Goal: Task Accomplishment & Management: Manage account settings

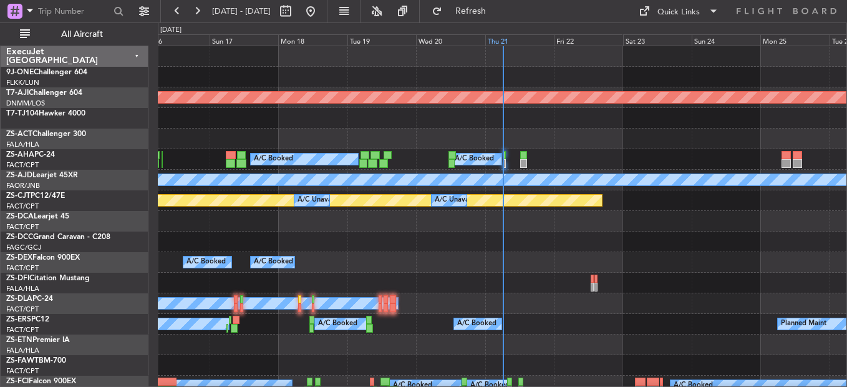
click at [501, 41] on div "Thu 21" at bounding box center [520, 39] width 69 height 11
click at [498, 39] on div "Thu 21" at bounding box center [520, 39] width 69 height 11
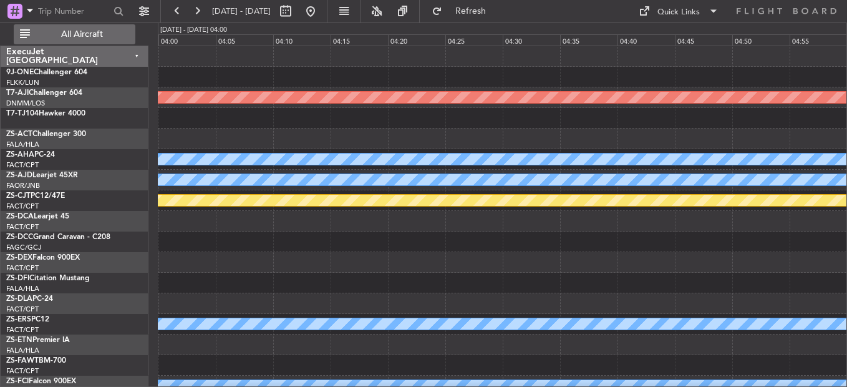
click at [114, 39] on button "All Aircraft" at bounding box center [75, 34] width 122 height 20
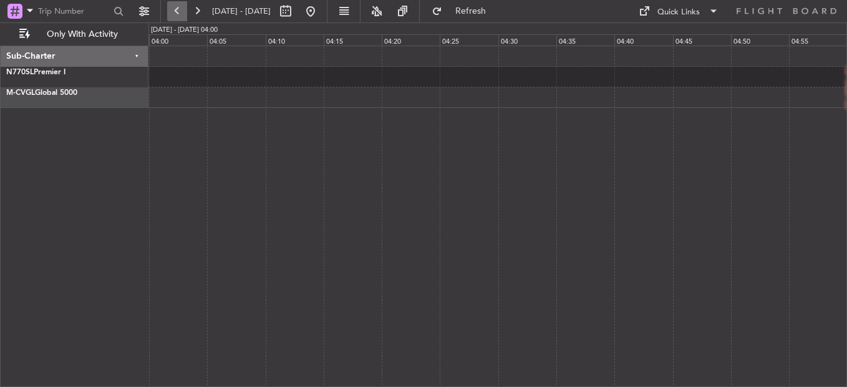
click at [177, 14] on button at bounding box center [177, 11] width 20 height 20
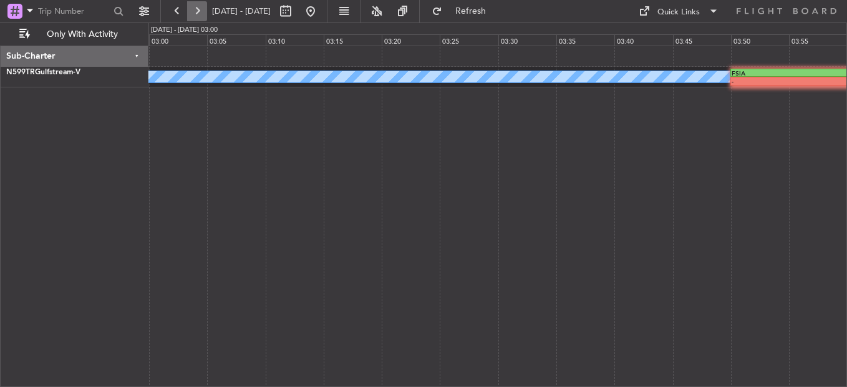
click at [197, 14] on button at bounding box center [197, 11] width 20 height 20
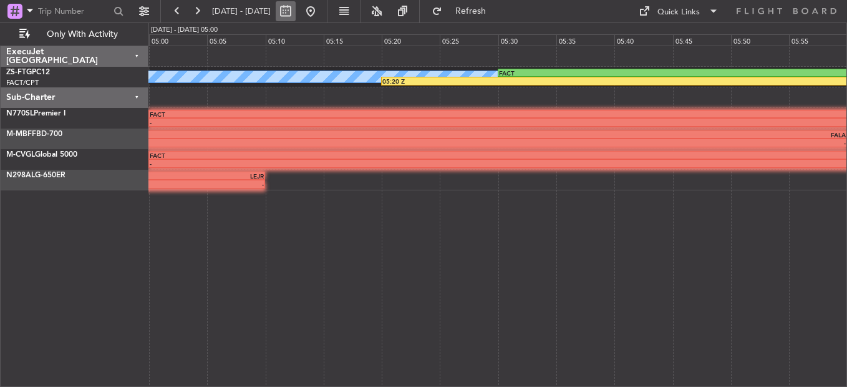
click at [296, 13] on button at bounding box center [286, 11] width 20 height 20
select select "8"
select select "2025"
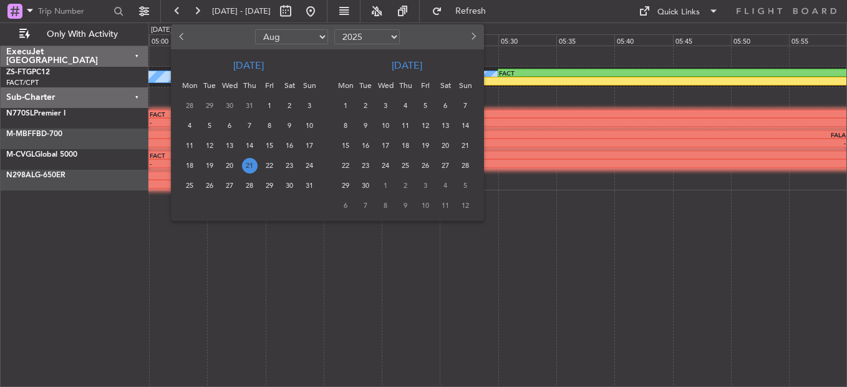
click at [251, 162] on span "21" at bounding box center [250, 166] width 16 height 16
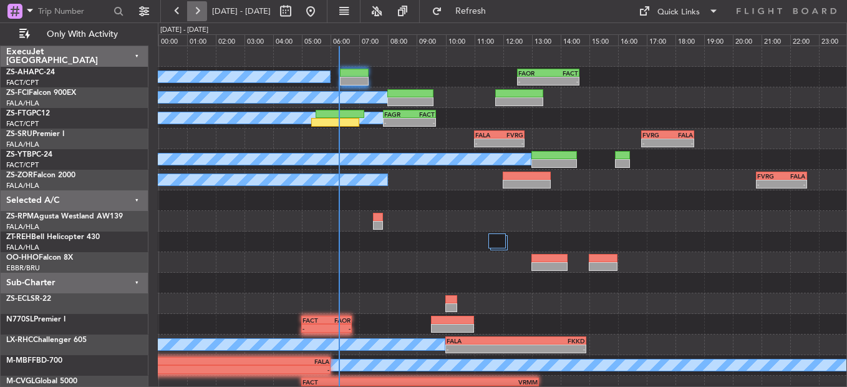
click at [197, 13] on button at bounding box center [197, 11] width 20 height 20
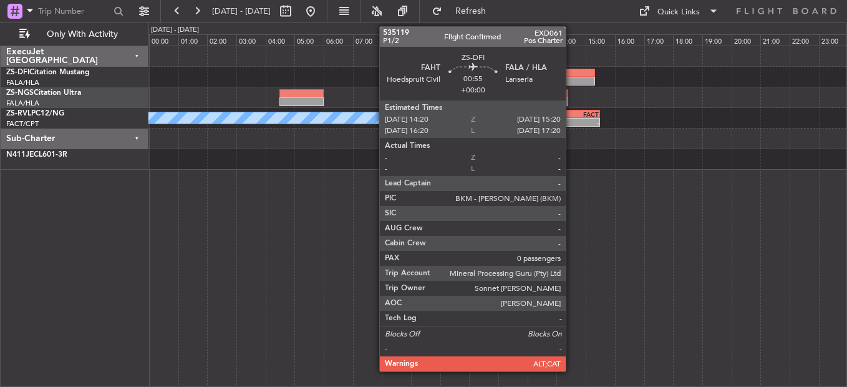
click at [583, 73] on div at bounding box center [580, 73] width 29 height 9
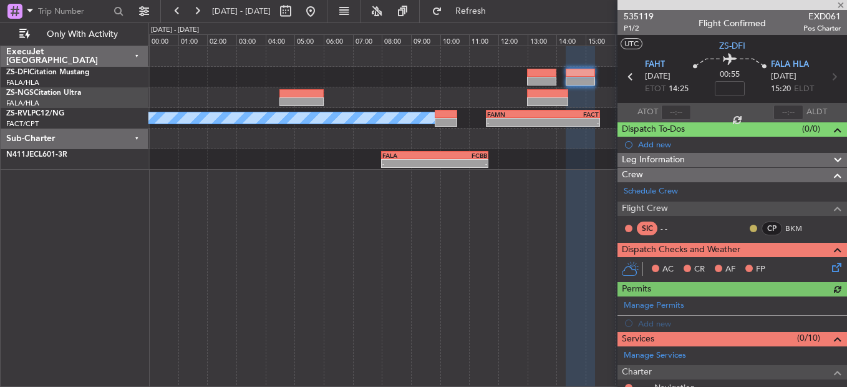
click at [750, 228] on button at bounding box center [753, 228] width 7 height 7
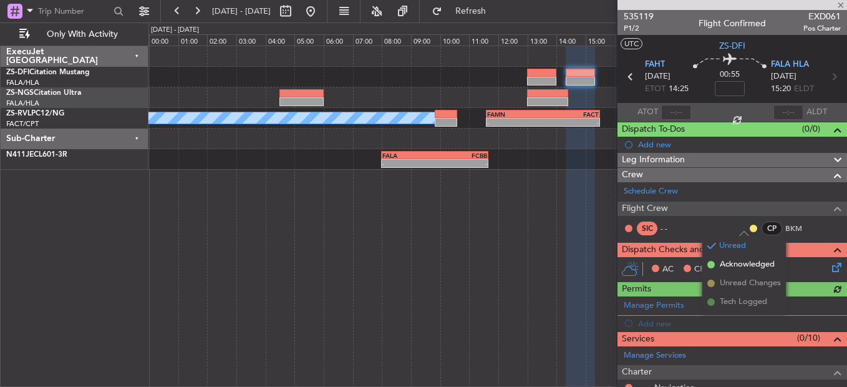
click at [744, 264] on span "Acknowledged" at bounding box center [747, 264] width 55 height 12
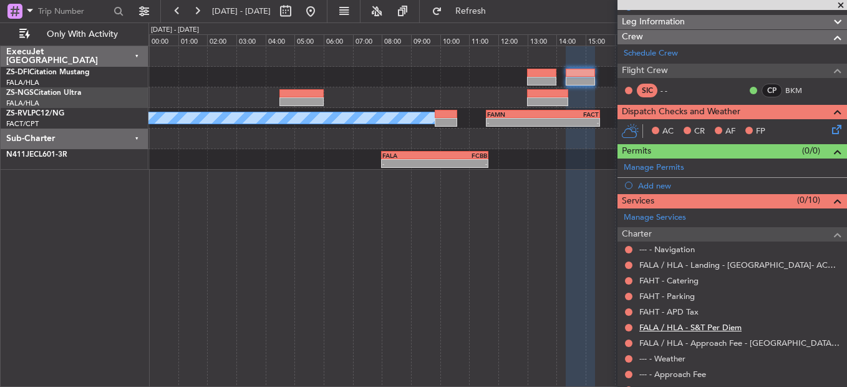
scroll to position [183, 0]
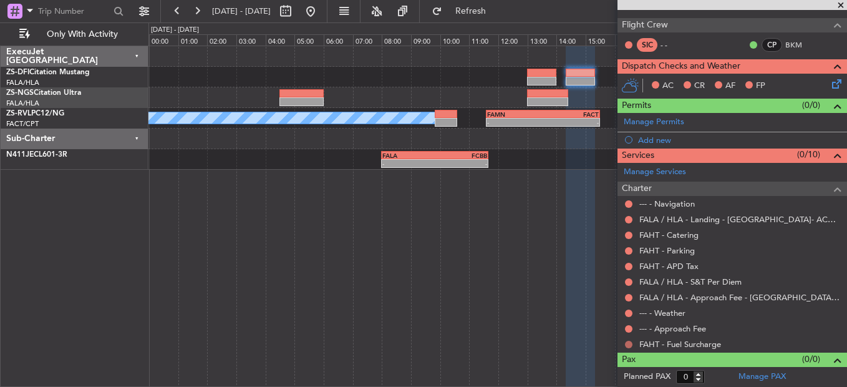
click at [627, 344] on button at bounding box center [628, 344] width 7 height 7
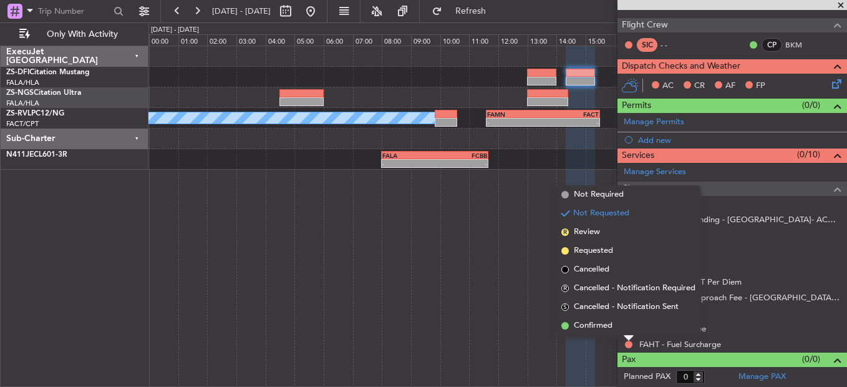
click at [626, 332] on mat-tooltip-component "Not Requested" at bounding box center [629, 323] width 71 height 33
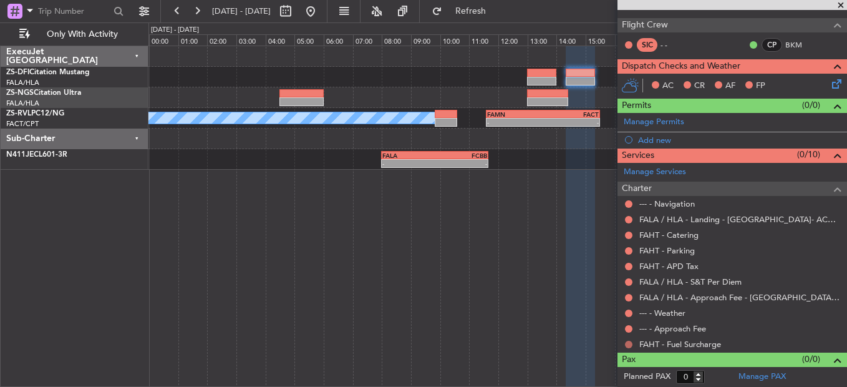
click at [629, 343] on button at bounding box center [628, 344] width 7 height 7
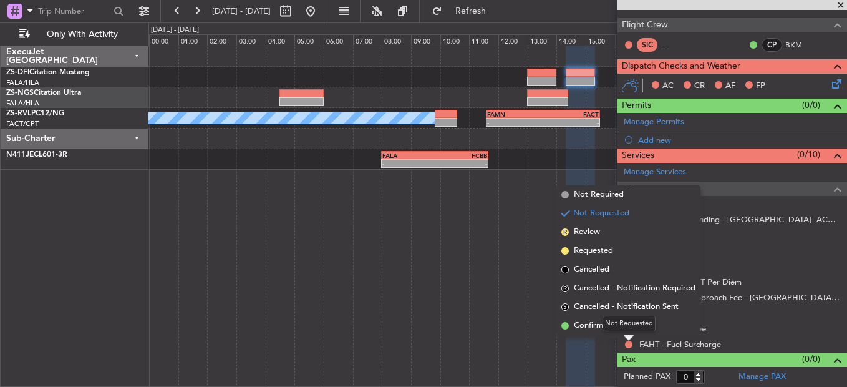
click at [617, 325] on div "Not Requested" at bounding box center [629, 324] width 53 height 16
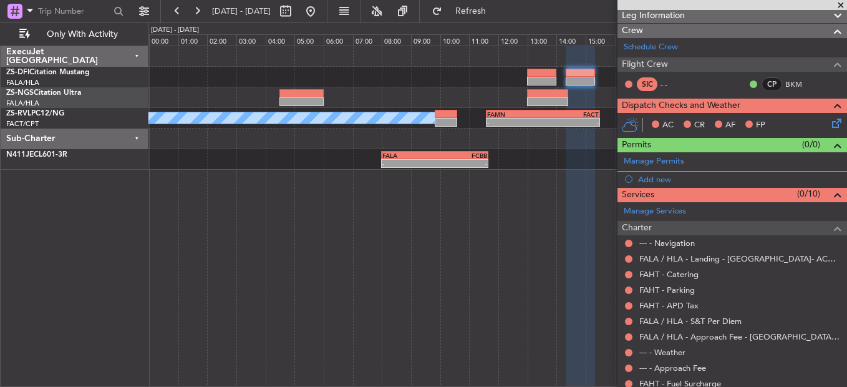
scroll to position [146, 0]
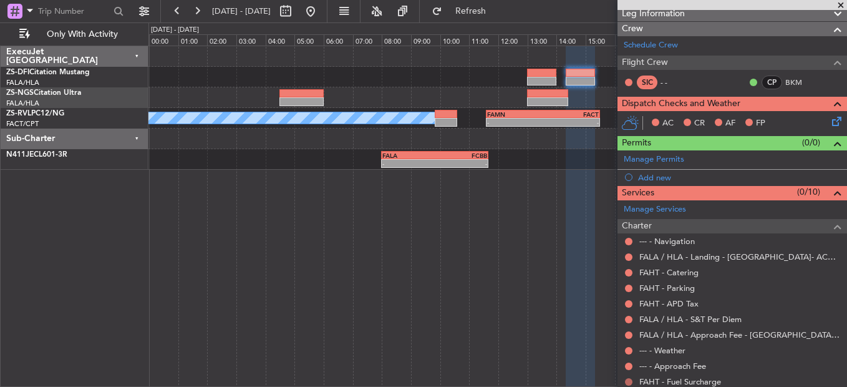
click at [626, 378] on button at bounding box center [628, 381] width 7 height 7
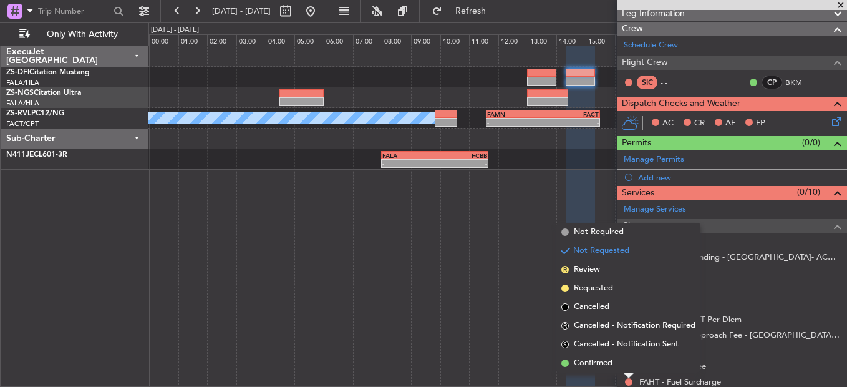
drag, startPoint x: 586, startPoint y: 359, endPoint x: 632, endPoint y: 366, distance: 46.1
click at [588, 360] on span "Confirmed" at bounding box center [593, 363] width 39 height 12
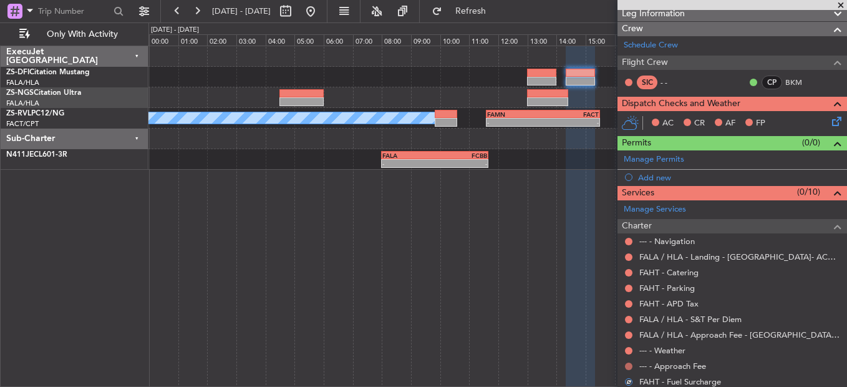
click at [628, 366] on button at bounding box center [628, 366] width 7 height 7
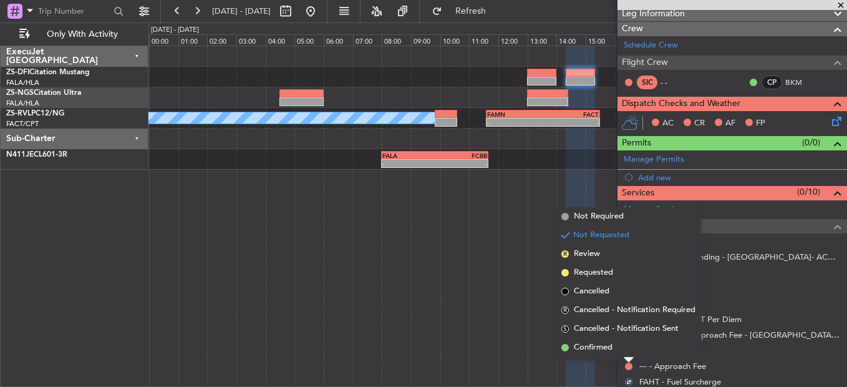
click at [630, 353] on div "Not Requested" at bounding box center [630, 353] width 0 height 0
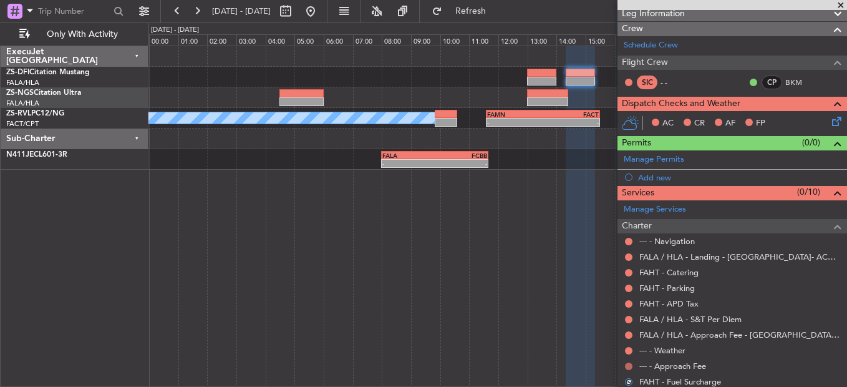
click at [628, 364] on button at bounding box center [628, 366] width 7 height 7
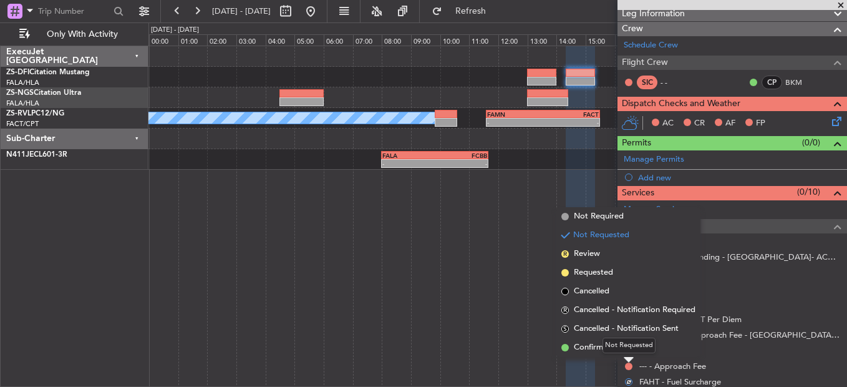
click at [606, 346] on div "Not Requested" at bounding box center [629, 346] width 53 height 16
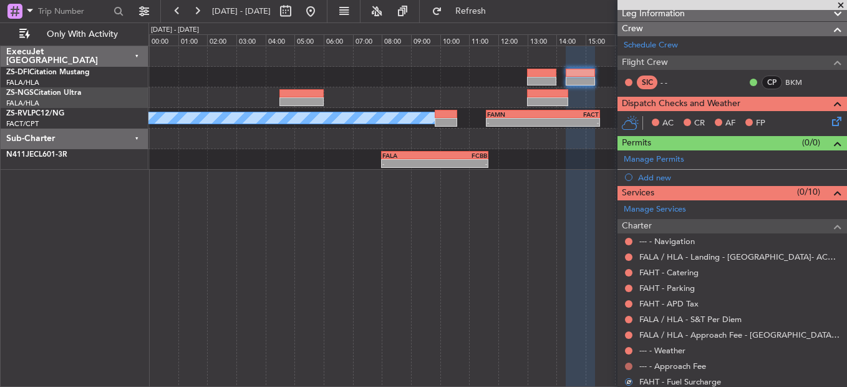
click at [629, 364] on button at bounding box center [628, 366] width 7 height 7
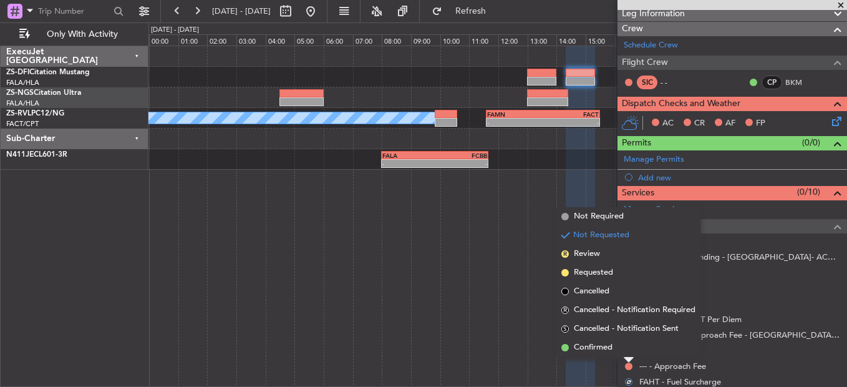
drag, startPoint x: 585, startPoint y: 349, endPoint x: 618, endPoint y: 351, distance: 33.1
click at [588, 351] on span "Confirmed" at bounding box center [593, 347] width 39 height 12
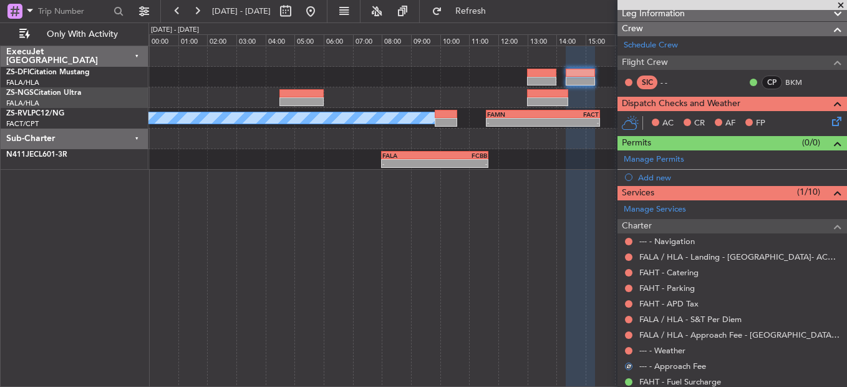
click at [633, 352] on div at bounding box center [629, 351] width 10 height 10
click at [628, 350] on button at bounding box center [628, 350] width 7 height 7
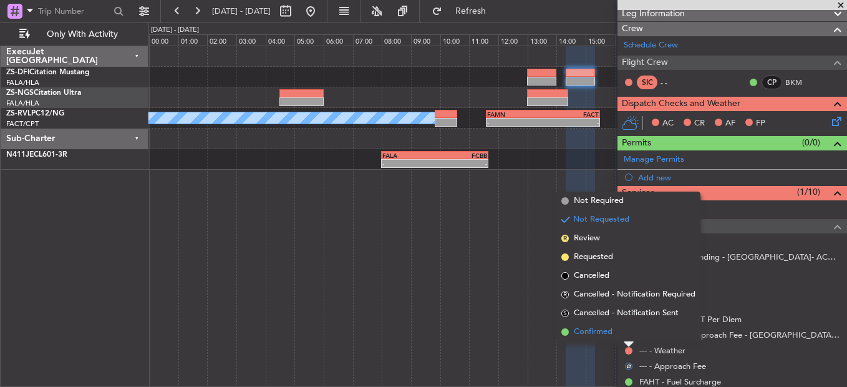
click at [584, 331] on span "Confirmed" at bounding box center [593, 332] width 39 height 12
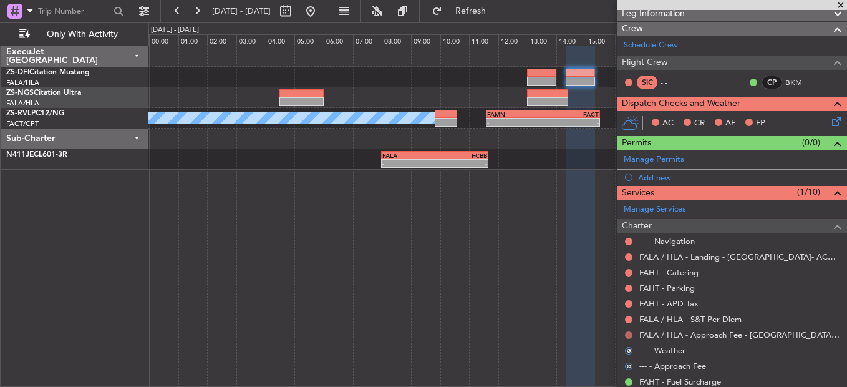
click at [631, 334] on button at bounding box center [628, 334] width 7 height 7
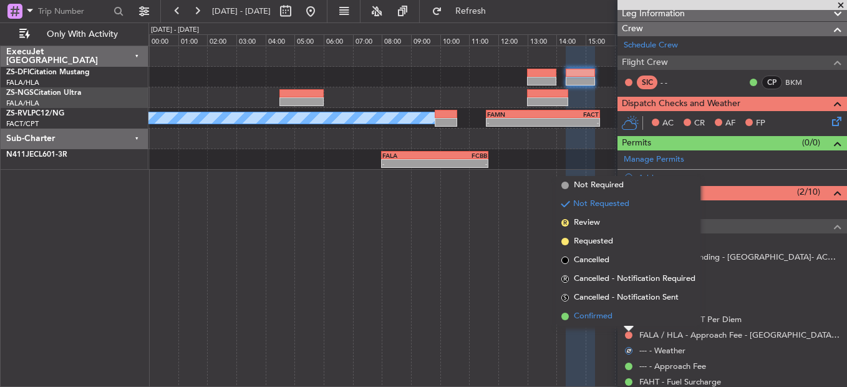
click at [604, 320] on span "Confirmed" at bounding box center [593, 316] width 39 height 12
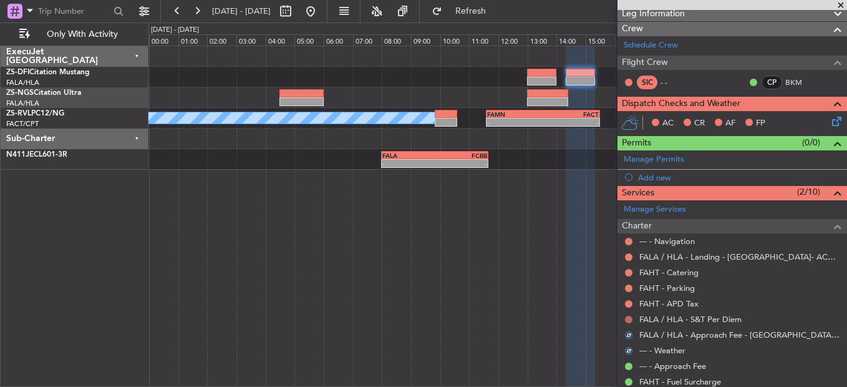
click at [630, 320] on button at bounding box center [628, 319] width 7 height 7
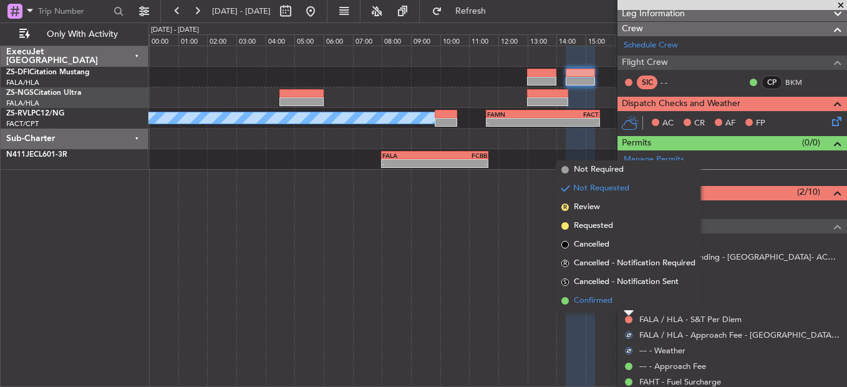
click at [617, 301] on li "Confirmed" at bounding box center [629, 300] width 144 height 19
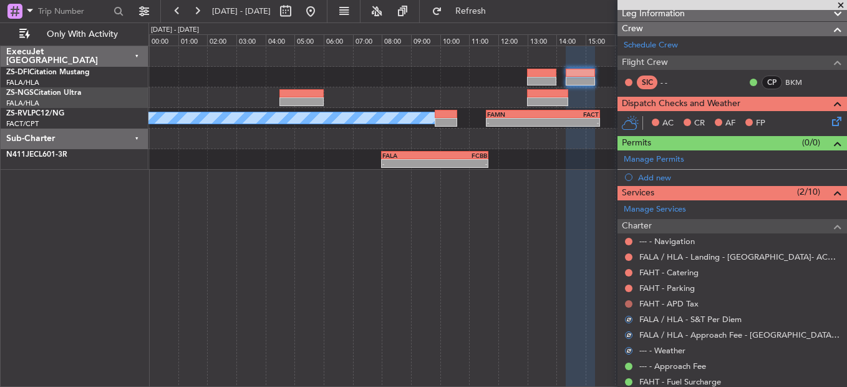
click at [628, 301] on button at bounding box center [628, 303] width 7 height 7
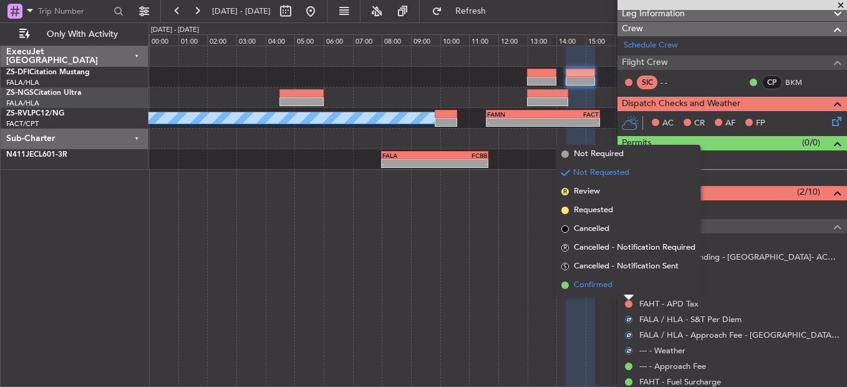
click at [625, 285] on li "Confirmed" at bounding box center [629, 285] width 144 height 19
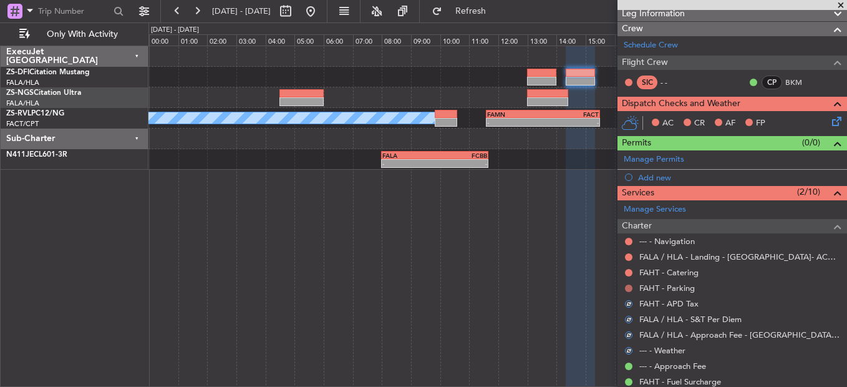
click at [630, 287] on button at bounding box center [628, 288] width 7 height 7
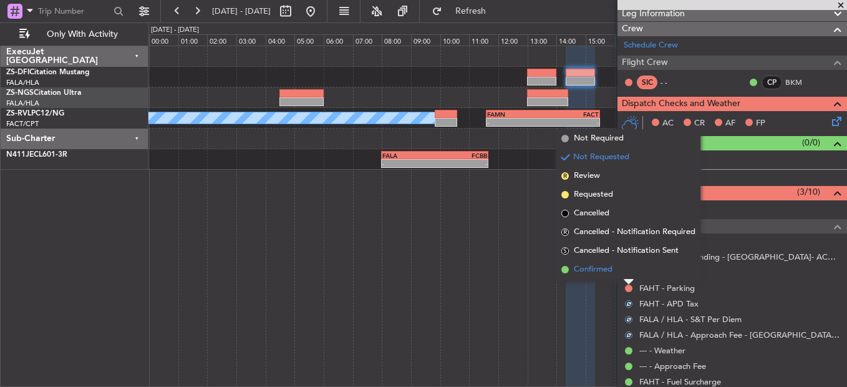
click at [627, 275] on li "Confirmed" at bounding box center [629, 269] width 144 height 19
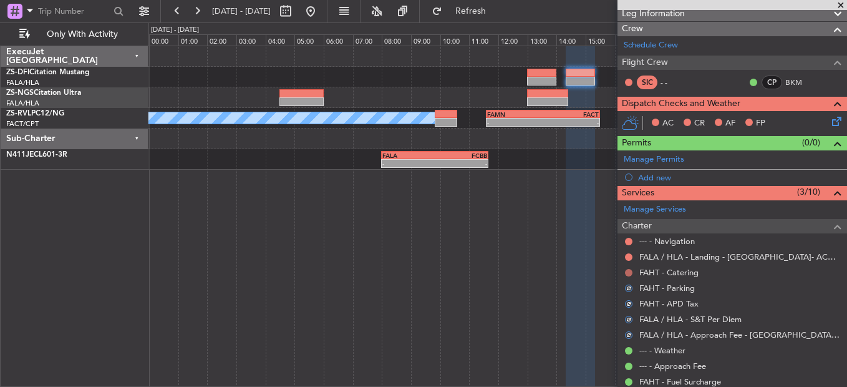
click at [627, 274] on button at bounding box center [628, 272] width 7 height 7
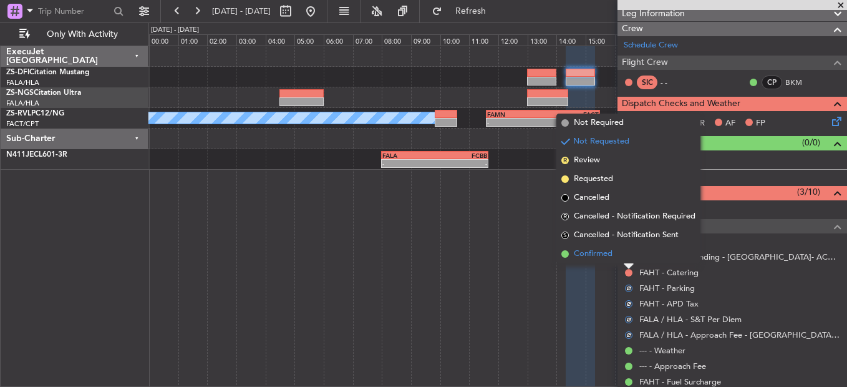
click at [625, 260] on li "Confirmed" at bounding box center [629, 254] width 144 height 19
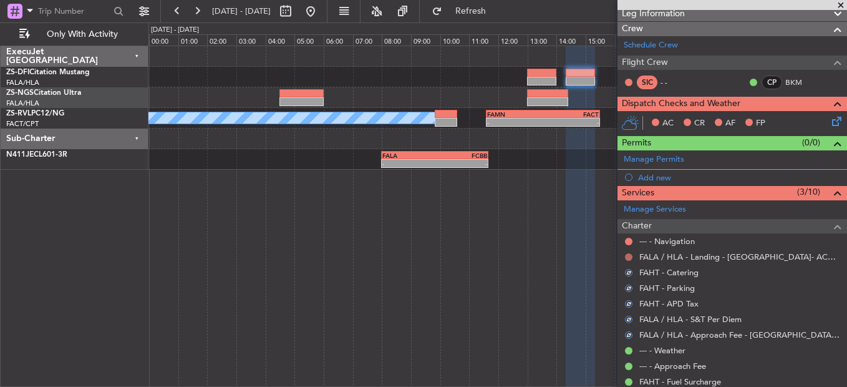
click at [628, 256] on button at bounding box center [628, 256] width 7 height 7
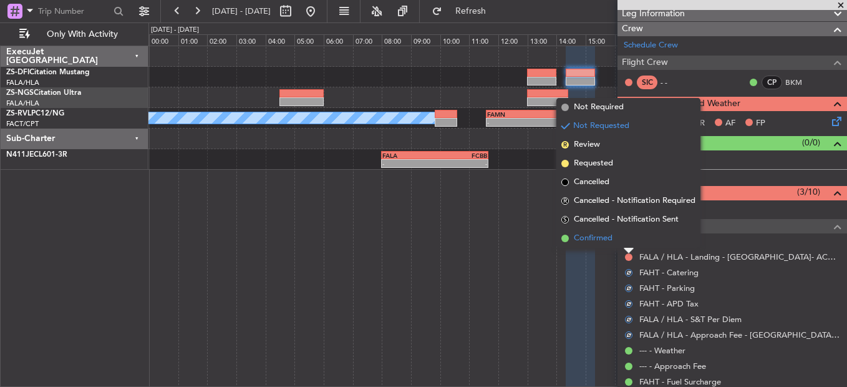
click at [627, 238] on li "Confirmed" at bounding box center [629, 238] width 144 height 19
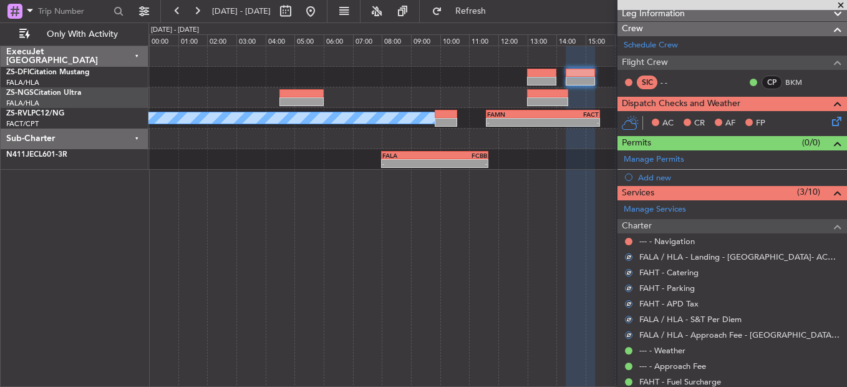
click at [627, 238] on button at bounding box center [628, 241] width 7 height 7
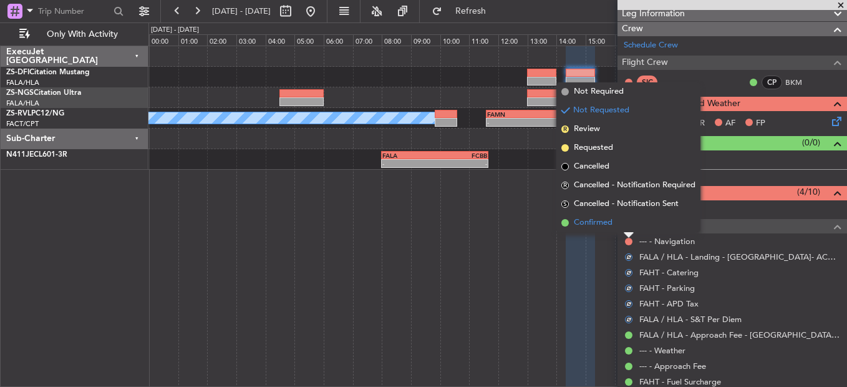
click at [625, 224] on li "Confirmed" at bounding box center [629, 222] width 144 height 19
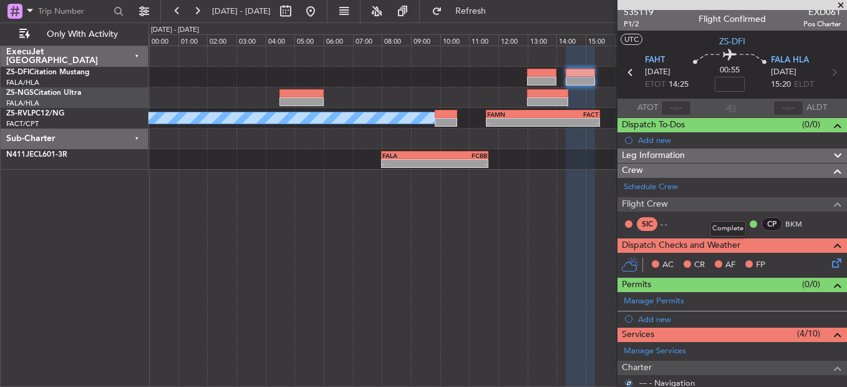
scroll to position [0, 0]
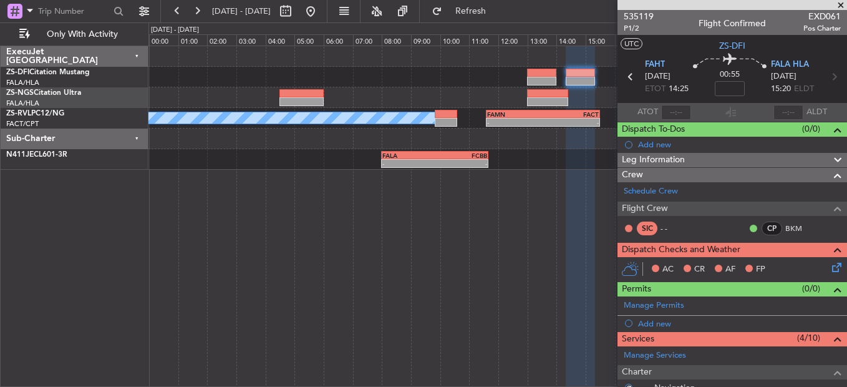
click at [830, 265] on icon at bounding box center [835, 265] width 10 height 10
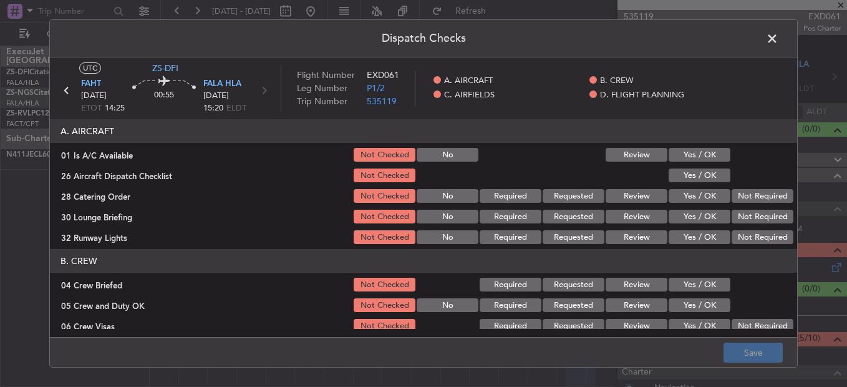
drag, startPoint x: 700, startPoint y: 150, endPoint x: 706, endPoint y: 163, distance: 14.5
click at [703, 152] on button "Yes / OK" at bounding box center [700, 155] width 62 height 14
click at [706, 167] on section "A. AIRCRAFT 01 Is A/C Available Not Checked No Review Yes / OK 26 Aircraft Disp…" at bounding box center [424, 182] width 748 height 127
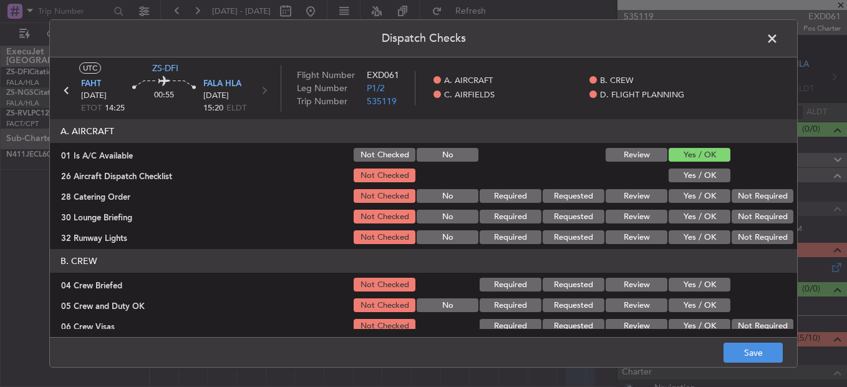
click at [706, 182] on button "Yes / OK" at bounding box center [700, 175] width 62 height 14
drag, startPoint x: 731, startPoint y: 188, endPoint x: 738, endPoint y: 197, distance: 11.1
click at [734, 190] on div "Not Required" at bounding box center [761, 195] width 63 height 17
drag, startPoint x: 738, startPoint y: 197, endPoint x: 739, endPoint y: 210, distance: 13.1
click at [739, 200] on button "Not Required" at bounding box center [763, 196] width 62 height 14
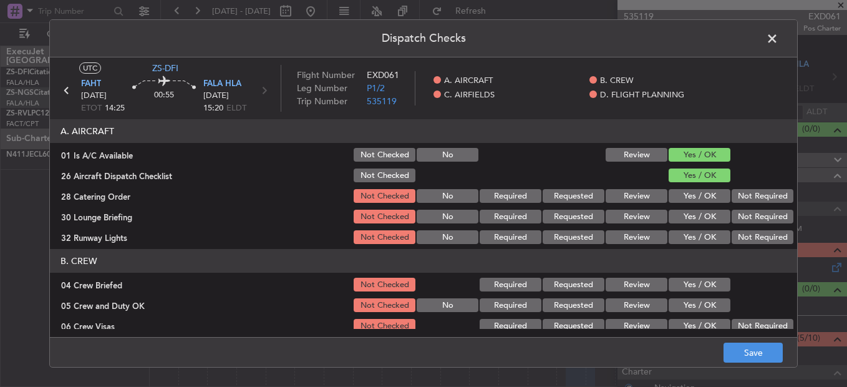
click at [739, 212] on div "Not Required" at bounding box center [761, 216] width 63 height 17
click at [739, 220] on button "Not Required" at bounding box center [763, 217] width 62 height 14
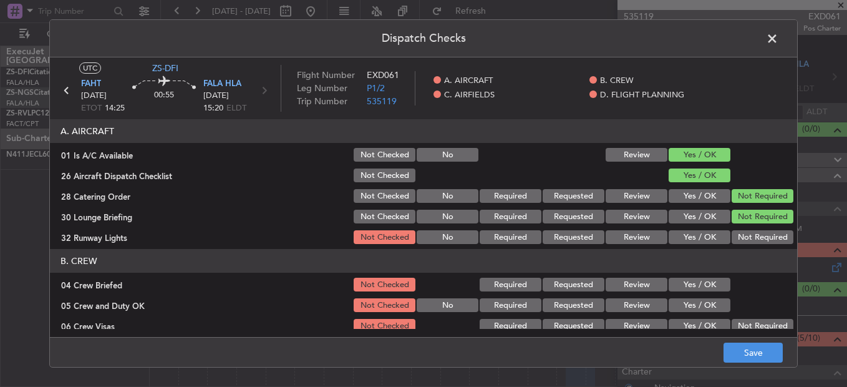
drag, startPoint x: 739, startPoint y: 225, endPoint x: 738, endPoint y: 238, distance: 13.2
click at [738, 237] on section "A. AIRCRAFT 01 Is A/C Available Not Checked No Review Yes / OK 26 Aircraft Disp…" at bounding box center [424, 182] width 748 height 127
click at [738, 238] on button "Not Required" at bounding box center [763, 237] width 62 height 14
click at [691, 290] on button "Yes / OK" at bounding box center [700, 285] width 62 height 14
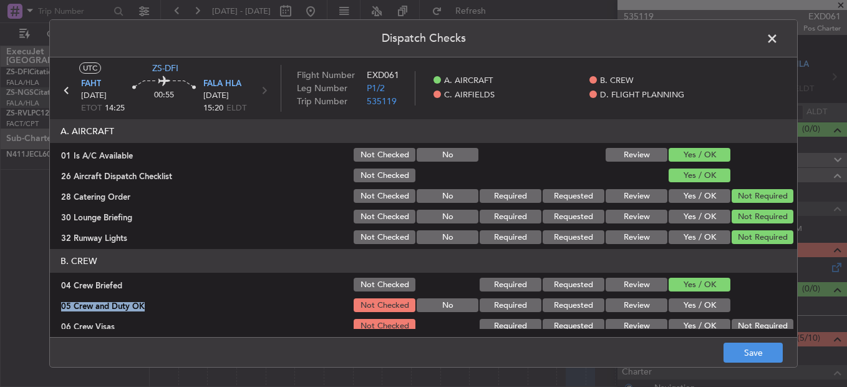
click at [693, 303] on section "B. CREW 04 Crew Briefed Not Checked Required Requested Review Yes / OK 05 Crew …" at bounding box center [424, 322] width 748 height 147
click at [693, 301] on button "Yes / OK" at bounding box center [700, 305] width 62 height 14
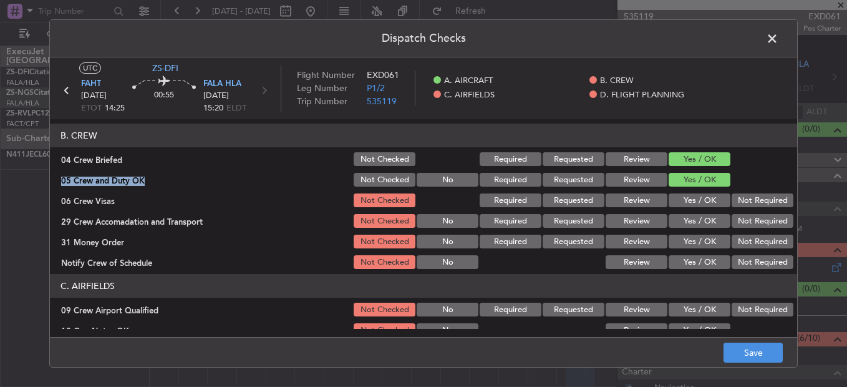
scroll to position [187, 0]
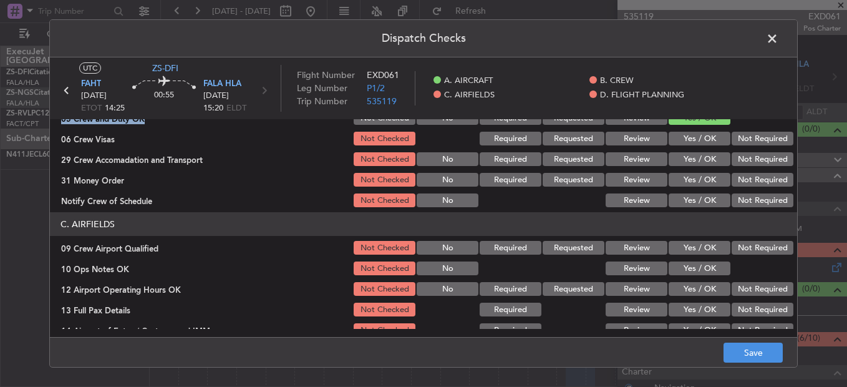
click at [751, 145] on button "Not Required" at bounding box center [763, 139] width 62 height 14
click at [751, 147] on div "Not Required" at bounding box center [761, 138] width 63 height 17
drag, startPoint x: 751, startPoint y: 150, endPoint x: 751, endPoint y: 168, distance: 18.7
click at [751, 165] on button "Not Required" at bounding box center [763, 159] width 62 height 14
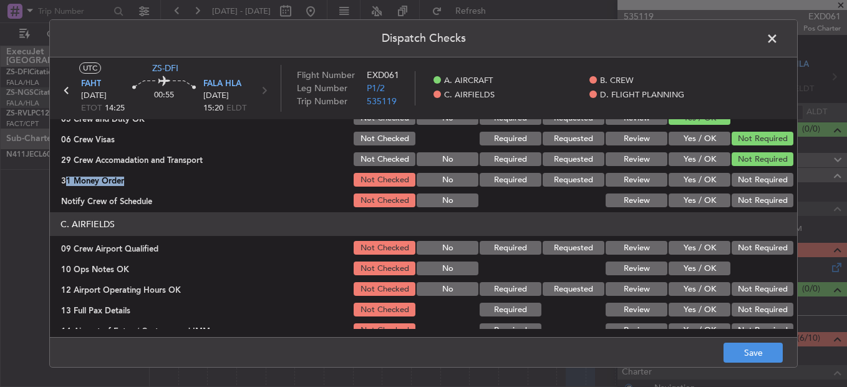
click at [751, 172] on section "B. CREW 04 Crew Briefed Not Checked Required Requested Review Yes / OK 05 Crew …" at bounding box center [424, 135] width 748 height 147
click at [751, 174] on button "Not Required" at bounding box center [763, 180] width 62 height 14
click at [751, 187] on button "Not Required" at bounding box center [763, 180] width 62 height 14
click at [751, 206] on button "Not Required" at bounding box center [763, 200] width 62 height 14
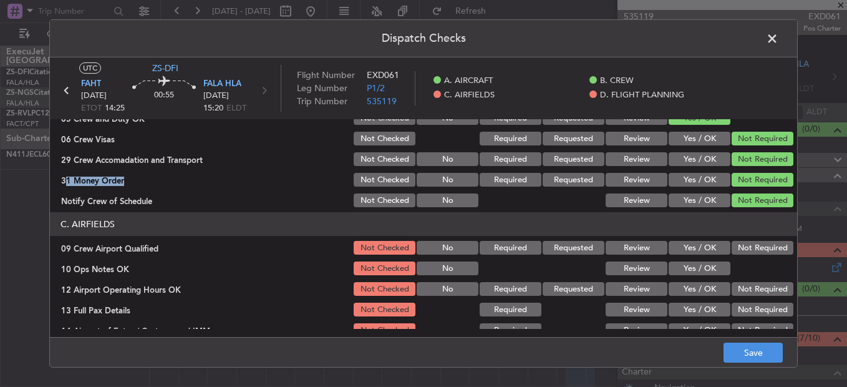
drag, startPoint x: 752, startPoint y: 243, endPoint x: 742, endPoint y: 253, distance: 14.1
click at [751, 248] on button "Not Required" at bounding box center [763, 248] width 62 height 14
click at [718, 272] on button "Yes / OK" at bounding box center [700, 268] width 62 height 14
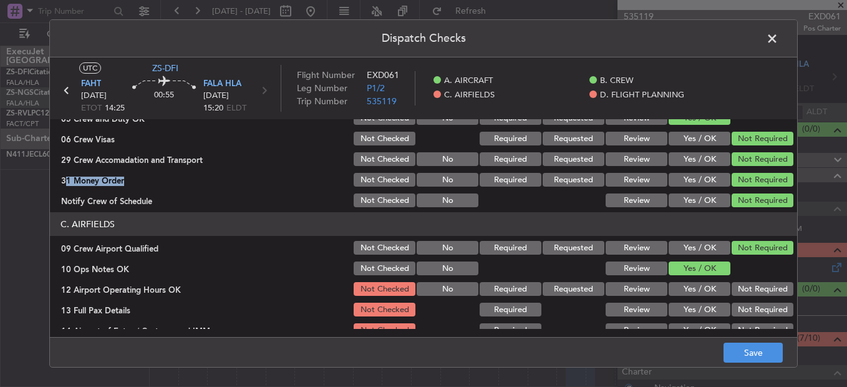
click at [741, 293] on button "Not Required" at bounding box center [763, 289] width 62 height 14
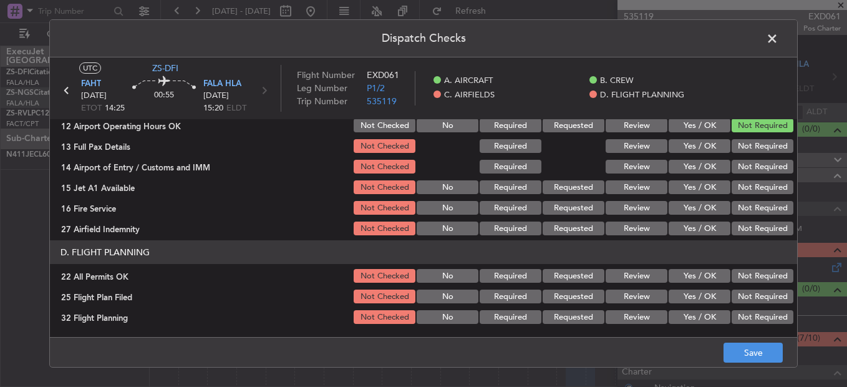
click at [745, 144] on button "Not Required" at bounding box center [763, 146] width 62 height 14
click at [752, 165] on button "Not Required" at bounding box center [763, 167] width 62 height 14
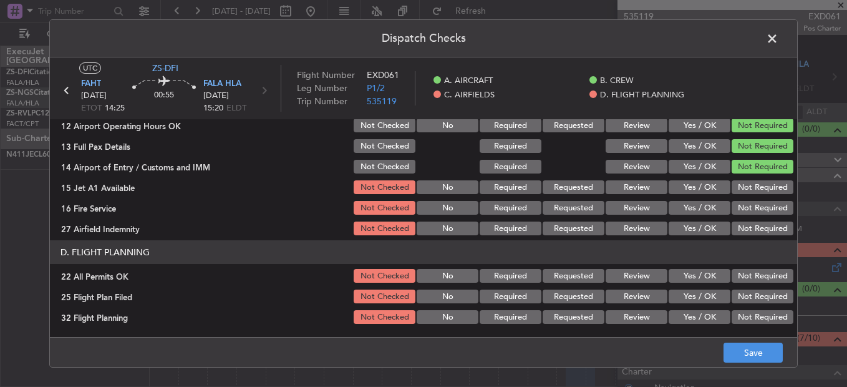
click at [752, 175] on div "Not Required" at bounding box center [761, 166] width 63 height 17
drag, startPoint x: 752, startPoint y: 175, endPoint x: 751, endPoint y: 182, distance: 7.0
click at [751, 180] on section "C. AIRFIELDS 09 Crew Airport Qualified Not Checked No Required Requested Review…" at bounding box center [424, 143] width 748 height 188
click at [749, 206] on button "Not Required" at bounding box center [763, 208] width 62 height 14
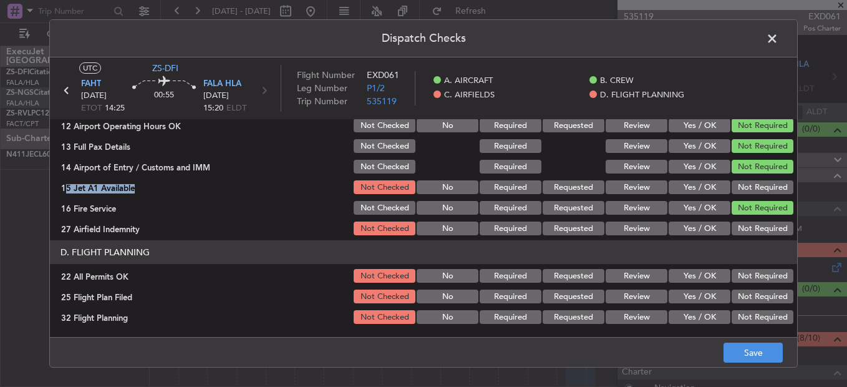
drag, startPoint x: 744, startPoint y: 187, endPoint x: 747, endPoint y: 203, distance: 16.5
click at [744, 189] on button "Not Required" at bounding box center [763, 187] width 62 height 14
drag, startPoint x: 750, startPoint y: 228, endPoint x: 761, endPoint y: 250, distance: 24.3
click at [750, 235] on button "Not Required" at bounding box center [763, 229] width 62 height 14
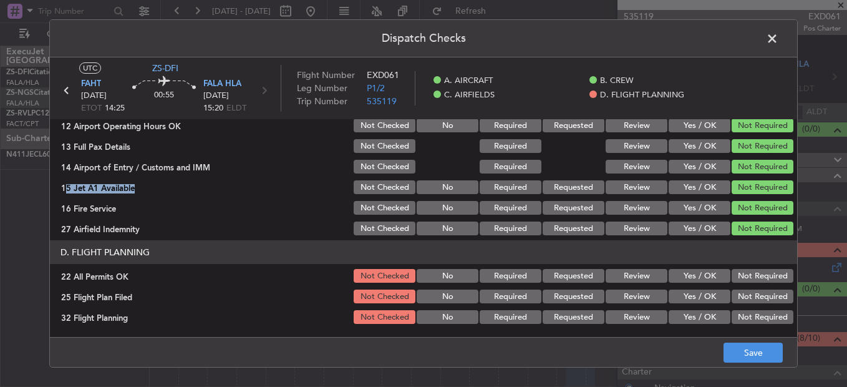
click at [756, 276] on button "Not Required" at bounding box center [763, 276] width 62 height 14
click at [640, 295] on button "Review" at bounding box center [637, 297] width 62 height 14
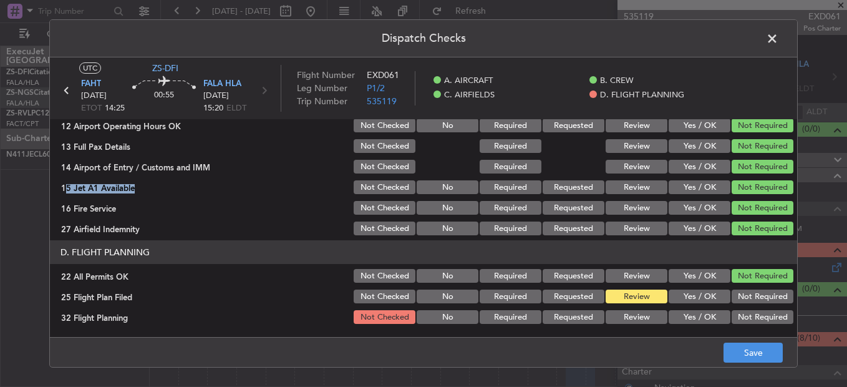
click at [637, 311] on section "D. FLIGHT PLANNING 22 All Permits OK Not Checked No Required Requested Review Y…" at bounding box center [424, 282] width 748 height 85
click at [647, 316] on button "Review" at bounding box center [637, 317] width 62 height 14
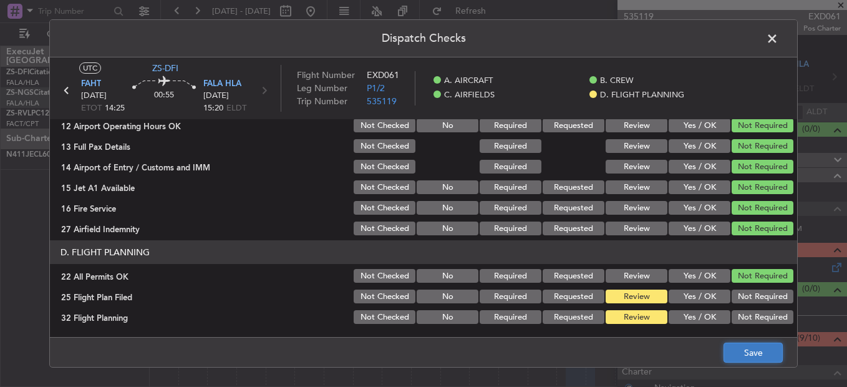
click at [734, 343] on button "Save" at bounding box center [753, 353] width 59 height 20
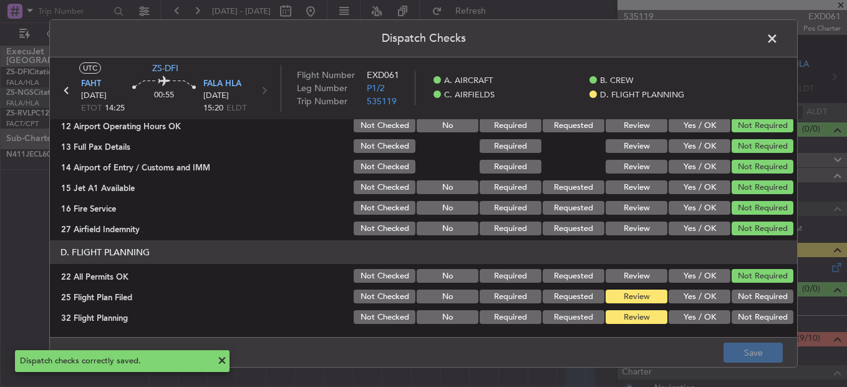
click at [779, 37] on span at bounding box center [779, 41] width 0 height 25
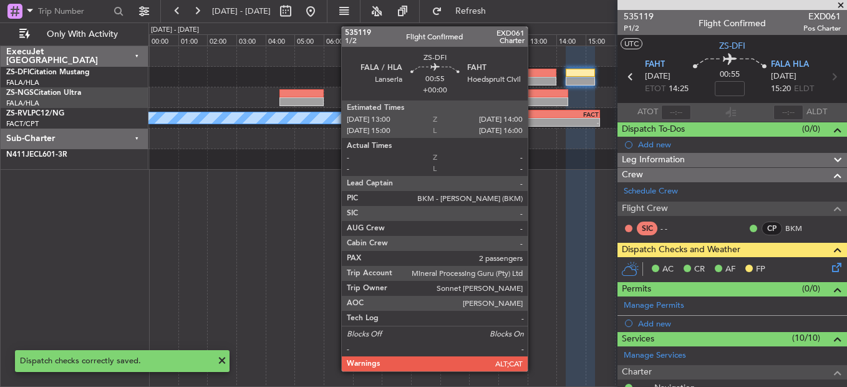
click at [538, 80] on div at bounding box center [541, 81] width 29 height 9
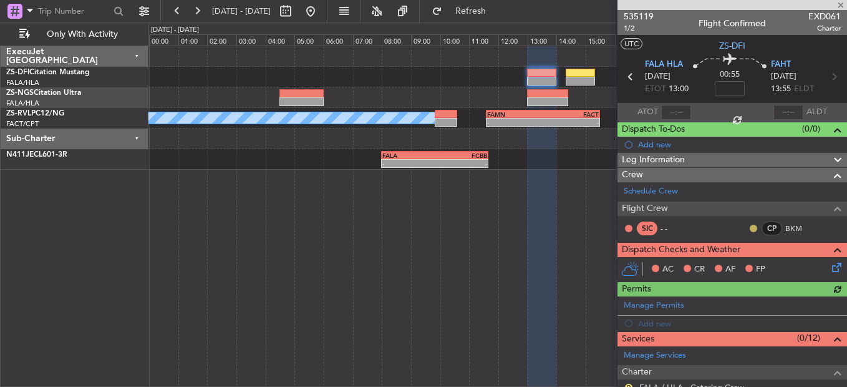
click at [750, 228] on button at bounding box center [753, 228] width 7 height 7
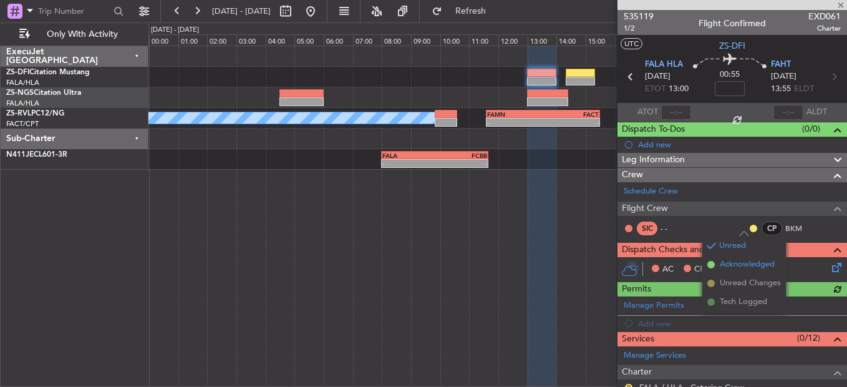
click at [735, 263] on span "Acknowledged" at bounding box center [747, 264] width 55 height 12
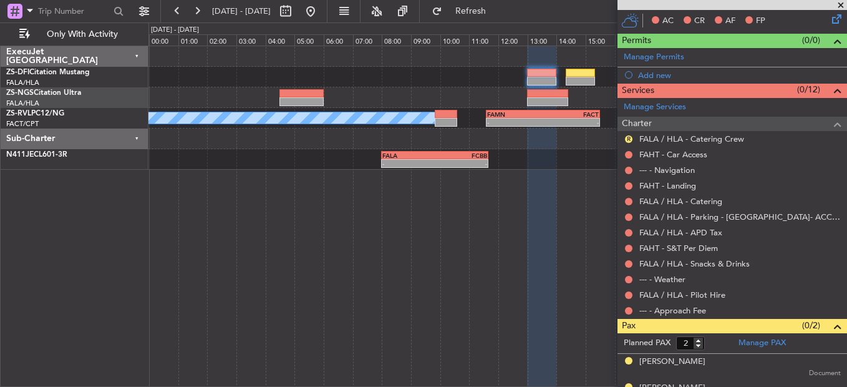
scroll to position [267, 0]
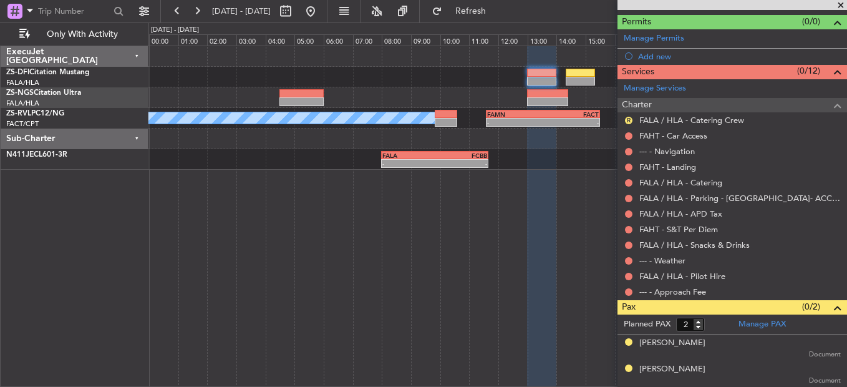
click at [629, 301] on mat-tooltip-component "Not Requested" at bounding box center [629, 311] width 71 height 33
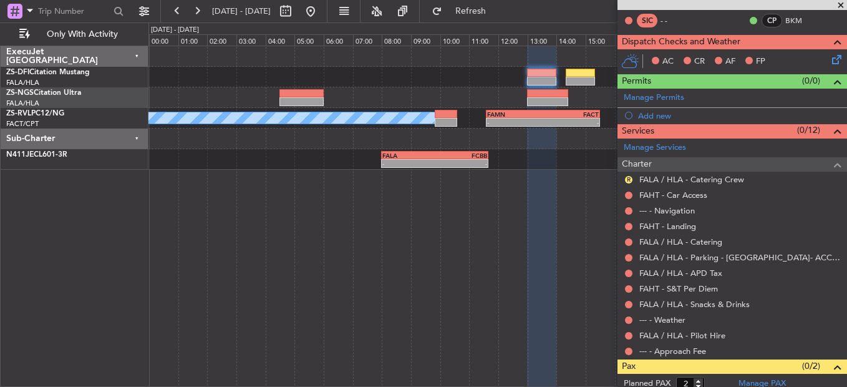
scroll to position [205, 0]
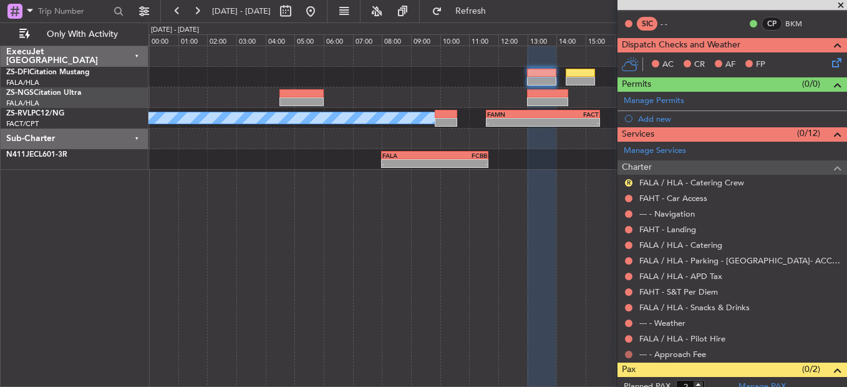
click at [626, 351] on button at bounding box center [628, 354] width 7 height 7
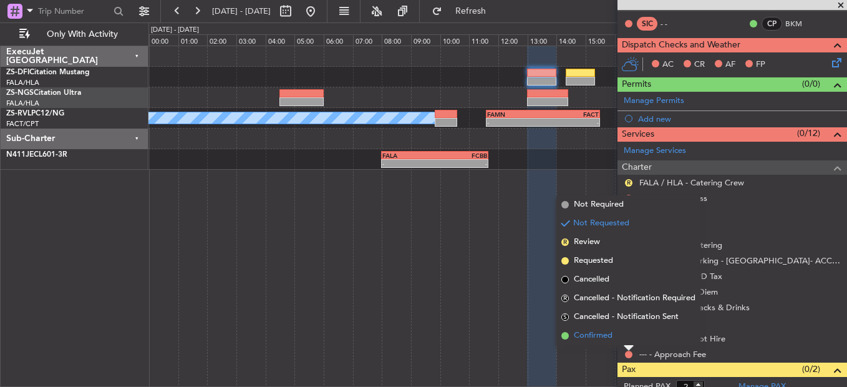
click at [625, 331] on li "Confirmed" at bounding box center [629, 335] width 144 height 19
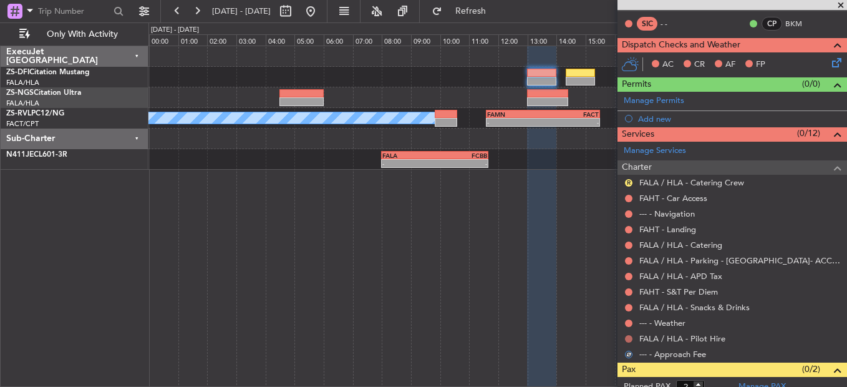
click at [628, 337] on button at bounding box center [628, 338] width 7 height 7
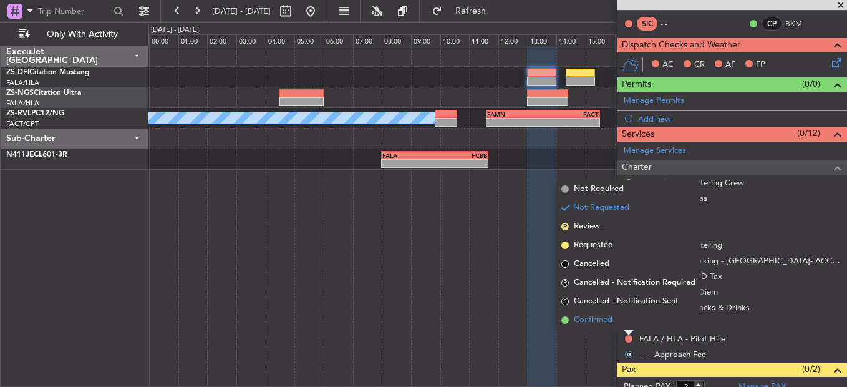
click at [628, 319] on li "Confirmed" at bounding box center [629, 320] width 144 height 19
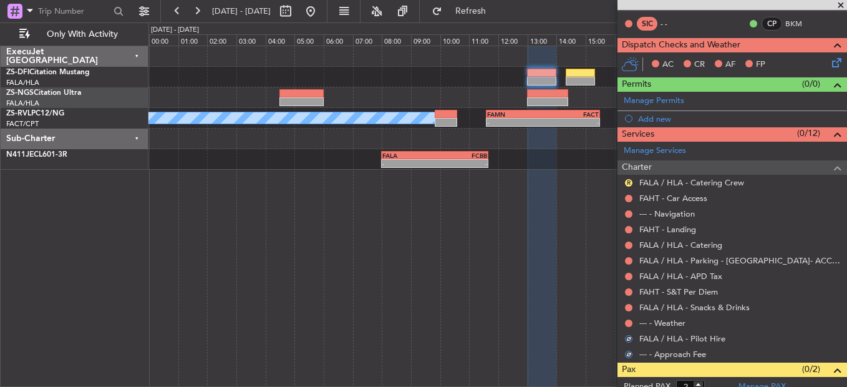
click at [628, 320] on button at bounding box center [628, 323] width 7 height 7
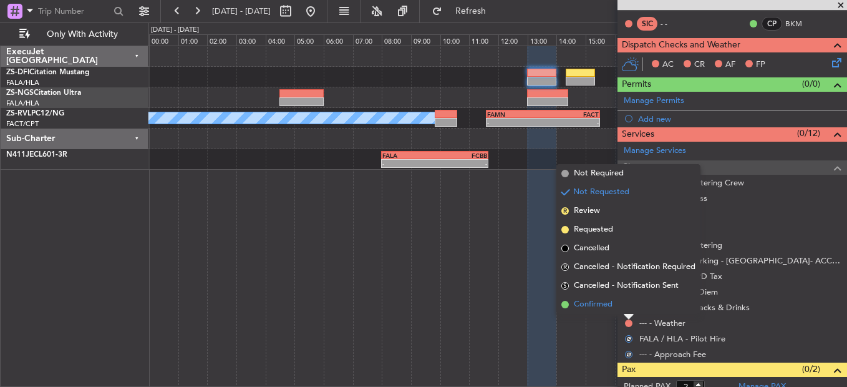
click at [628, 307] on li "Confirmed" at bounding box center [629, 304] width 144 height 19
click at [628, 307] on button at bounding box center [628, 307] width 7 height 7
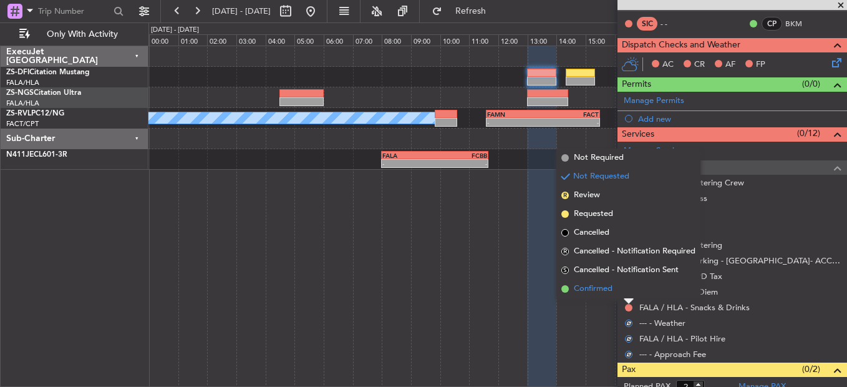
click at [628, 293] on li "Confirmed" at bounding box center [629, 289] width 144 height 19
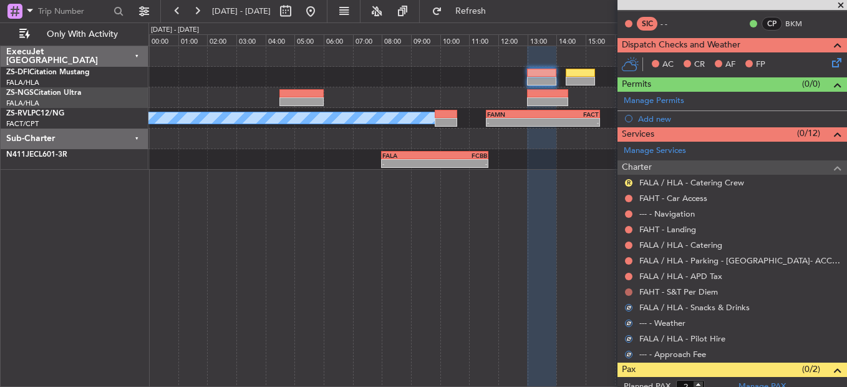
click at [629, 292] on button at bounding box center [628, 291] width 7 height 7
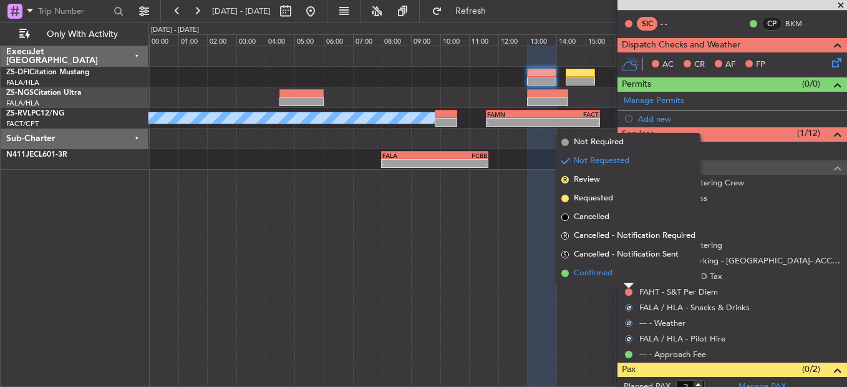
click at [628, 274] on li "Confirmed" at bounding box center [629, 273] width 144 height 19
click at [628, 274] on button at bounding box center [628, 276] width 7 height 7
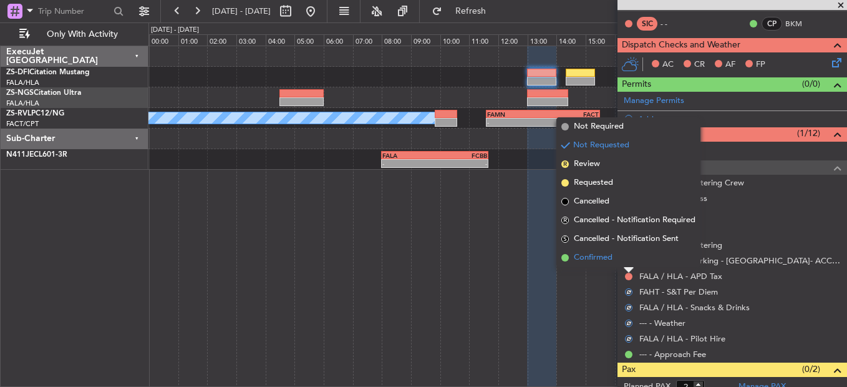
click at [626, 261] on li "Confirmed" at bounding box center [629, 257] width 144 height 19
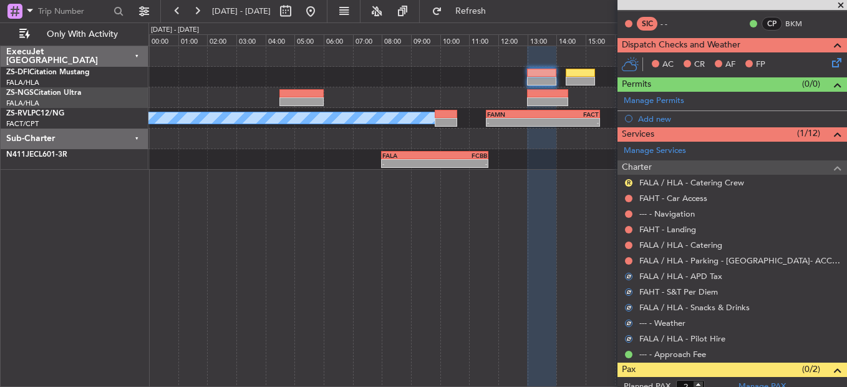
click at [626, 261] on button at bounding box center [628, 260] width 7 height 7
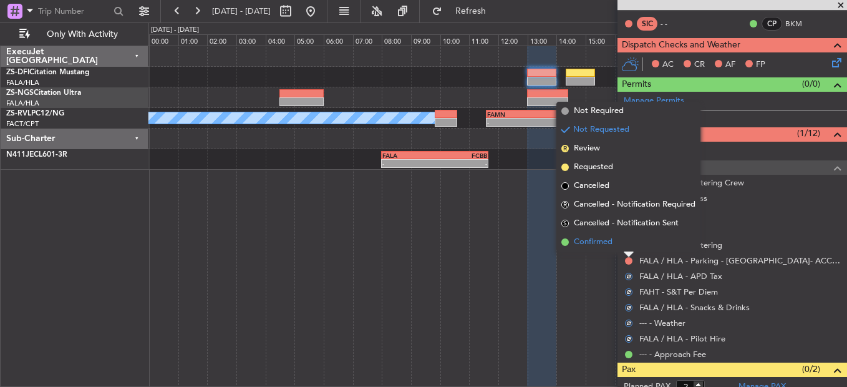
click at [625, 242] on li "Confirmed" at bounding box center [629, 242] width 144 height 19
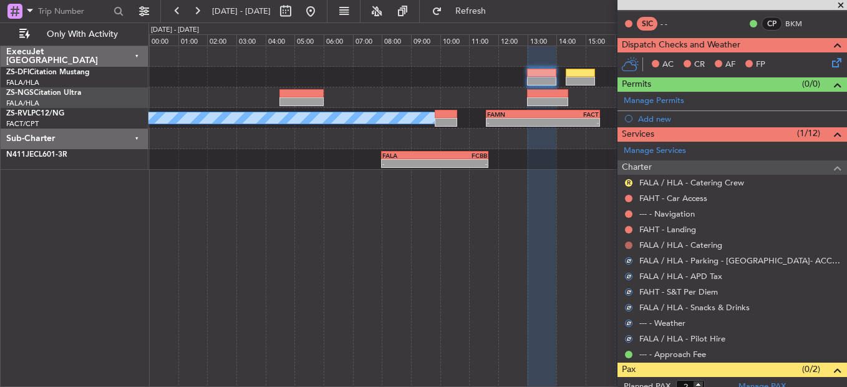
click at [628, 242] on button at bounding box center [628, 245] width 7 height 7
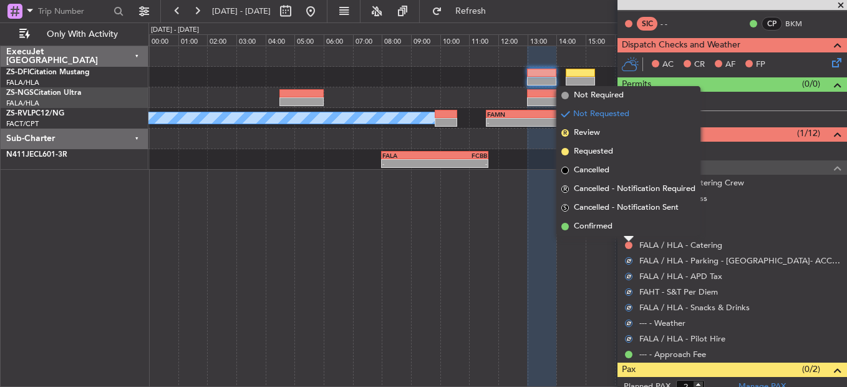
click at [627, 225] on li "Confirmed" at bounding box center [629, 226] width 144 height 19
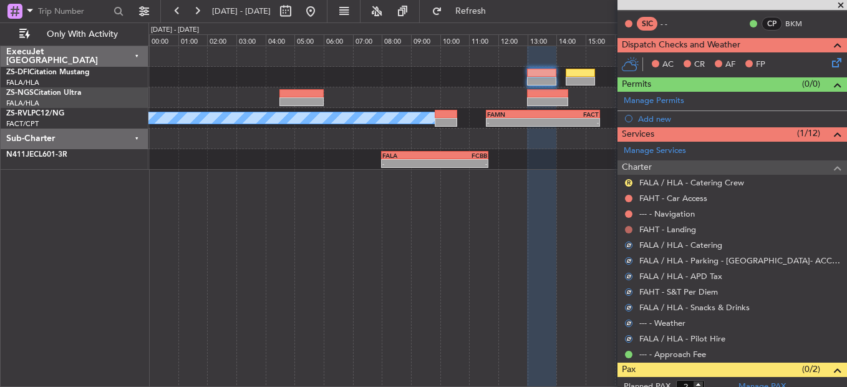
click at [628, 230] on button at bounding box center [628, 229] width 7 height 7
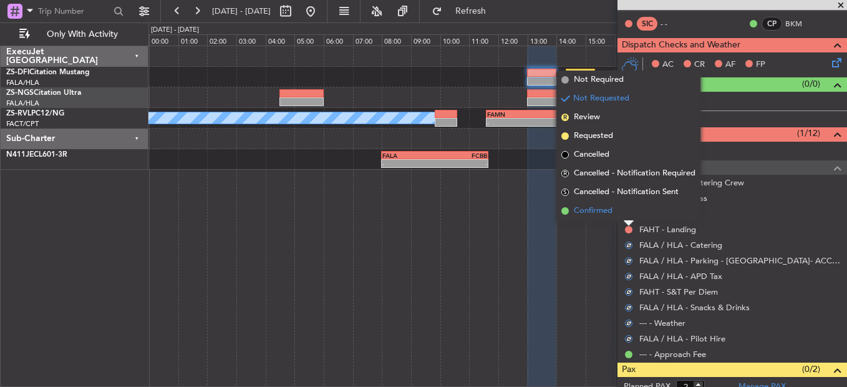
click at [628, 210] on li "Confirmed" at bounding box center [629, 211] width 144 height 19
click at [630, 212] on button at bounding box center [628, 213] width 7 height 7
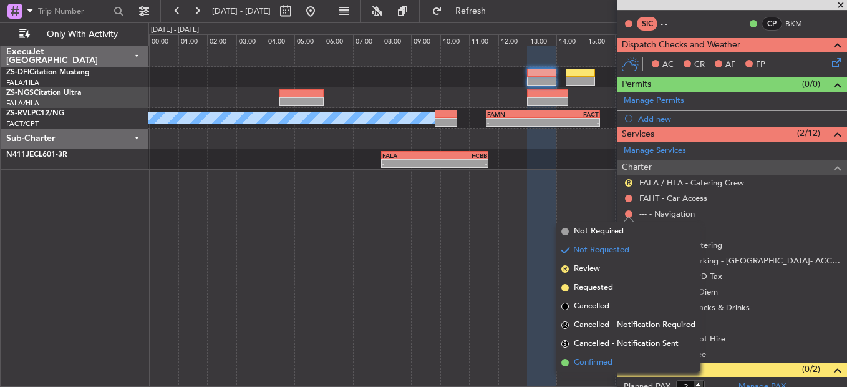
click at [617, 357] on li "Confirmed" at bounding box center [629, 362] width 144 height 19
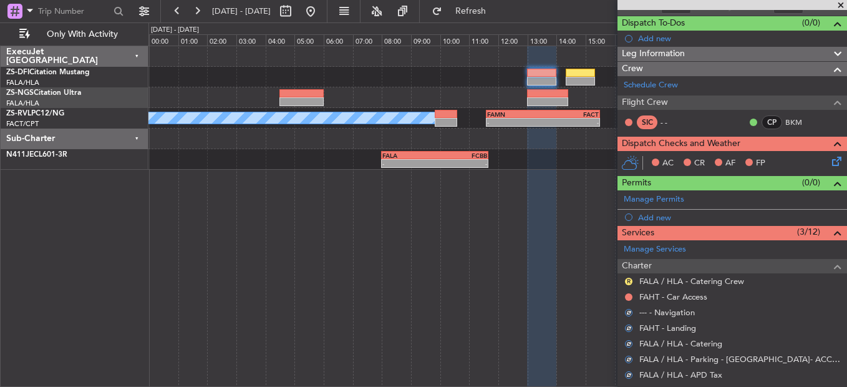
scroll to position [142, 0]
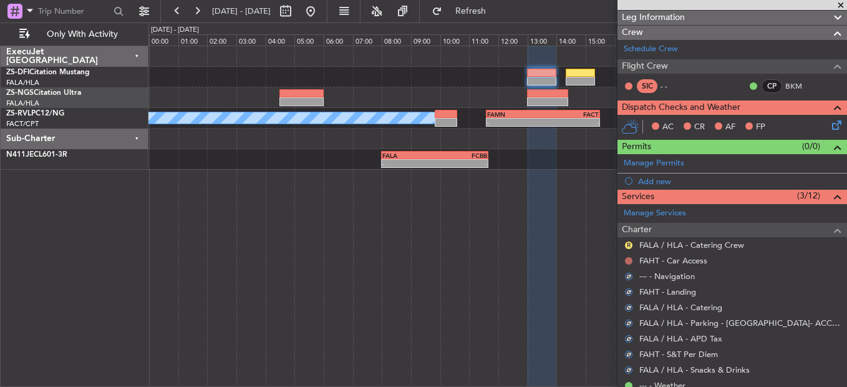
click at [630, 261] on button at bounding box center [628, 260] width 7 height 7
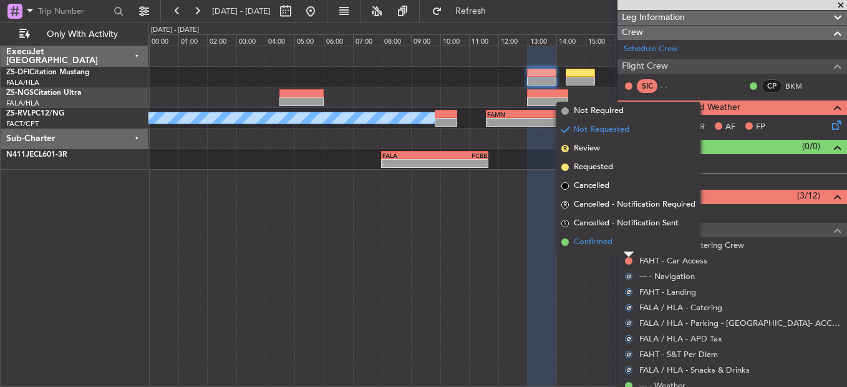
click at [618, 240] on li "Confirmed" at bounding box center [629, 242] width 144 height 19
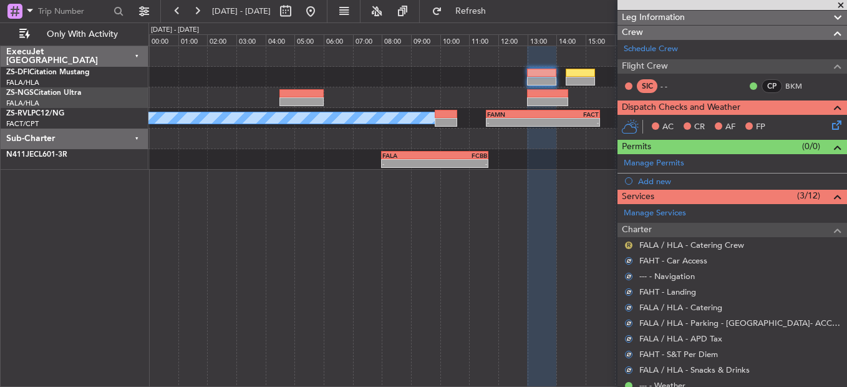
click at [627, 245] on button "R" at bounding box center [628, 245] width 7 height 7
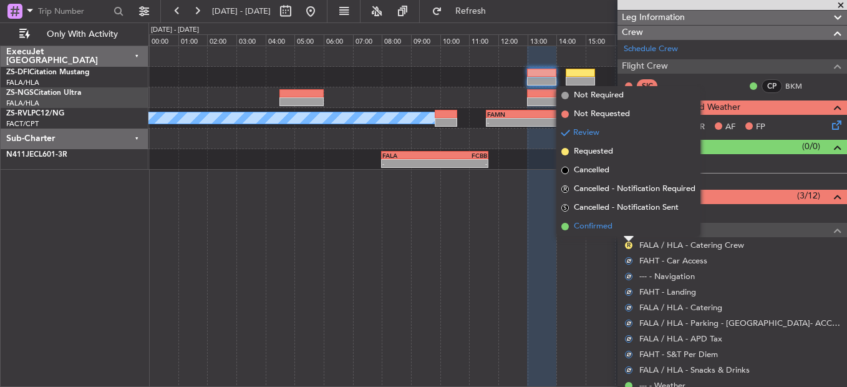
click at [618, 226] on li "Confirmed" at bounding box center [629, 226] width 144 height 19
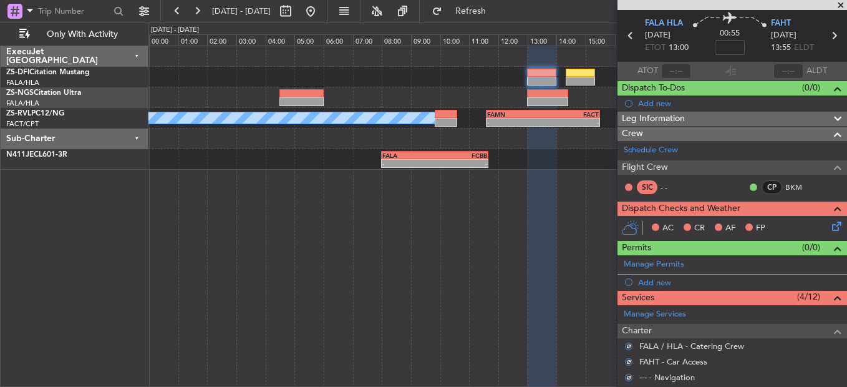
scroll to position [0, 0]
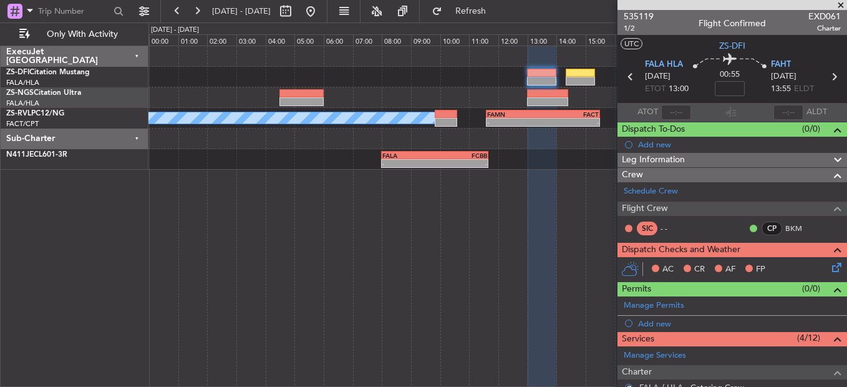
click at [830, 267] on icon at bounding box center [835, 265] width 10 height 10
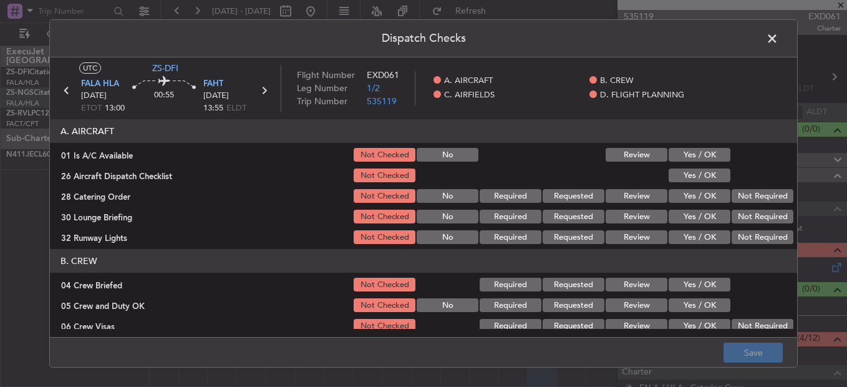
click at [683, 154] on button "Yes / OK" at bounding box center [700, 155] width 62 height 14
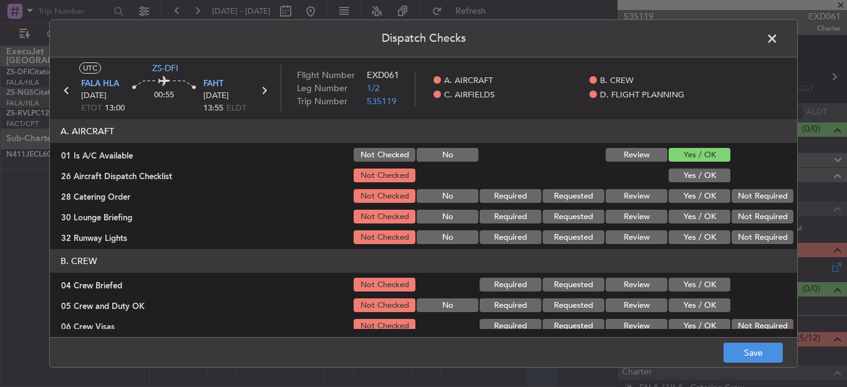
click at [682, 167] on div "Yes / OK" at bounding box center [698, 175] width 63 height 17
click at [683, 175] on button "Yes / OK" at bounding box center [700, 175] width 62 height 14
drag, startPoint x: 622, startPoint y: 195, endPoint x: 655, endPoint y: 205, distance: 34.4
click at [623, 195] on button "Review" at bounding box center [637, 196] width 62 height 14
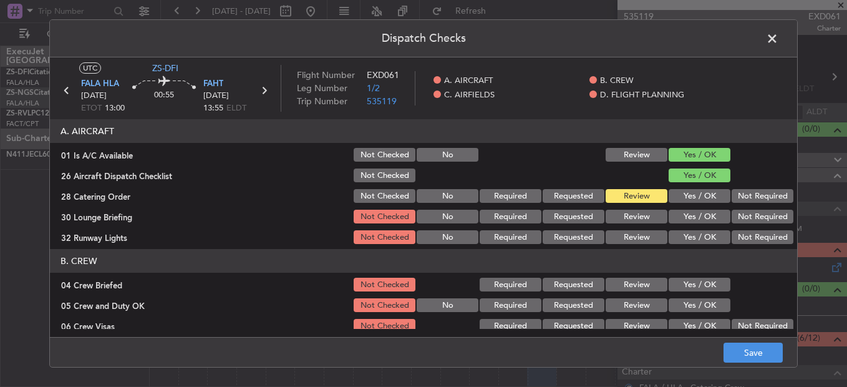
click at [698, 220] on button "Yes / OK" at bounding box center [700, 217] width 62 height 14
click at [697, 237] on button "Yes / OK" at bounding box center [700, 237] width 62 height 14
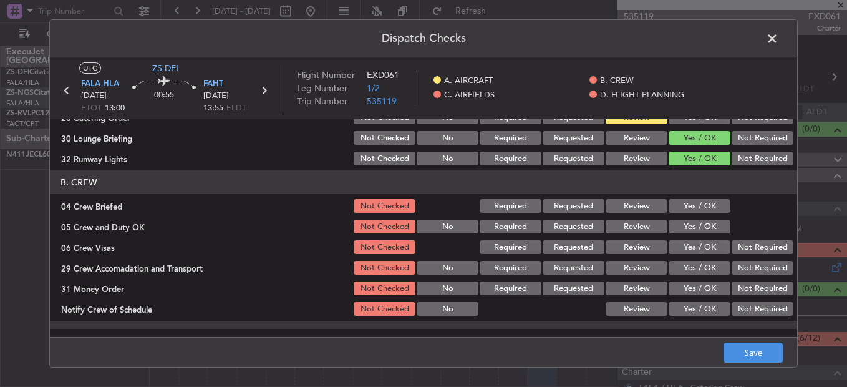
scroll to position [125, 0]
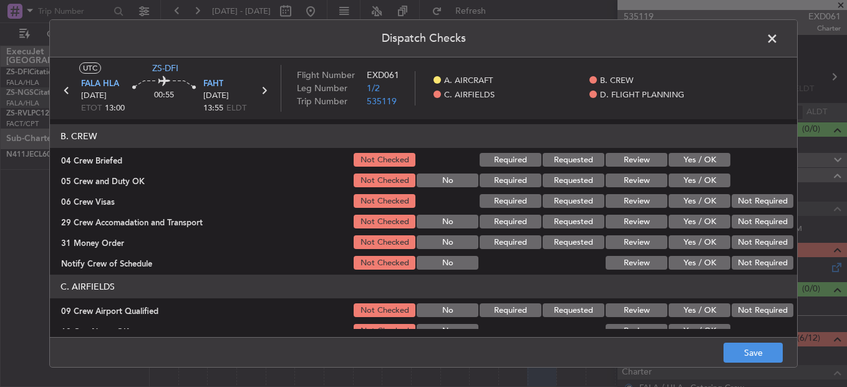
click at [640, 166] on button "Review" at bounding box center [637, 160] width 62 height 14
click at [698, 182] on button "Yes / OK" at bounding box center [700, 180] width 62 height 14
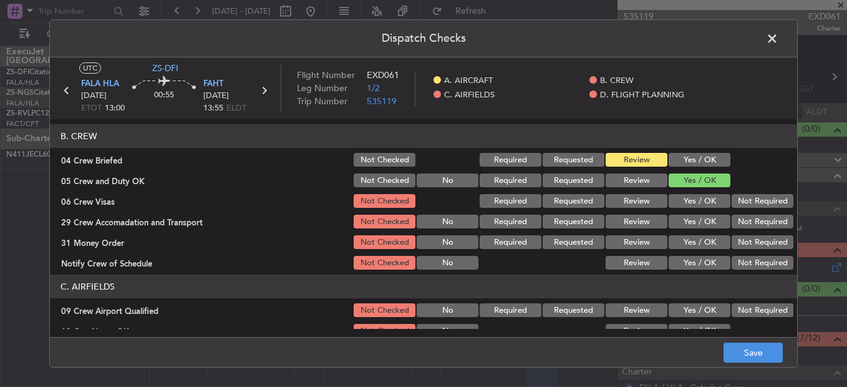
click at [695, 188] on div "Yes / OK" at bounding box center [698, 180] width 63 height 17
click at [693, 197] on button "Yes / OK" at bounding box center [700, 201] width 62 height 14
click at [745, 220] on button "Not Required" at bounding box center [763, 222] width 62 height 14
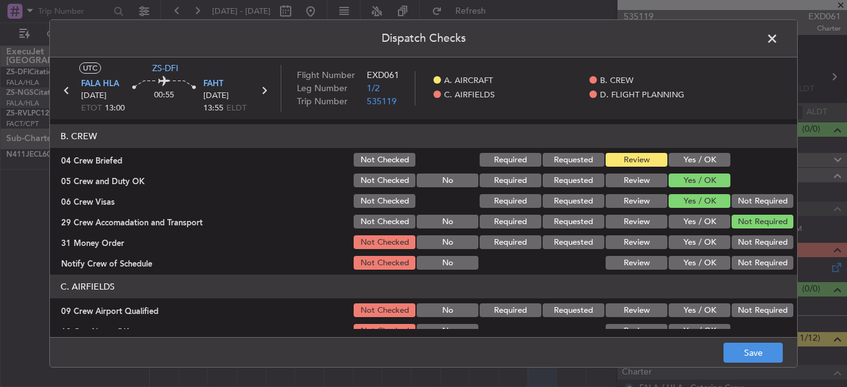
click at [695, 244] on button "Yes / OK" at bounding box center [700, 242] width 62 height 14
click at [635, 245] on button "Review" at bounding box center [637, 242] width 62 height 14
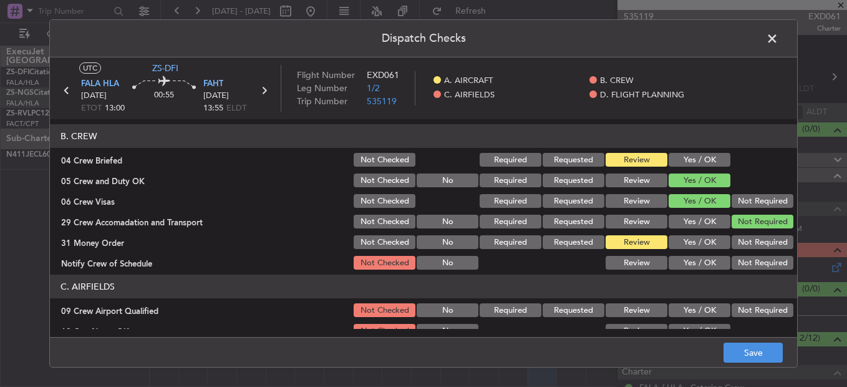
click at [681, 271] on div "Yes / OK" at bounding box center [698, 262] width 63 height 17
click at [683, 266] on button "Yes / OK" at bounding box center [700, 263] width 62 height 14
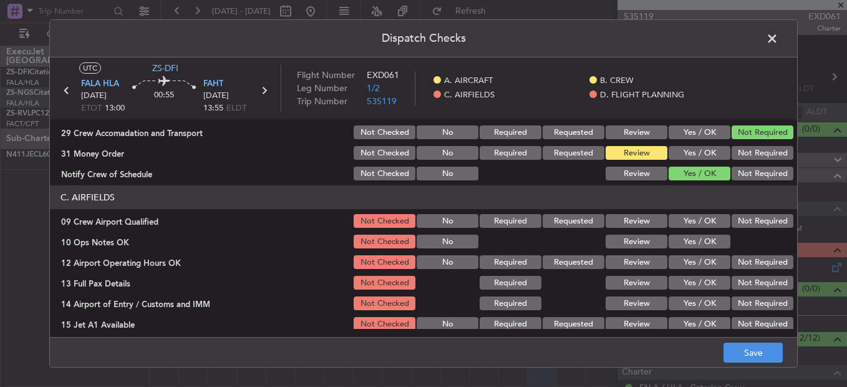
scroll to position [226, 0]
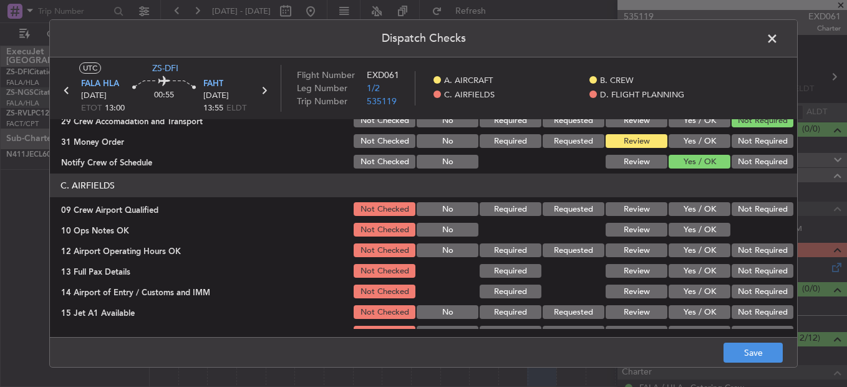
click at [691, 205] on button "Yes / OK" at bounding box center [700, 209] width 62 height 14
click at [690, 232] on button "Yes / OK" at bounding box center [700, 230] width 62 height 14
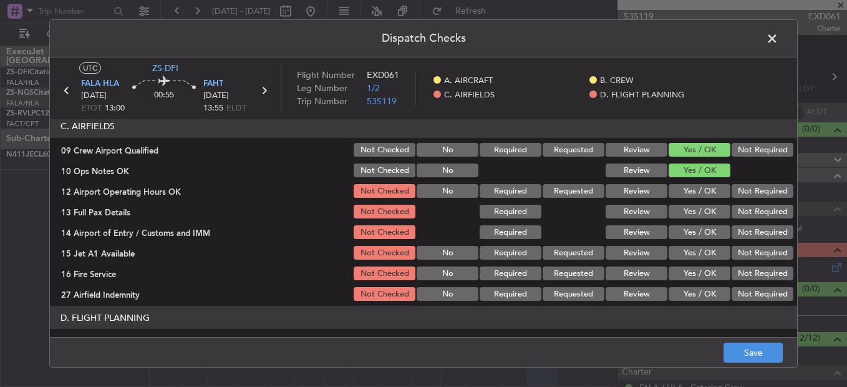
scroll to position [288, 0]
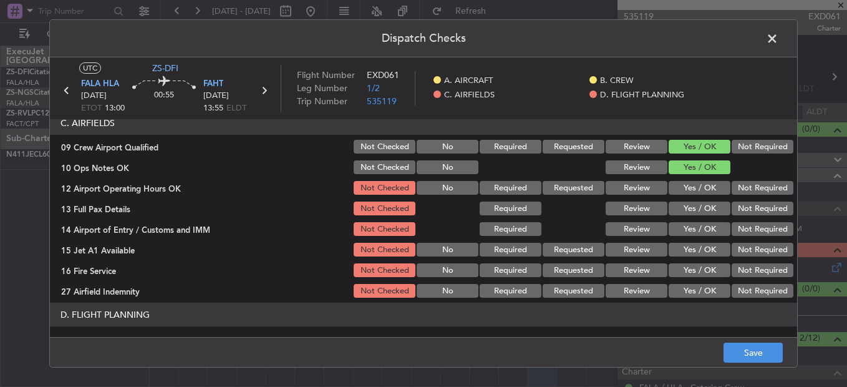
click at [703, 192] on button "Yes / OK" at bounding box center [700, 188] width 62 height 14
click at [696, 207] on button "Yes / OK" at bounding box center [700, 209] width 62 height 14
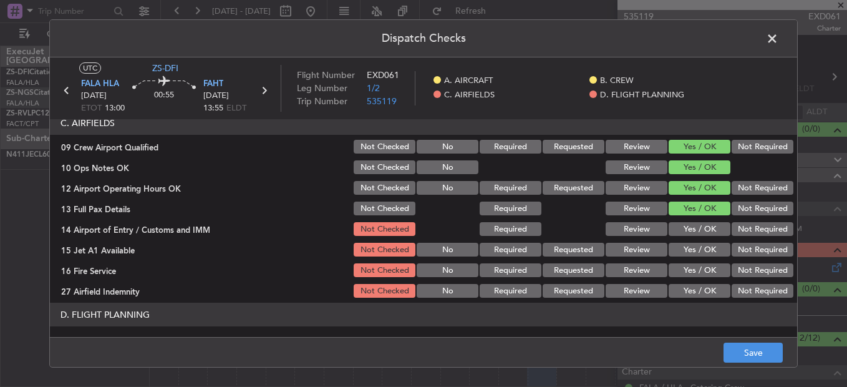
click at [750, 225] on button "Not Required" at bounding box center [763, 229] width 62 height 14
drag, startPoint x: 693, startPoint y: 245, endPoint x: 690, endPoint y: 251, distance: 6.8
click at [695, 250] on button "Yes / OK" at bounding box center [700, 250] width 62 height 14
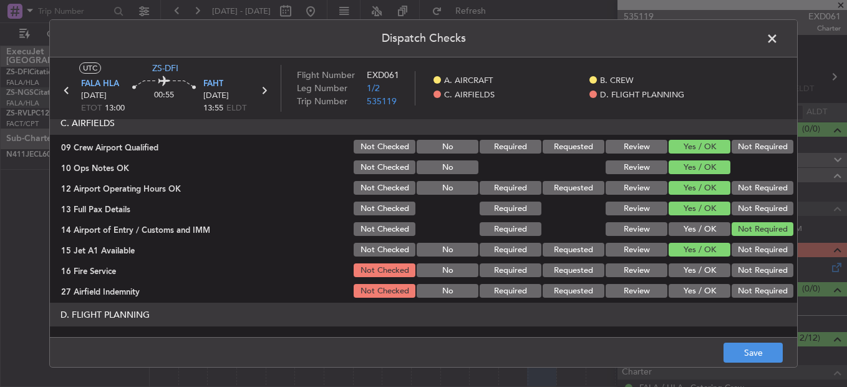
drag, startPoint x: 694, startPoint y: 264, endPoint x: 710, endPoint y: 273, distance: 18.7
click at [694, 267] on button "Yes / OK" at bounding box center [700, 270] width 62 height 14
click at [743, 291] on button "Not Required" at bounding box center [763, 291] width 62 height 14
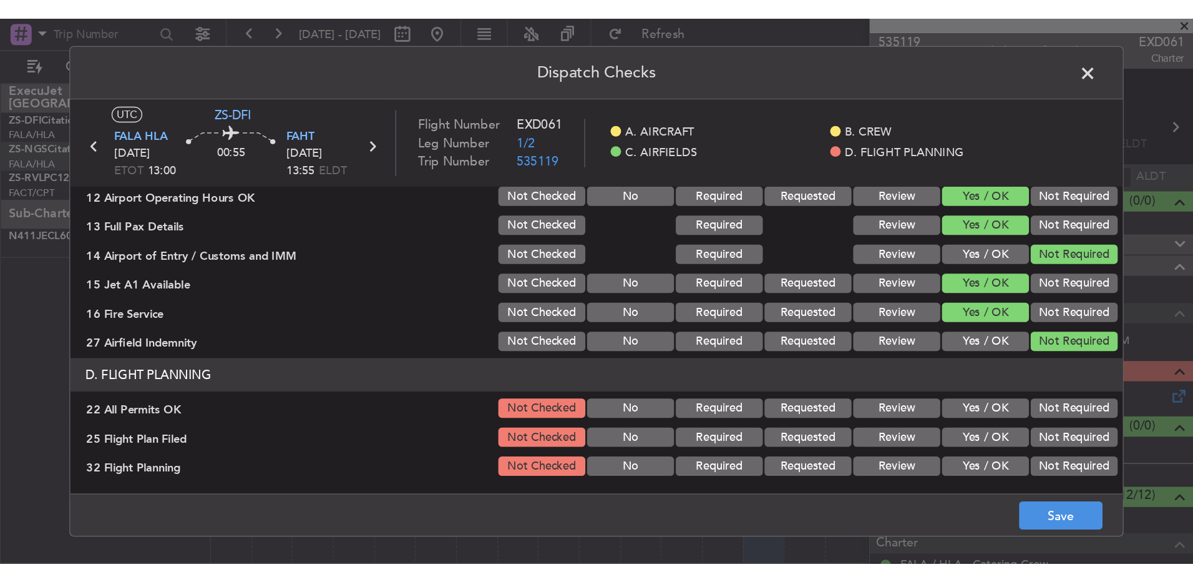
scroll to position [351, 0]
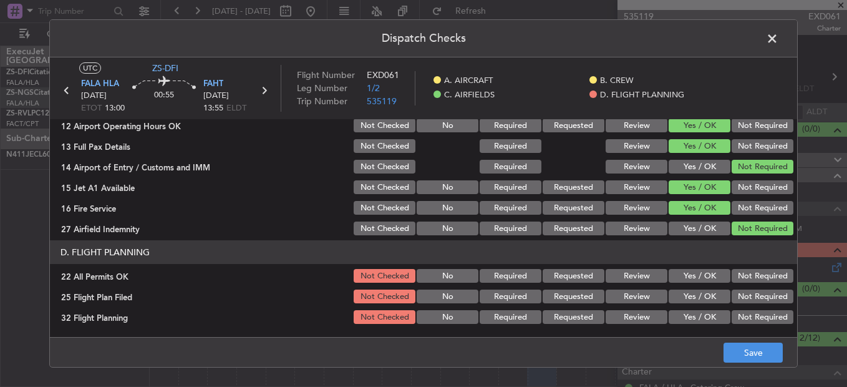
click at [779, 272] on button "Not Required" at bounding box center [763, 276] width 62 height 14
drag, startPoint x: 642, startPoint y: 293, endPoint x: 633, endPoint y: 334, distance: 42.0
click at [643, 294] on button "Review" at bounding box center [637, 297] width 62 height 14
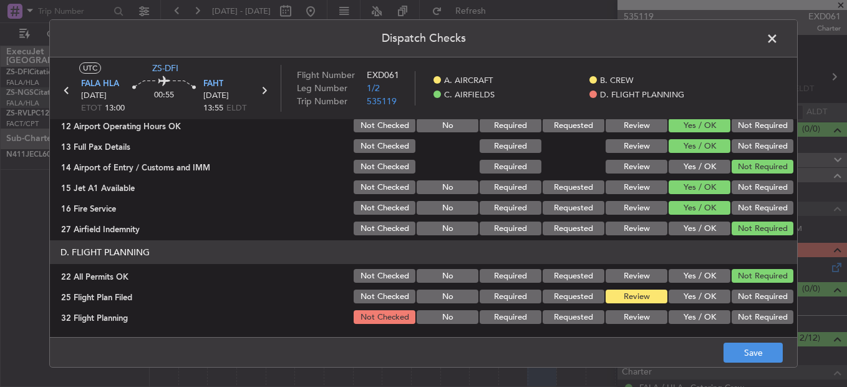
click at [634, 319] on button "Review" at bounding box center [637, 317] width 62 height 14
click at [735, 350] on button "Save" at bounding box center [753, 353] width 59 height 20
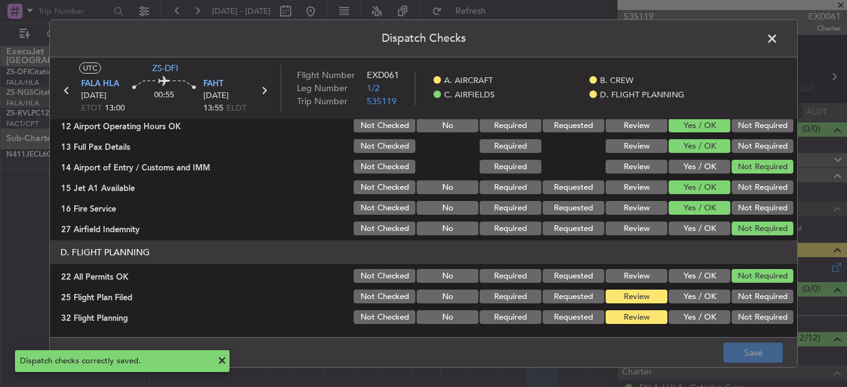
click at [779, 40] on span at bounding box center [779, 41] width 0 height 25
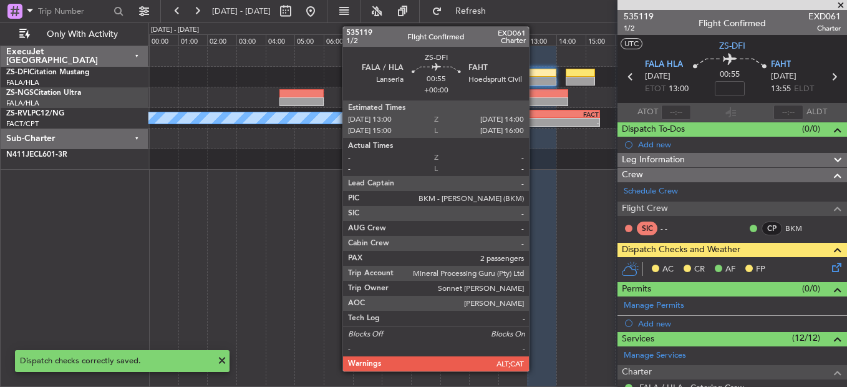
click at [533, 76] on div at bounding box center [541, 73] width 29 height 9
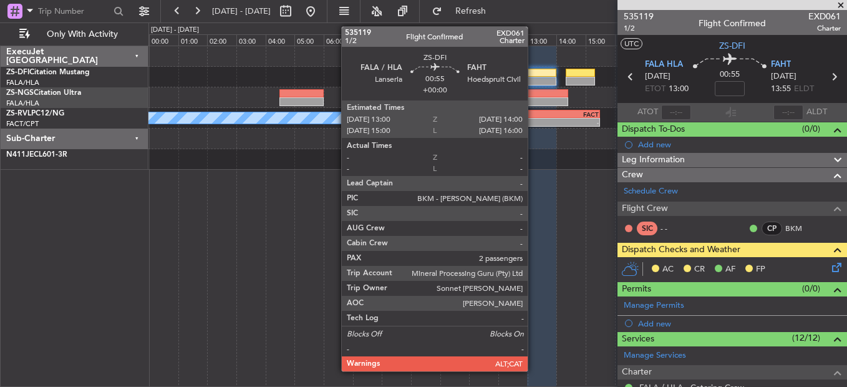
click at [532, 74] on div at bounding box center [541, 73] width 29 height 9
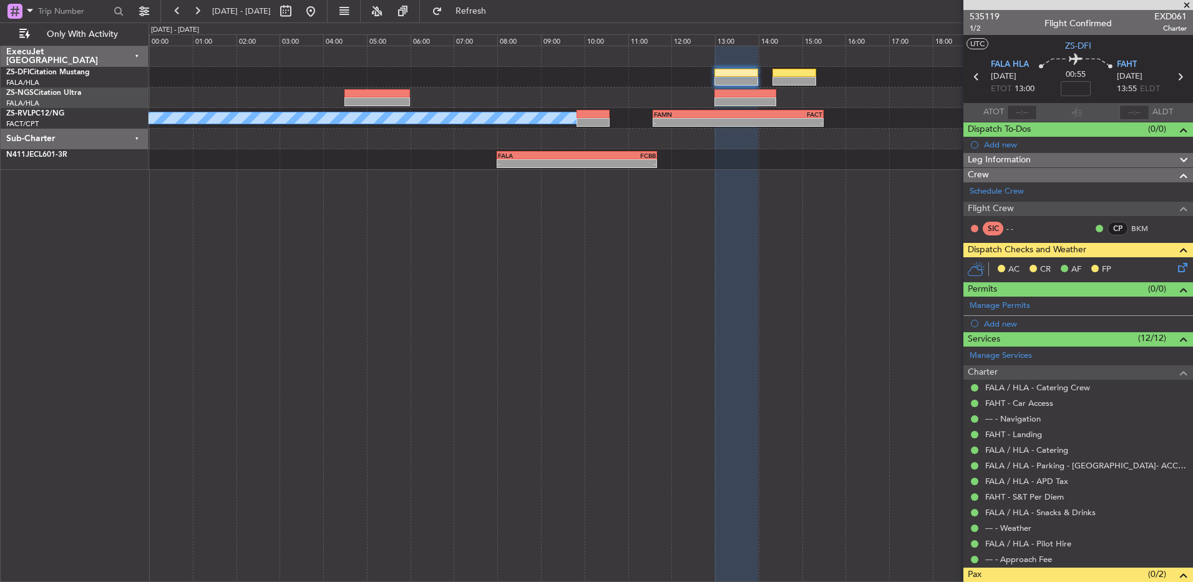
click at [847, 260] on icon at bounding box center [1181, 265] width 10 height 10
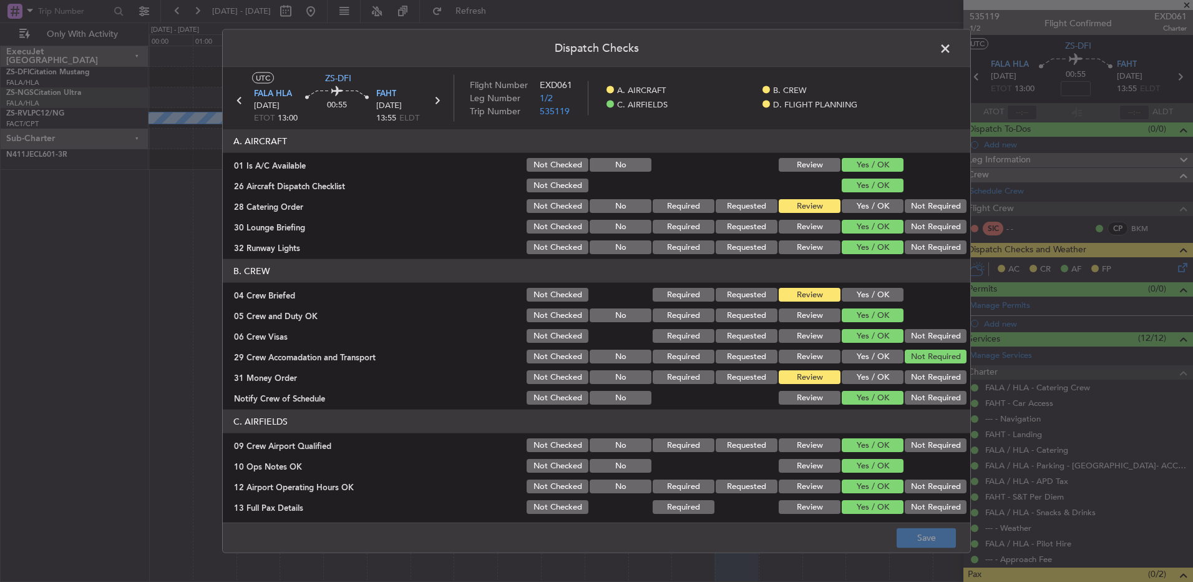
click at [847, 288] on button "Yes / OK" at bounding box center [873, 295] width 62 height 14
click at [847, 379] on button "Yes / OK" at bounding box center [873, 377] width 62 height 14
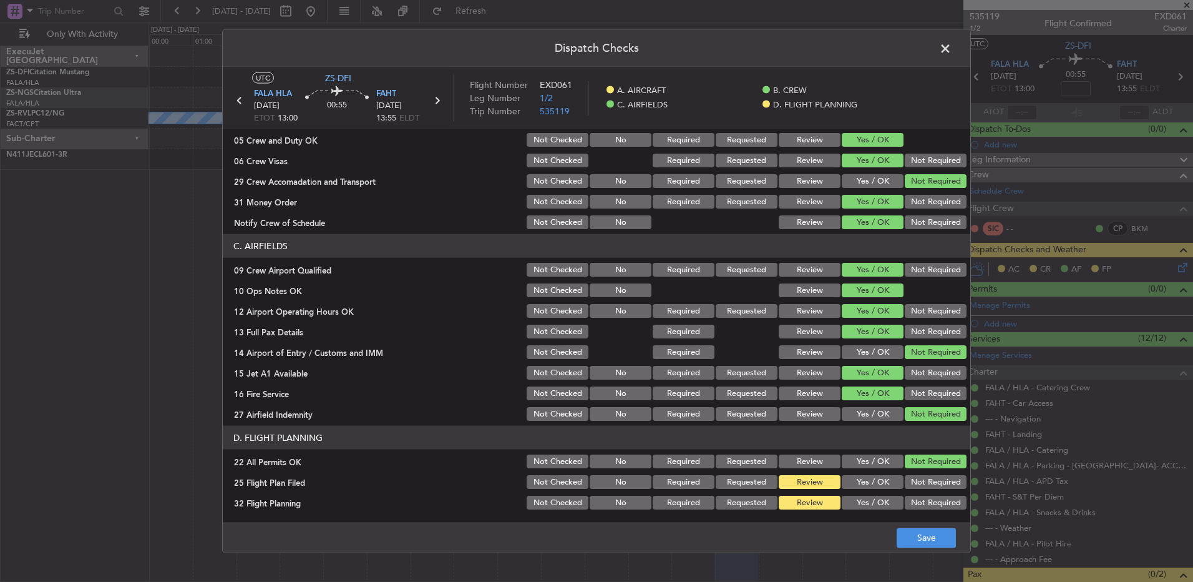
scroll to position [0, 0]
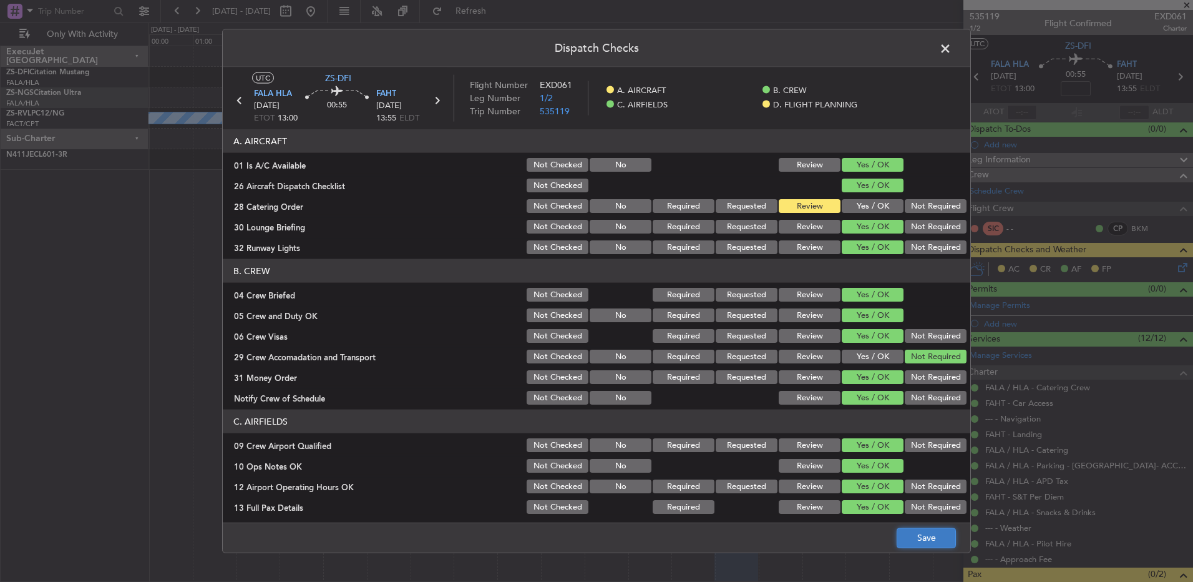
click at [847, 386] on button "Save" at bounding box center [926, 537] width 59 height 20
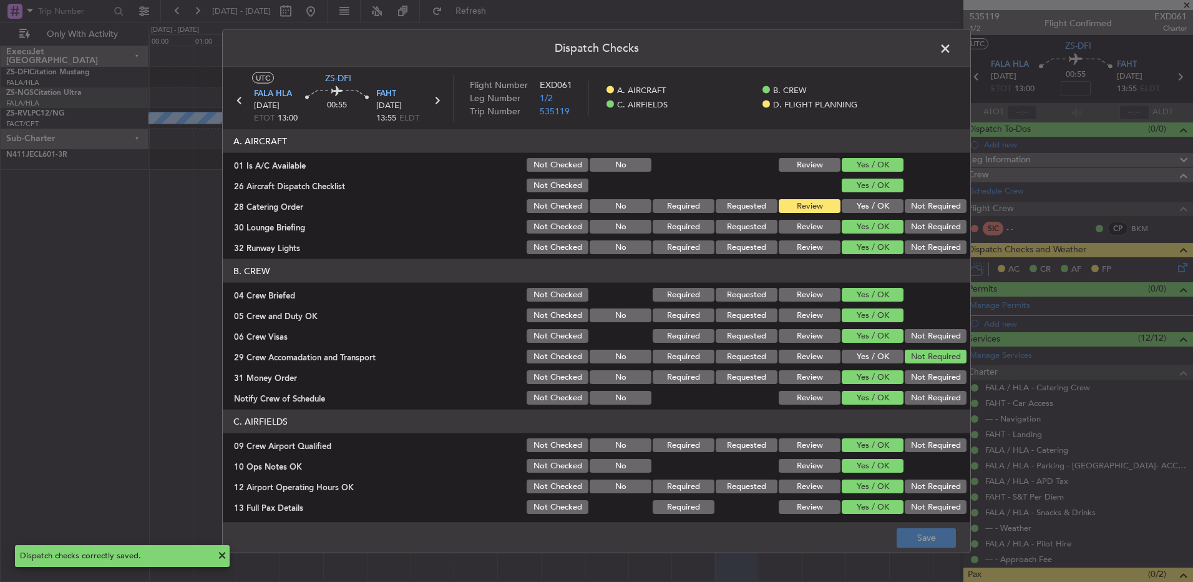
click at [847, 52] on span at bounding box center [952, 51] width 0 height 25
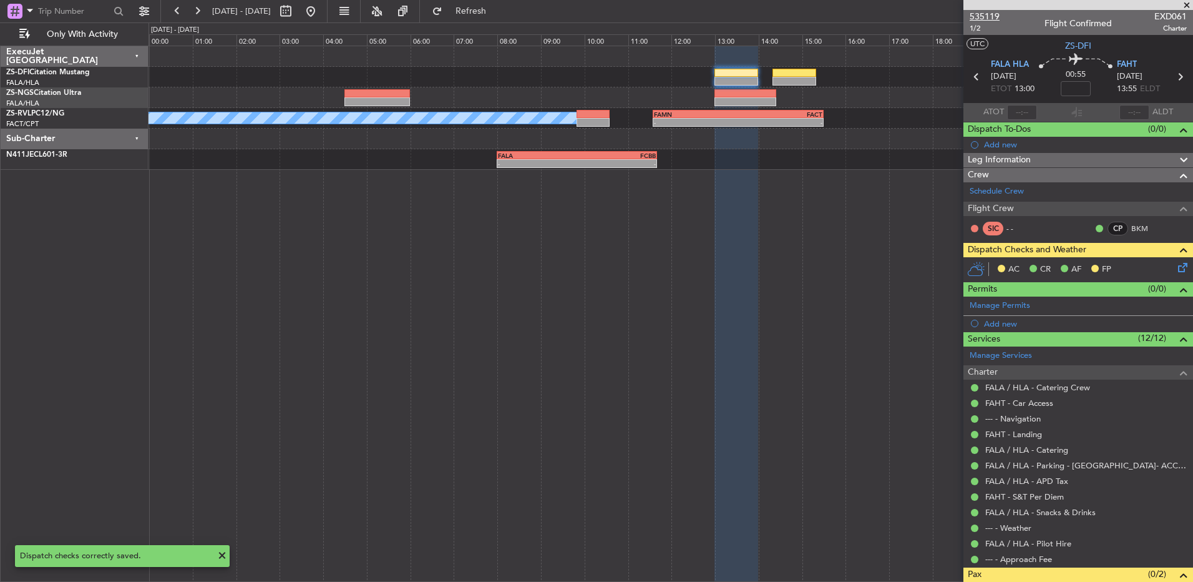
click at [847, 15] on span "535119" at bounding box center [985, 16] width 30 height 13
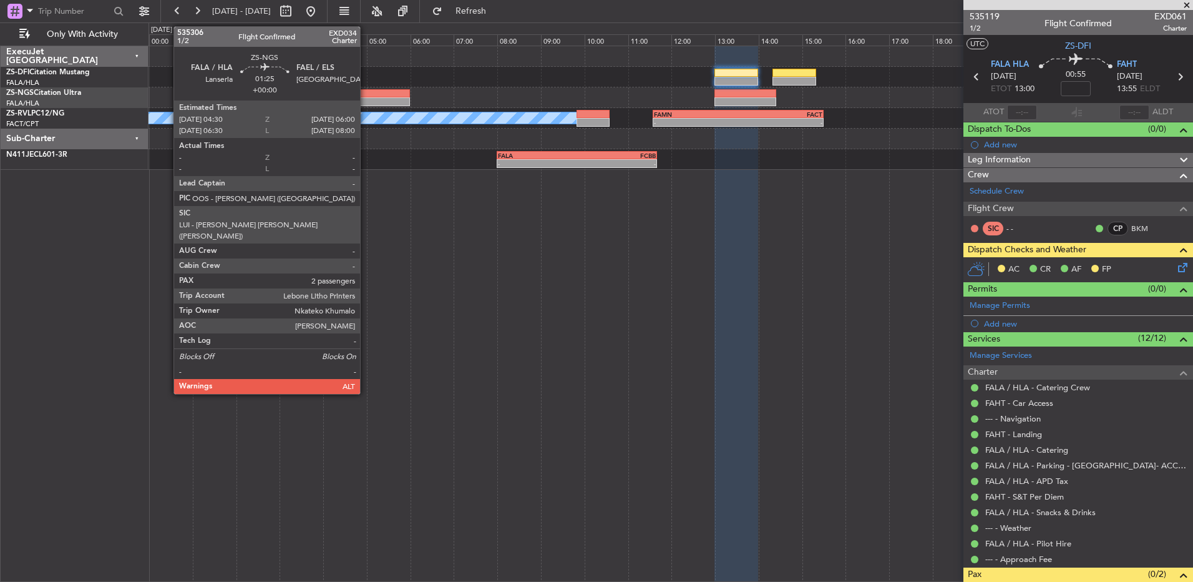
click at [366, 100] on div at bounding box center [377, 101] width 66 height 9
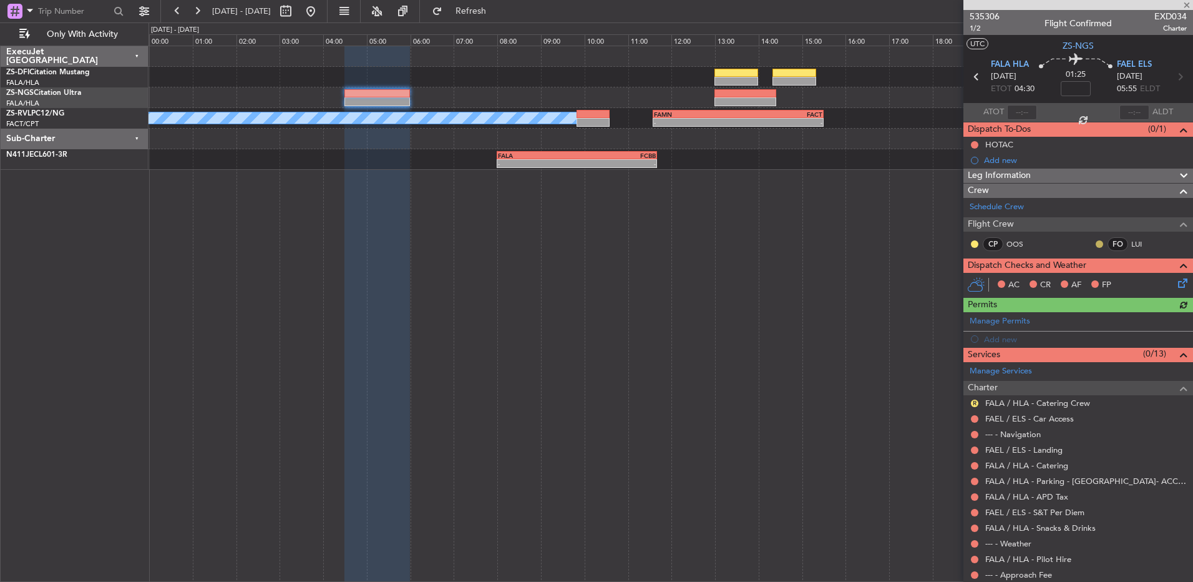
click at [847, 243] on button at bounding box center [1099, 243] width 7 height 7
click at [847, 281] on span "Acknowledged" at bounding box center [1093, 280] width 55 height 12
click at [847, 242] on button at bounding box center [974, 243] width 7 height 7
click at [847, 278] on mat-tooltip-component "Unread" at bounding box center [975, 263] width 46 height 33
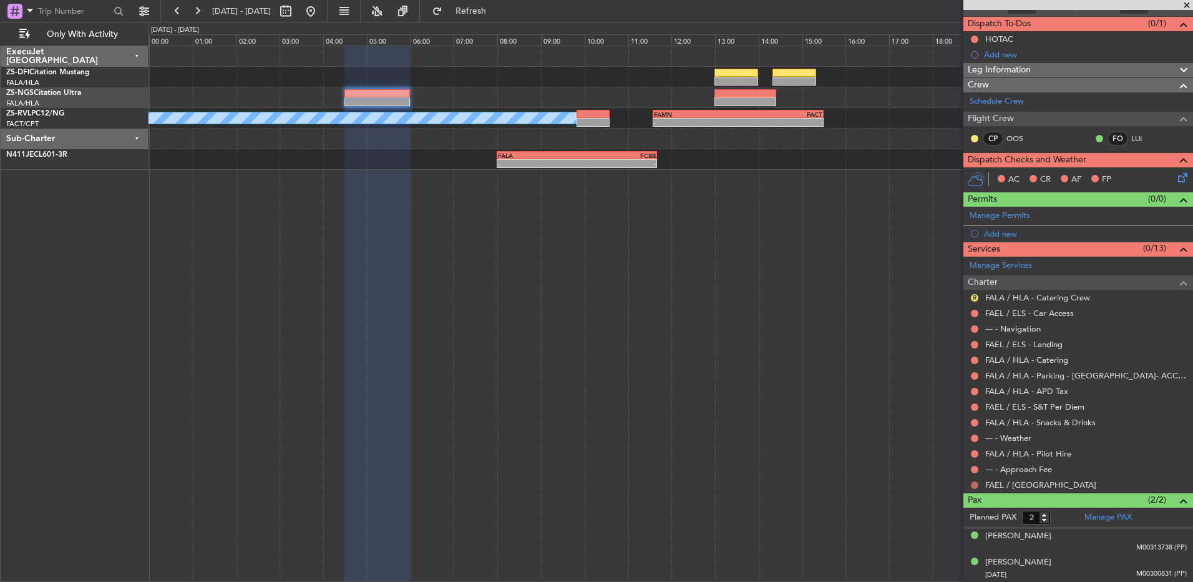
click at [847, 386] on button at bounding box center [974, 484] width 7 height 7
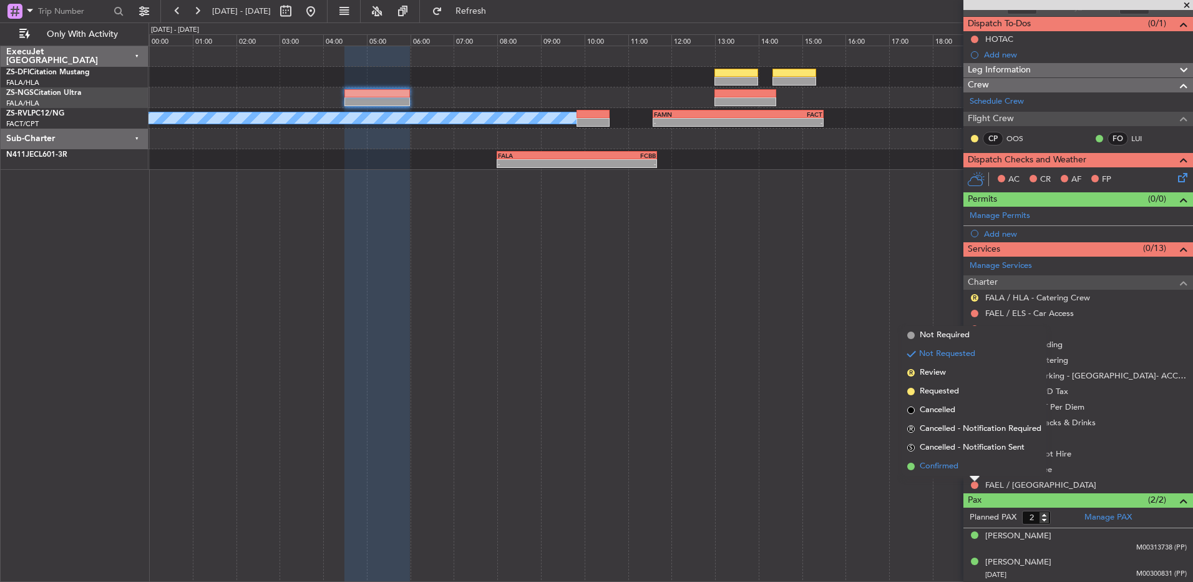
click at [847, 386] on li "Confirmed" at bounding box center [974, 466] width 144 height 19
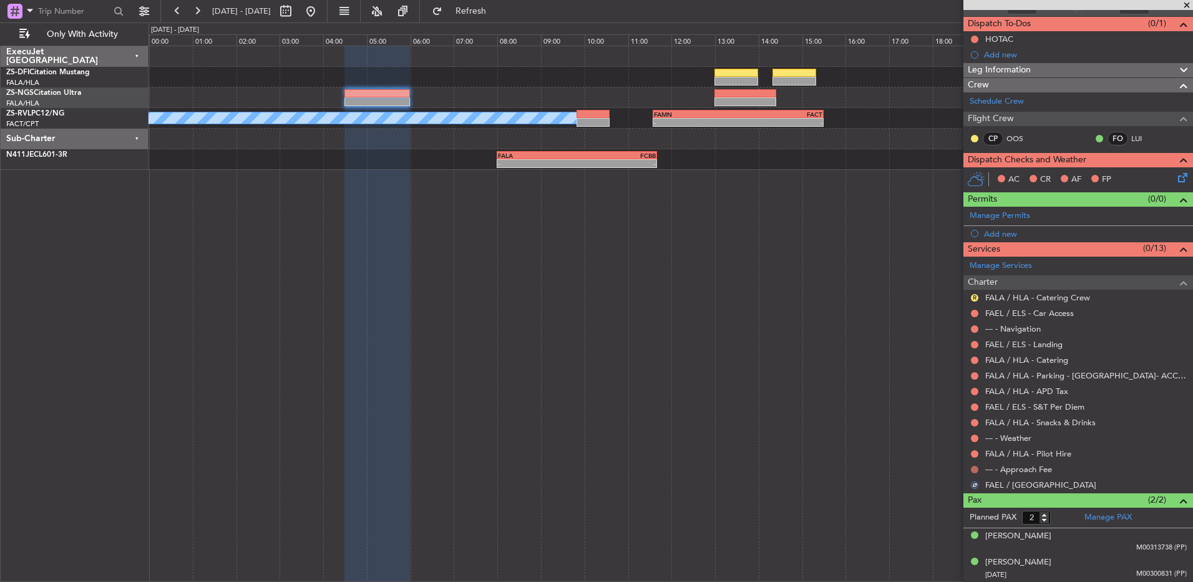
click at [847, 386] on button at bounding box center [974, 469] width 7 height 7
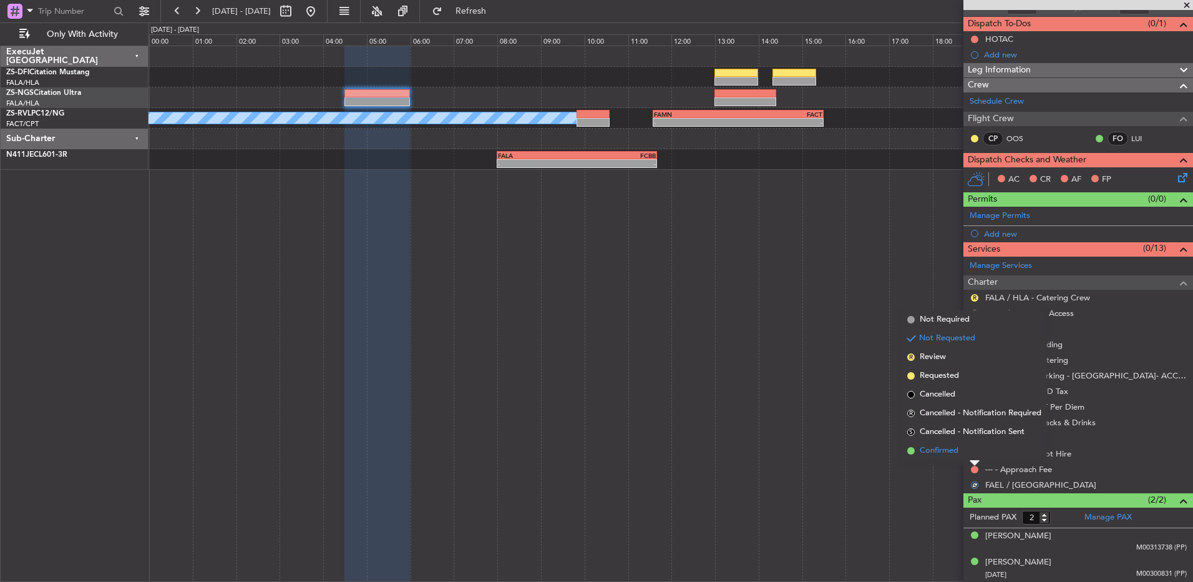
click at [847, 386] on li "Confirmed" at bounding box center [974, 450] width 144 height 19
click at [847, 386] on button at bounding box center [974, 453] width 7 height 7
click at [847, 386] on li "Confirmed" at bounding box center [974, 435] width 144 height 19
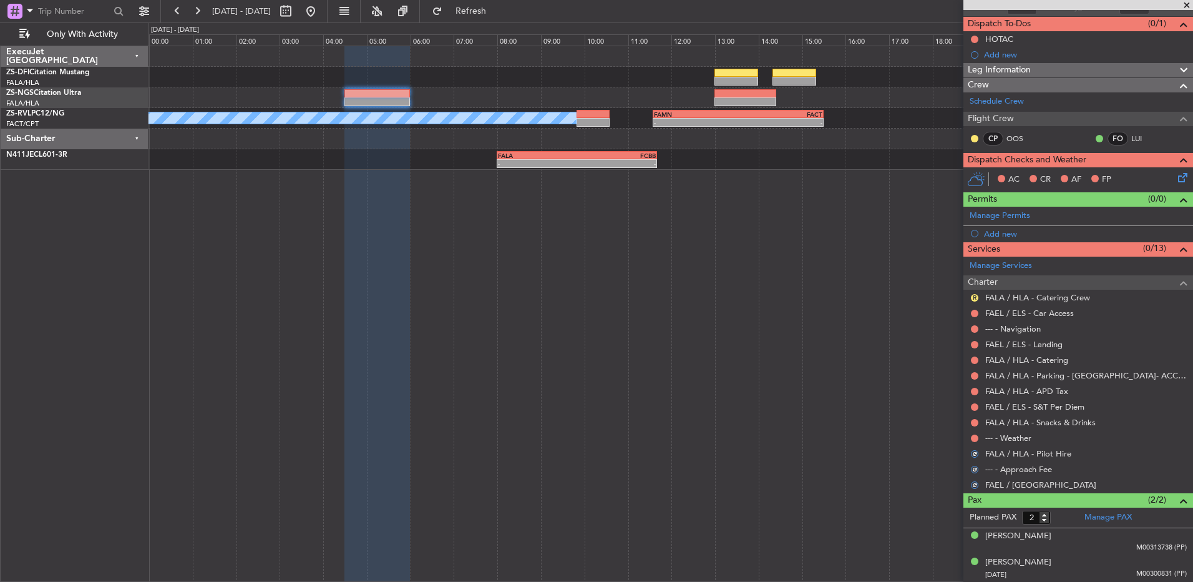
click at [847, 386] on mat-tooltip-component "Not Requested" at bounding box center [975, 457] width 71 height 33
click at [847, 386] on button at bounding box center [974, 437] width 7 height 7
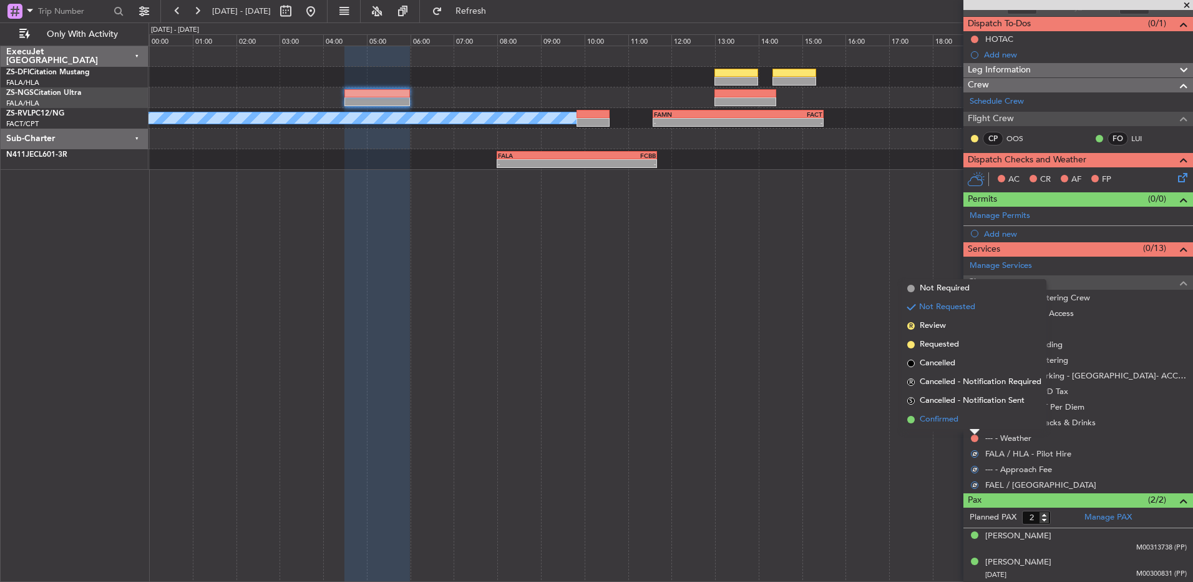
click at [847, 386] on li "Confirmed" at bounding box center [974, 419] width 144 height 19
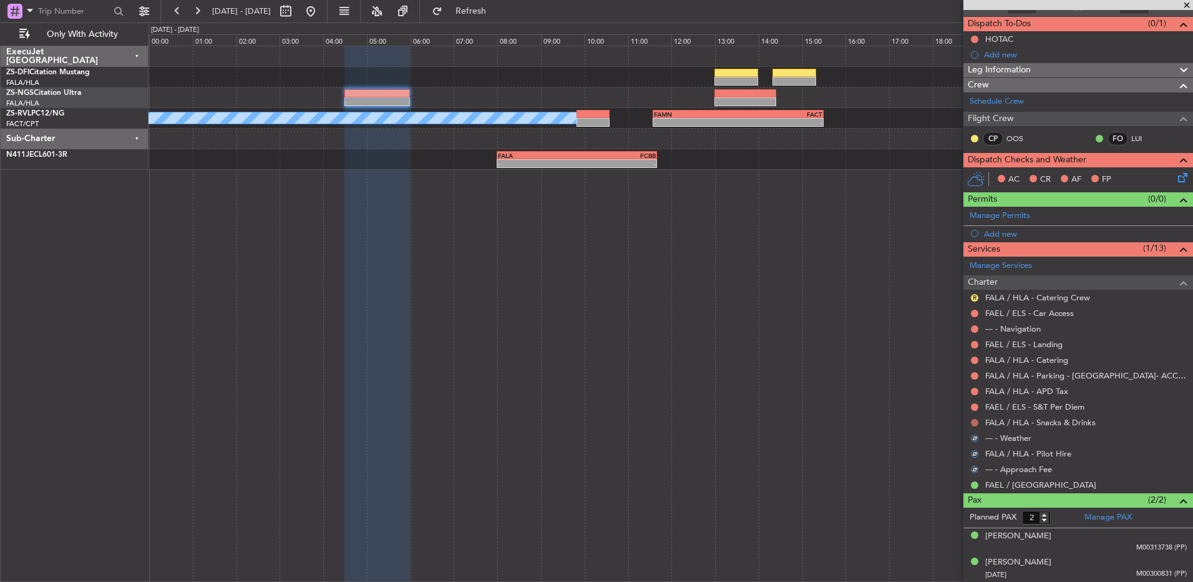
click at [847, 386] on button at bounding box center [974, 422] width 7 height 7
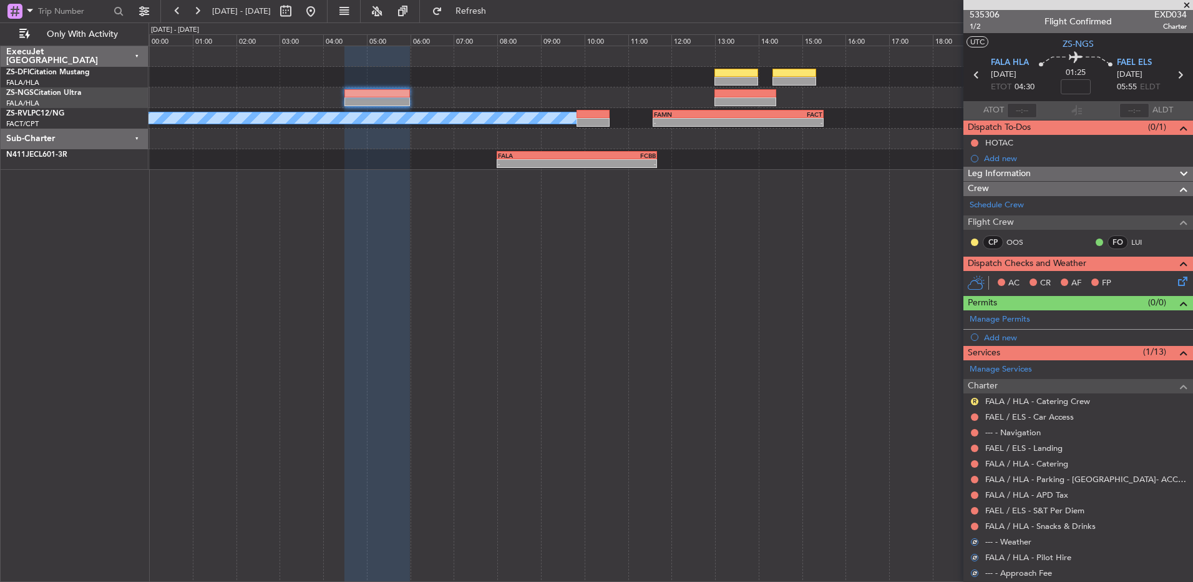
scroll to position [0, 0]
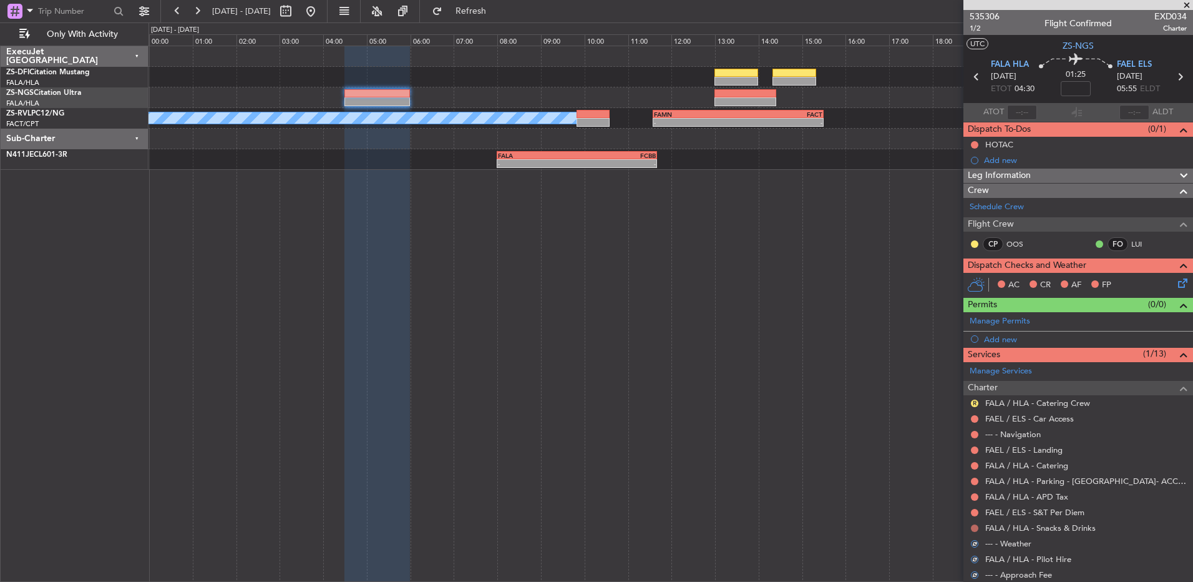
click at [847, 386] on button at bounding box center [974, 527] width 7 height 7
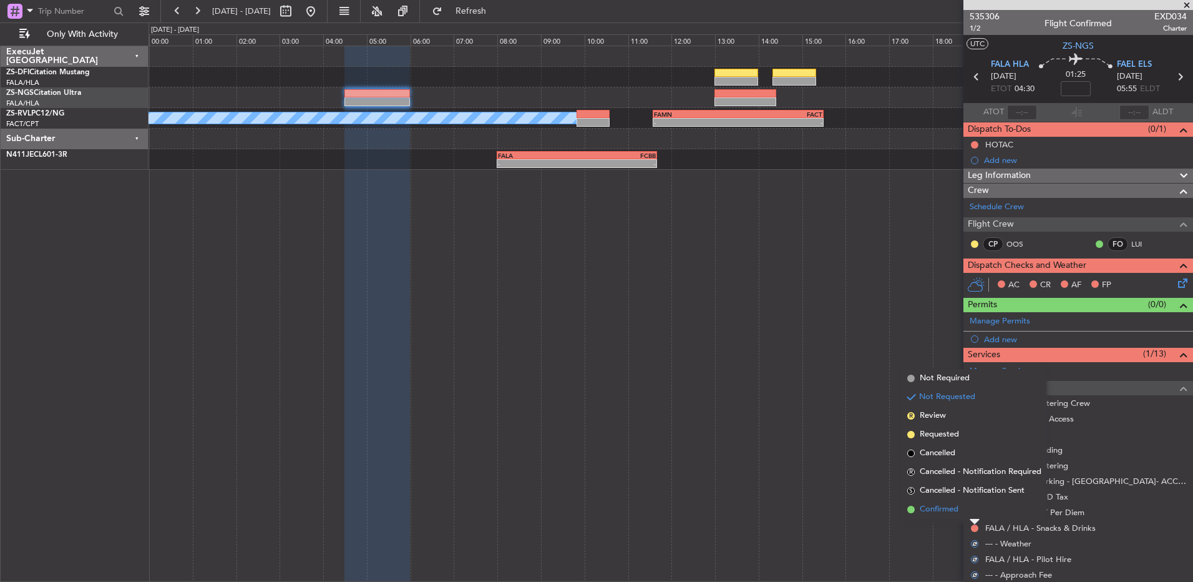
click at [847, 386] on li "Confirmed" at bounding box center [974, 509] width 144 height 19
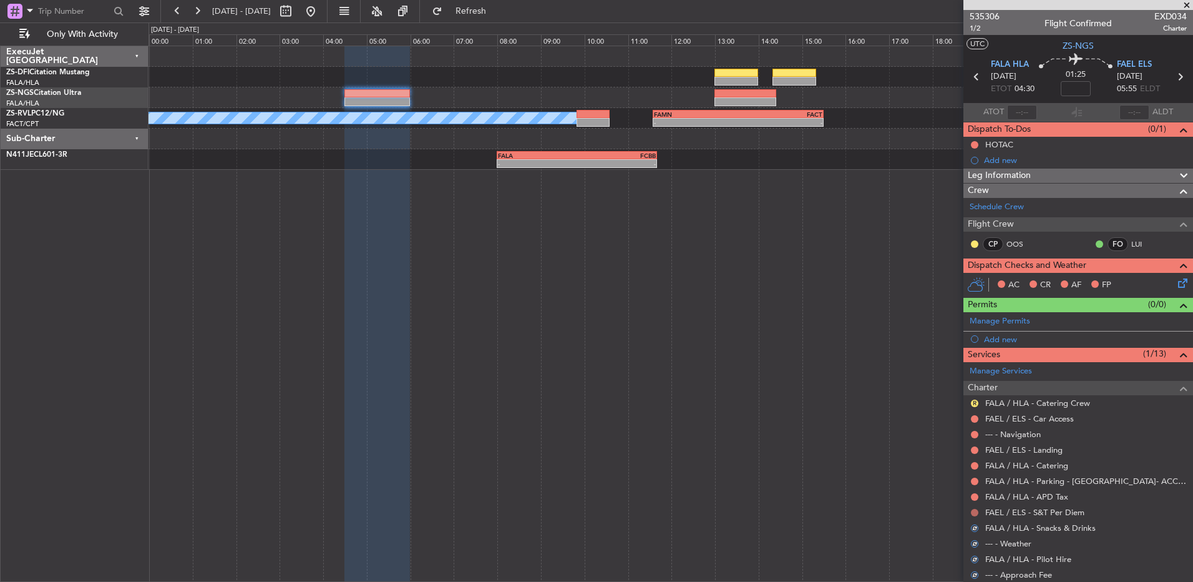
click at [847, 386] on button at bounding box center [974, 512] width 7 height 7
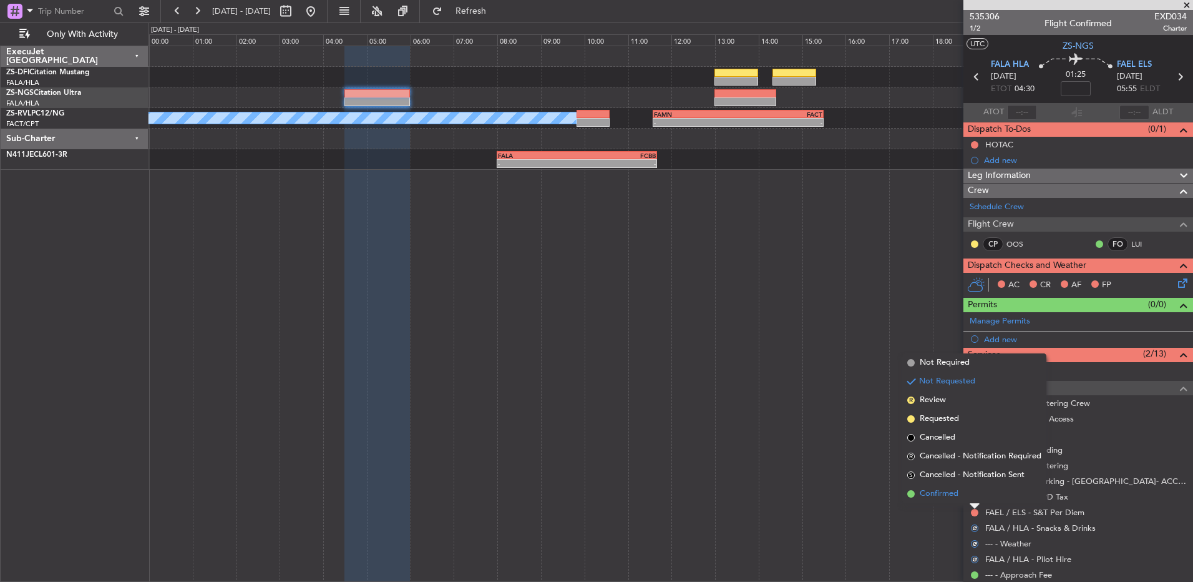
click at [847, 386] on li "Confirmed" at bounding box center [974, 493] width 144 height 19
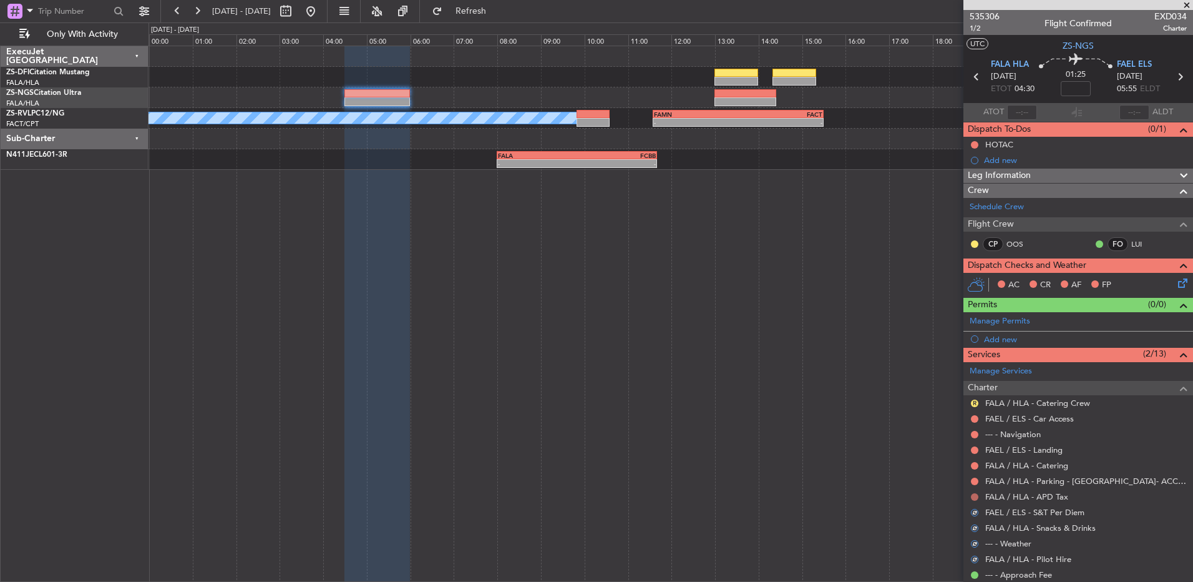
click at [847, 386] on button at bounding box center [974, 496] width 7 height 7
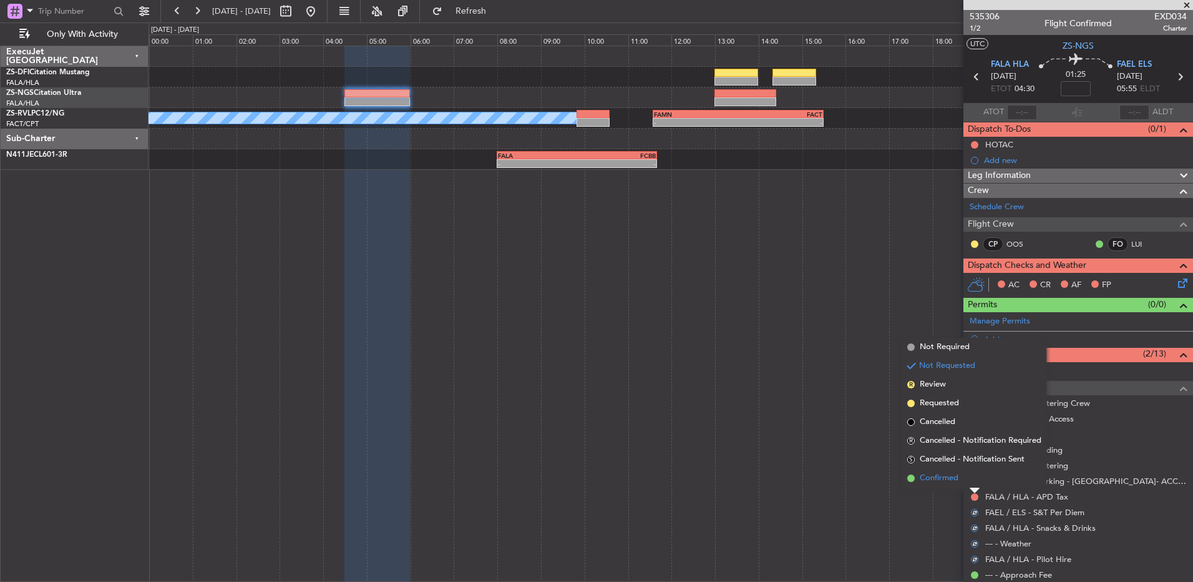
click at [847, 386] on li "Confirmed" at bounding box center [974, 478] width 144 height 19
click at [847, 386] on button at bounding box center [974, 480] width 7 height 7
click at [847, 386] on li "Confirmed" at bounding box center [974, 462] width 144 height 19
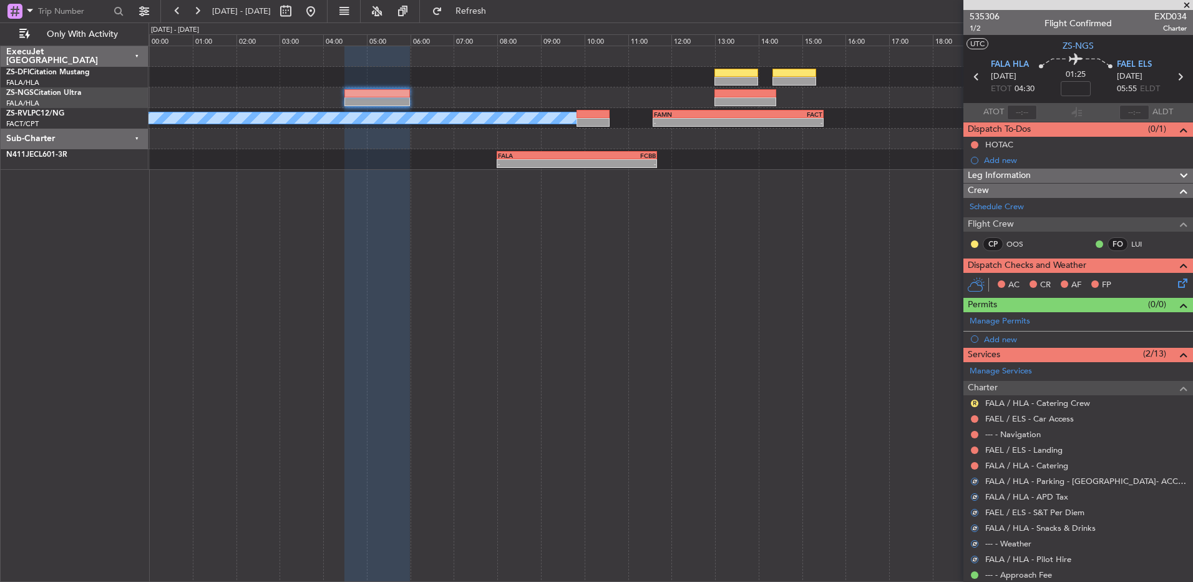
click at [847, 386] on button at bounding box center [974, 465] width 7 height 7
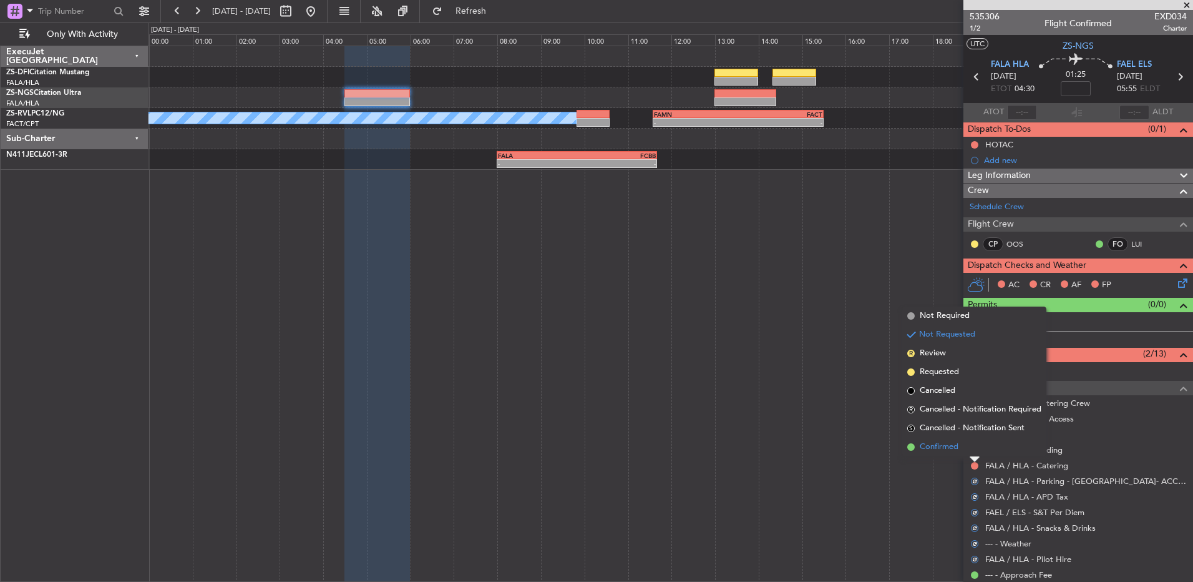
click at [847, 386] on li "Confirmed" at bounding box center [974, 446] width 144 height 19
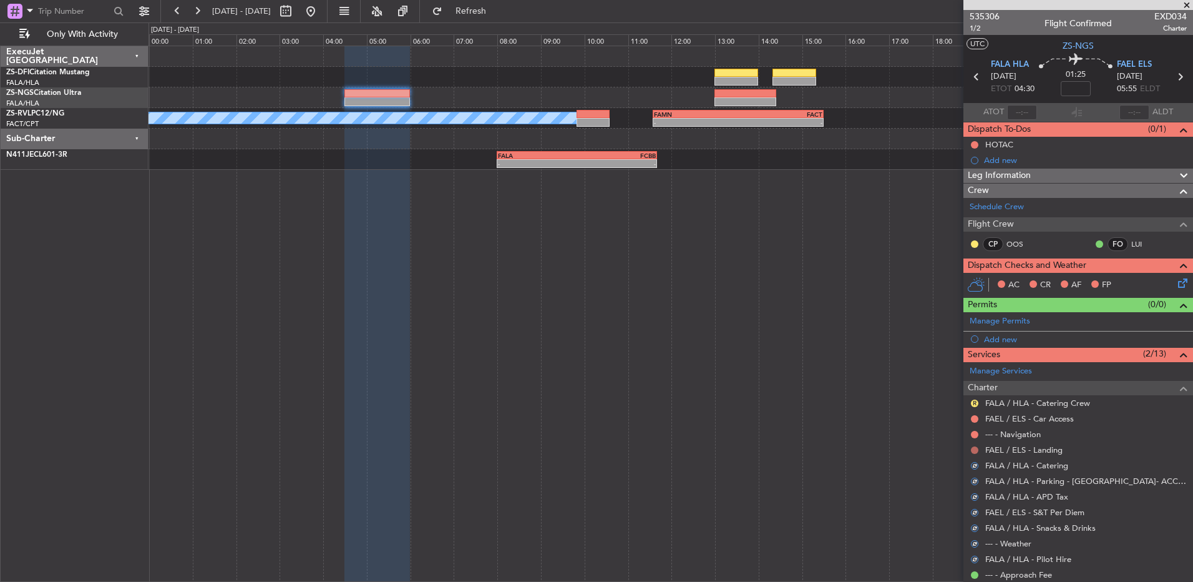
drag, startPoint x: 973, startPoint y: 452, endPoint x: 973, endPoint y: 446, distance: 6.9
click at [847, 386] on button at bounding box center [974, 449] width 7 height 7
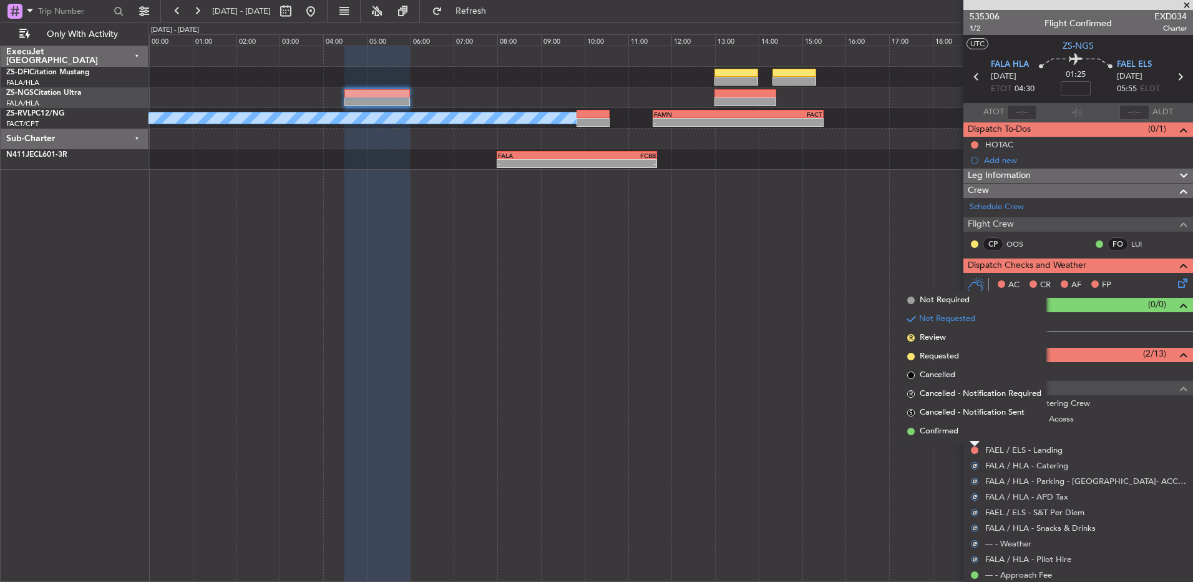
click at [847, 386] on li "Confirmed" at bounding box center [974, 431] width 144 height 19
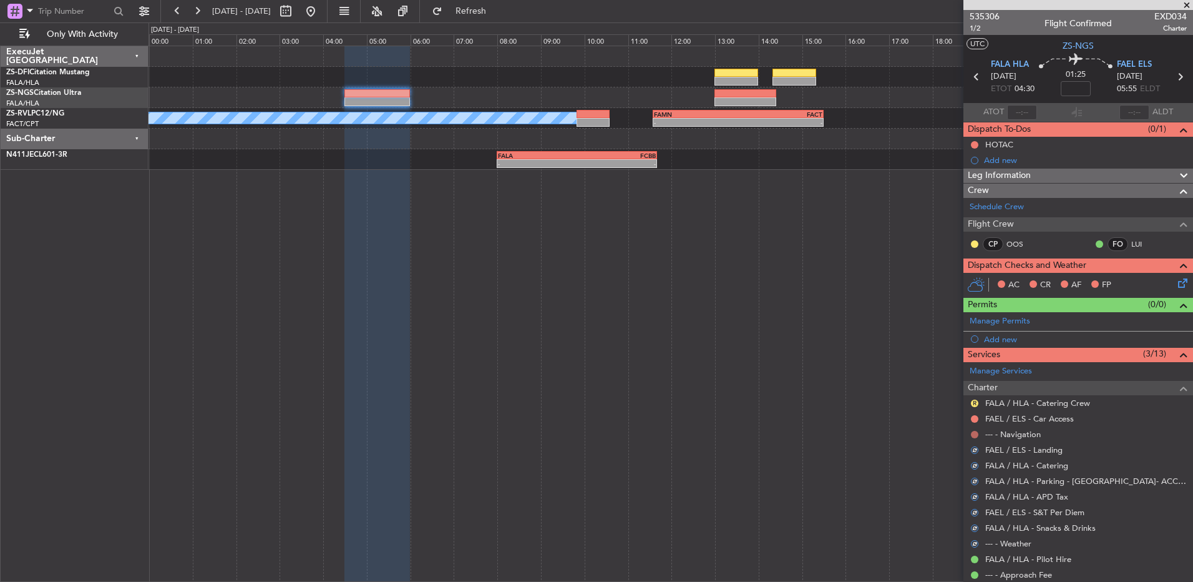
click at [847, 386] on button at bounding box center [974, 434] width 7 height 7
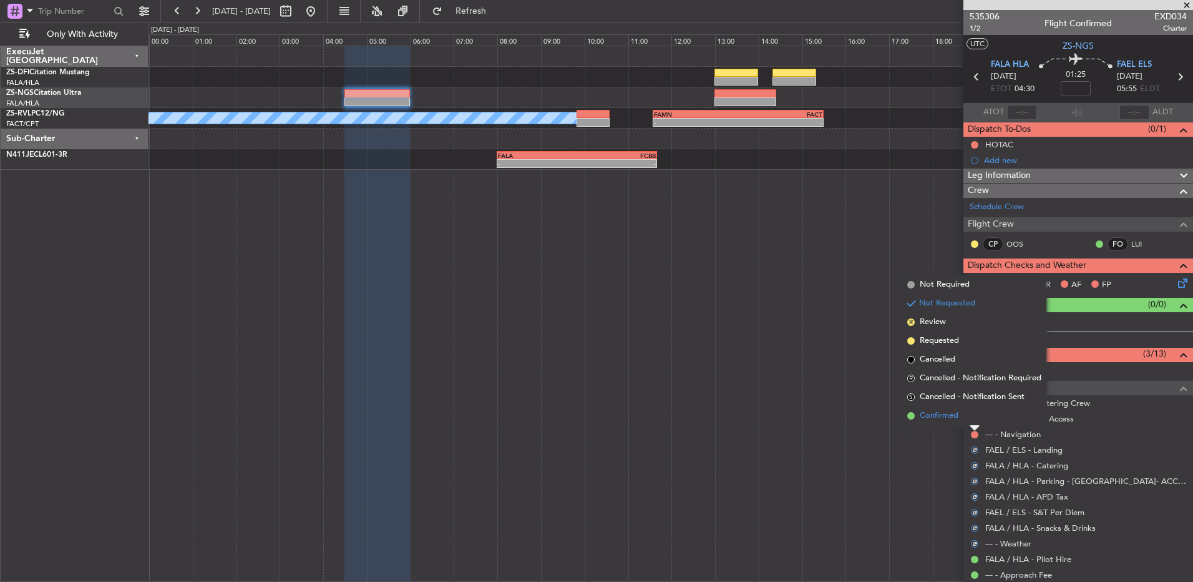
click at [847, 386] on li "Confirmed" at bounding box center [974, 415] width 144 height 19
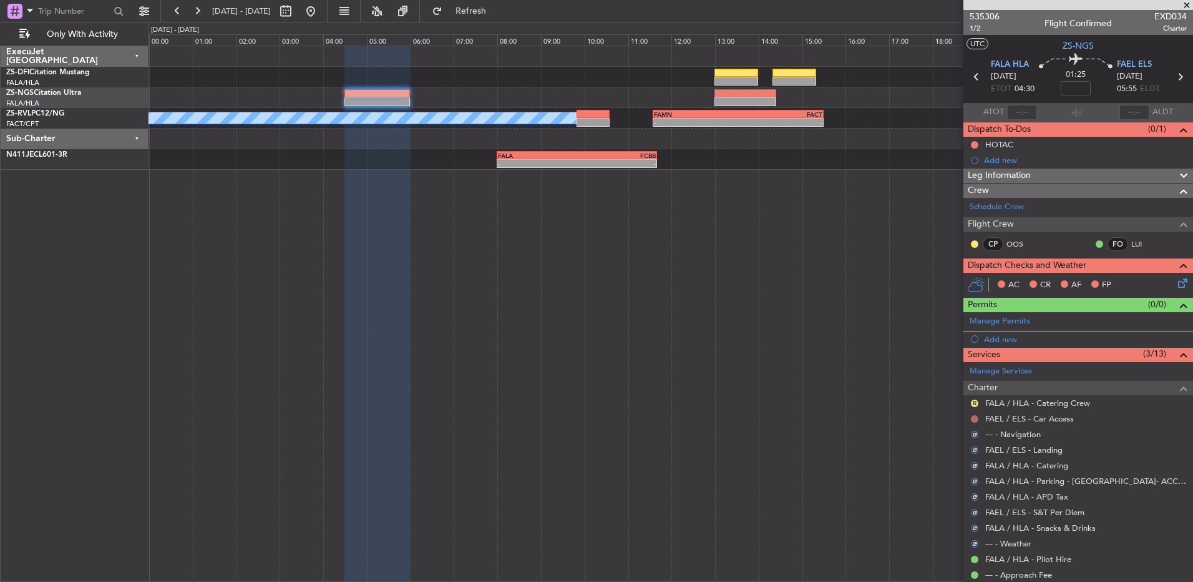
click at [847, 386] on button at bounding box center [974, 418] width 7 height 7
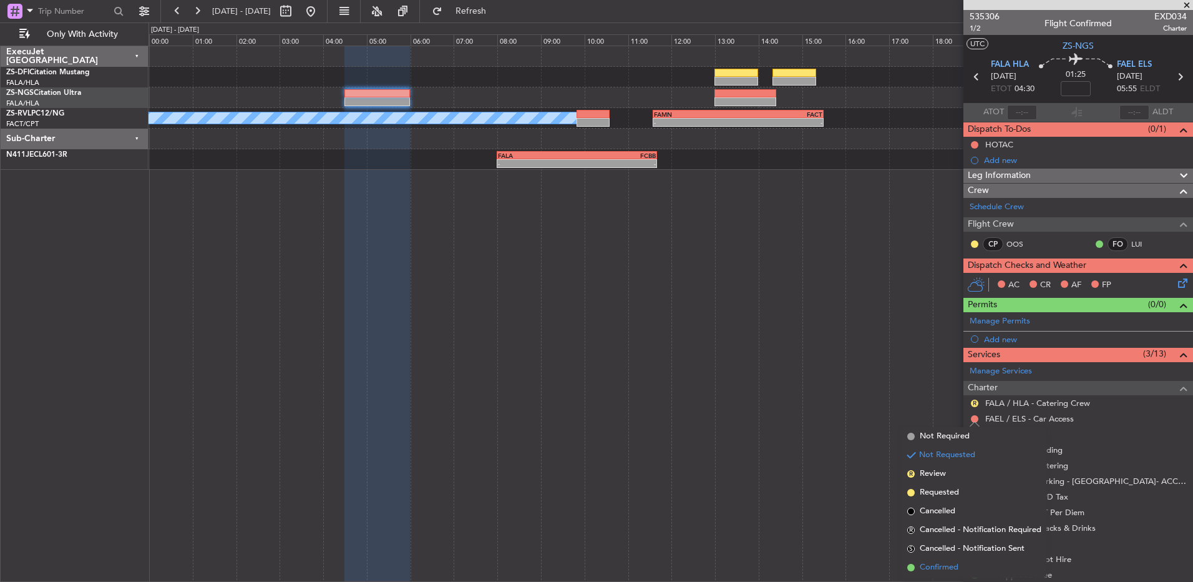
click at [847, 386] on span "Confirmed" at bounding box center [939, 567] width 39 height 12
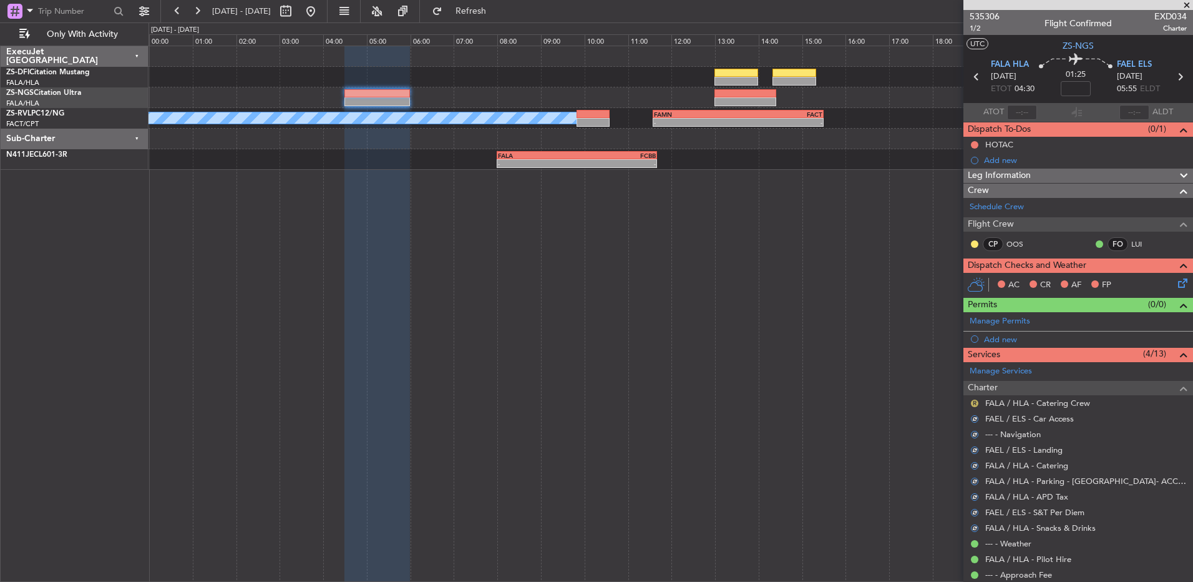
click at [847, 386] on button "R" at bounding box center [974, 402] width 7 height 7
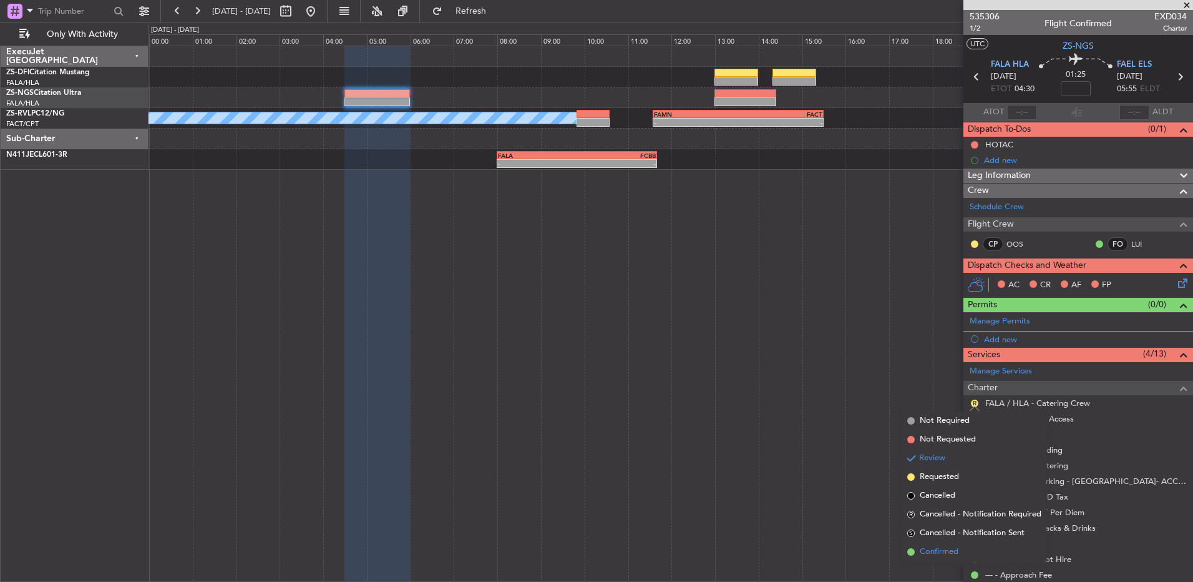
click at [847, 386] on span "Confirmed" at bounding box center [939, 551] width 39 height 12
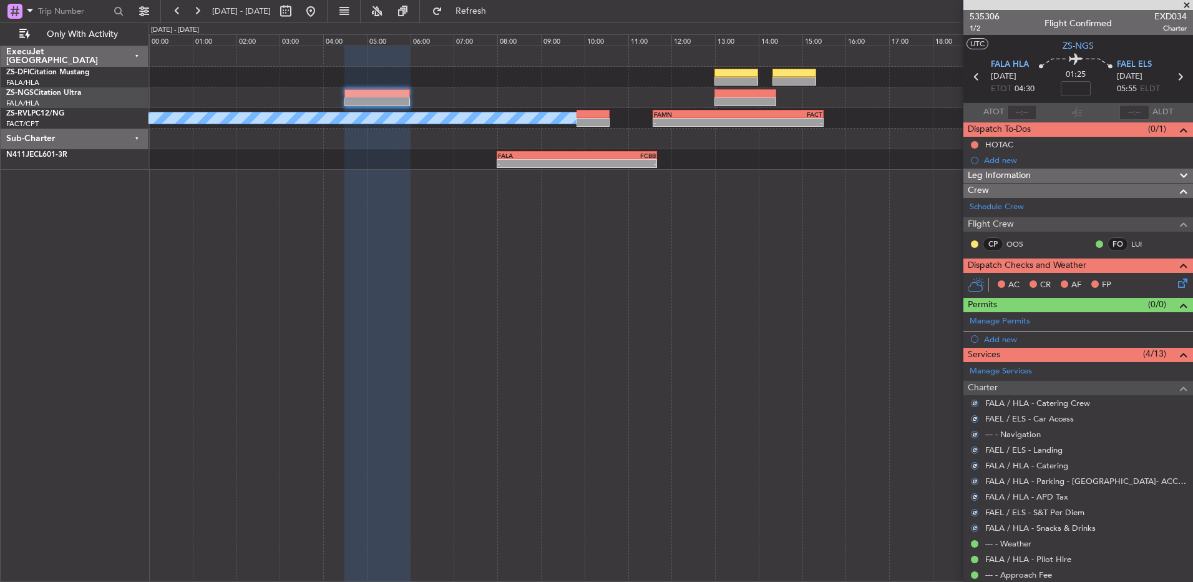
click at [847, 286] on icon at bounding box center [1181, 281] width 10 height 10
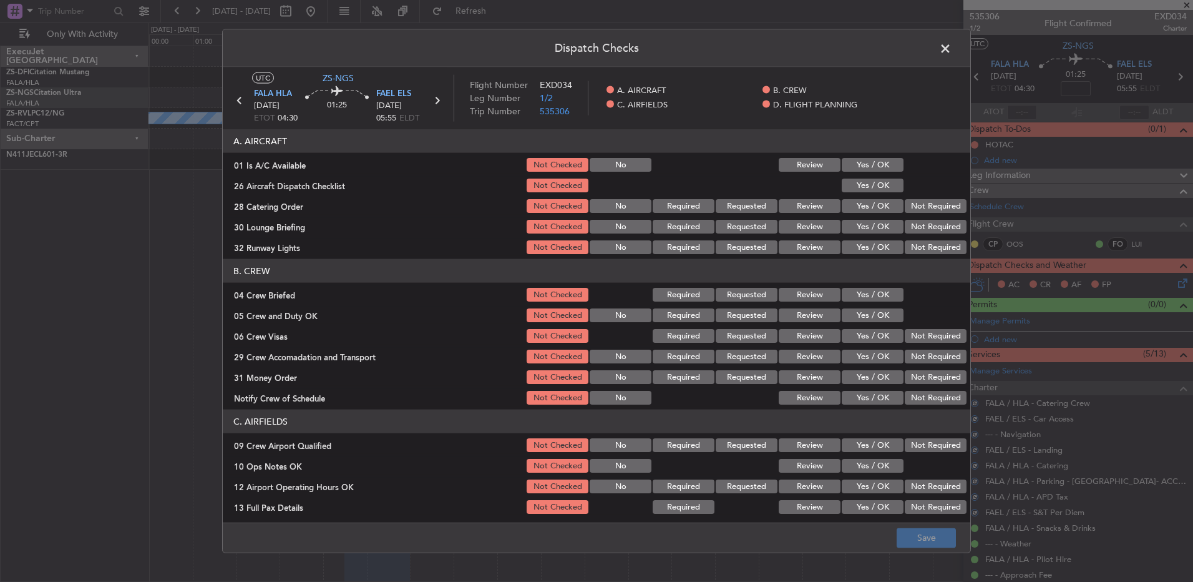
click at [847, 162] on button "Yes / OK" at bounding box center [873, 165] width 62 height 14
click at [847, 188] on button "Yes / OK" at bounding box center [873, 185] width 62 height 14
click at [806, 203] on button "Review" at bounding box center [810, 206] width 62 height 14
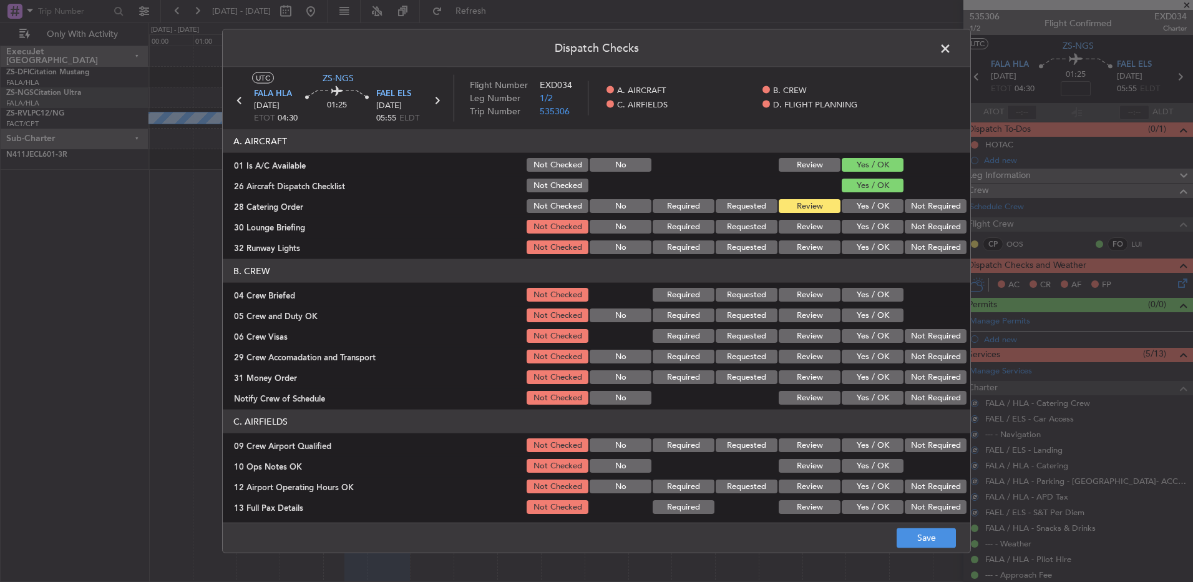
click at [847, 221] on button "Yes / OK" at bounding box center [873, 227] width 62 height 14
click at [847, 245] on button "Yes / OK" at bounding box center [873, 247] width 62 height 14
click at [816, 293] on button "Review" at bounding box center [810, 295] width 62 height 14
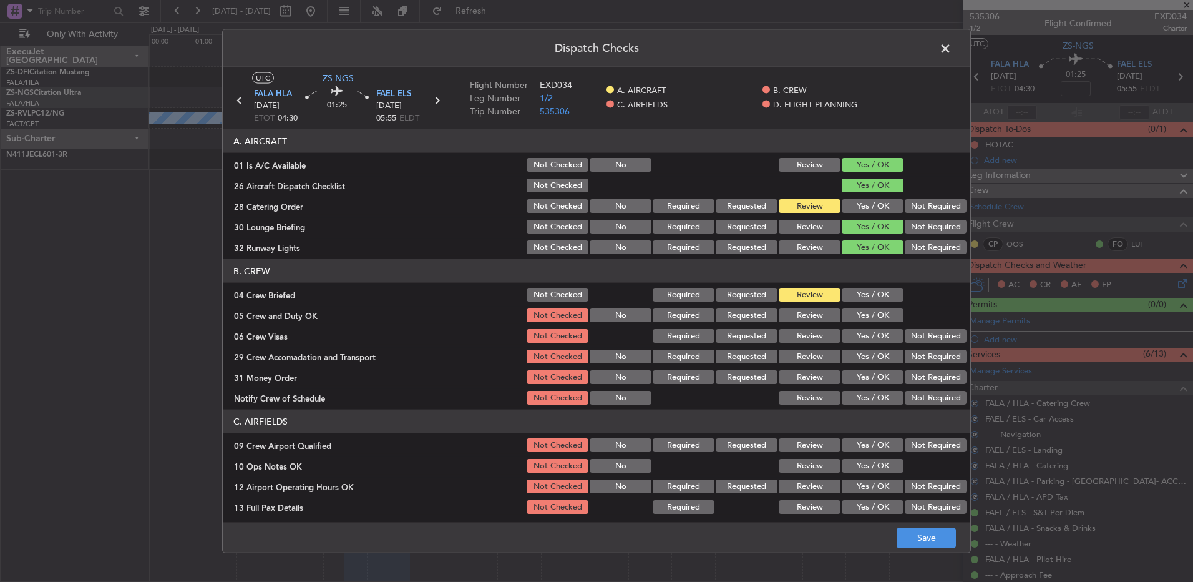
click at [842, 307] on div "Yes / OK" at bounding box center [871, 314] width 63 height 17
click at [847, 313] on button "Yes / OK" at bounding box center [873, 315] width 62 height 14
click at [847, 338] on button "Yes / OK" at bounding box center [873, 336] width 62 height 14
click at [847, 356] on button "Yes / OK" at bounding box center [873, 356] width 62 height 14
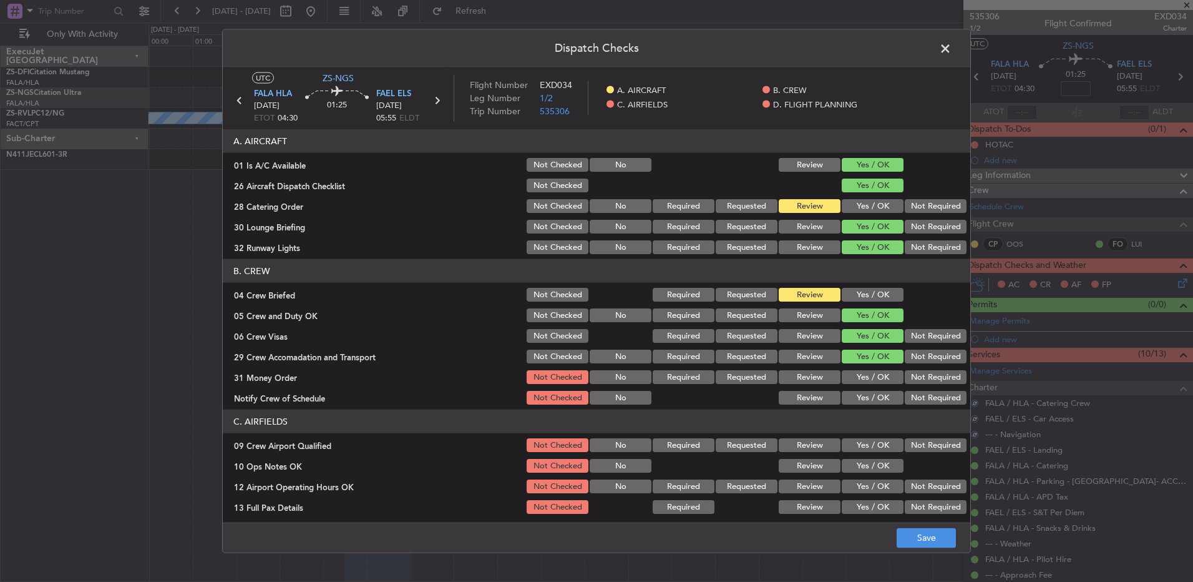
click at [802, 378] on button "Review" at bounding box center [810, 377] width 62 height 14
click at [847, 386] on button "Yes / OK" at bounding box center [873, 398] width 62 height 14
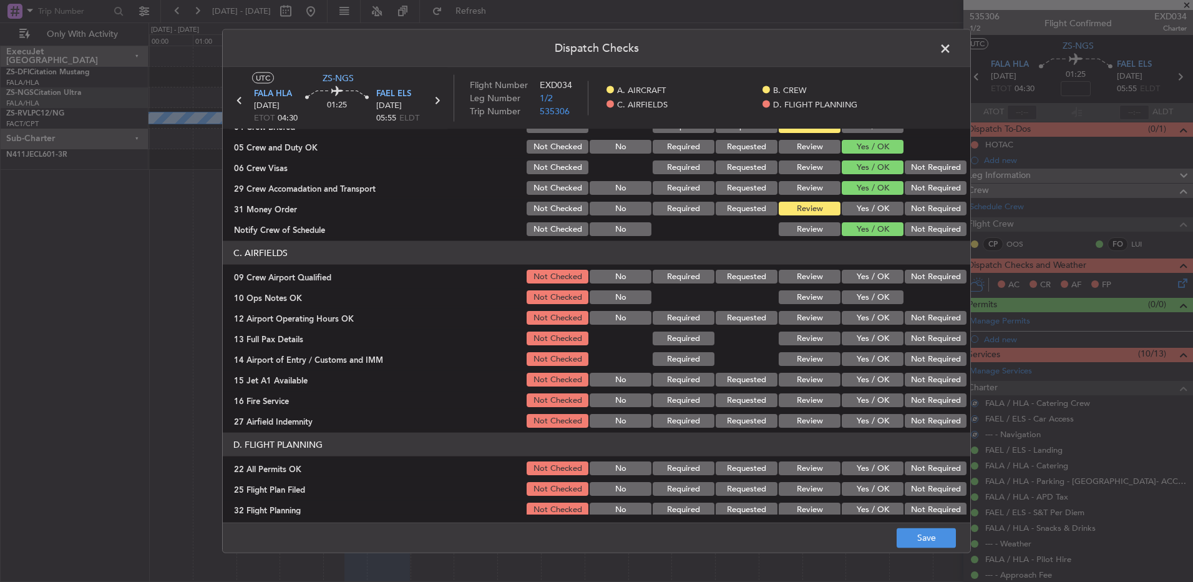
scroll to position [175, 0]
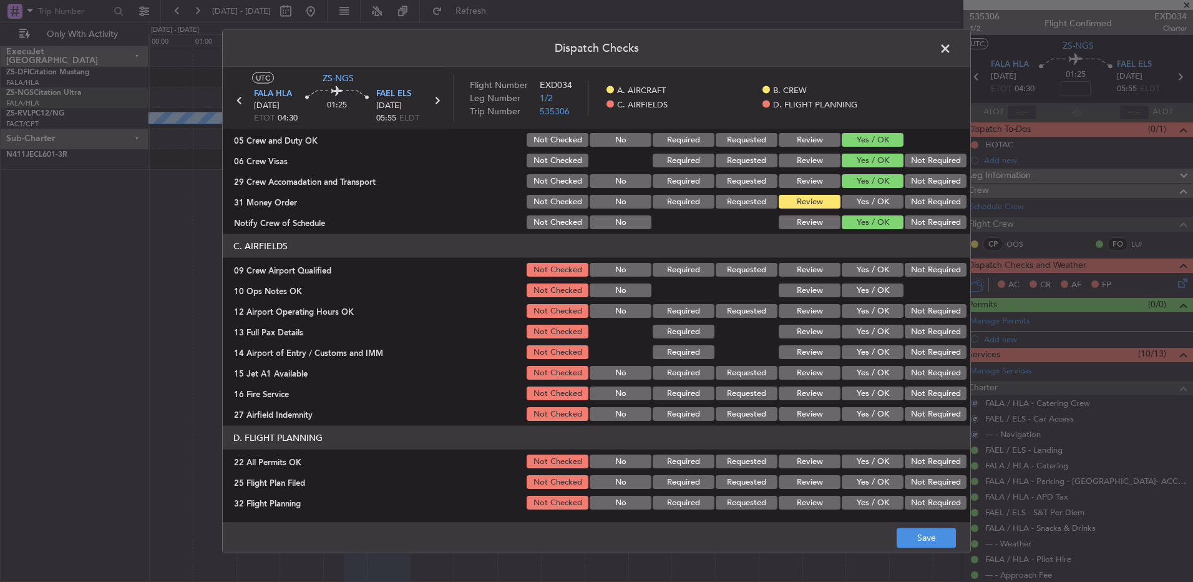
click at [847, 275] on button "Yes / OK" at bounding box center [873, 270] width 62 height 14
click at [847, 296] on button "Yes / OK" at bounding box center [873, 290] width 62 height 14
click at [847, 311] on button "Yes / OK" at bounding box center [873, 311] width 62 height 14
click at [847, 333] on button "Yes / OK" at bounding box center [873, 332] width 62 height 14
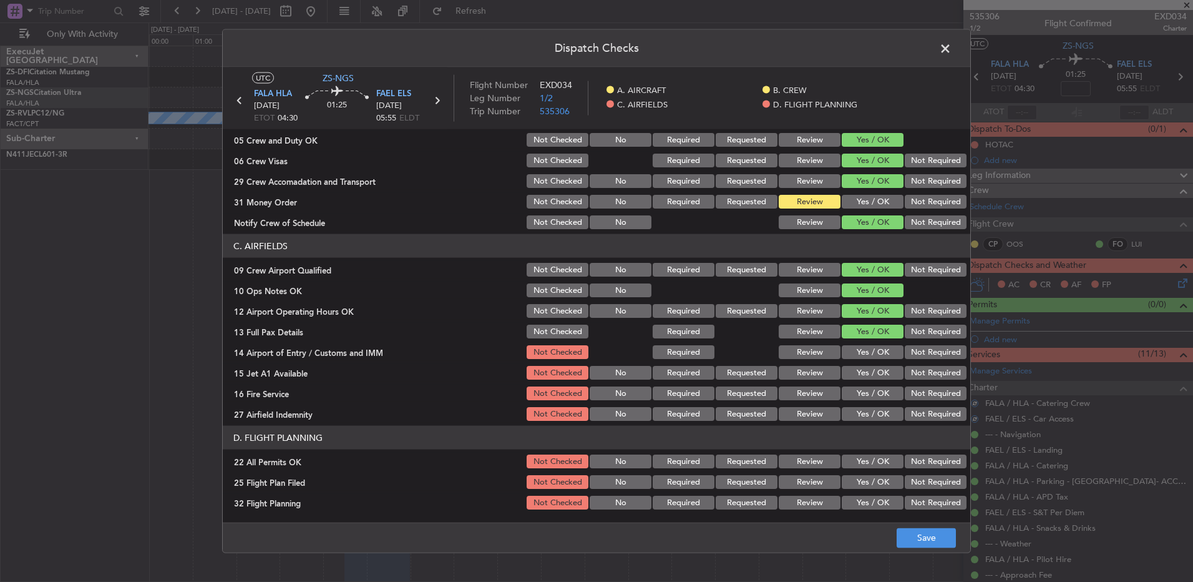
click at [847, 349] on button "Not Required" at bounding box center [936, 352] width 62 height 14
click at [847, 373] on button "Yes / OK" at bounding box center [873, 373] width 62 height 14
click at [847, 386] on button "Yes / OK" at bounding box center [873, 393] width 62 height 14
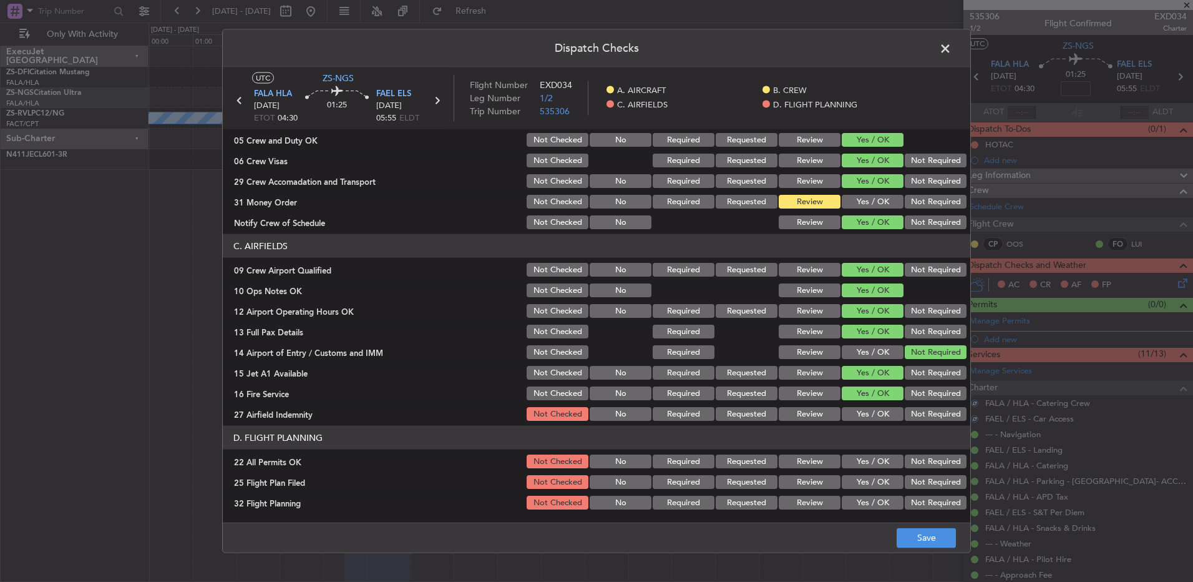
click at [847, 386] on button "Not Required" at bounding box center [936, 414] width 62 height 14
click at [847, 386] on button "Not Required" at bounding box center [936, 461] width 62 height 14
drag, startPoint x: 793, startPoint y: 482, endPoint x: 793, endPoint y: 497, distance: 15.0
click at [793, 386] on button "Review" at bounding box center [810, 482] width 62 height 14
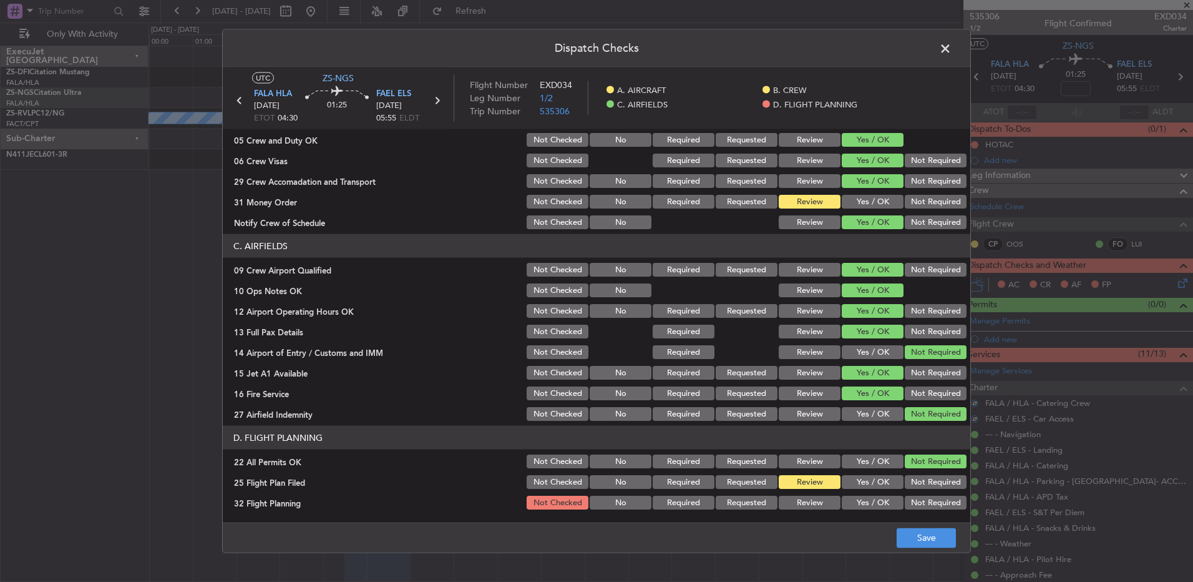
click at [793, 386] on button "Review" at bounding box center [810, 502] width 62 height 14
click at [847, 386] on button "Save" at bounding box center [926, 537] width 59 height 20
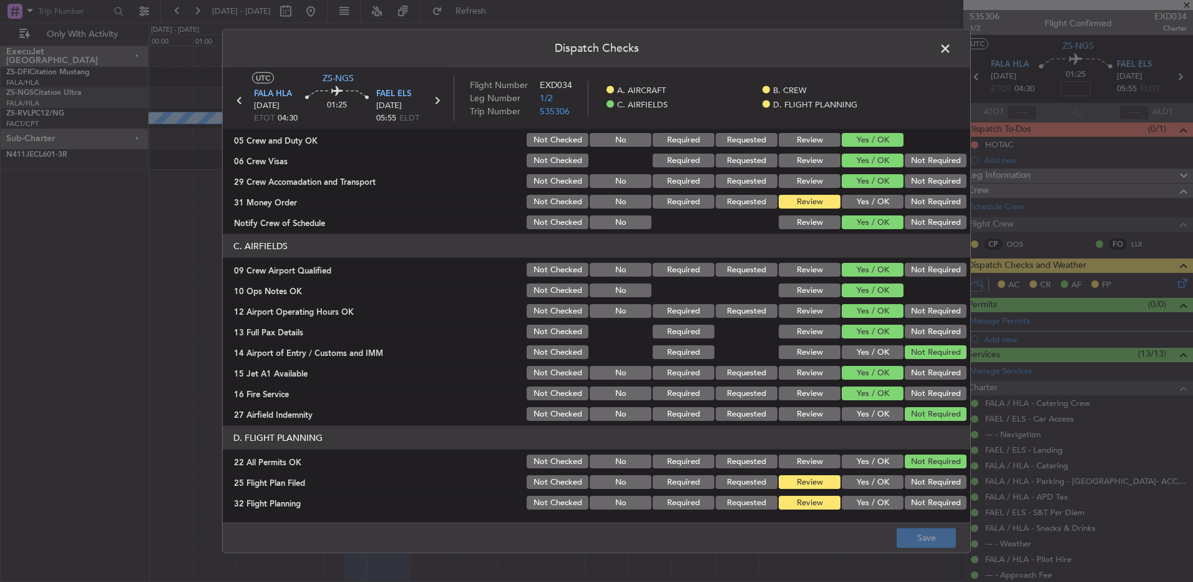
click at [847, 200] on button "Yes / OK" at bounding box center [873, 202] width 62 height 14
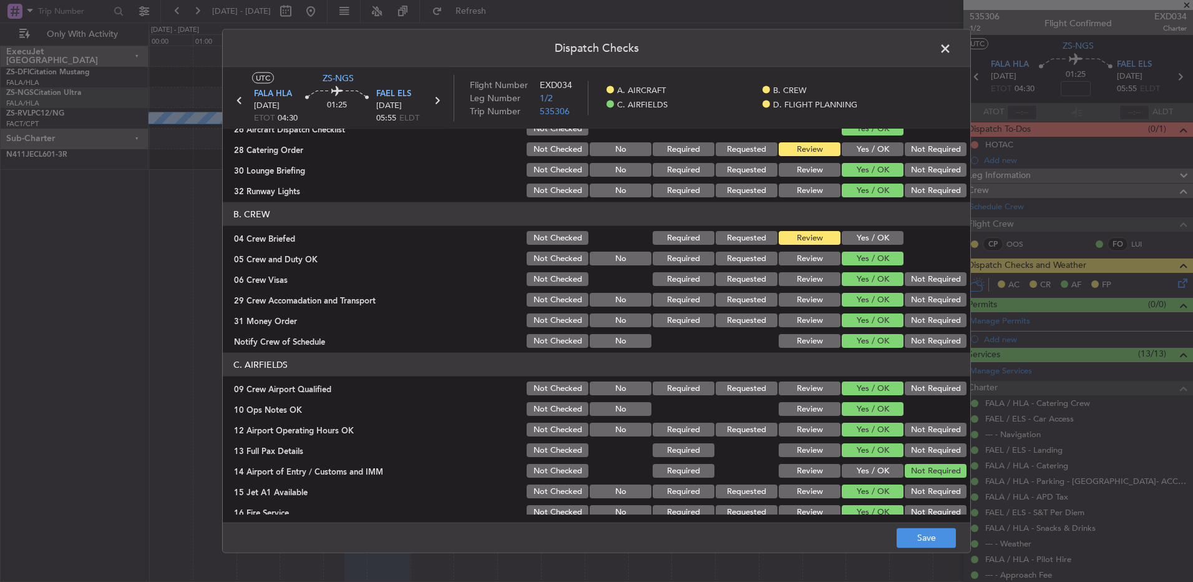
scroll to position [0, 0]
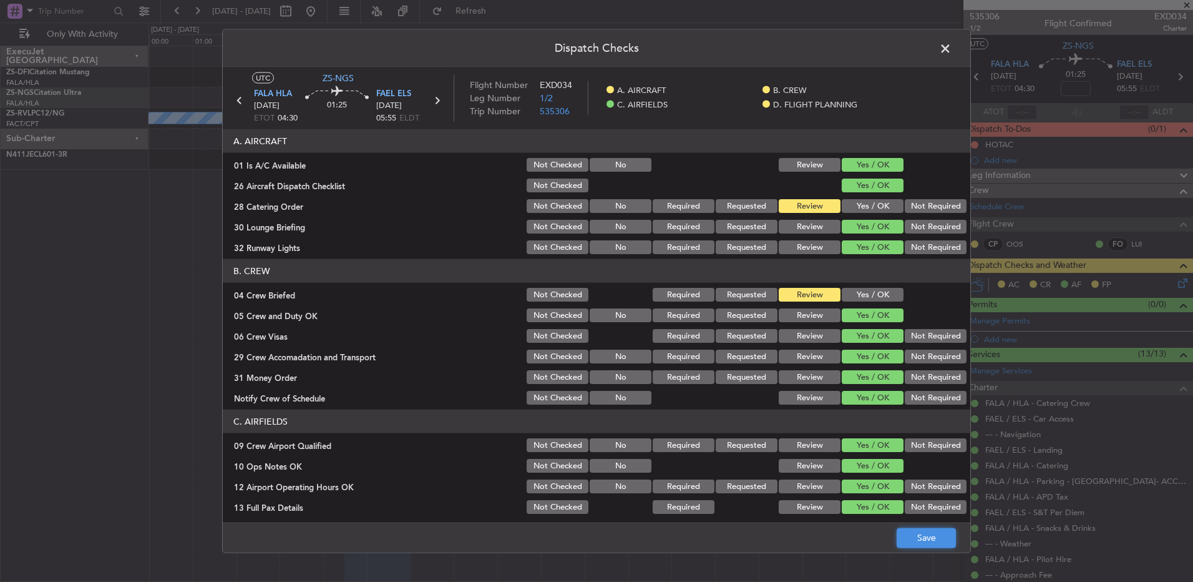
click at [847, 386] on button "Save" at bounding box center [926, 537] width 59 height 20
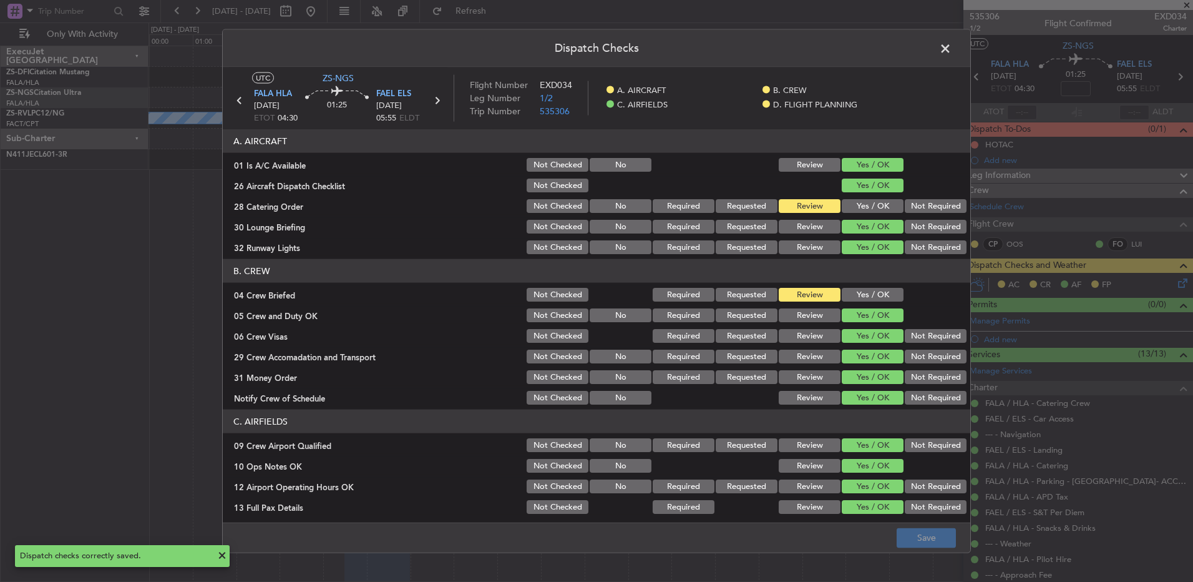
click at [847, 51] on span at bounding box center [952, 51] width 0 height 25
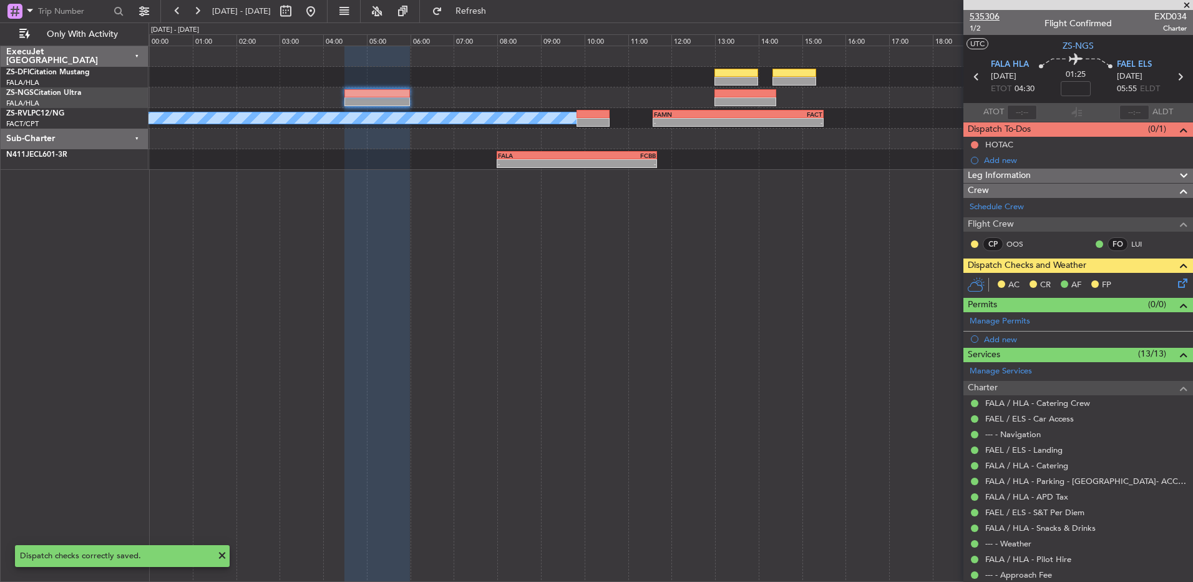
click at [847, 16] on span "535306" at bounding box center [985, 16] width 30 height 13
click at [847, 245] on button at bounding box center [974, 243] width 7 height 7
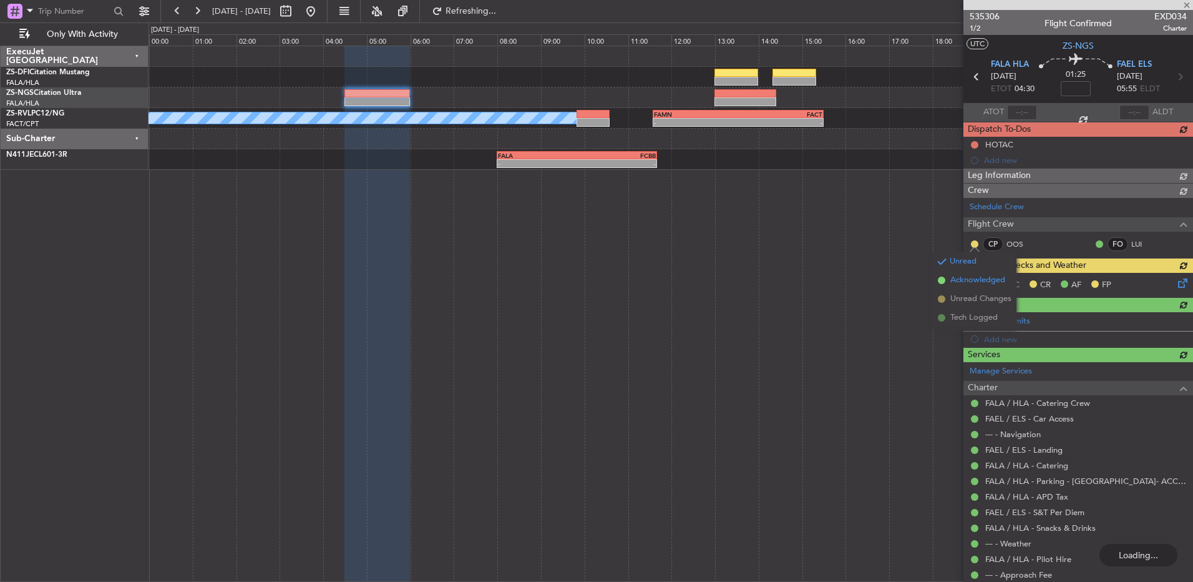
click at [847, 280] on span "Acknowledged" at bounding box center [977, 280] width 55 height 12
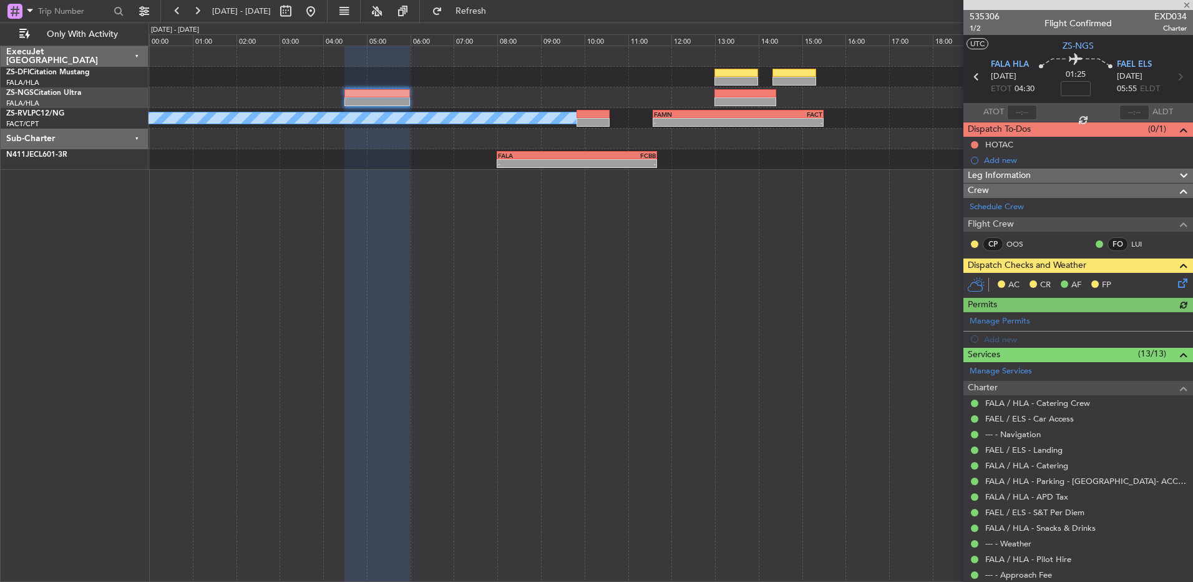
click at [847, 281] on icon at bounding box center [1181, 281] width 10 height 10
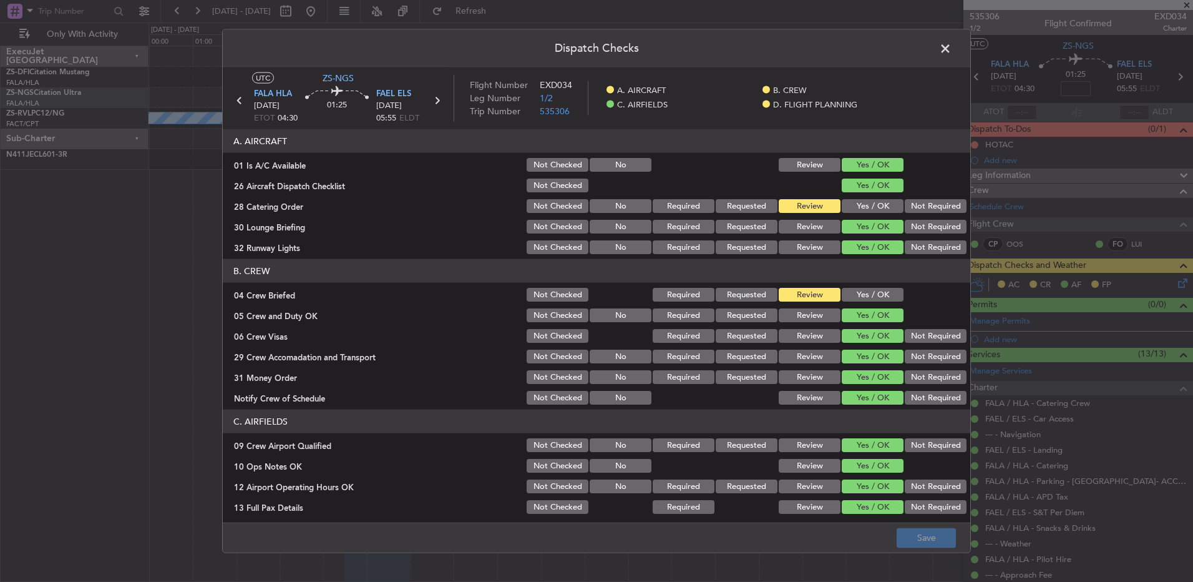
click at [847, 205] on button "Yes / OK" at bounding box center [873, 206] width 62 height 14
click at [847, 386] on button "Save" at bounding box center [926, 537] width 59 height 20
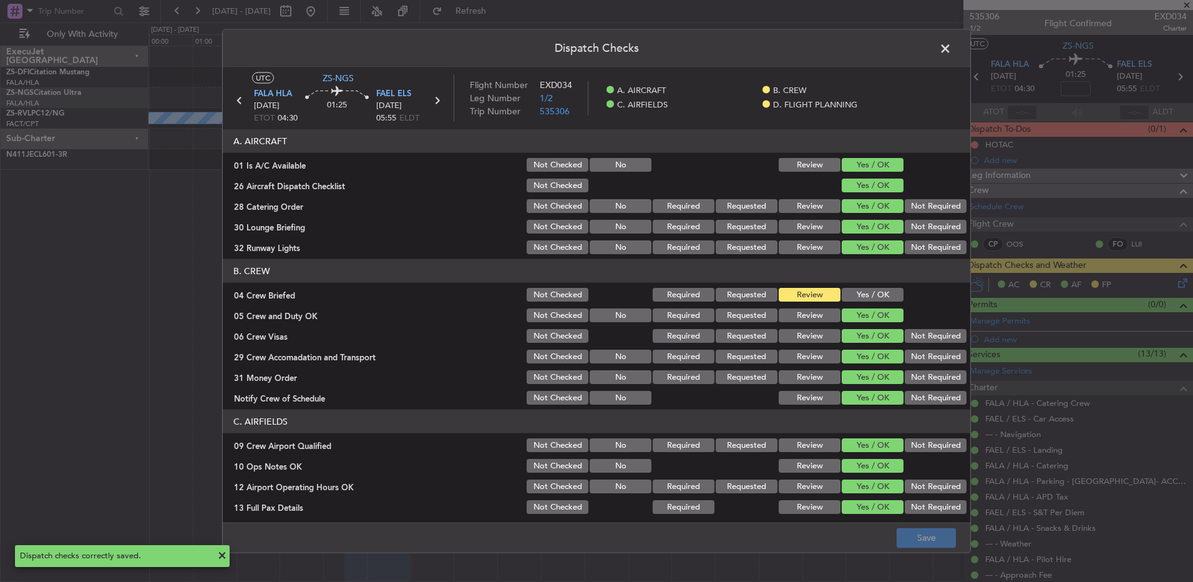
click at [847, 47] on span at bounding box center [952, 51] width 0 height 25
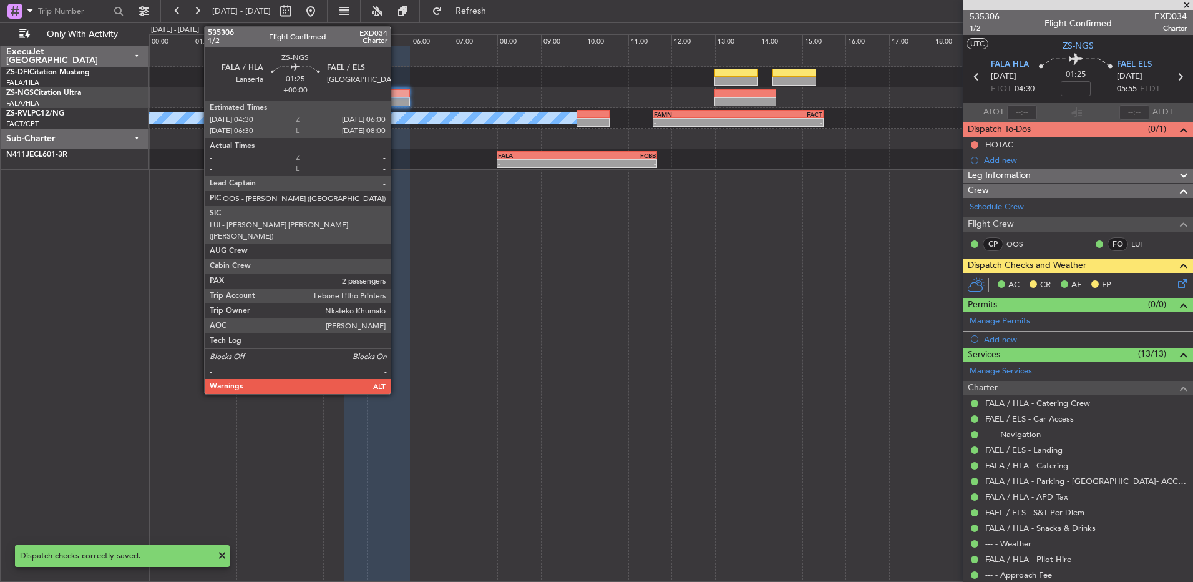
click at [397, 105] on div at bounding box center [377, 101] width 66 height 9
click at [398, 105] on div at bounding box center [377, 101] width 66 height 9
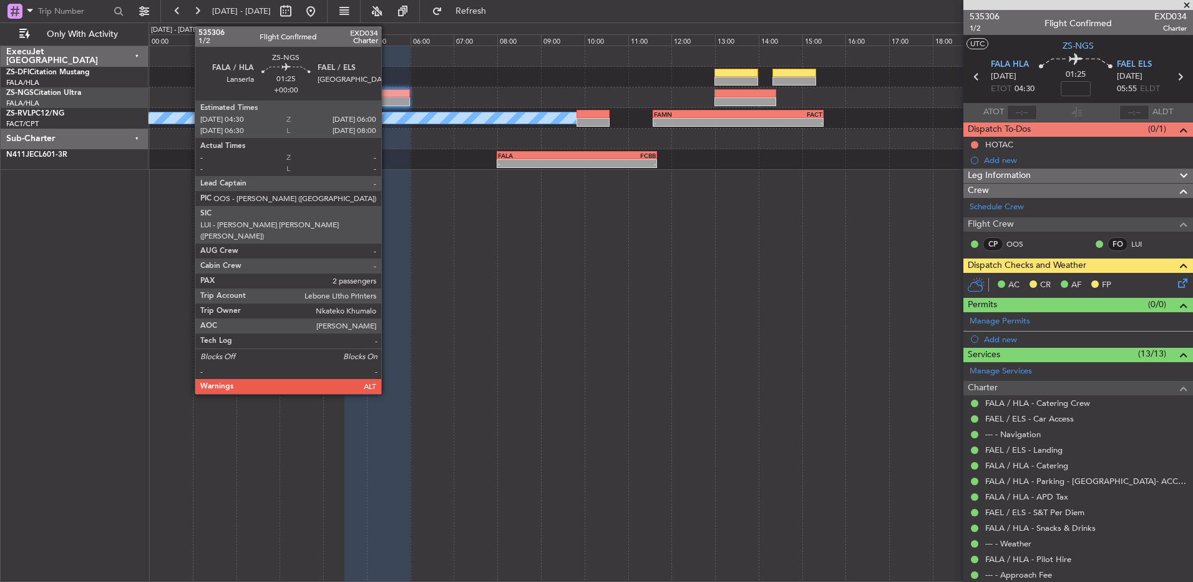
click at [387, 97] on div at bounding box center [377, 93] width 66 height 9
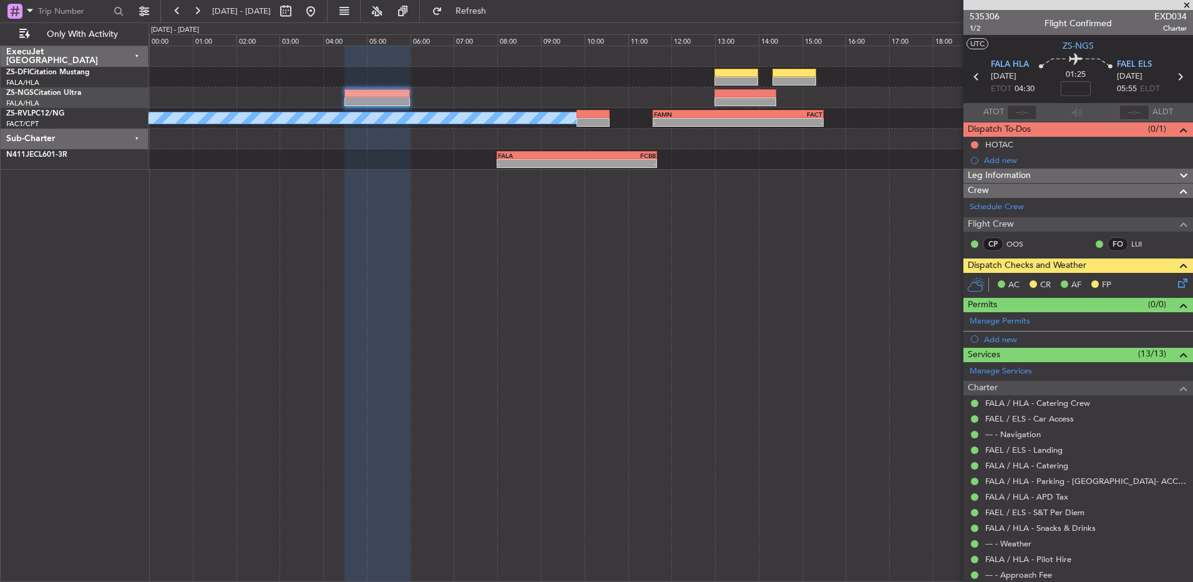
click at [847, 278] on icon at bounding box center [1181, 281] width 10 height 10
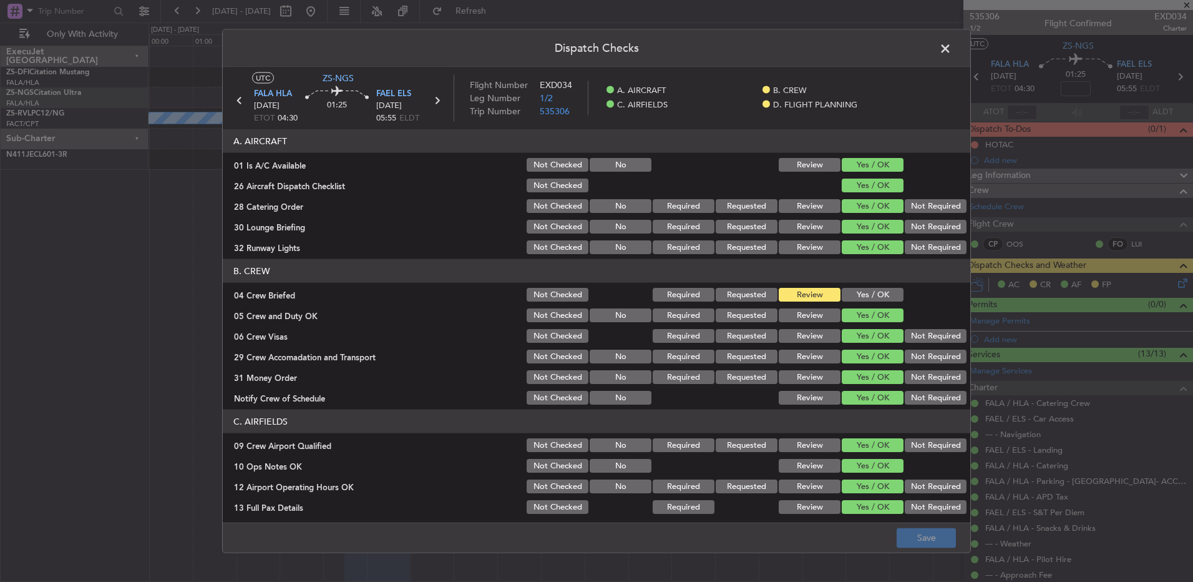
click at [847, 302] on div "Yes / OK" at bounding box center [871, 294] width 63 height 17
click at [847, 293] on button "Yes / OK" at bounding box center [873, 295] width 62 height 14
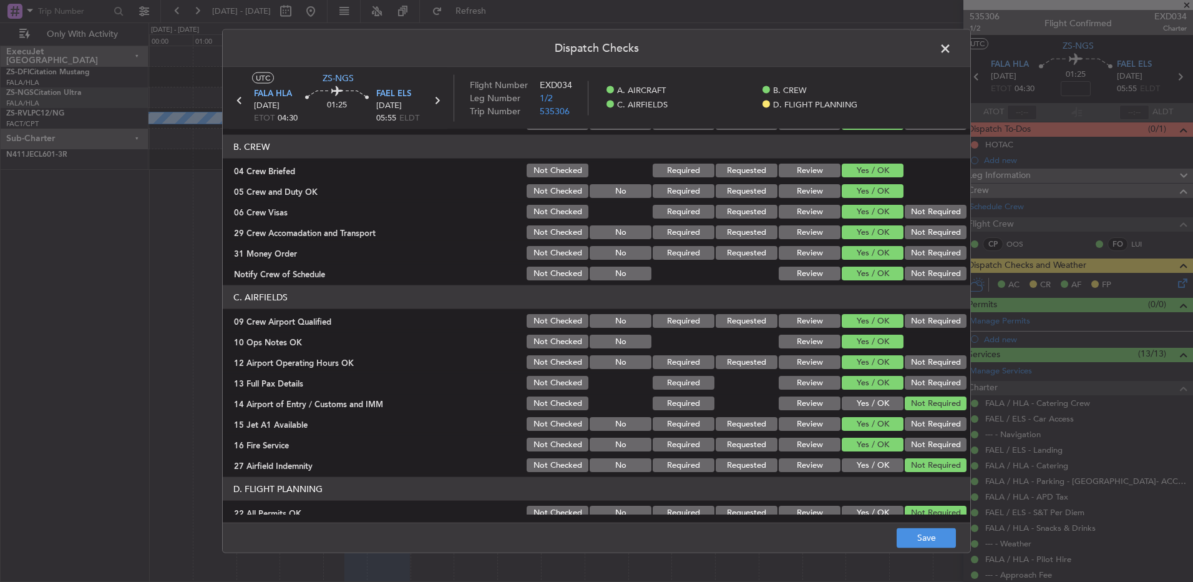
scroll to position [175, 0]
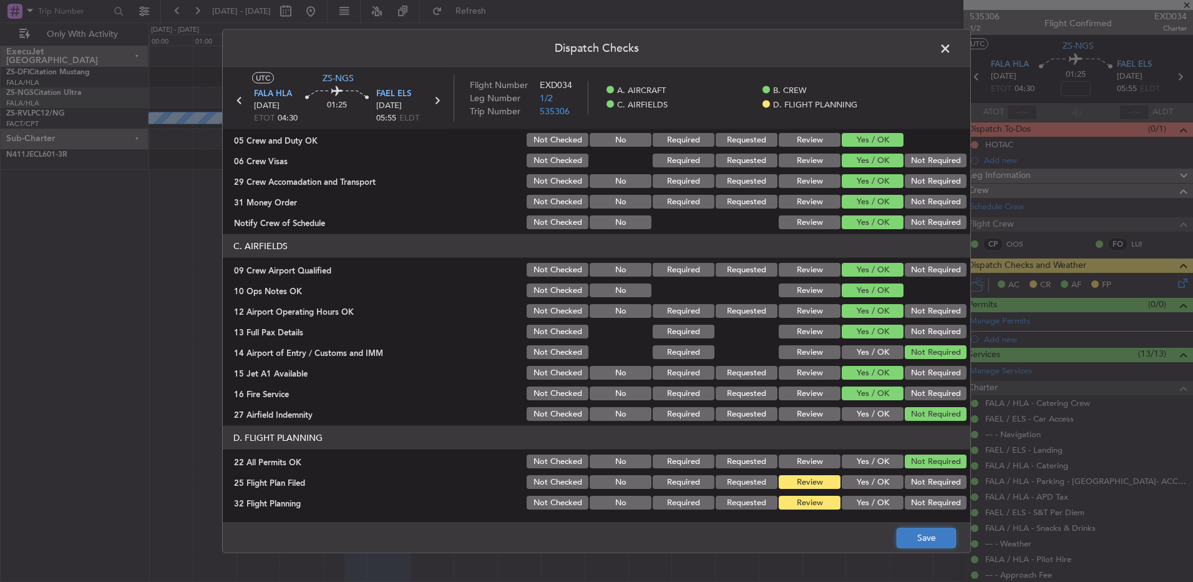
click at [847, 386] on button "Save" at bounding box center [926, 537] width 59 height 20
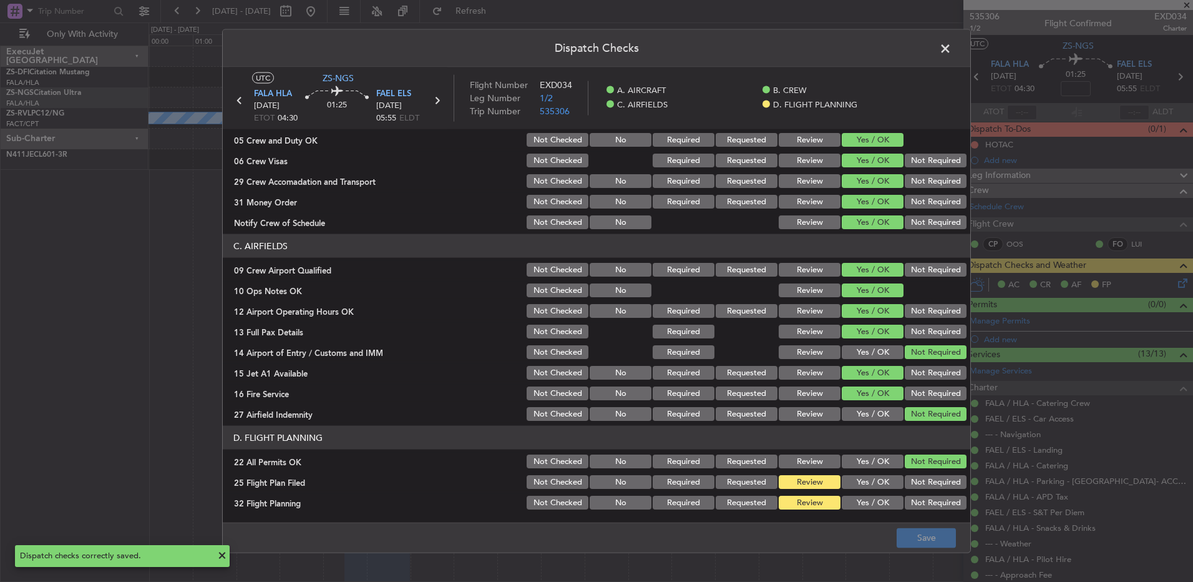
click at [847, 52] on span at bounding box center [952, 51] width 0 height 25
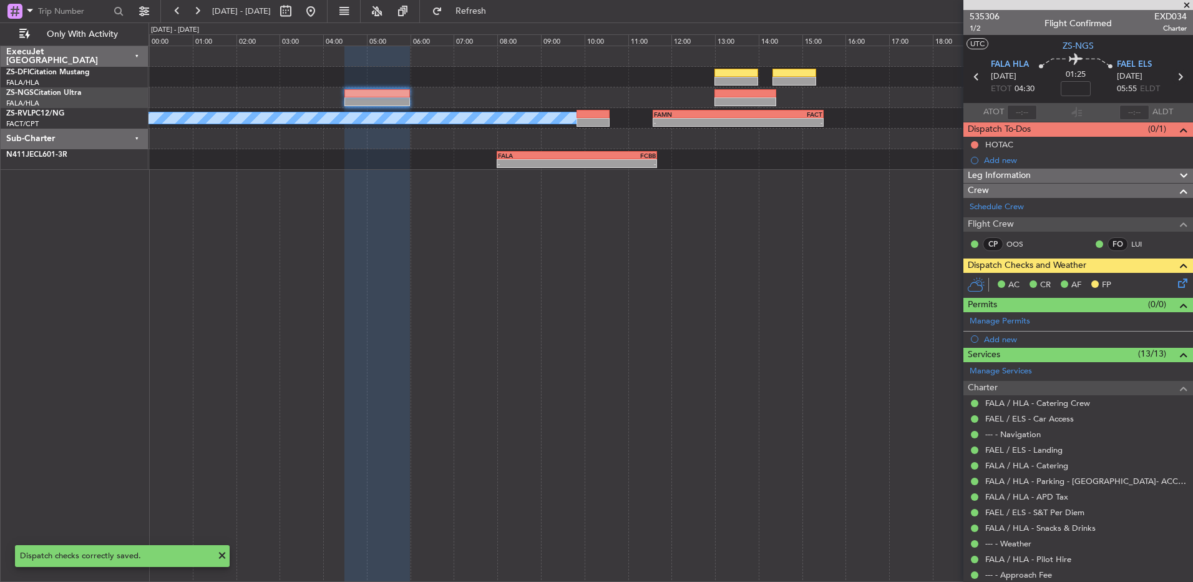
click at [847, 79] on icon at bounding box center [1180, 77] width 16 height 16
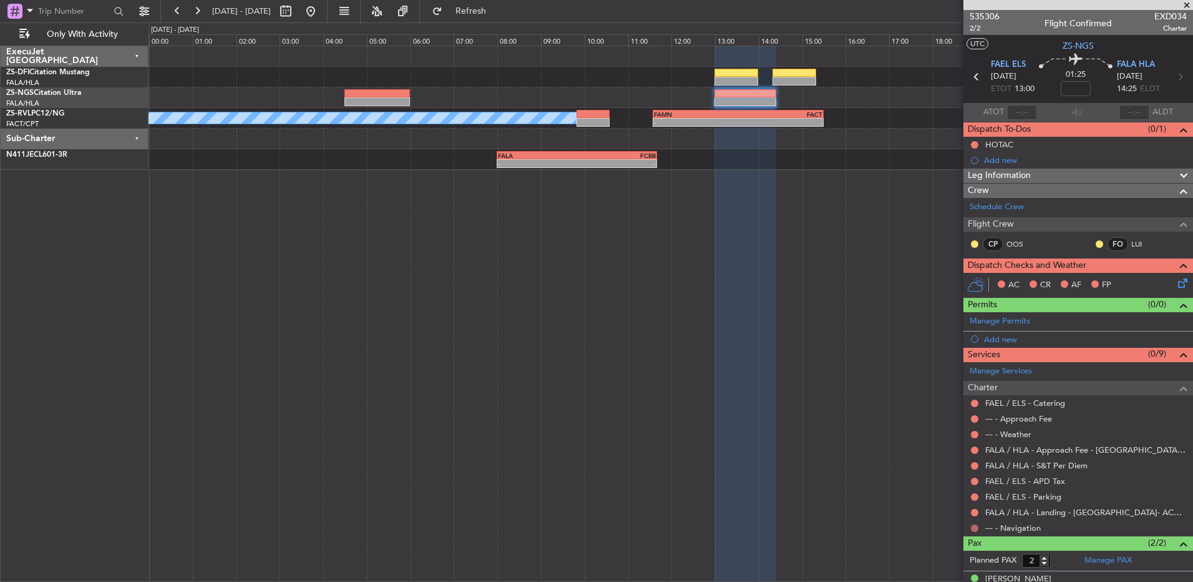
click at [847, 386] on button at bounding box center [974, 527] width 7 height 7
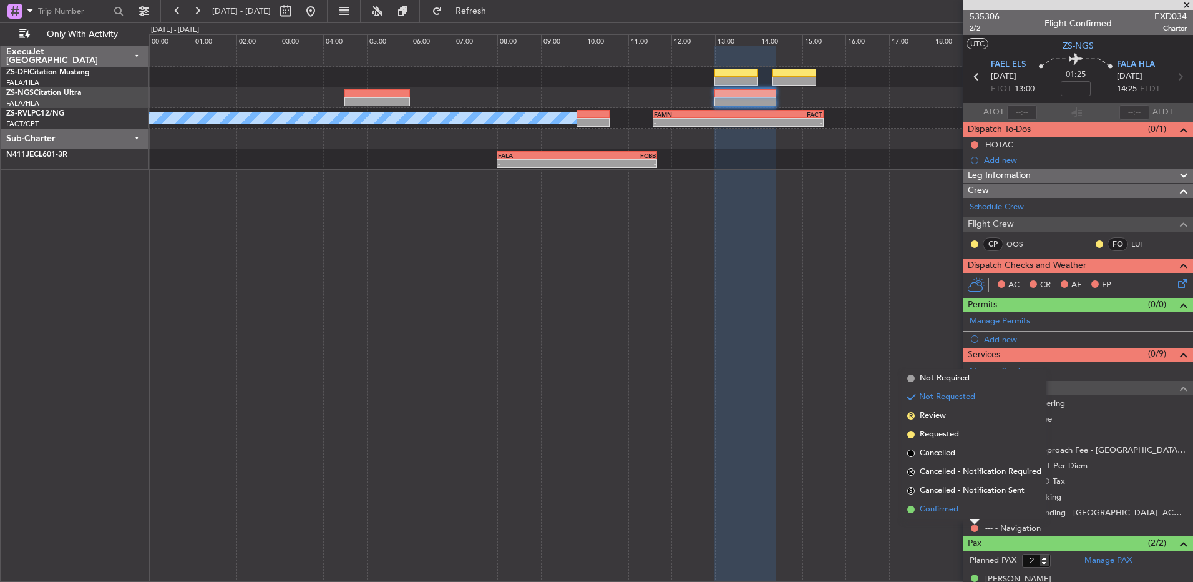
click at [847, 386] on li "Confirmed" at bounding box center [974, 509] width 144 height 19
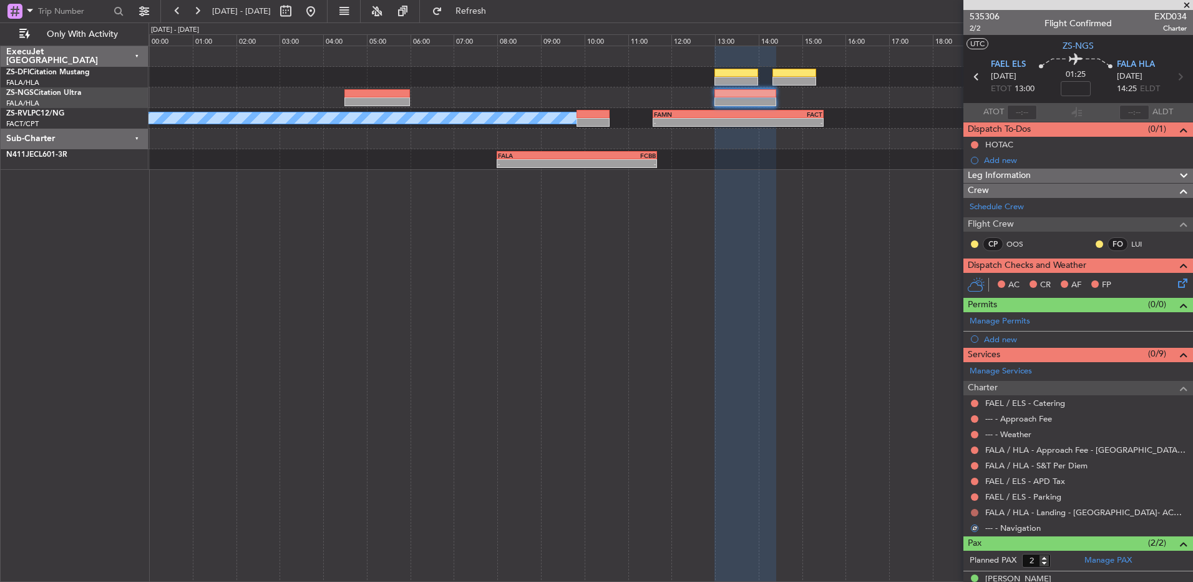
click at [847, 386] on button at bounding box center [974, 512] width 7 height 7
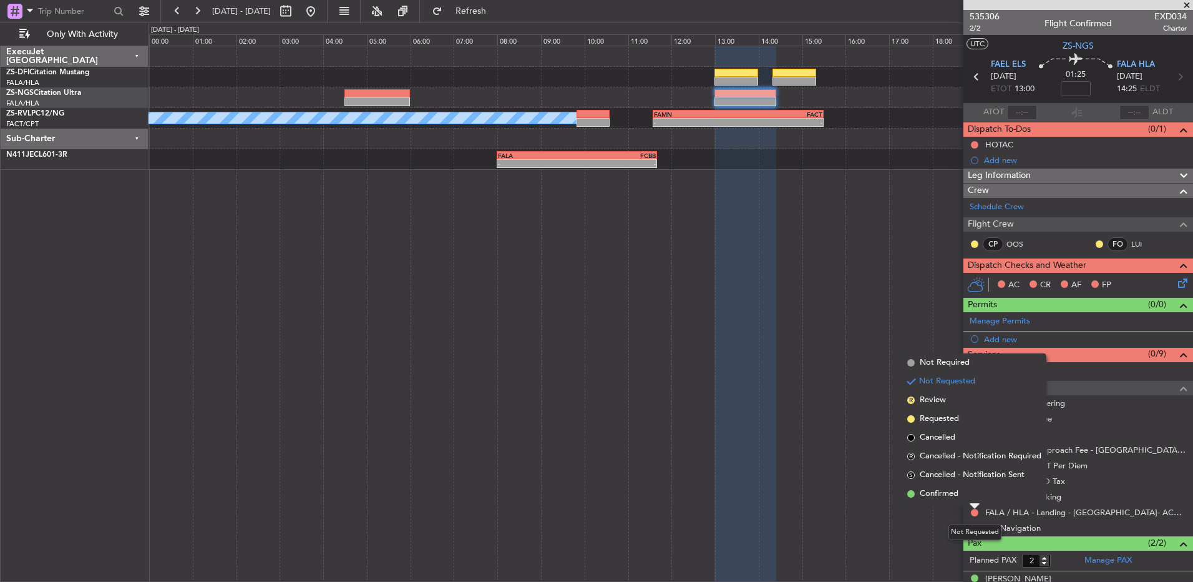
click at [847, 386] on div at bounding box center [975, 506] width 10 height 5
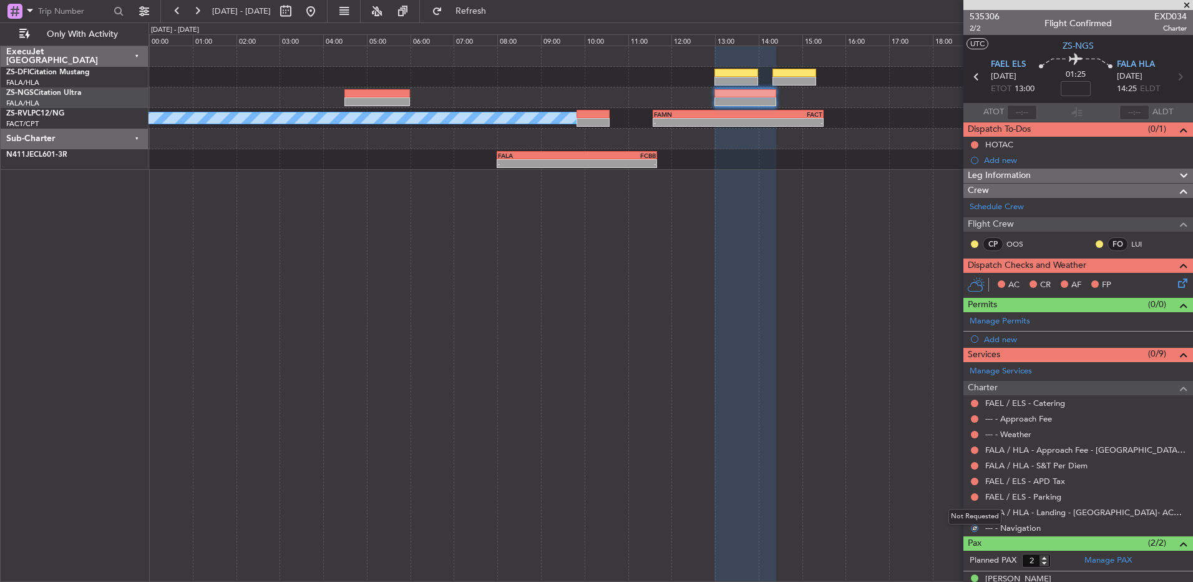
click at [847, 386] on div "Not Requested" at bounding box center [975, 517] width 53 height 16
click at [847, 386] on button at bounding box center [974, 512] width 7 height 7
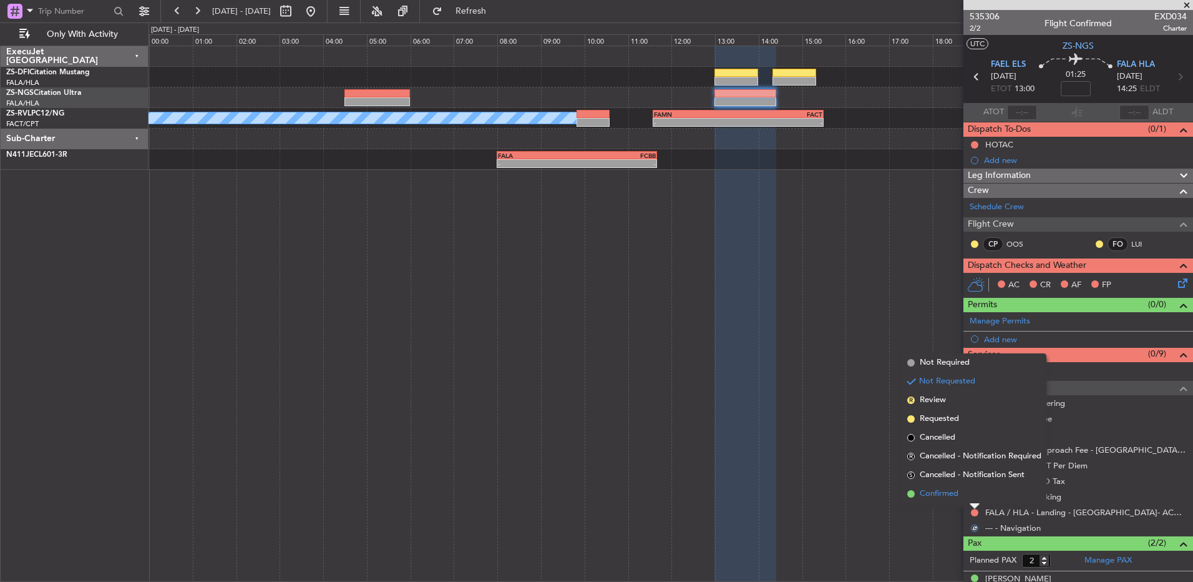
click at [847, 386] on li "Confirmed" at bounding box center [974, 493] width 144 height 19
click at [847, 386] on button at bounding box center [974, 496] width 7 height 7
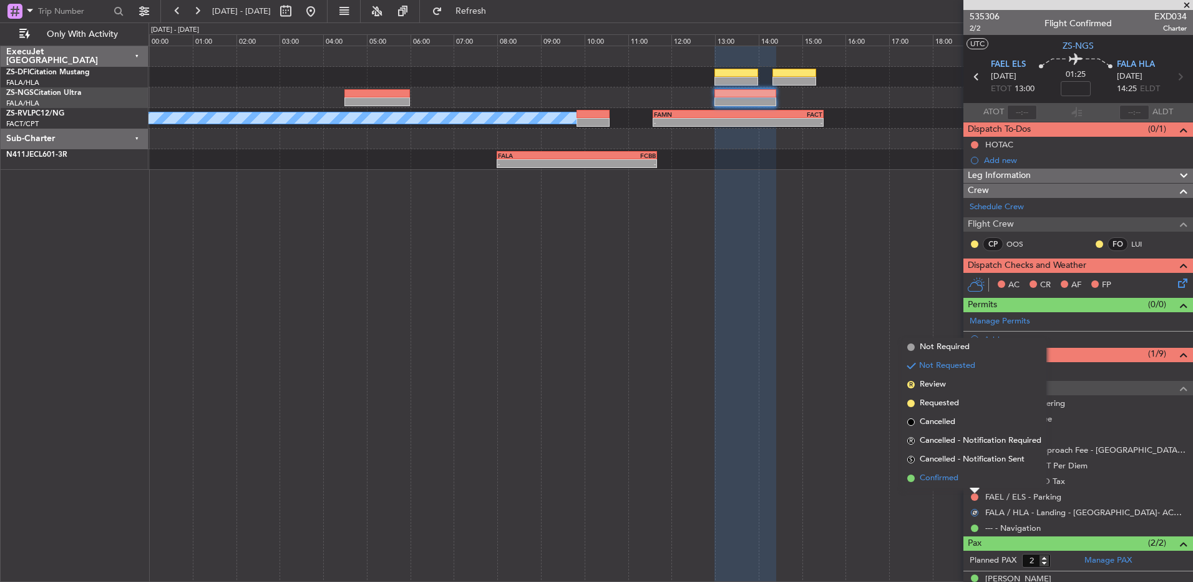
click at [847, 386] on li "Confirmed" at bounding box center [974, 478] width 144 height 19
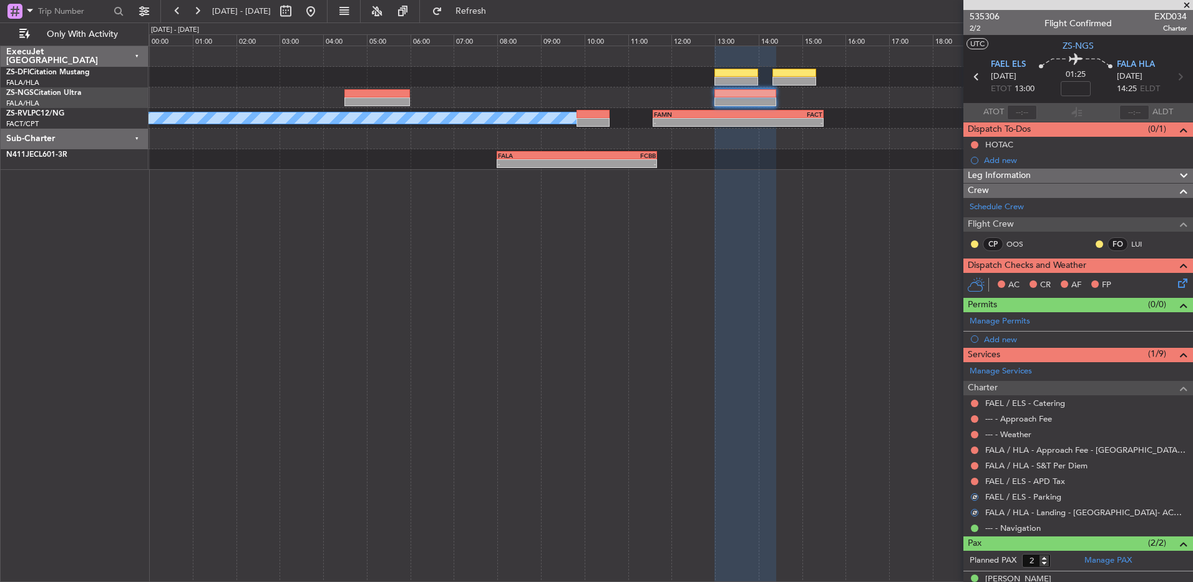
click at [847, 386] on button at bounding box center [974, 480] width 7 height 7
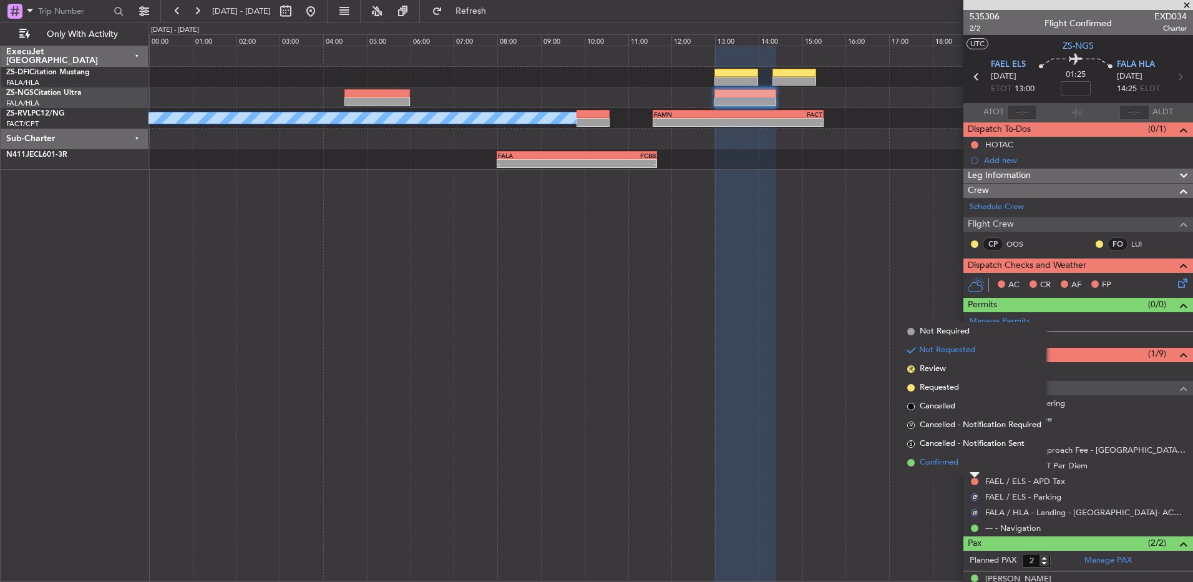
click at [847, 386] on li "Confirmed" at bounding box center [974, 462] width 144 height 19
click at [847, 386] on button at bounding box center [974, 465] width 7 height 7
click at [847, 386] on div at bounding box center [975, 459] width 10 height 5
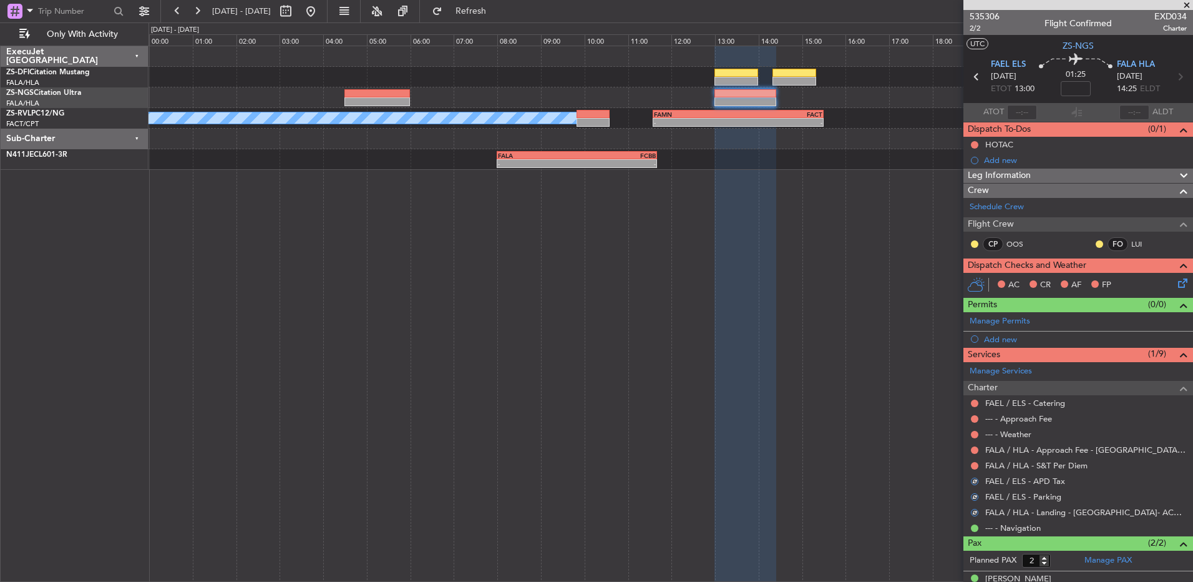
click at [847, 386] on mat-tooltip-component "Not Requested" at bounding box center [975, 469] width 71 height 33
click at [847, 386] on button at bounding box center [974, 465] width 7 height 7
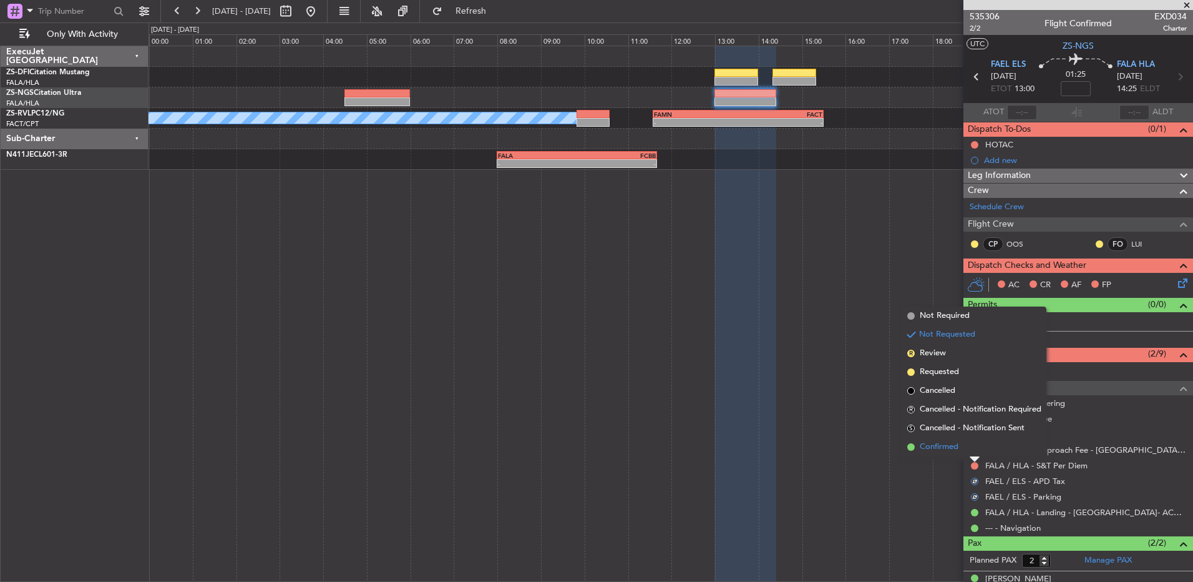
click at [847, 386] on li "Confirmed" at bounding box center [974, 446] width 144 height 19
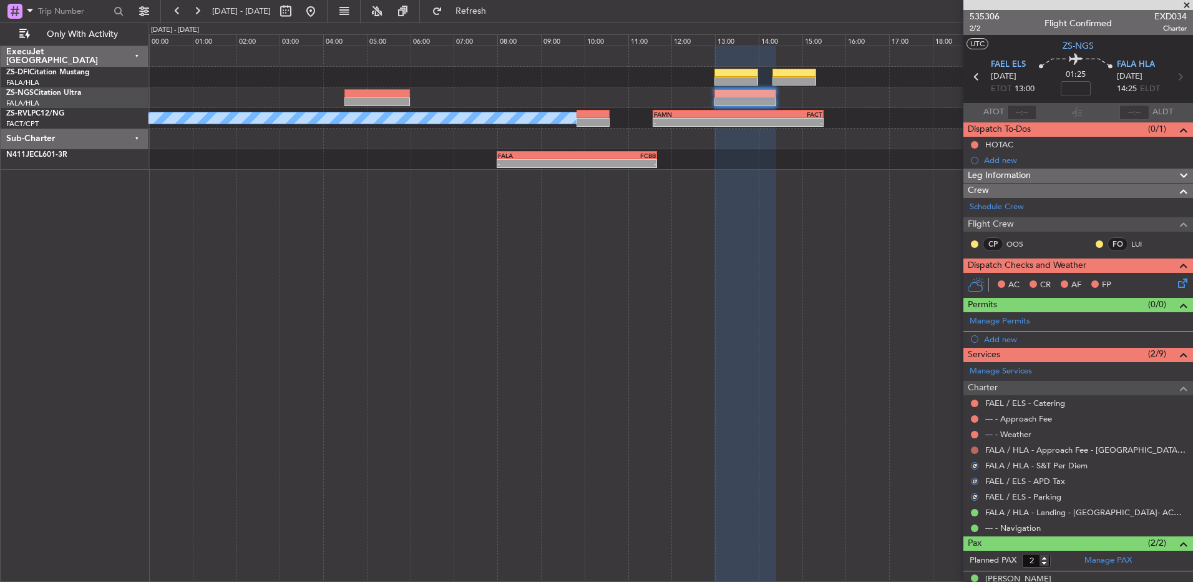
click at [847, 386] on button at bounding box center [974, 449] width 7 height 7
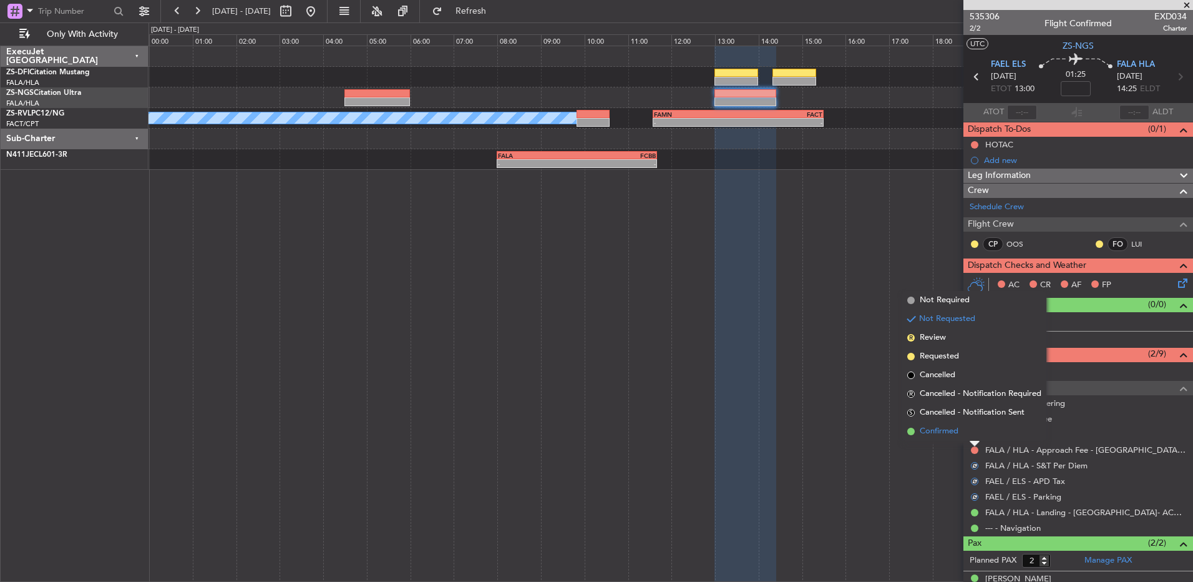
click at [847, 386] on li "Confirmed" at bounding box center [974, 431] width 144 height 19
click at [847, 386] on div at bounding box center [975, 434] width 10 height 10
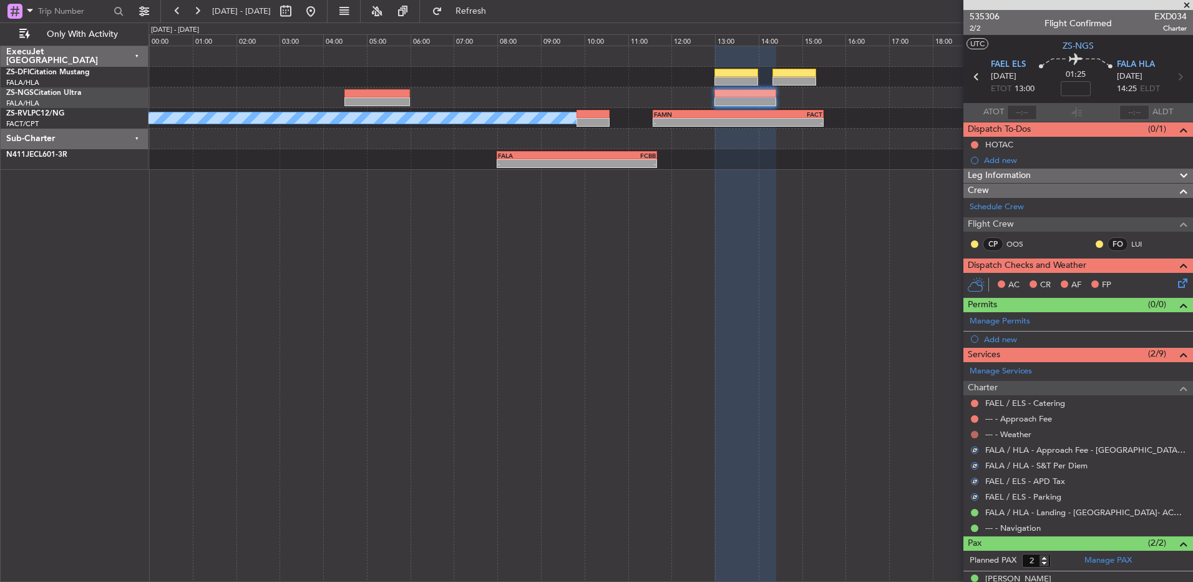
click at [847, 386] on button at bounding box center [974, 434] width 7 height 7
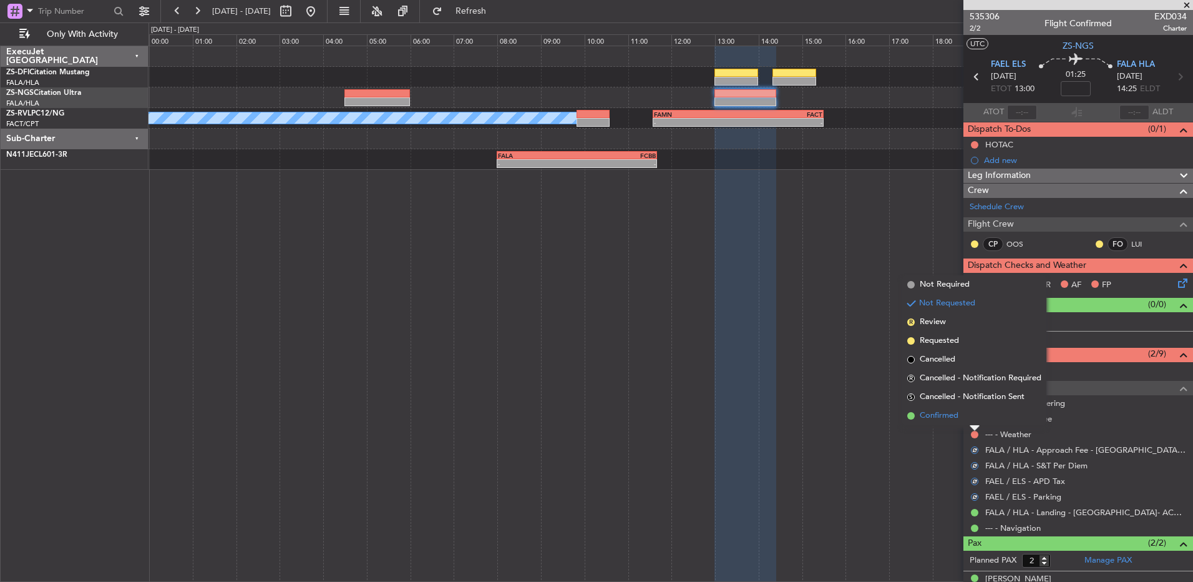
click at [847, 386] on li "Confirmed" at bounding box center [974, 415] width 144 height 19
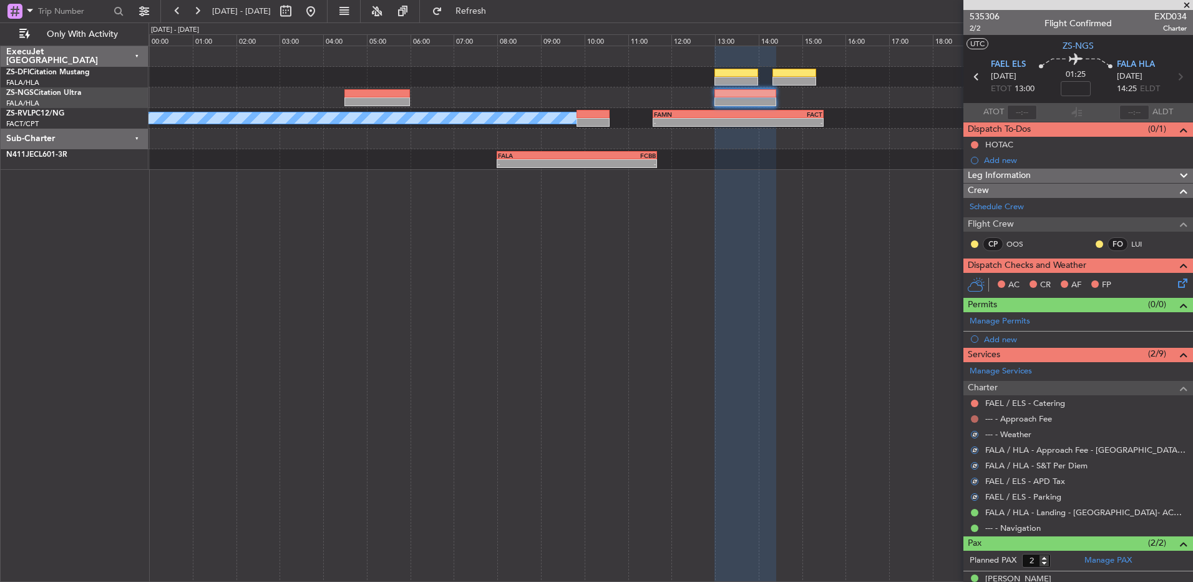
click at [847, 386] on button at bounding box center [974, 418] width 7 height 7
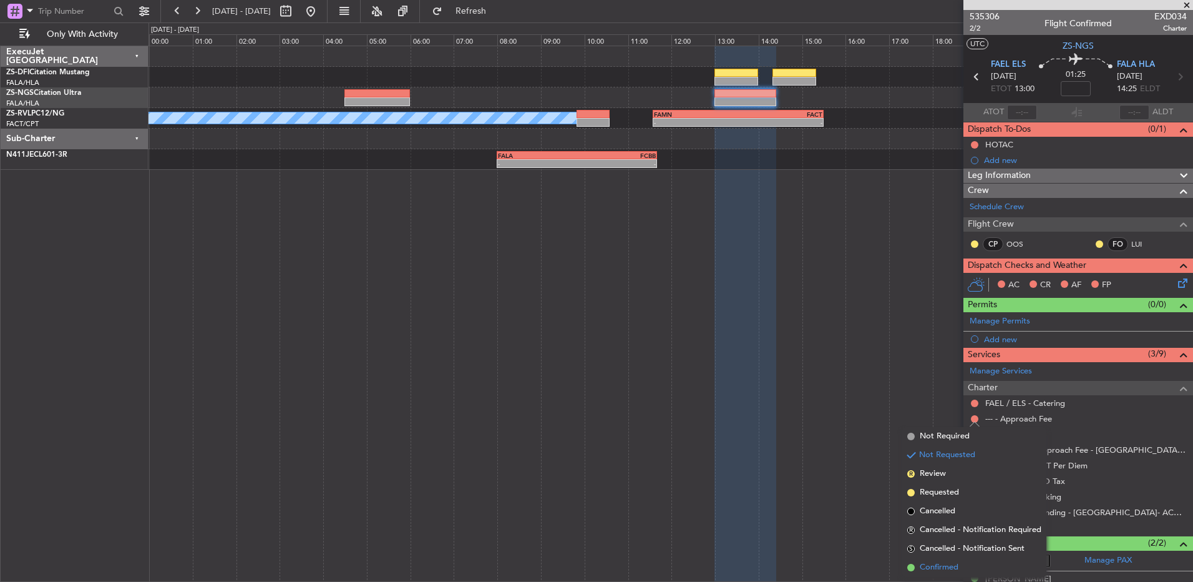
click at [847, 386] on li "Confirmed" at bounding box center [974, 567] width 144 height 19
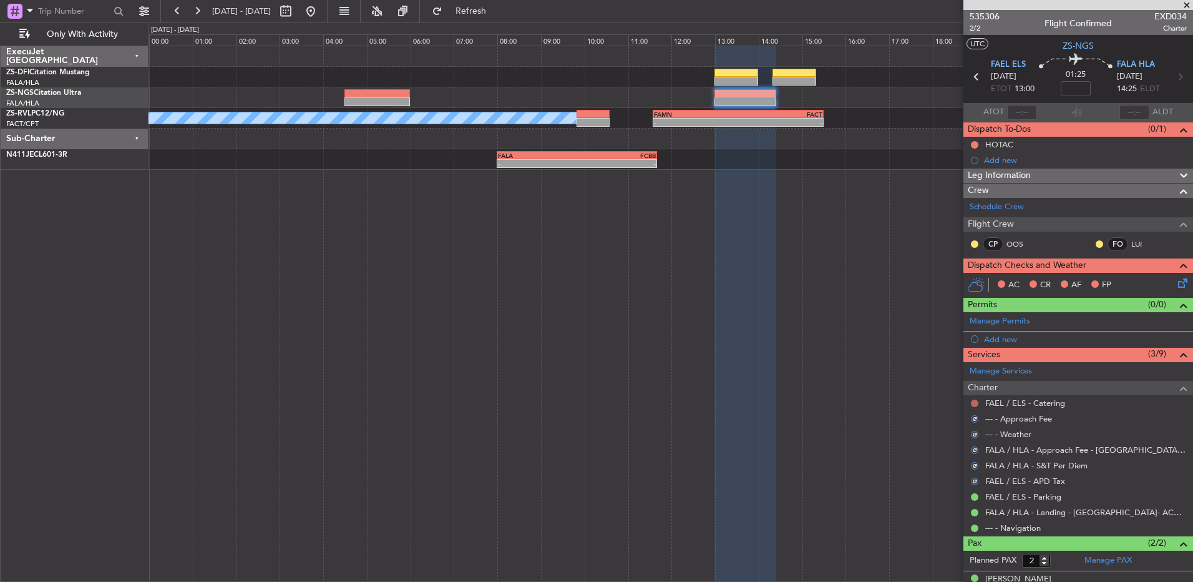
click at [847, 386] on button at bounding box center [974, 402] width 7 height 7
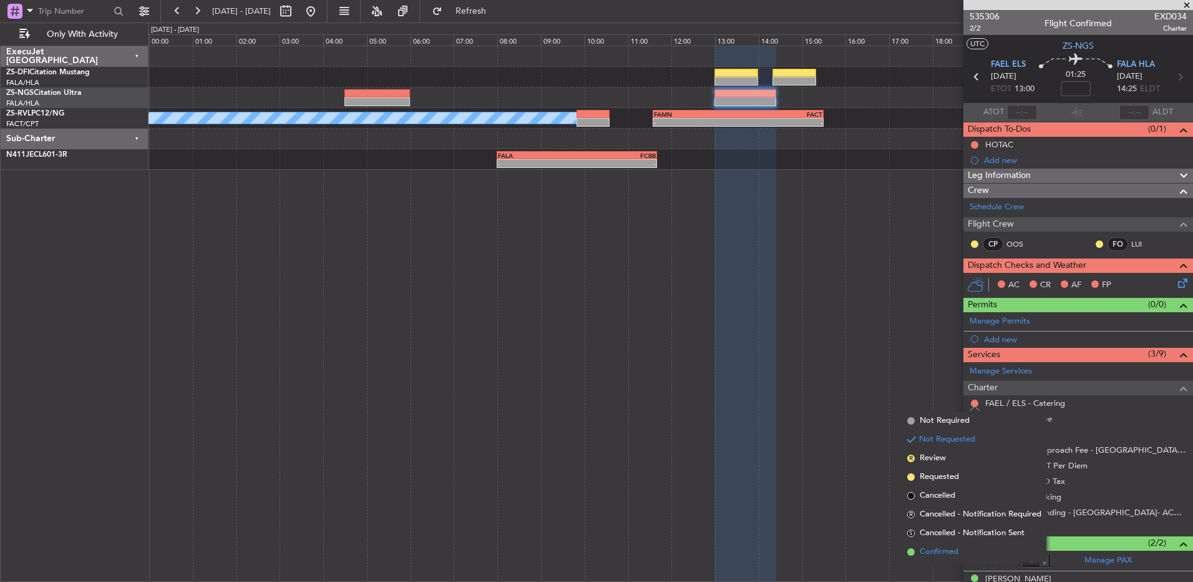
click at [847, 386] on li "Confirmed" at bounding box center [974, 551] width 144 height 19
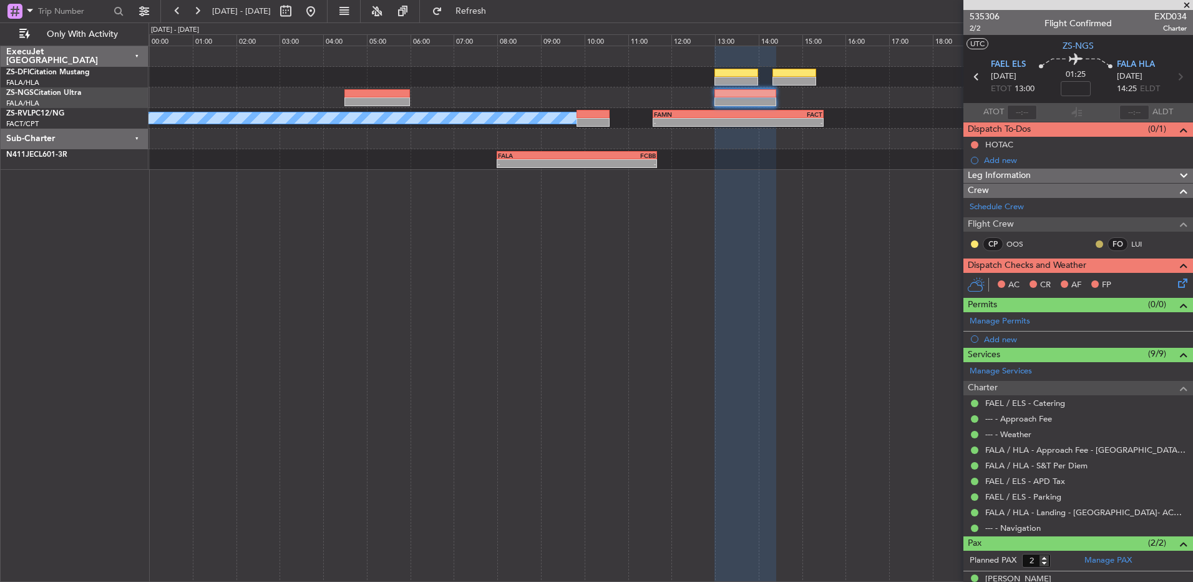
click at [847, 242] on button at bounding box center [1099, 243] width 7 height 7
click at [847, 275] on li "Acknowledged" at bounding box center [1090, 280] width 84 height 19
click at [847, 244] on button at bounding box center [974, 243] width 7 height 7
click at [847, 281] on span "Acknowledged" at bounding box center [977, 280] width 55 height 12
click at [847, 281] on icon at bounding box center [1181, 281] width 10 height 10
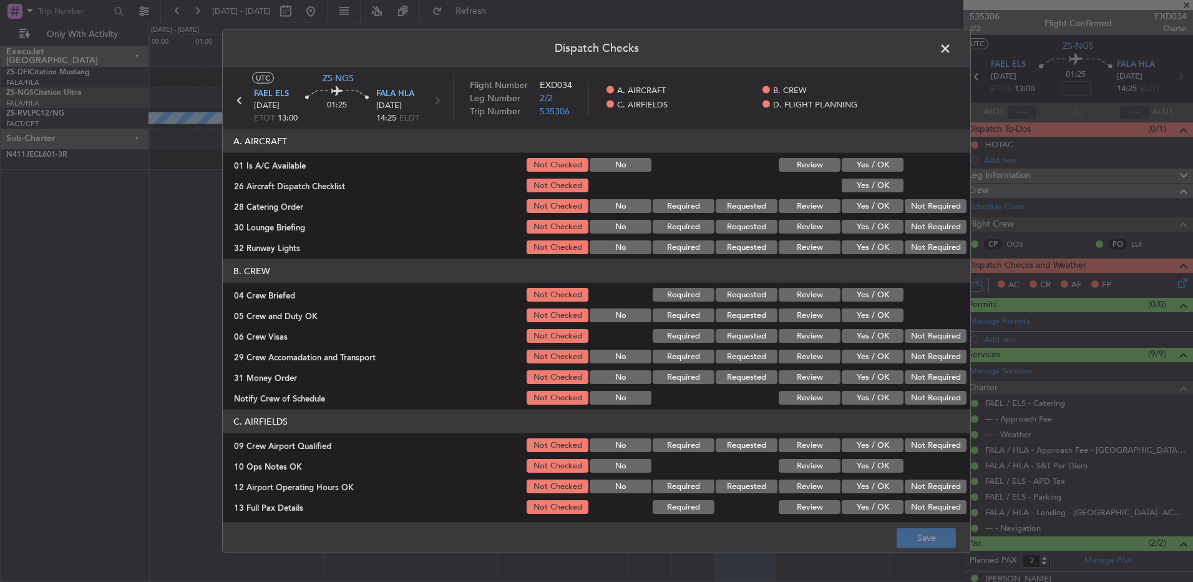
click at [847, 168] on button "Yes / OK" at bounding box center [873, 165] width 62 height 14
drag, startPoint x: 867, startPoint y: 168, endPoint x: 869, endPoint y: 187, distance: 18.8
click at [847, 177] on section "A. AIRCRAFT 01 Is A/C Available Not Checked No Review Yes / OK 26 Aircraft Disp…" at bounding box center [597, 192] width 748 height 127
click at [847, 187] on button "Yes / OK" at bounding box center [873, 185] width 62 height 14
drag, startPoint x: 907, startPoint y: 201, endPoint x: 914, endPoint y: 212, distance: 12.6
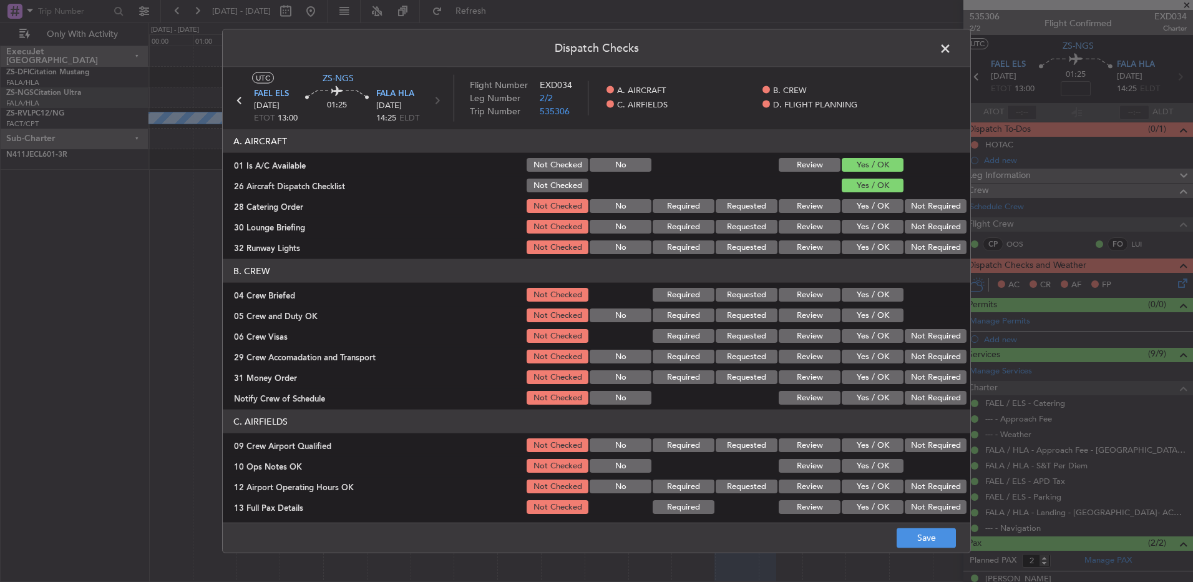
click at [847, 203] on button "Not Required" at bounding box center [936, 206] width 62 height 14
click at [847, 214] on div "Not Required" at bounding box center [934, 205] width 63 height 17
drag, startPoint x: 918, startPoint y: 223, endPoint x: 919, endPoint y: 232, distance: 9.4
click at [847, 223] on button "Not Required" at bounding box center [936, 227] width 62 height 14
click at [847, 232] on button "Not Required" at bounding box center [936, 227] width 62 height 14
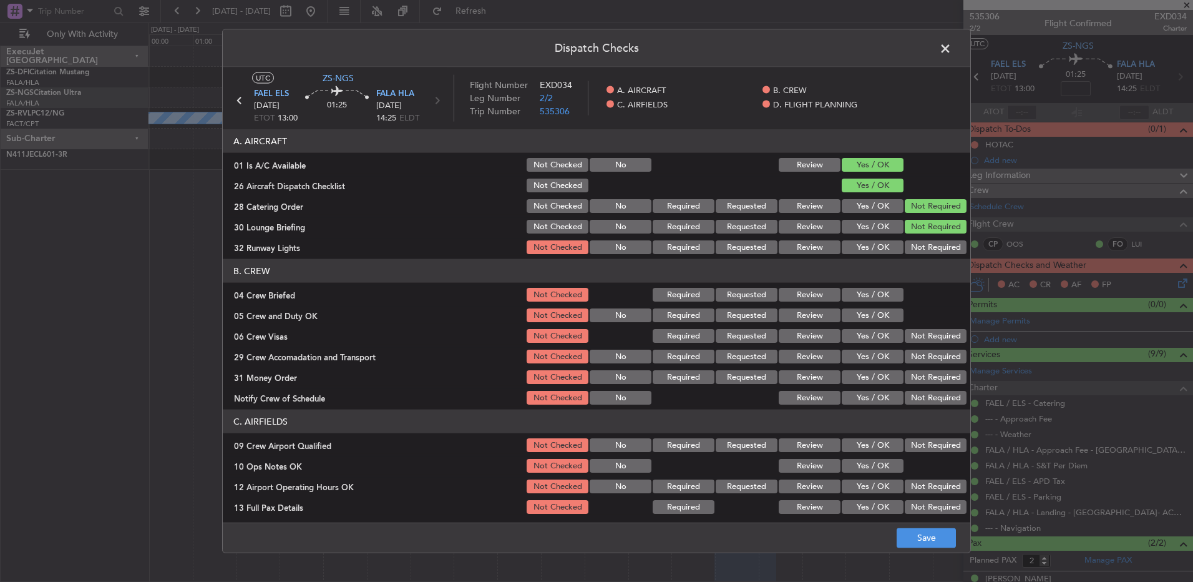
click at [847, 236] on section "A. AIRCRAFT 01 Is A/C Available Not Checked No Review Yes / OK 26 Aircraft Disp…" at bounding box center [597, 192] width 748 height 127
drag, startPoint x: 919, startPoint y: 240, endPoint x: 918, endPoint y: 248, distance: 8.2
click at [847, 244] on button "Not Required" at bounding box center [936, 247] width 62 height 14
click at [847, 294] on button "Yes / OK" at bounding box center [873, 295] width 62 height 14
click at [847, 309] on section "B. CREW 04 Crew Briefed Not Checked Required Requested Review Yes / OK 05 Crew …" at bounding box center [597, 332] width 748 height 147
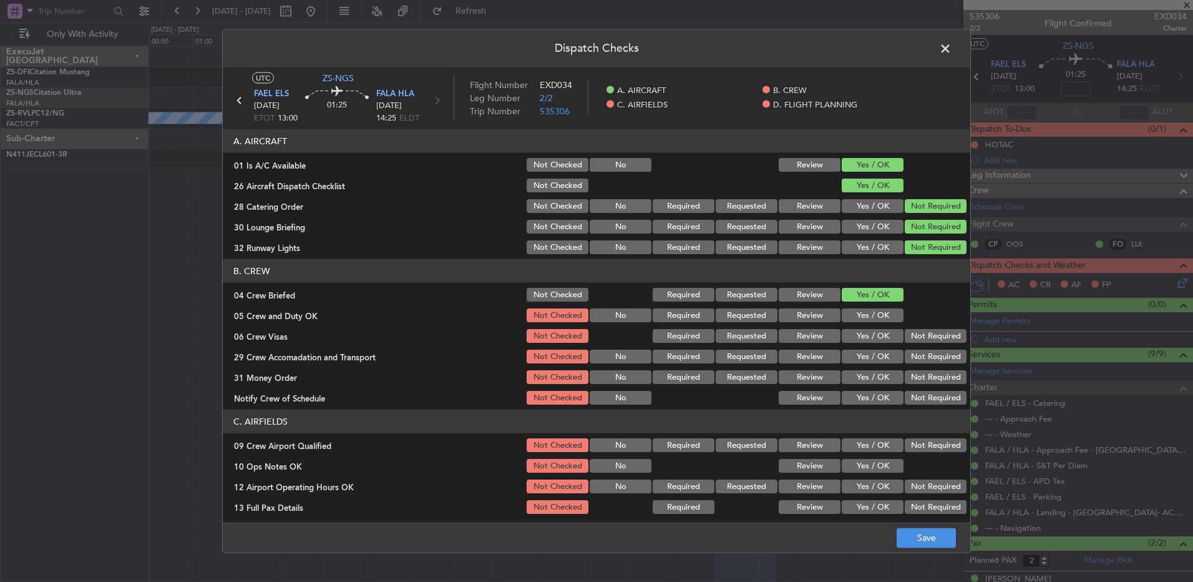
click at [847, 315] on button "Yes / OK" at bounding box center [873, 315] width 62 height 14
drag, startPoint x: 892, startPoint y: 336, endPoint x: 938, endPoint y: 343, distance: 46.2
click at [847, 336] on button "Yes / OK" at bounding box center [873, 336] width 62 height 14
click at [847, 341] on button "Not Required" at bounding box center [936, 336] width 62 height 14
drag, startPoint x: 925, startPoint y: 374, endPoint x: 922, endPoint y: 366, distance: 8.4
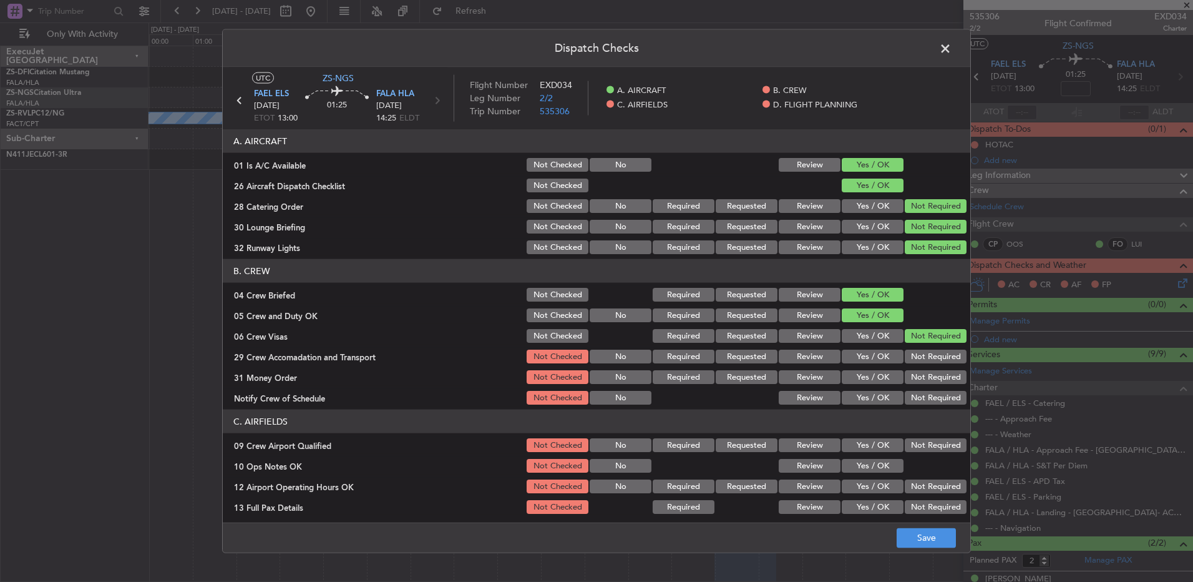
click at [847, 374] on button "Not Required" at bounding box center [936, 377] width 62 height 14
click at [847, 354] on button "Not Required" at bounding box center [936, 356] width 62 height 14
click at [847, 386] on button "Not Required" at bounding box center [936, 398] width 62 height 14
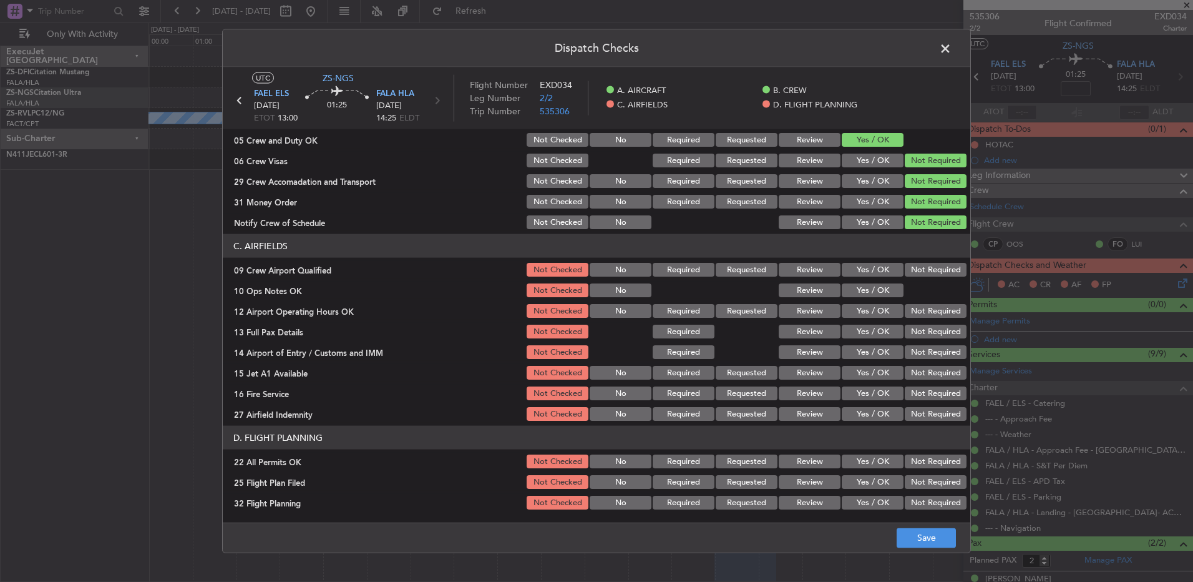
click at [847, 273] on button "Not Required" at bounding box center [936, 270] width 62 height 14
click at [847, 291] on div "10 Ops Notes OK Not Checked No Review Yes / OK" at bounding box center [597, 289] width 748 height 17
click at [847, 292] on button "Yes / OK" at bounding box center [873, 290] width 62 height 14
click at [847, 316] on button "Not Required" at bounding box center [936, 311] width 62 height 14
click at [847, 322] on section "C. AIRFIELDS 09 Crew Airport Qualified Not Checked No Required Requested Review…" at bounding box center [597, 328] width 748 height 188
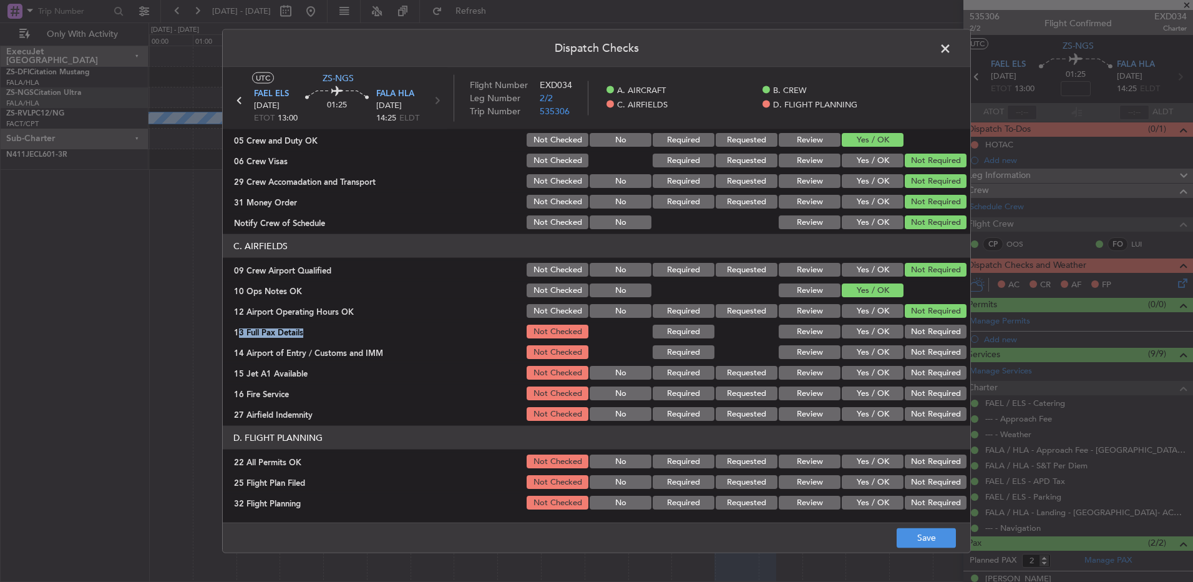
click at [847, 338] on button "Not Required" at bounding box center [936, 332] width 62 height 14
drag, startPoint x: 924, startPoint y: 346, endPoint x: 926, endPoint y: 354, distance: 7.7
click at [847, 348] on button "Not Required" at bounding box center [936, 352] width 62 height 14
drag, startPoint x: 926, startPoint y: 354, endPoint x: 929, endPoint y: 365, distance: 11.5
click at [847, 355] on button "Not Required" at bounding box center [936, 352] width 62 height 14
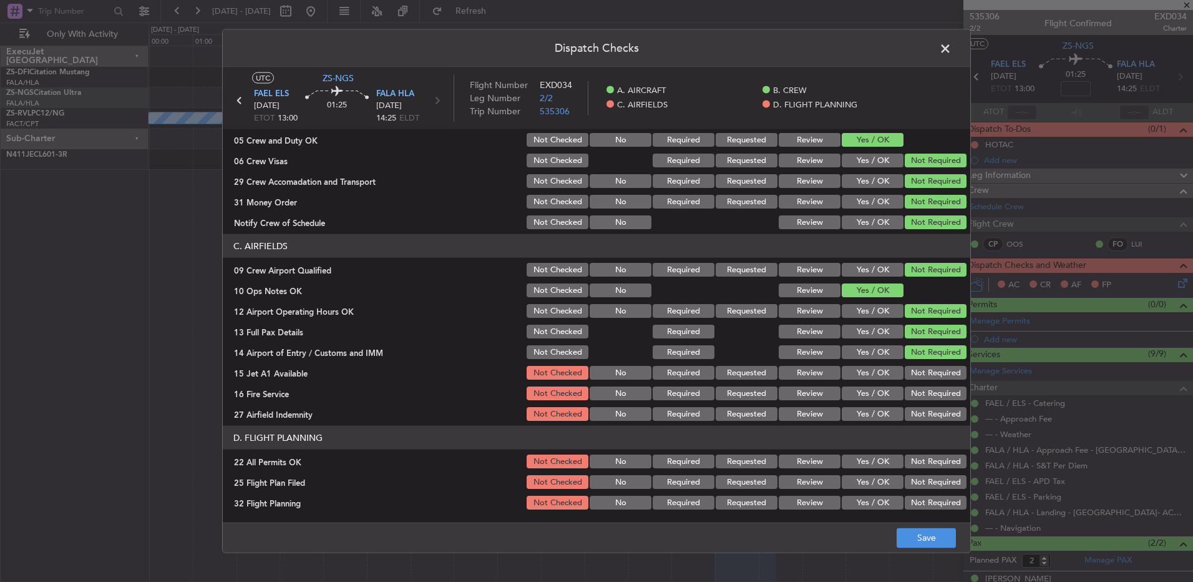
drag, startPoint x: 929, startPoint y: 365, endPoint x: 929, endPoint y: 372, distance: 6.9
click at [847, 366] on div "Not Required" at bounding box center [934, 372] width 63 height 17
drag, startPoint x: 929, startPoint y: 372, endPoint x: 924, endPoint y: 383, distance: 11.7
click at [847, 376] on button "Not Required" at bounding box center [936, 373] width 62 height 14
click at [847, 383] on section "C. AIRFIELDS 09 Crew Airport Qualified Not Checked No Required Requested Review…" at bounding box center [597, 328] width 748 height 188
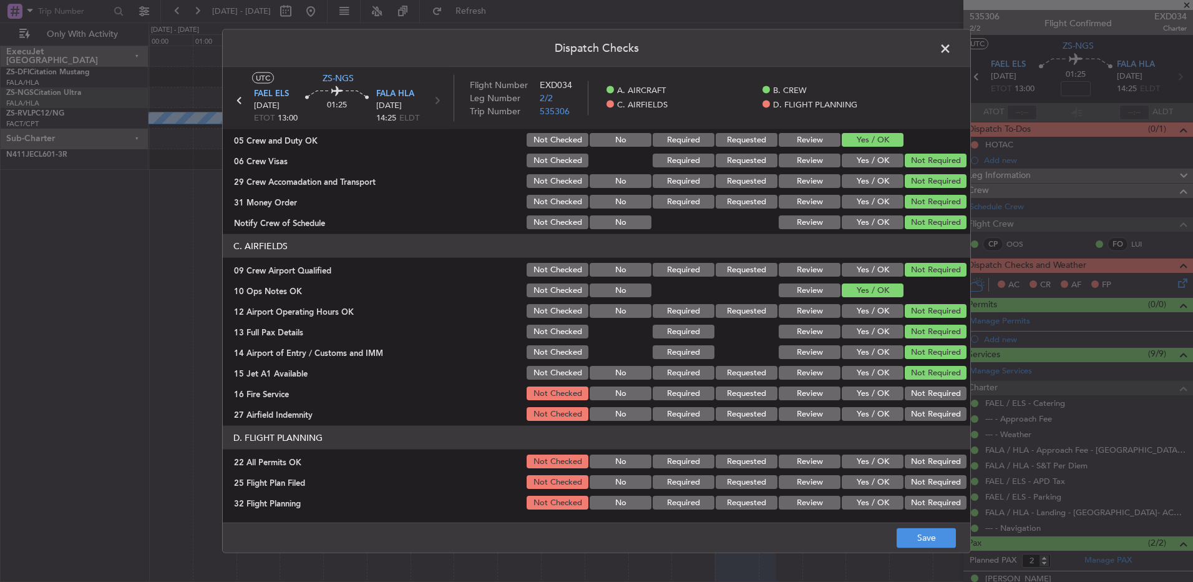
click at [847, 386] on button "Not Required" at bounding box center [936, 393] width 62 height 14
drag, startPoint x: 924, startPoint y: 394, endPoint x: 921, endPoint y: 406, distance: 12.1
click at [847, 386] on button "Not Required" at bounding box center [936, 393] width 62 height 14
click at [847, 386] on button "Not Required" at bounding box center [936, 414] width 62 height 14
click at [847, 386] on button "Not Required" at bounding box center [936, 461] width 62 height 14
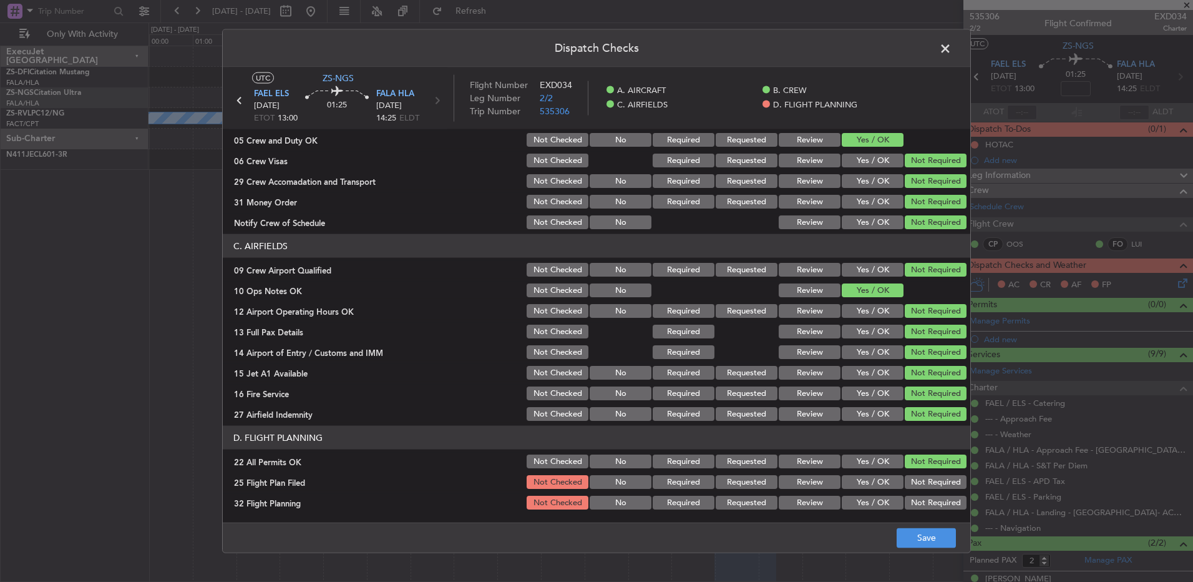
click at [793, 386] on button "Review" at bounding box center [810, 482] width 62 height 14
drag, startPoint x: 796, startPoint y: 504, endPoint x: 868, endPoint y: 519, distance: 73.9
click at [796, 386] on button "Review" at bounding box center [810, 502] width 62 height 14
click at [847, 386] on button "Save" at bounding box center [926, 537] width 59 height 20
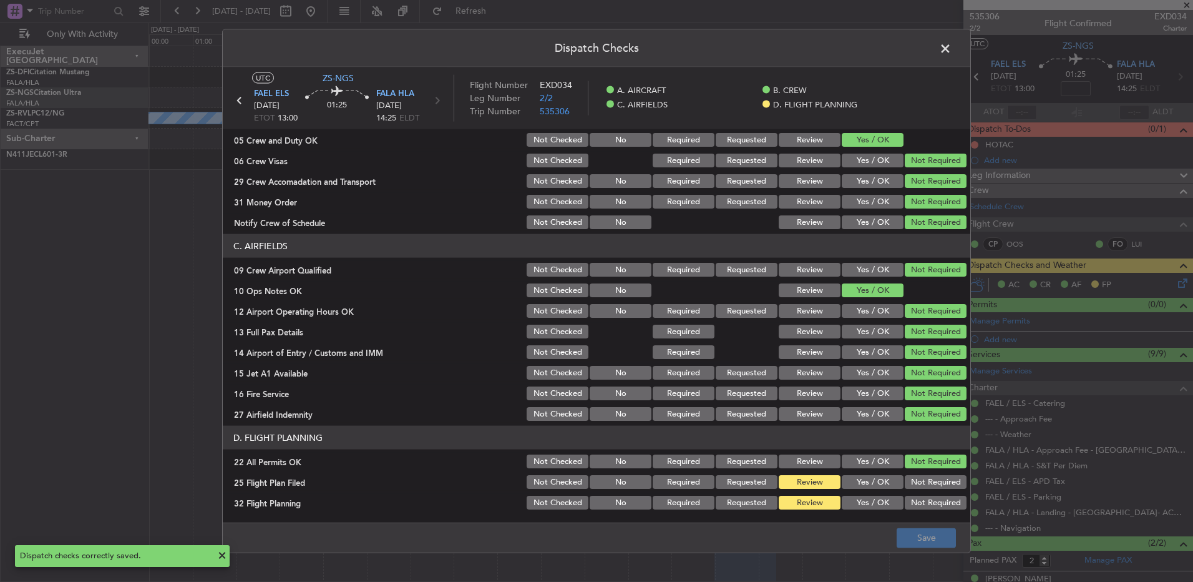
click at [847, 47] on span at bounding box center [952, 51] width 0 height 25
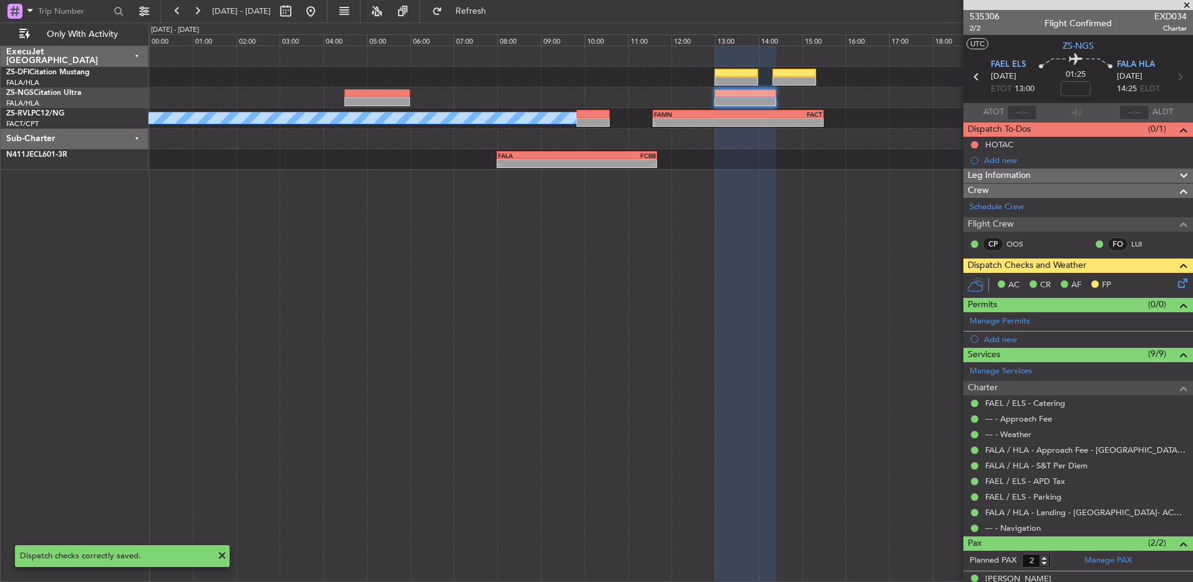
click at [847, 77] on icon at bounding box center [977, 77] width 16 height 16
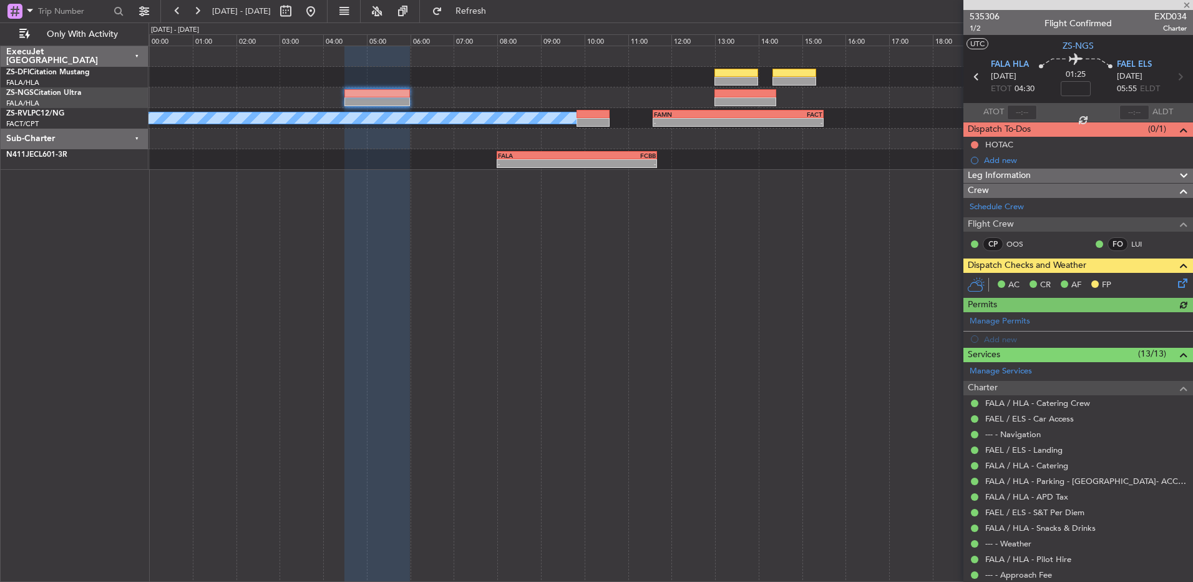
click at [847, 279] on icon at bounding box center [1181, 281] width 10 height 10
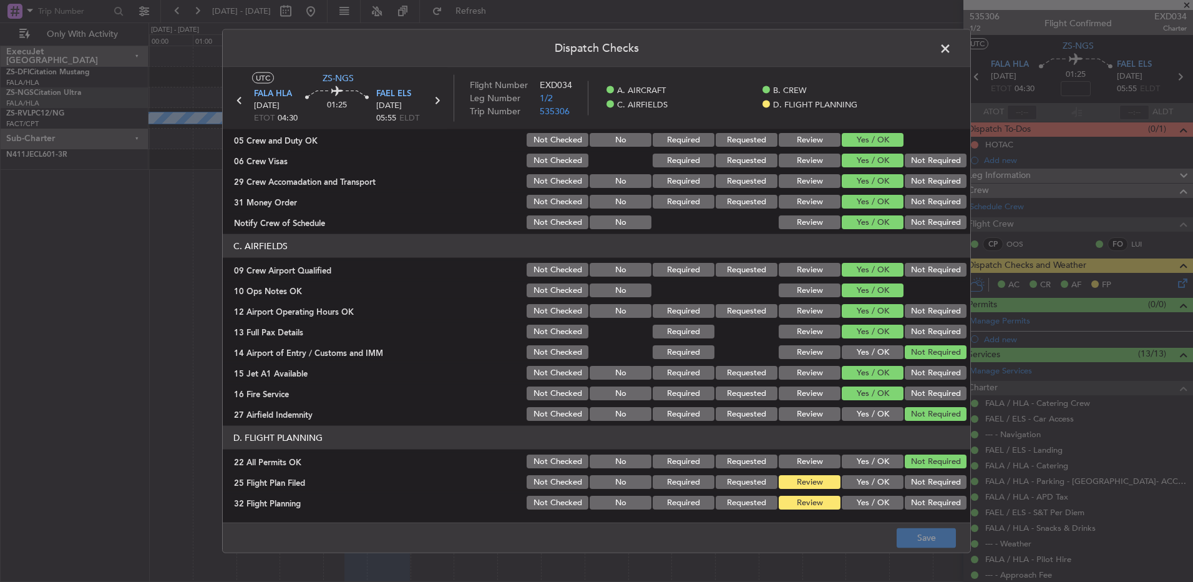
click at [847, 46] on span at bounding box center [952, 51] width 0 height 25
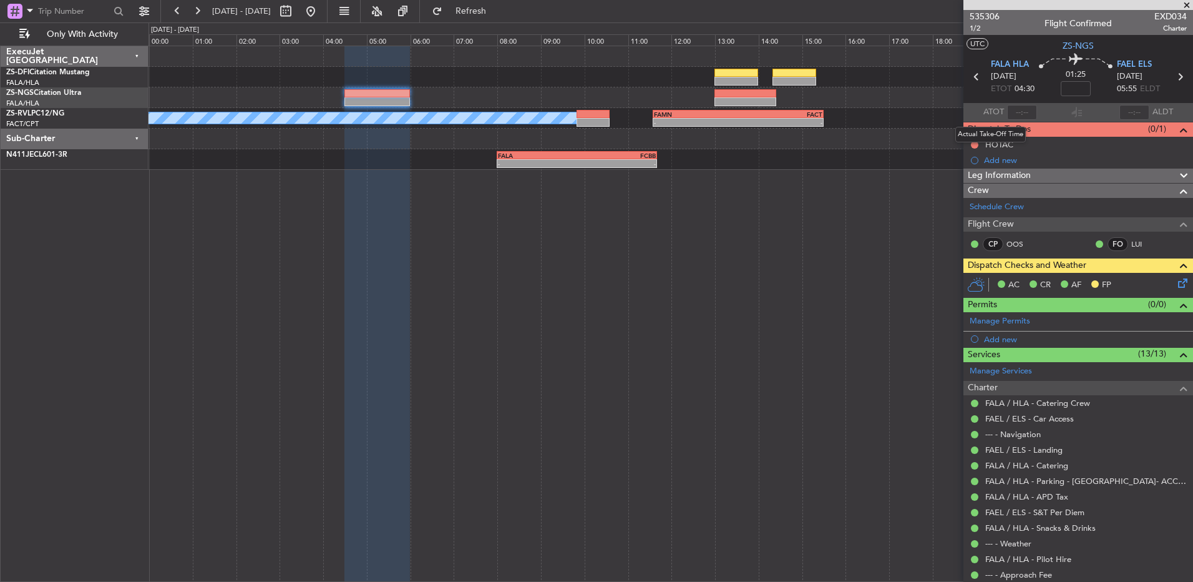
click at [847, 147] on mat-tooltip-component "Actual Take-Off Time" at bounding box center [991, 134] width 88 height 33
click at [847, 145] on mat-tooltip-component "Actual Take-Off Time" at bounding box center [991, 134] width 88 height 33
click at [847, 142] on mat-tooltip-component "Actual Take-Off Time" at bounding box center [991, 134] width 88 height 33
click at [847, 143] on button at bounding box center [974, 144] width 7 height 7
click at [847, 193] on span "Completed" at bounding box center [980, 199] width 41 height 12
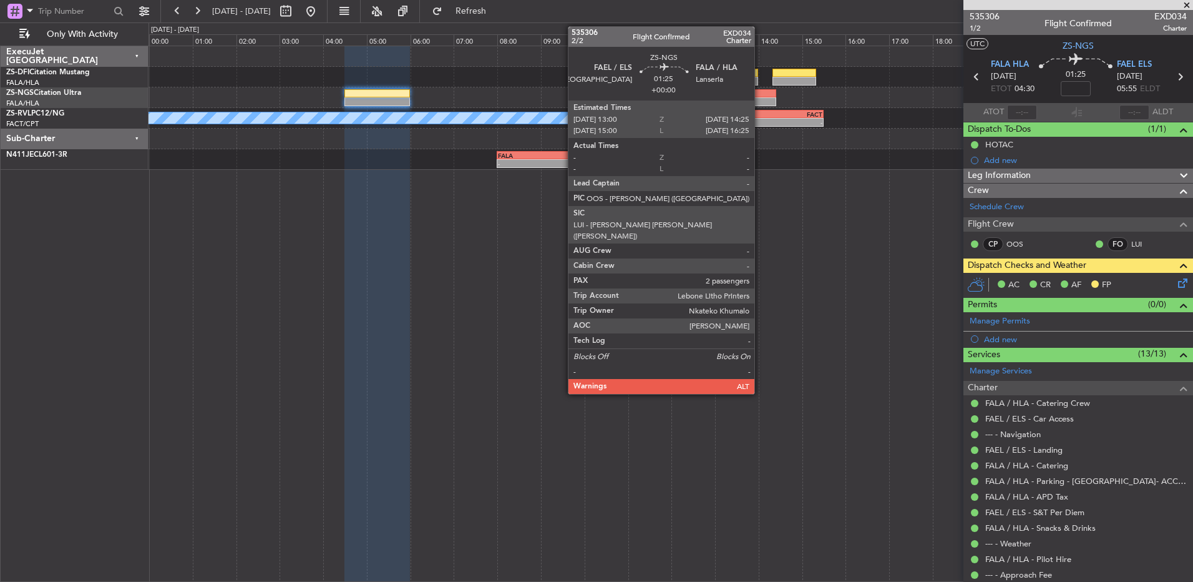
click at [760, 97] on div at bounding box center [746, 93] width 62 height 9
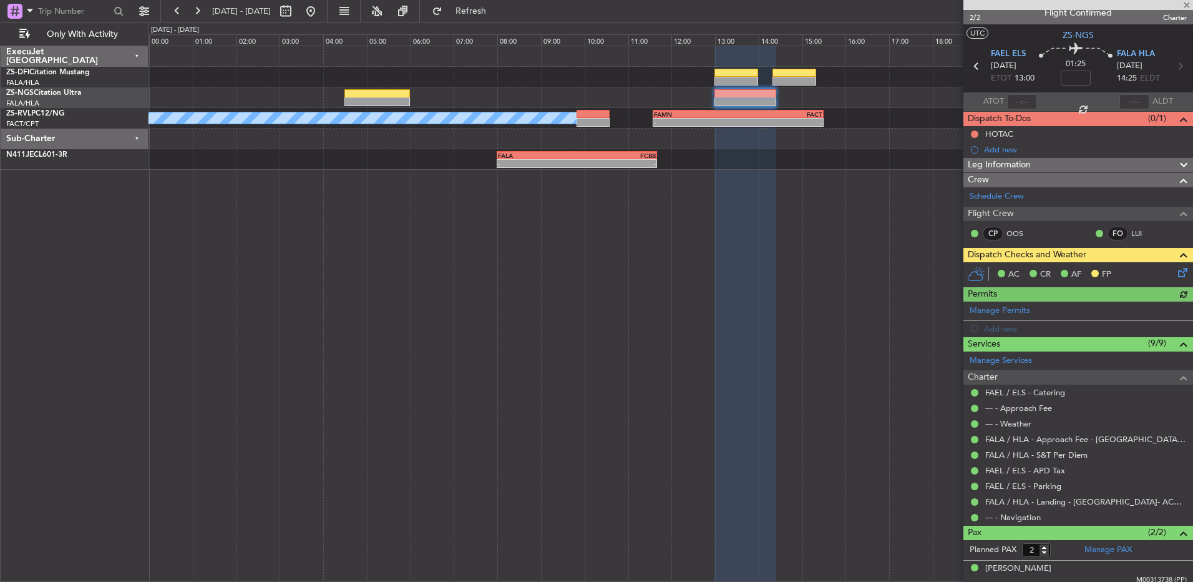
scroll to position [0, 0]
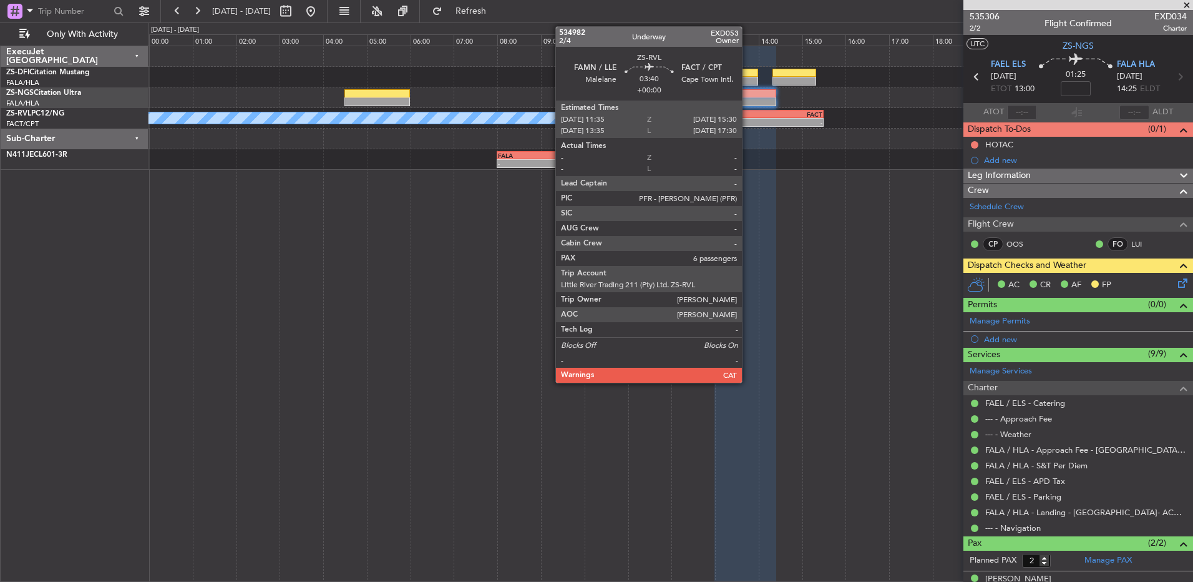
click at [748, 120] on div "-" at bounding box center [780, 122] width 84 height 7
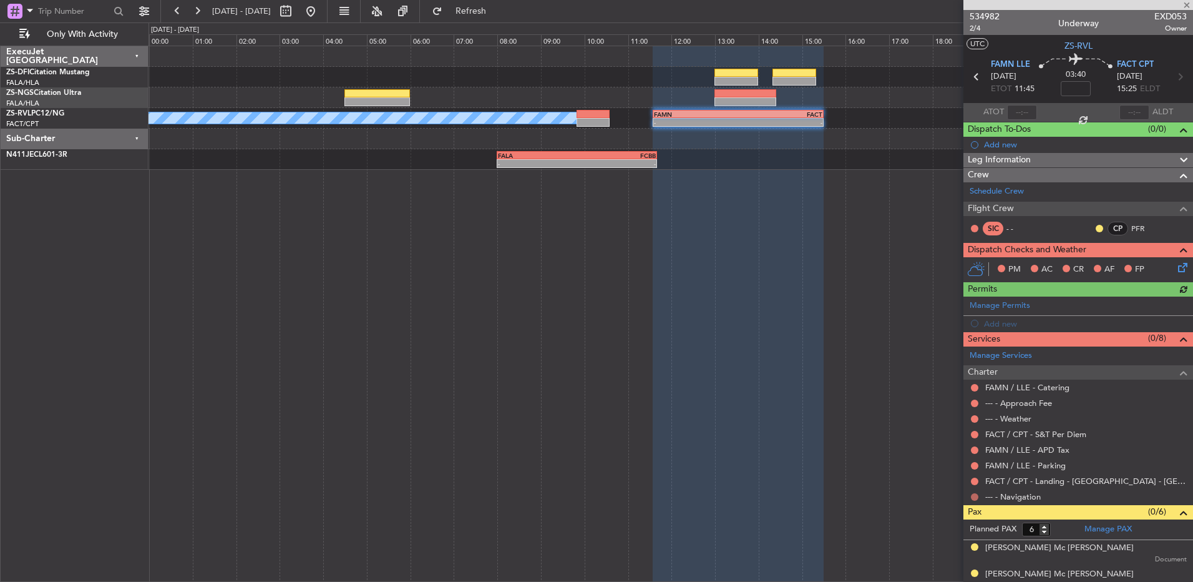
click at [847, 386] on button at bounding box center [974, 496] width 7 height 7
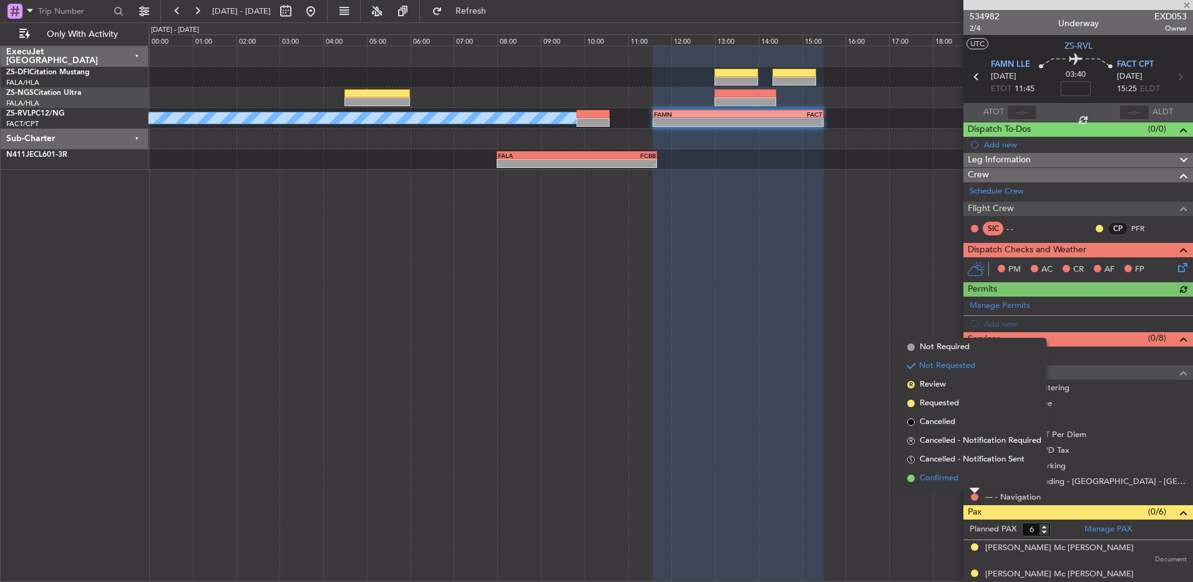
click at [847, 386] on li "Confirmed" at bounding box center [974, 478] width 144 height 19
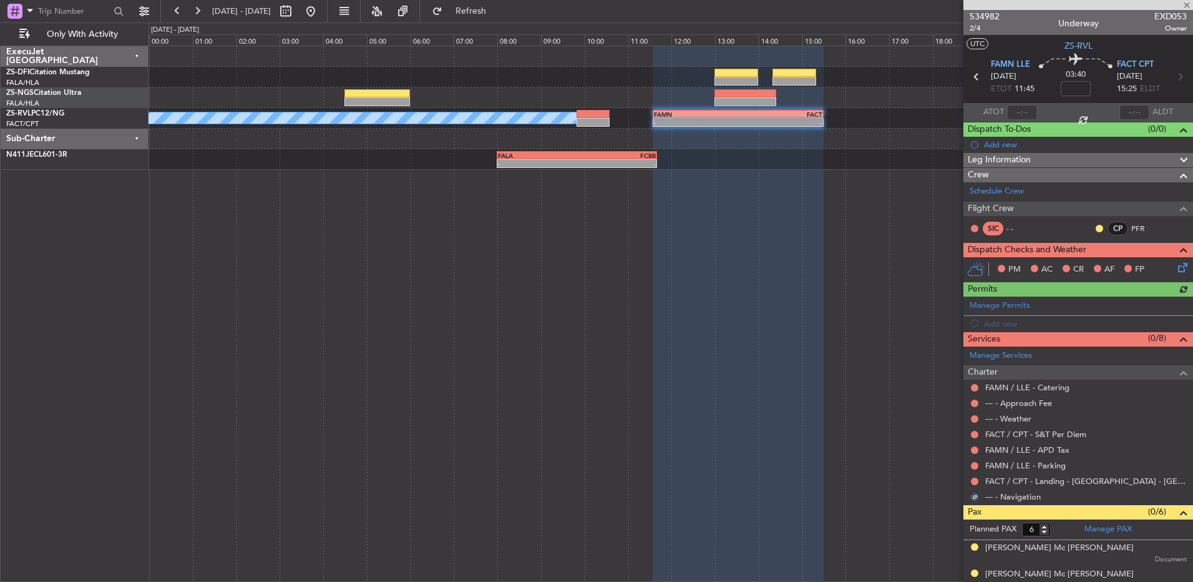
click at [847, 386] on button at bounding box center [974, 480] width 7 height 7
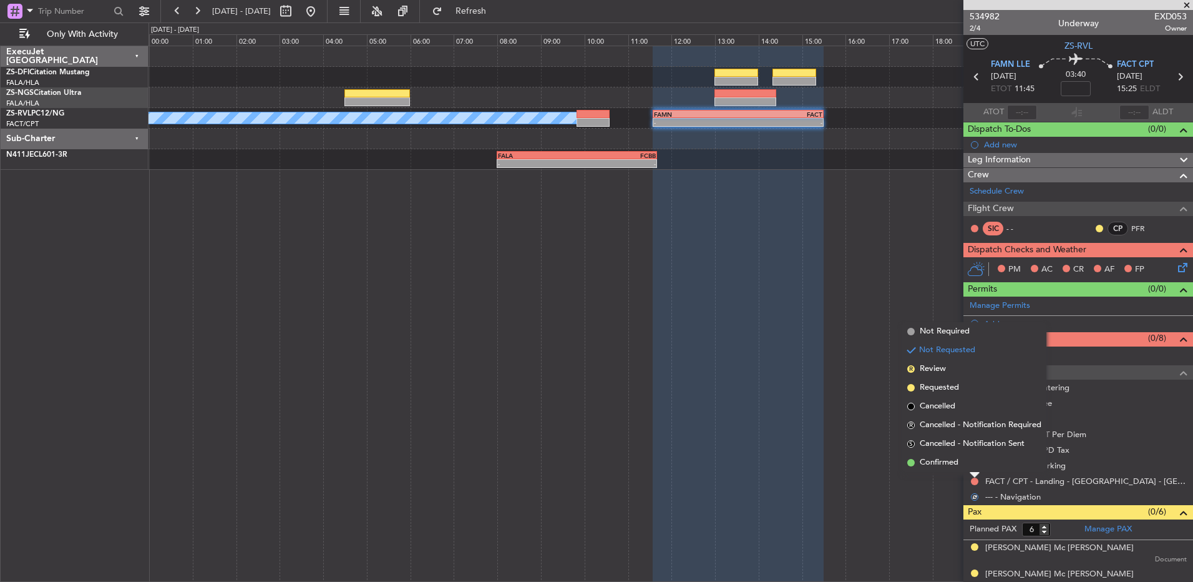
click at [847, 386] on li "Confirmed" at bounding box center [974, 462] width 144 height 19
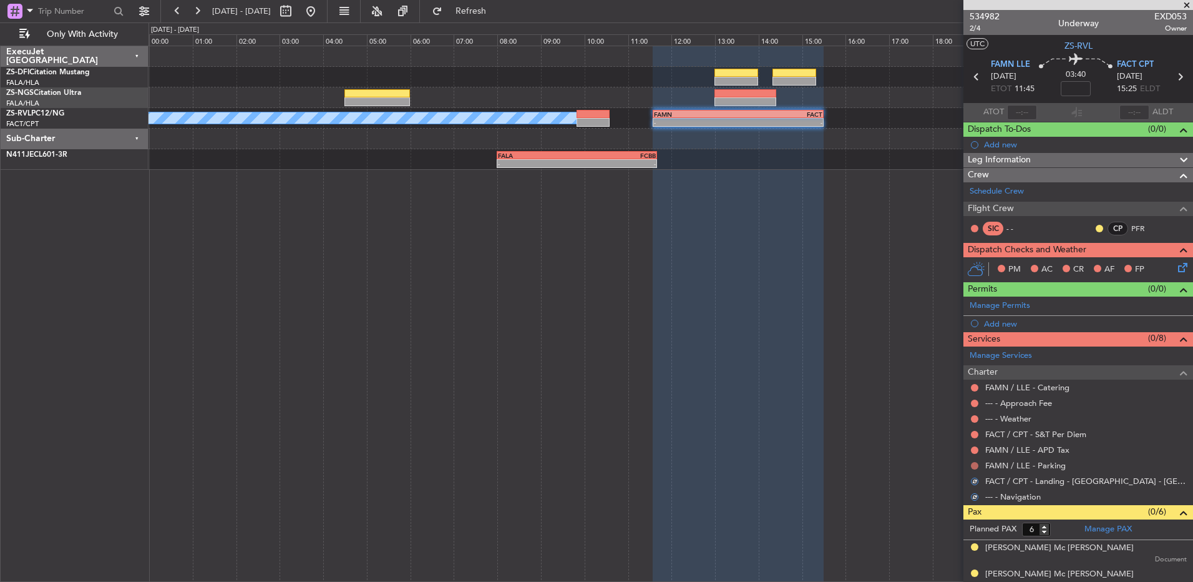
click at [847, 386] on button at bounding box center [974, 465] width 7 height 7
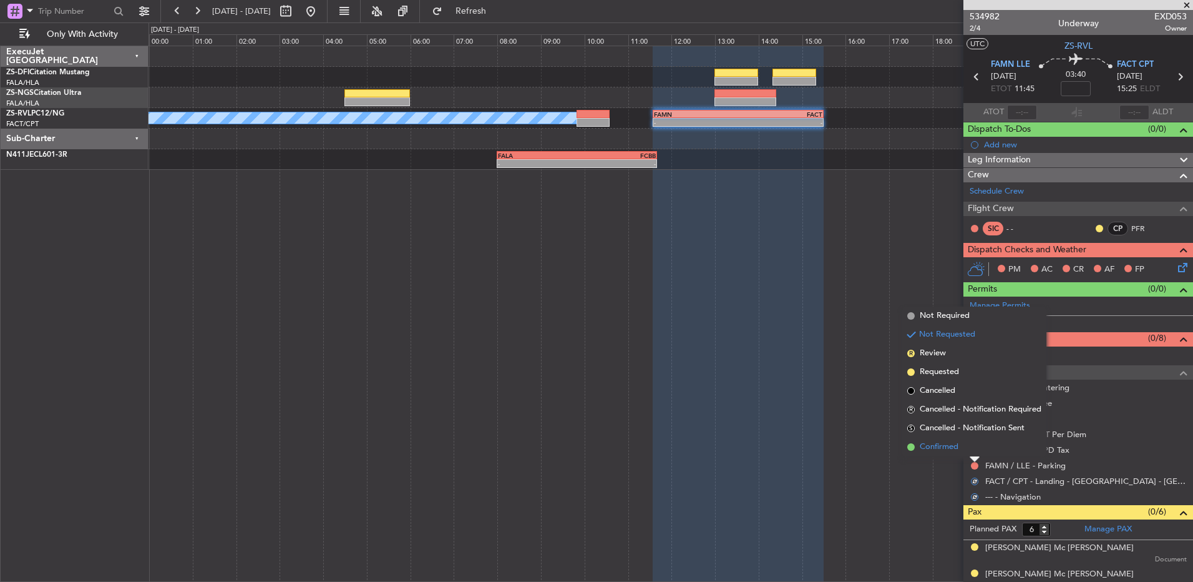
click at [847, 386] on li "Confirmed" at bounding box center [974, 446] width 144 height 19
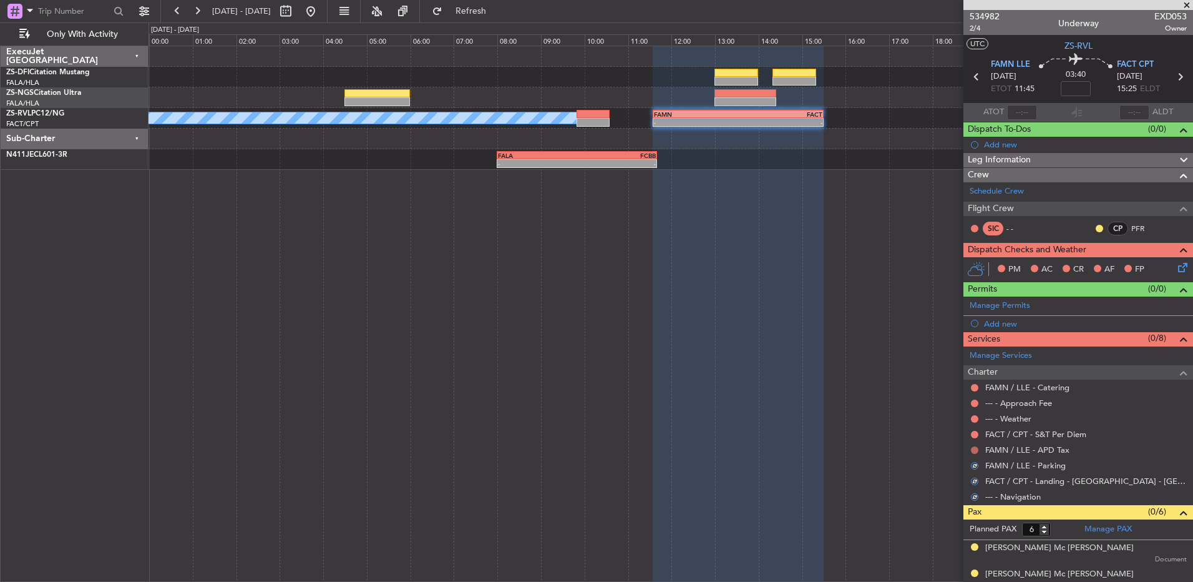
click at [847, 386] on button at bounding box center [974, 449] width 7 height 7
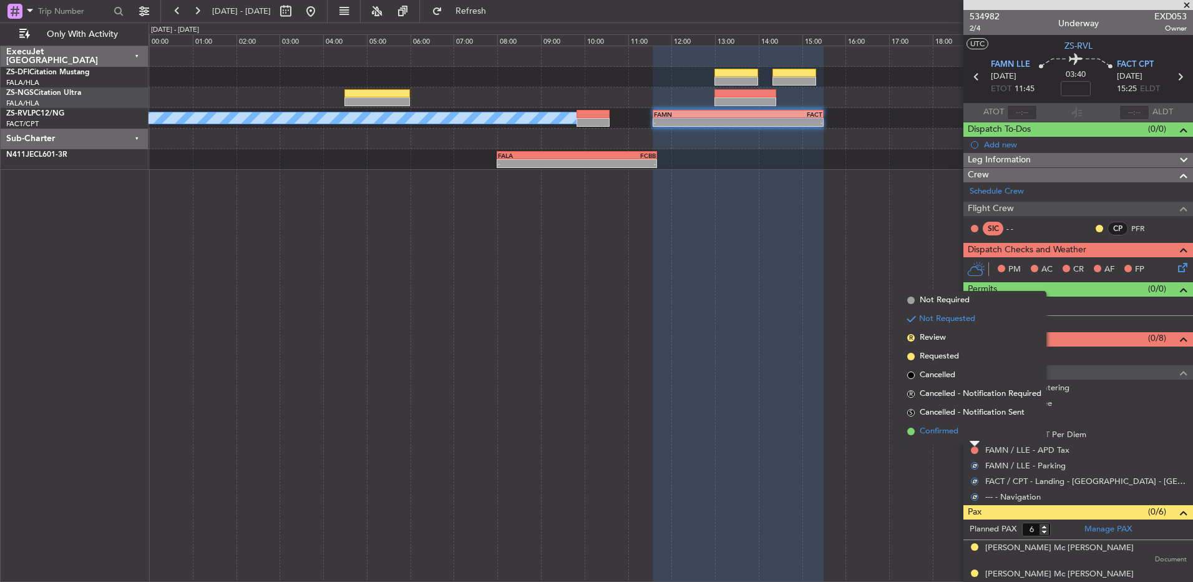
click at [847, 386] on li "Confirmed" at bounding box center [974, 431] width 144 height 19
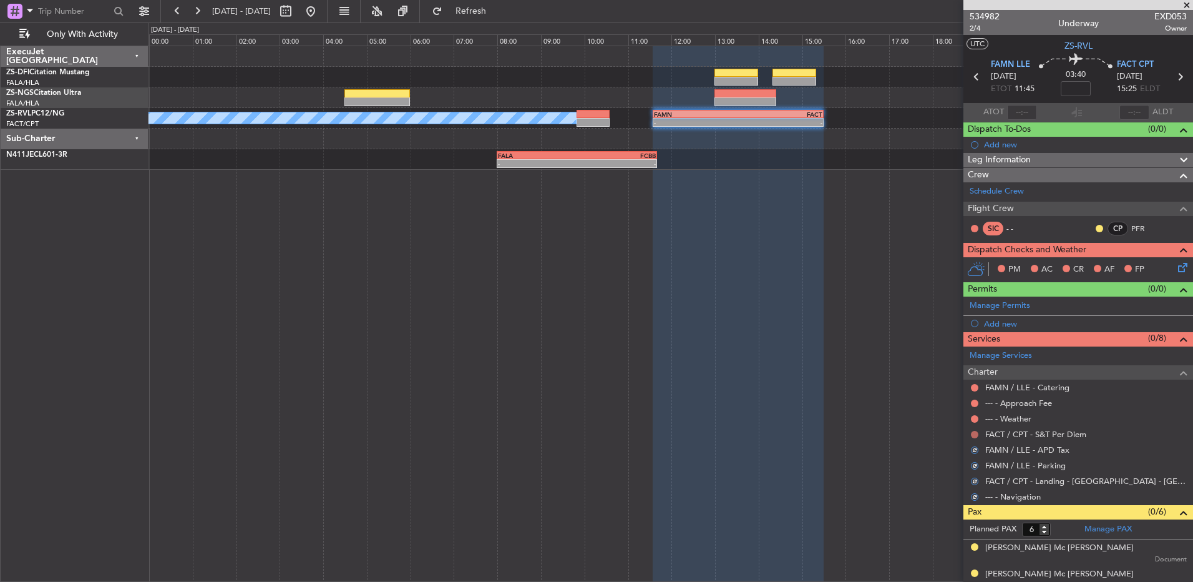
click at [847, 386] on button at bounding box center [974, 434] width 7 height 7
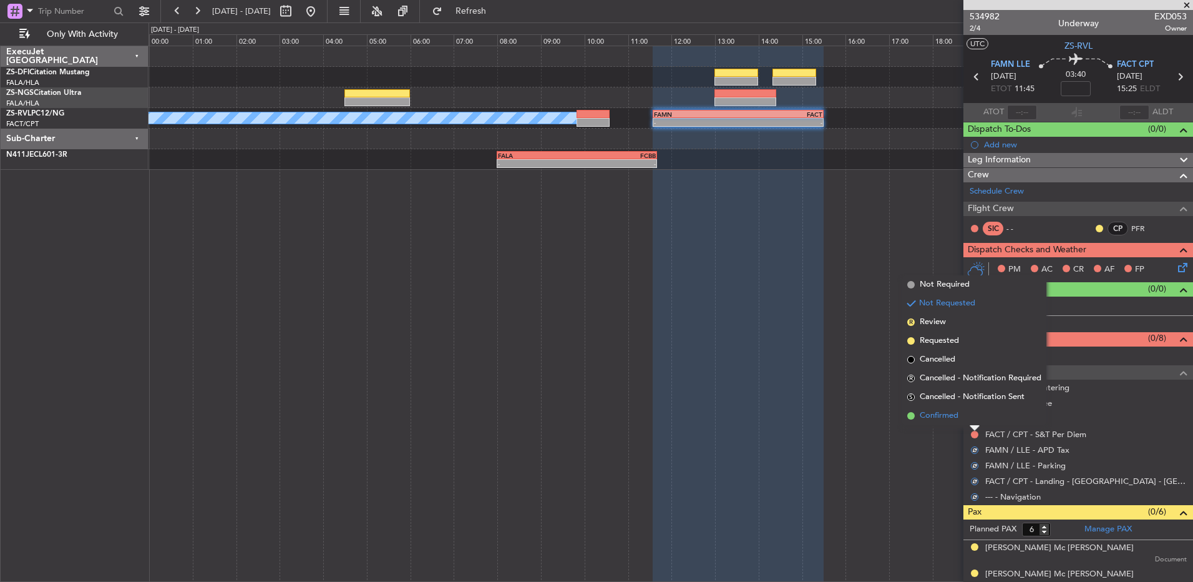
click at [847, 386] on li "Confirmed" at bounding box center [974, 415] width 144 height 19
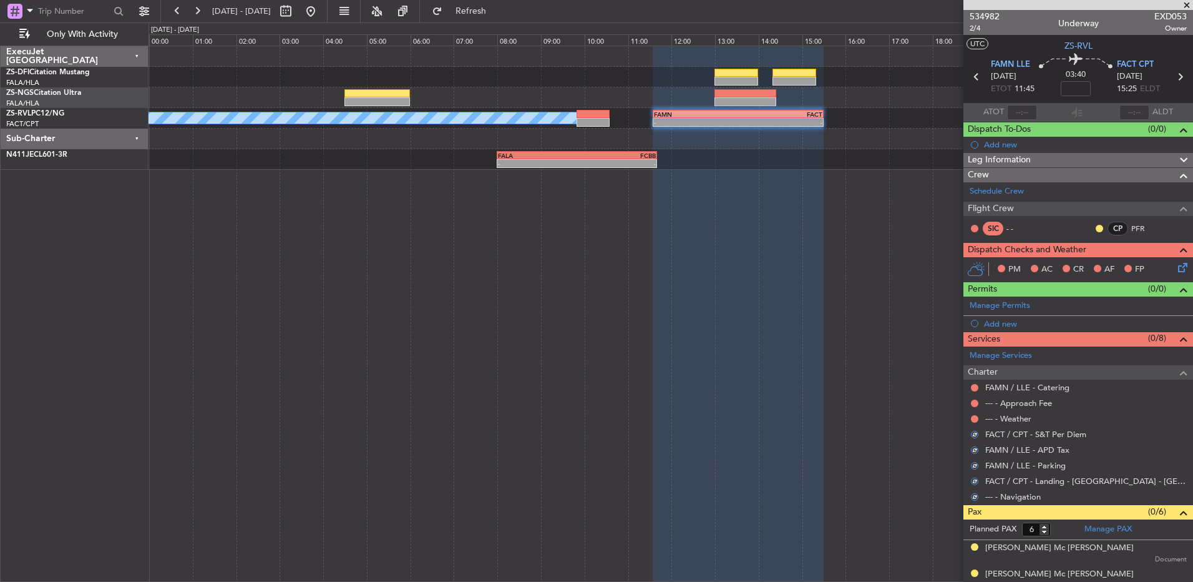
click at [847, 386] on div "--- - Weather" at bounding box center [1079, 419] width 230 height 16
click at [847, 386] on button at bounding box center [974, 418] width 7 height 7
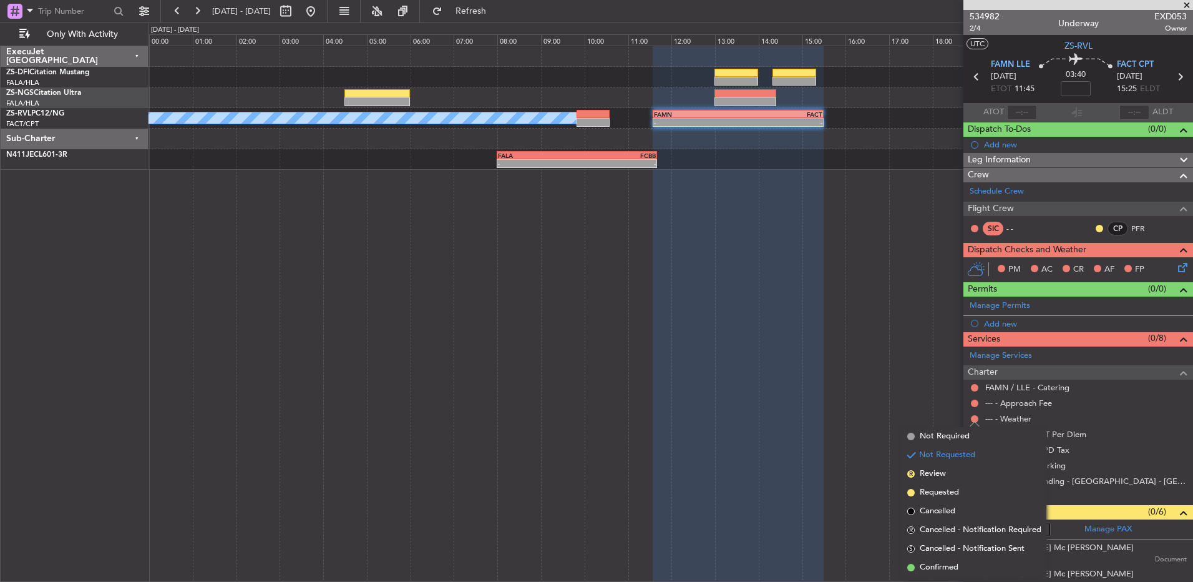
click at [847, 386] on li "Confirmed" at bounding box center [974, 567] width 144 height 19
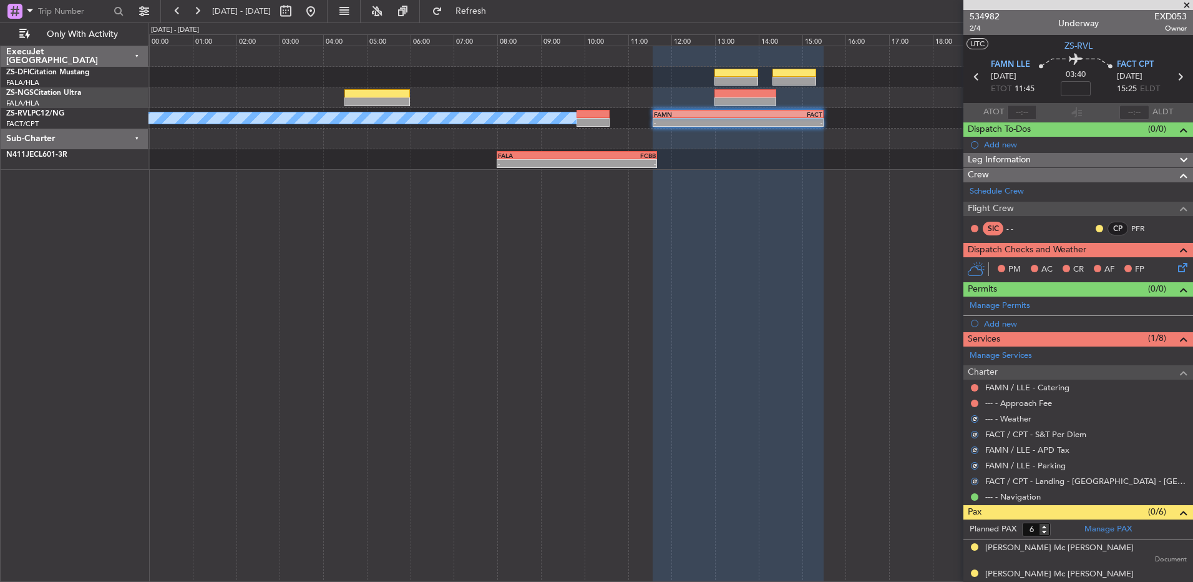
click at [847, 386] on div "--- - Approach Fee" at bounding box center [1079, 403] width 230 height 16
click at [847, 386] on button at bounding box center [974, 402] width 7 height 7
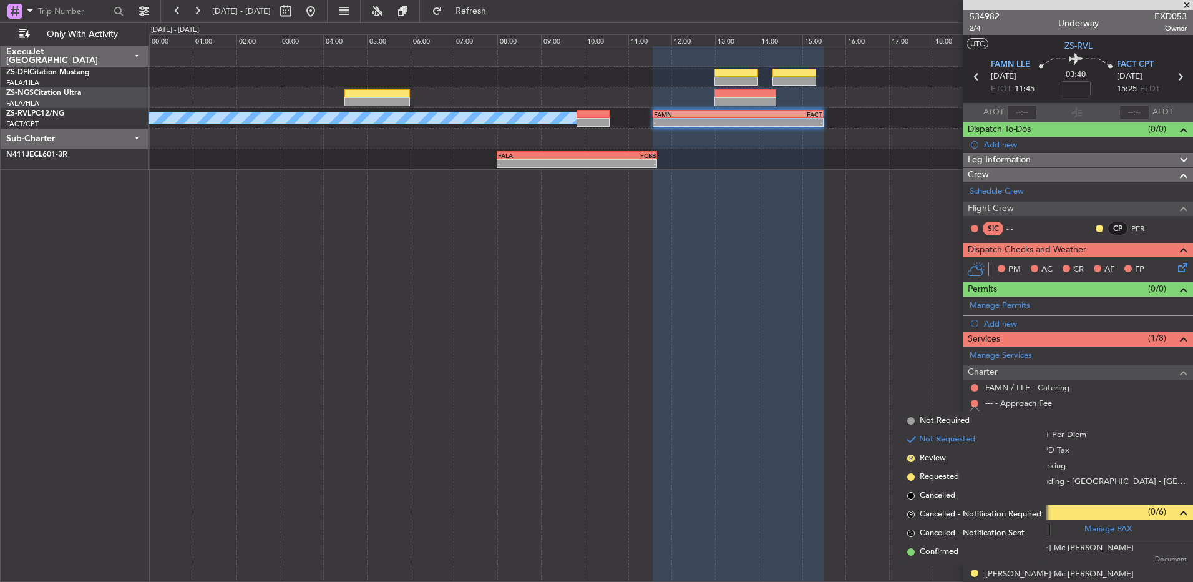
drag, startPoint x: 968, startPoint y: 550, endPoint x: 975, endPoint y: 392, distance: 158.7
click at [847, 386] on ul "Not Required Not Requested R Review Requested Cancelled R Cancelled - Notificat…" at bounding box center [974, 486] width 144 height 150
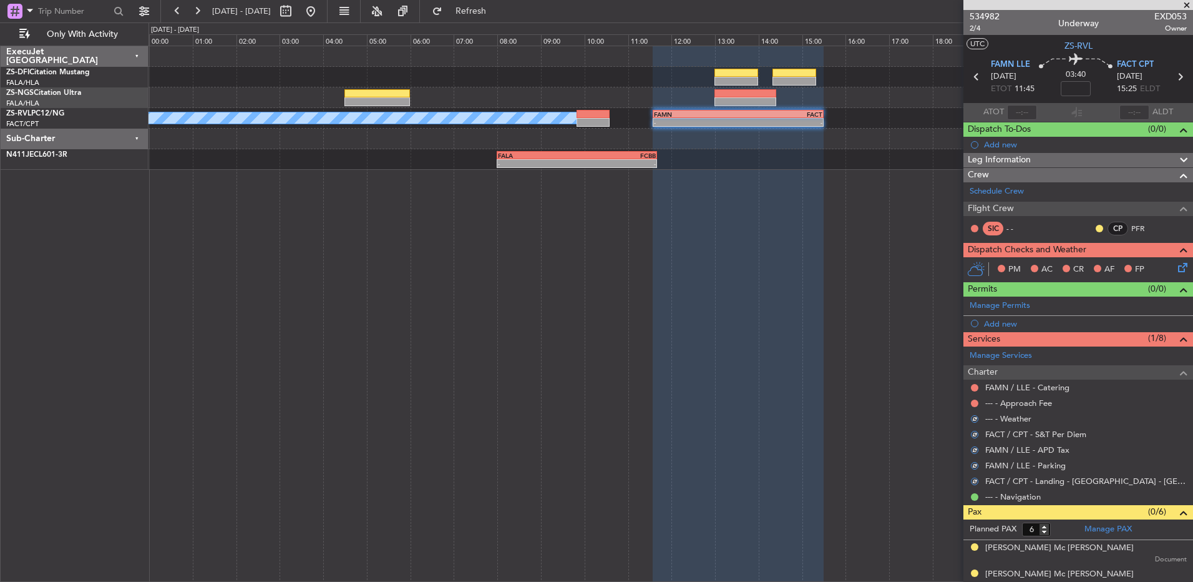
click at [847, 386] on mat-tooltip-component "Not Requested" at bounding box center [975, 407] width 71 height 33
click at [847, 386] on div "Not Requested" at bounding box center [975, 407] width 53 height 16
click at [847, 386] on button at bounding box center [974, 402] width 7 height 7
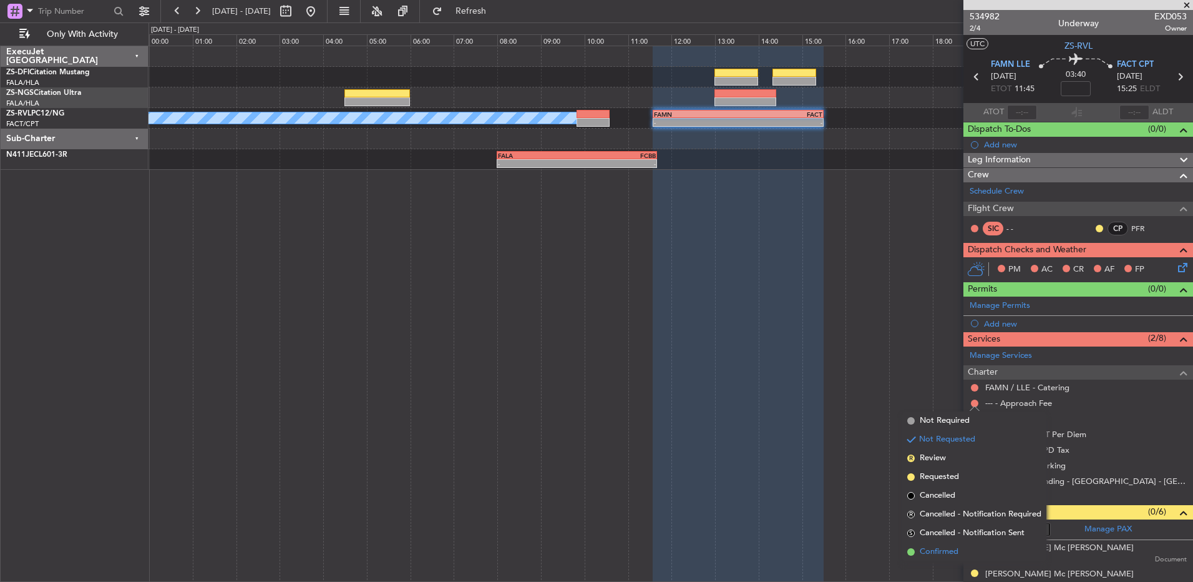
click at [847, 386] on li "Confirmed" at bounding box center [974, 551] width 144 height 19
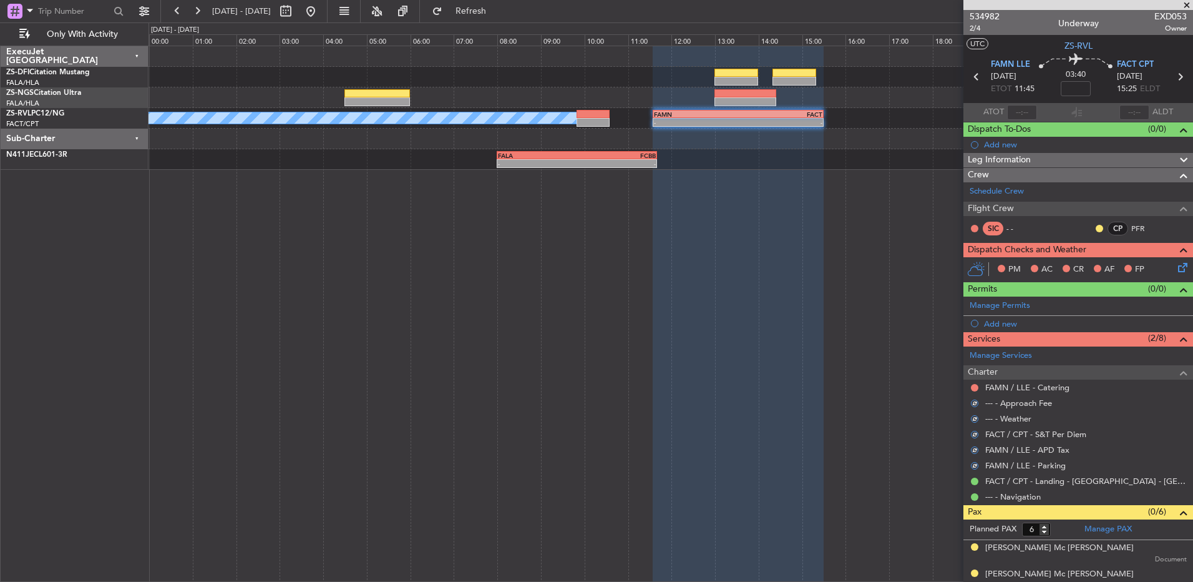
click at [847, 380] on div "FAMN / LLE - Catering" at bounding box center [1079, 387] width 230 height 16
click at [847, 382] on div "FAMN / LLE - Catering" at bounding box center [1079, 387] width 230 height 16
click at [847, 386] on button at bounding box center [974, 387] width 7 height 7
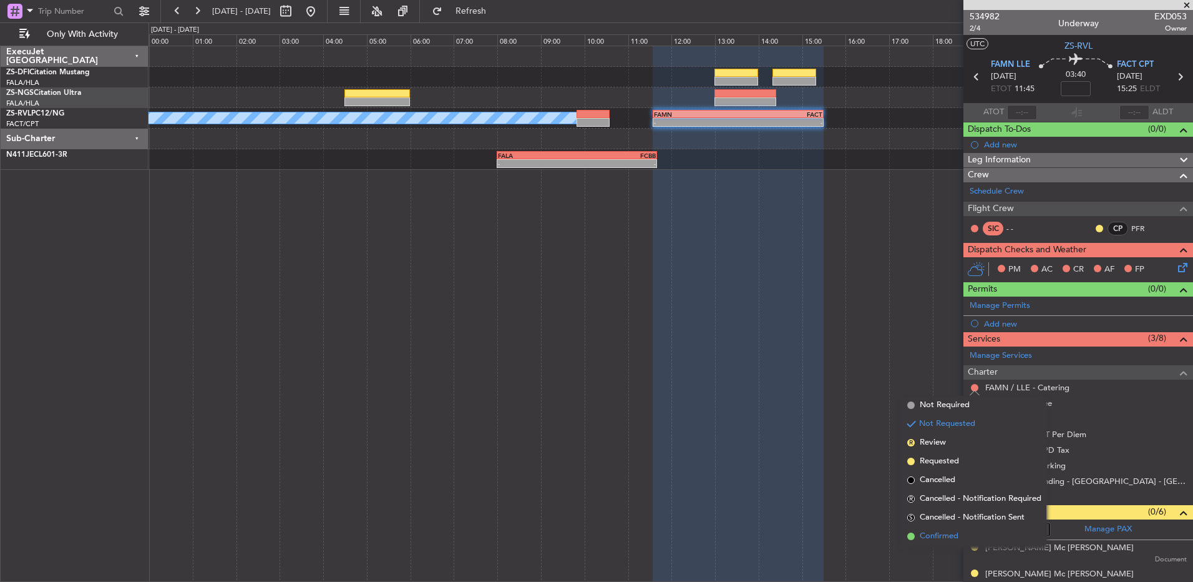
click at [847, 386] on li "Confirmed" at bounding box center [974, 536] width 144 height 19
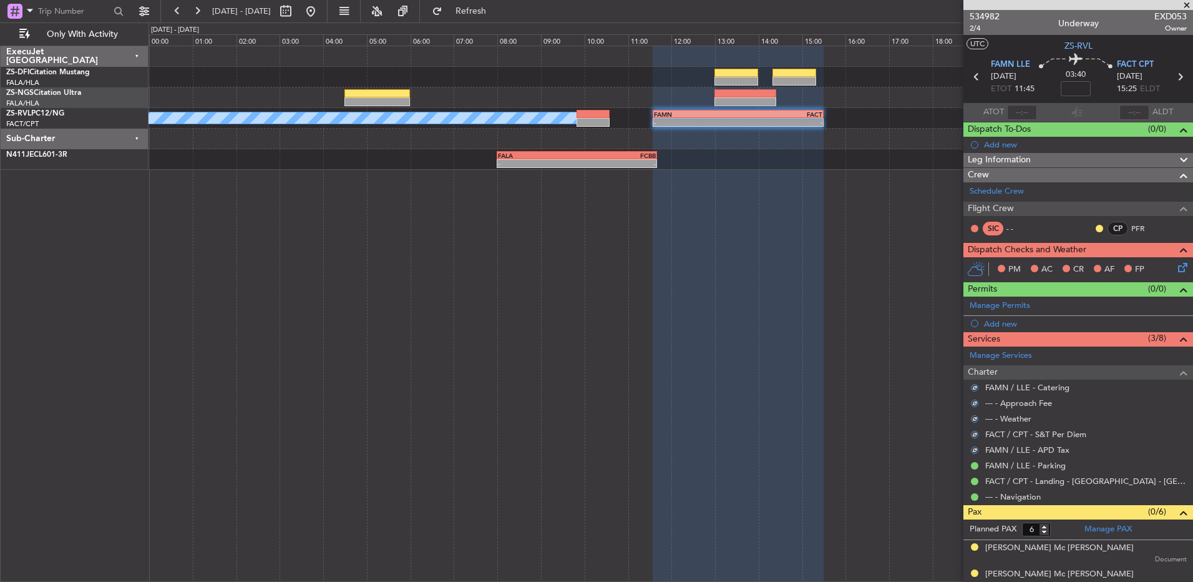
drag, startPoint x: 1086, startPoint y: 230, endPoint x: 1089, endPoint y: 236, distance: 6.7
click at [847, 230] on button at bounding box center [1099, 228] width 7 height 7
click at [847, 267] on span "Acknowledged" at bounding box center [1093, 264] width 55 height 12
click at [847, 270] on icon at bounding box center [1181, 265] width 10 height 10
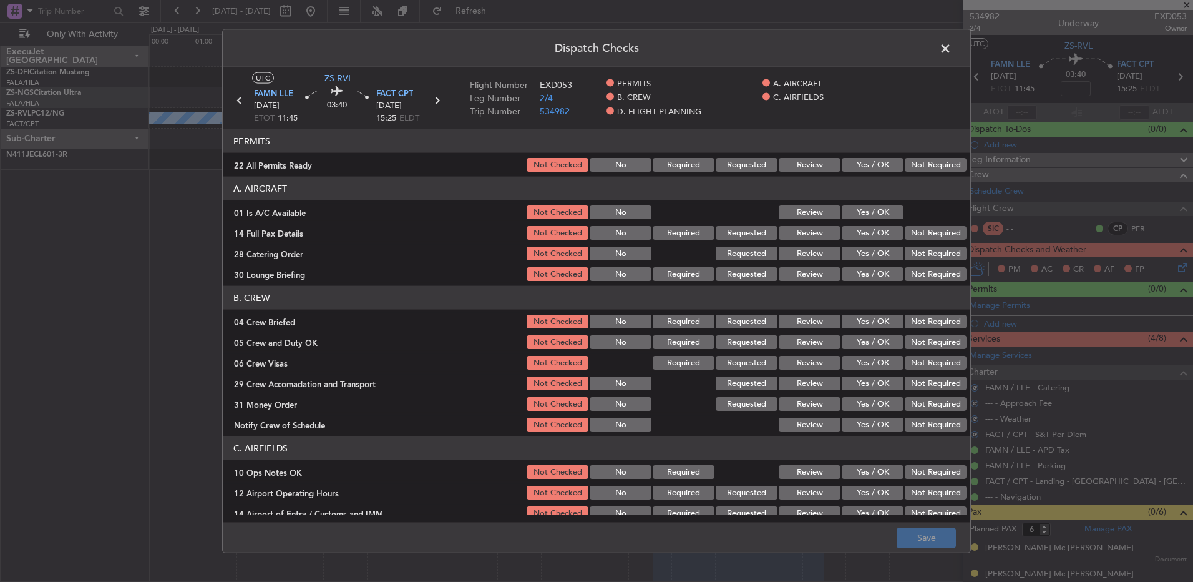
click at [847, 168] on button "Not Required" at bounding box center [936, 165] width 62 height 14
click at [847, 214] on button "Yes / OK" at bounding box center [873, 212] width 62 height 14
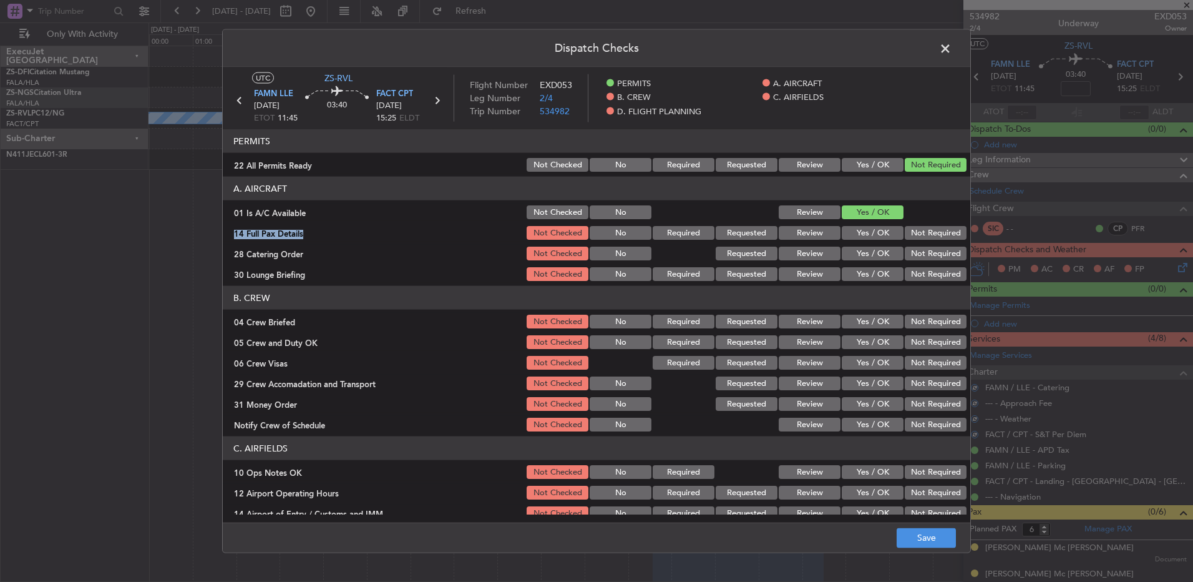
drag, startPoint x: 891, startPoint y: 225, endPoint x: 914, endPoint y: 237, distance: 26.0
click at [847, 227] on section "A. AIRCRAFT 01 Is A/C Available Not Checked No Review Yes / OK 14 Full Pax Deta…" at bounding box center [597, 230] width 748 height 106
click at [847, 242] on section "A. AIRCRAFT 01 Is A/C Available Not Checked No Review Yes / OK 14 Full Pax Deta…" at bounding box center [597, 230] width 748 height 106
click at [847, 228] on button "Not Required" at bounding box center [936, 233] width 62 height 14
click at [847, 251] on button "Not Required" at bounding box center [936, 253] width 62 height 14
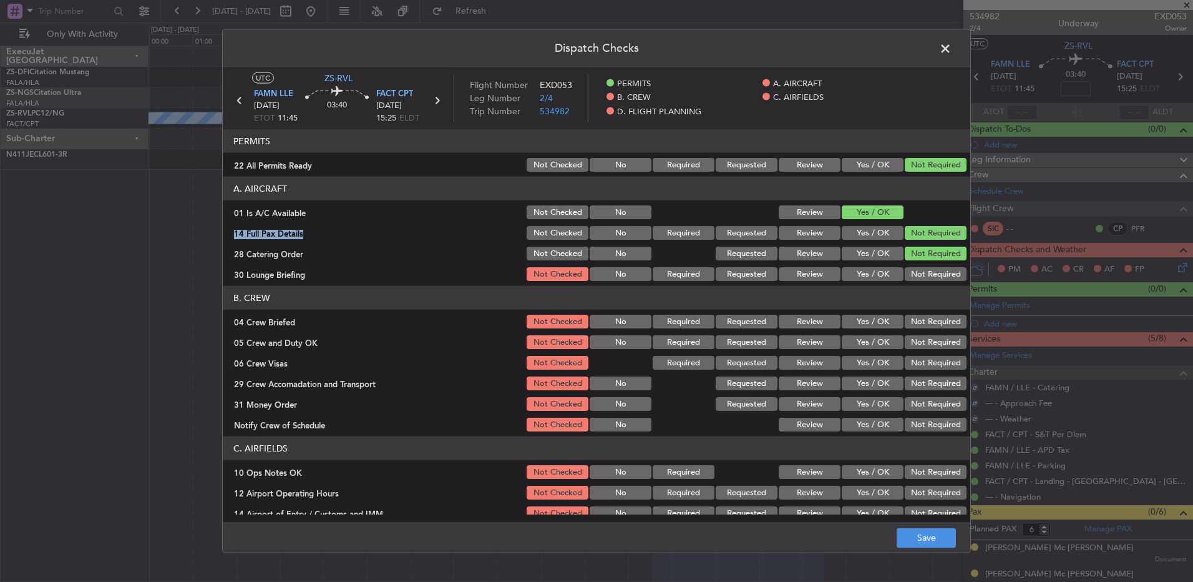
click at [847, 256] on button "Not Required" at bounding box center [936, 253] width 62 height 14
click at [847, 271] on button "Not Required" at bounding box center [936, 274] width 62 height 14
drag, startPoint x: 917, startPoint y: 309, endPoint x: 917, endPoint y: 316, distance: 6.9
click at [847, 310] on section "B. CREW 04 Crew Briefed Not Checked No Required Requested Review Yes / OK Not R…" at bounding box center [597, 359] width 748 height 147
drag, startPoint x: 917, startPoint y: 316, endPoint x: 918, endPoint y: 324, distance: 8.1
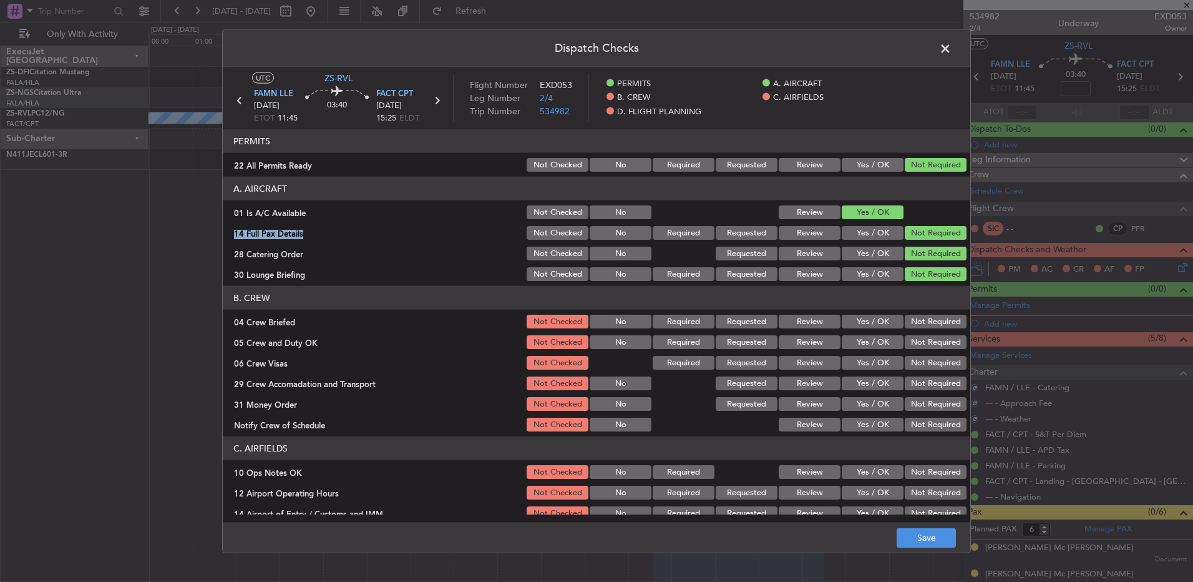
click at [847, 323] on button "Not Required" at bounding box center [936, 322] width 62 height 14
click at [847, 326] on button "Not Required" at bounding box center [936, 322] width 62 height 14
drag, startPoint x: 922, startPoint y: 334, endPoint x: 922, endPoint y: 345, distance: 10.6
click at [847, 335] on button "Not Required" at bounding box center [936, 342] width 62 height 14
click at [847, 343] on button "Not Required" at bounding box center [936, 342] width 62 height 14
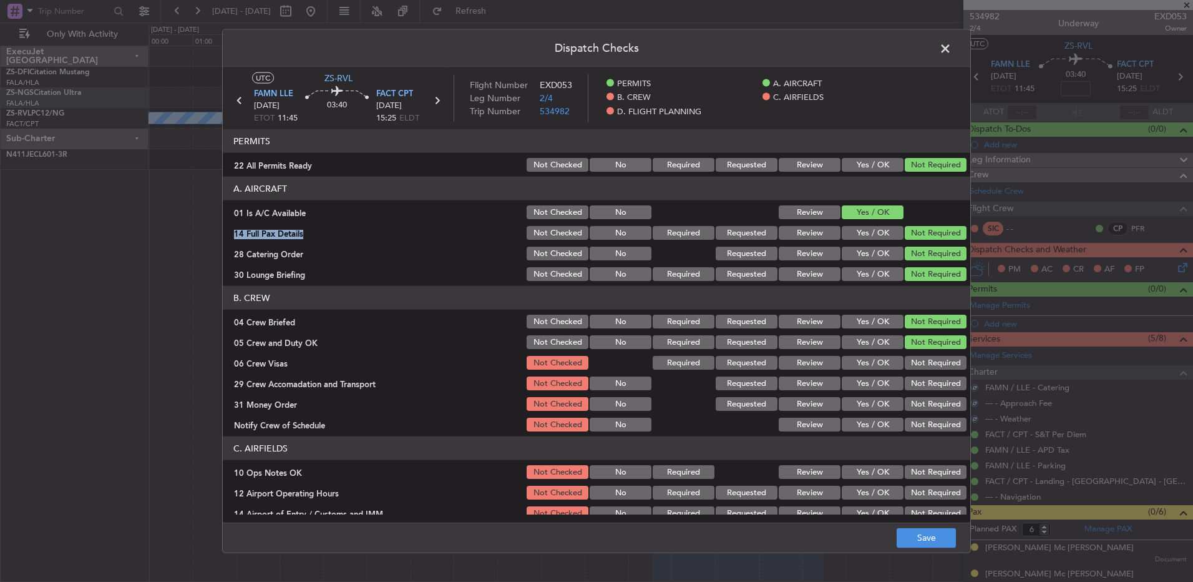
drag, startPoint x: 920, startPoint y: 358, endPoint x: 919, endPoint y: 367, distance: 8.9
click at [847, 362] on section "B. CREW 04 Crew Briefed Not Checked No Required Requested Review Yes / OK Not R…" at bounding box center [597, 359] width 748 height 147
click at [847, 364] on button "Not Required" at bounding box center [936, 363] width 62 height 14
click at [847, 377] on button "Not Required" at bounding box center [936, 383] width 62 height 14
drag, startPoint x: 919, startPoint y: 384, endPoint x: 914, endPoint y: 396, distance: 12.9
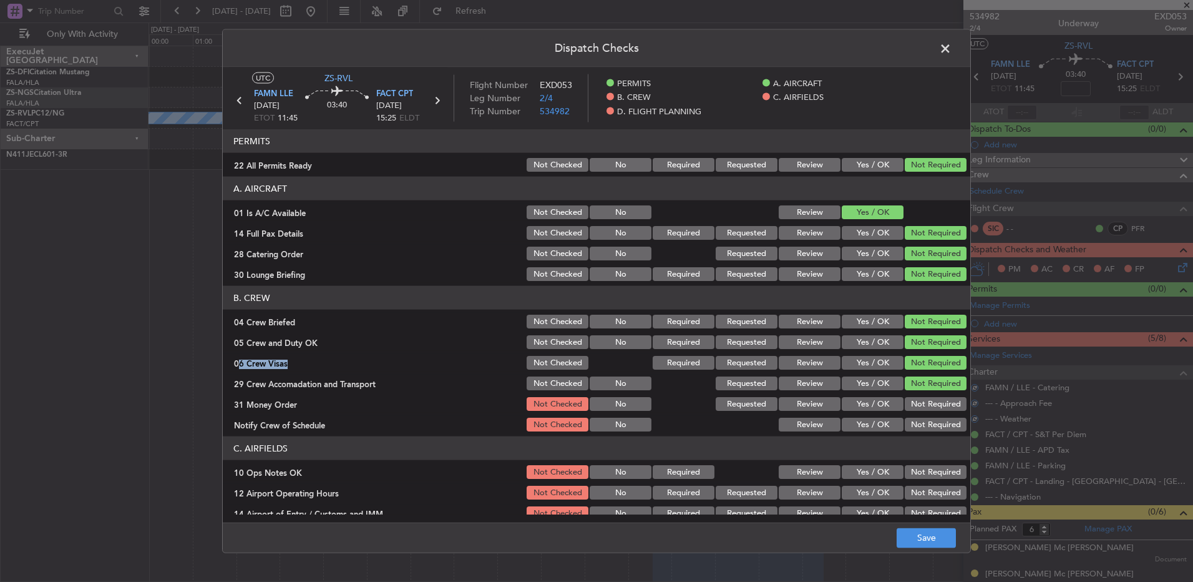
click at [847, 386] on button "Not Required" at bounding box center [936, 383] width 62 height 14
drag, startPoint x: 915, startPoint y: 402, endPoint x: 915, endPoint y: 408, distance: 6.3
click at [847, 386] on button "Not Required" at bounding box center [936, 404] width 62 height 14
click at [847, 386] on button "Not Required" at bounding box center [936, 424] width 62 height 14
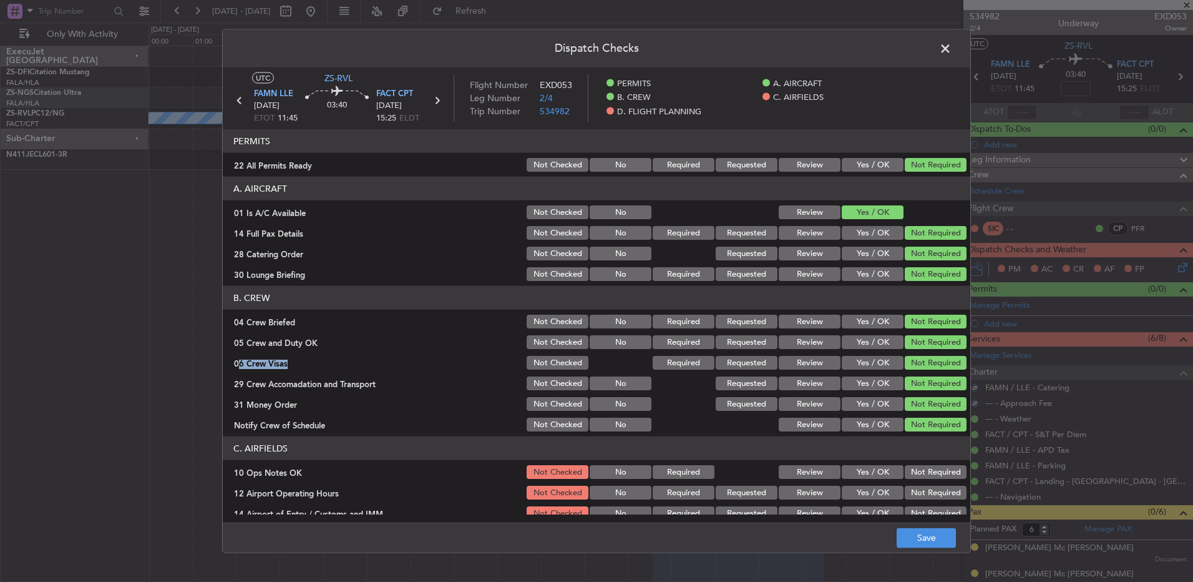
drag, startPoint x: 914, startPoint y: 472, endPoint x: 914, endPoint y: 487, distance: 15.0
click at [847, 386] on button "Not Required" at bounding box center [936, 472] width 62 height 14
click at [847, 386] on button "Not Required" at bounding box center [936, 493] width 62 height 14
drag, startPoint x: 914, startPoint y: 487, endPoint x: 917, endPoint y: 496, distance: 10.1
click at [847, 386] on button "Not Required" at bounding box center [936, 493] width 62 height 14
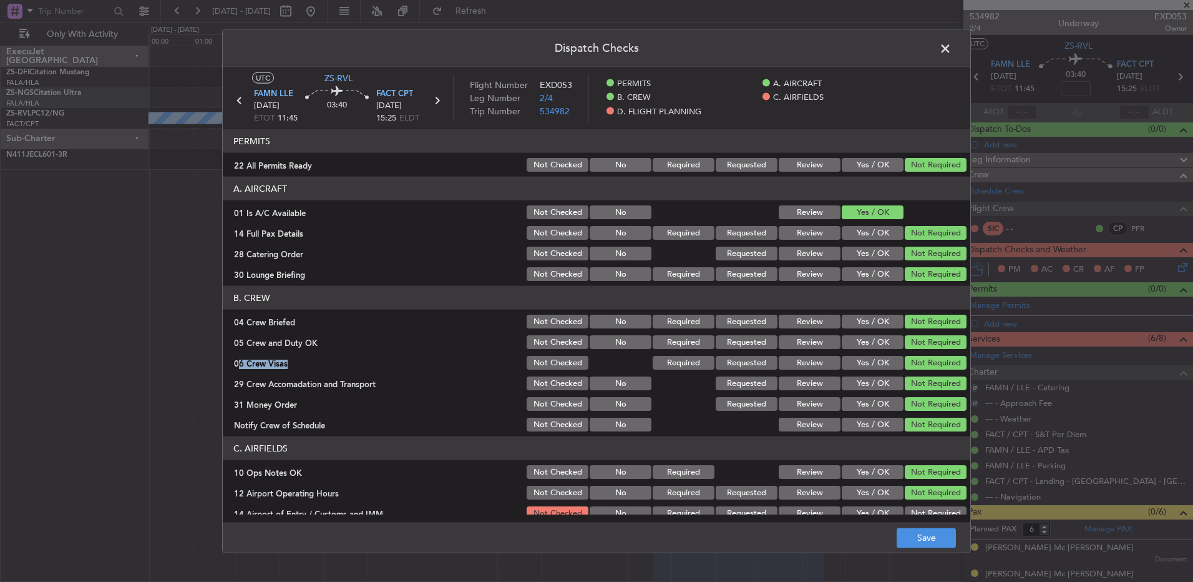
drag, startPoint x: 917, startPoint y: 496, endPoint x: 919, endPoint y: 505, distance: 8.8
click at [847, 386] on section "C. AIRFIELDS 10 Ops Notes OK Not Checked No Required Review Yes / OK Not Requir…" at bounding box center [597, 520] width 748 height 168
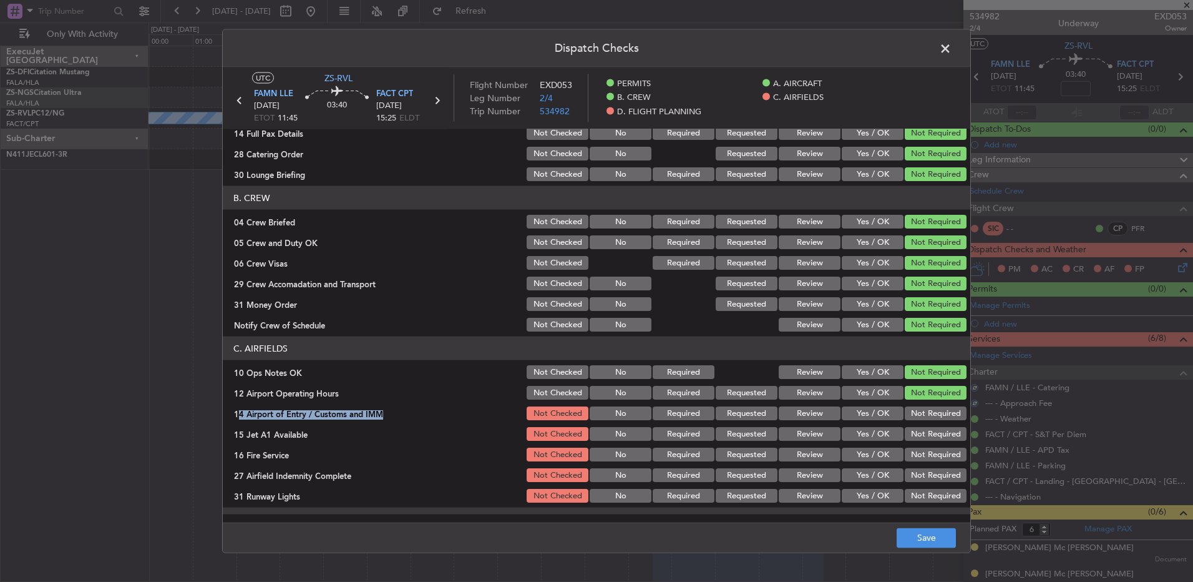
scroll to position [161, 0]
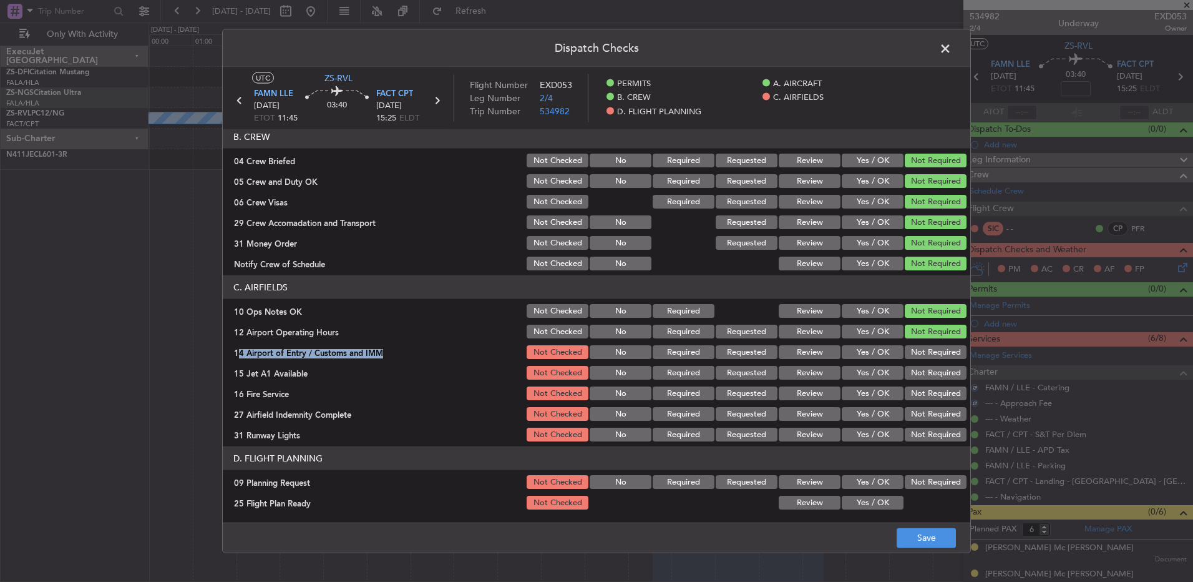
click at [847, 353] on button "Not Required" at bounding box center [936, 352] width 62 height 14
click at [847, 372] on button "Not Required" at bounding box center [936, 373] width 62 height 14
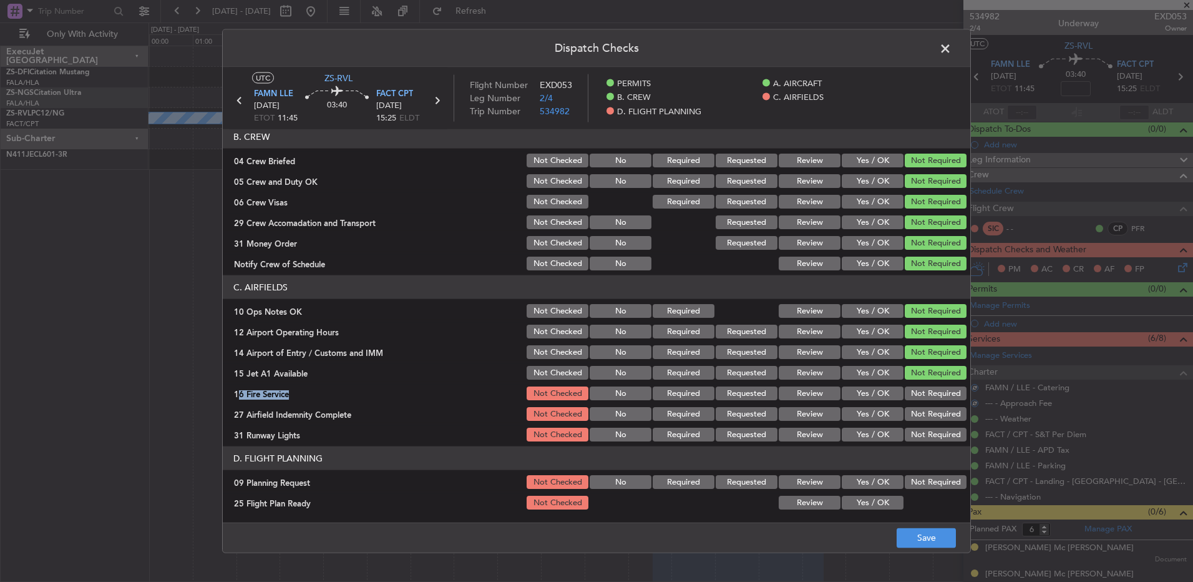
click at [847, 386] on section "C. AIRFIELDS 10 Ops Notes OK Not Checked No Required Review Yes / OK Not Requir…" at bounding box center [597, 359] width 748 height 168
drag, startPoint x: 921, startPoint y: 411, endPoint x: 923, endPoint y: 423, distance: 12.0
click at [847, 386] on button "Not Required" at bounding box center [936, 414] width 62 height 14
click at [847, 386] on section "C. AIRFIELDS 10 Ops Notes OK Not Checked No Required Review Yes / OK Not Requir…" at bounding box center [597, 359] width 748 height 168
click at [847, 374] on button "Not Required" at bounding box center [936, 373] width 62 height 14
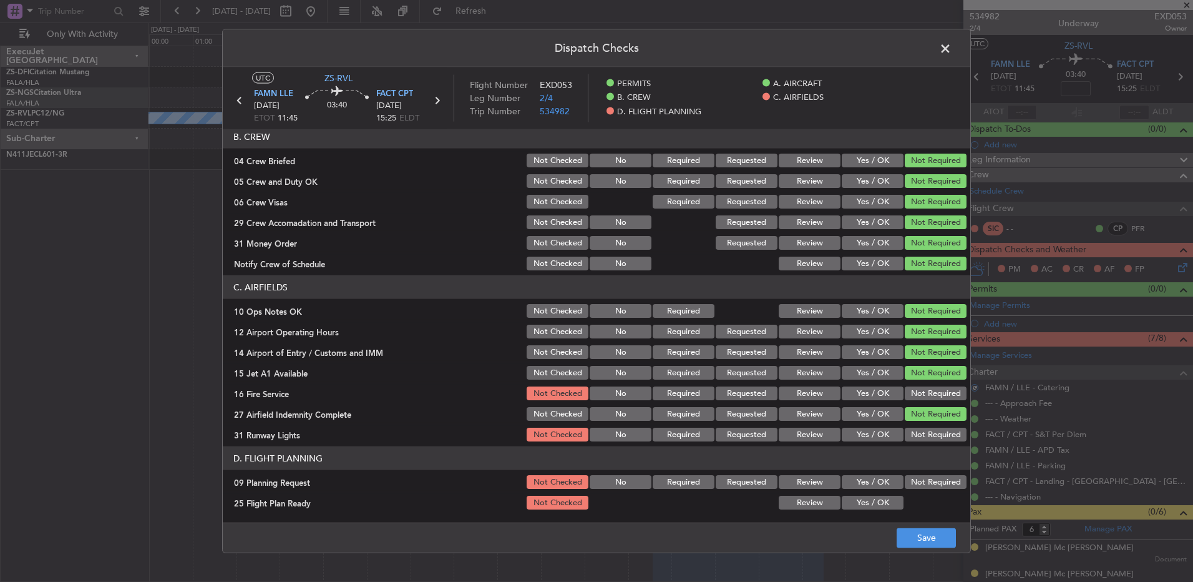
click at [847, 386] on button "Not Required" at bounding box center [936, 393] width 62 height 14
click at [847, 386] on button "Not Required" at bounding box center [936, 434] width 62 height 14
drag, startPoint x: 928, startPoint y: 482, endPoint x: 916, endPoint y: 503, distance: 23.8
click at [847, 386] on div "Not Required" at bounding box center [934, 481] width 63 height 17
click at [847, 386] on section "D. FLIGHT PLANNING 09 Planning Request Not Checked No Required Requested Review…" at bounding box center [597, 478] width 748 height 65
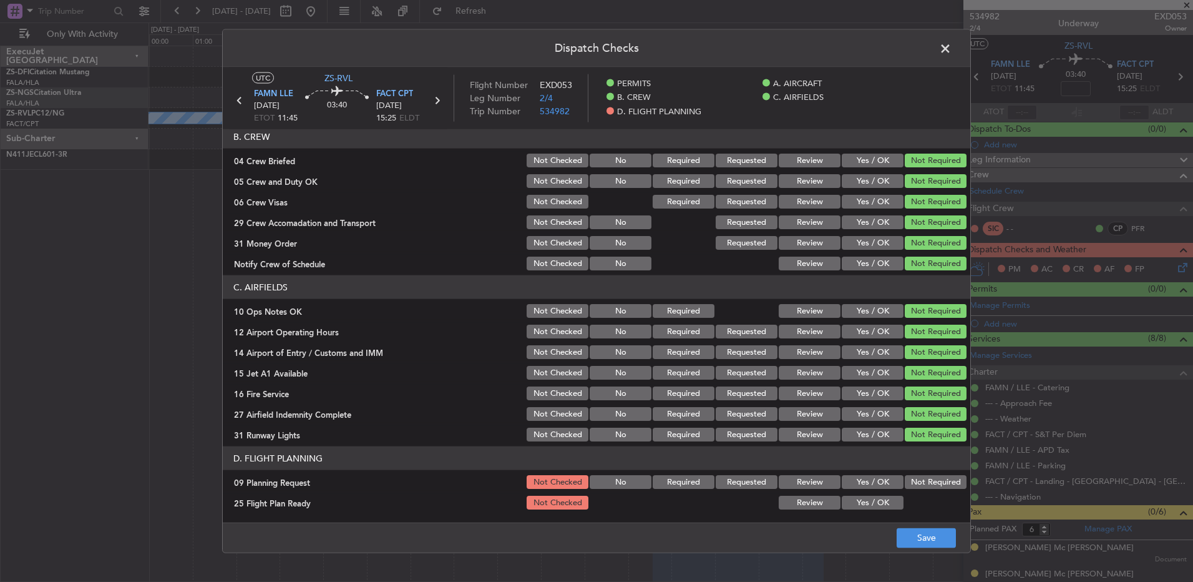
drag, startPoint x: 914, startPoint y: 487, endPoint x: 896, endPoint y: 496, distance: 20.4
click at [847, 386] on button "Not Required" at bounding box center [936, 482] width 62 height 14
click at [847, 386] on button "Yes / OK" at bounding box center [873, 502] width 62 height 14
drag, startPoint x: 905, startPoint y: 542, endPoint x: 908, endPoint y: 534, distance: 9.3
click at [847, 386] on button "Save" at bounding box center [926, 537] width 59 height 20
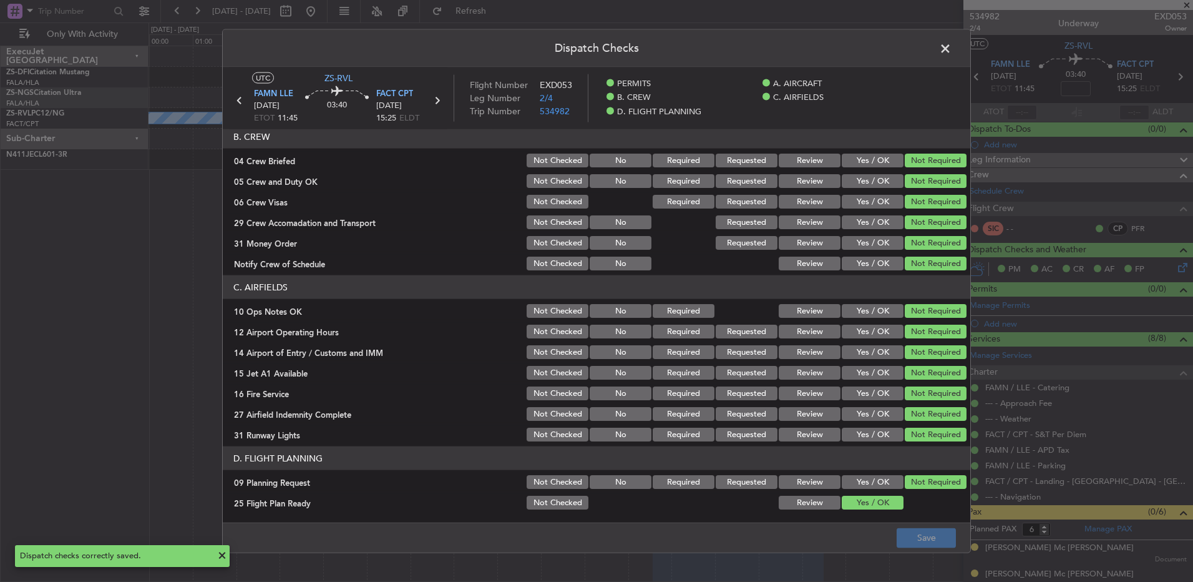
click at [847, 52] on span at bounding box center [952, 51] width 0 height 25
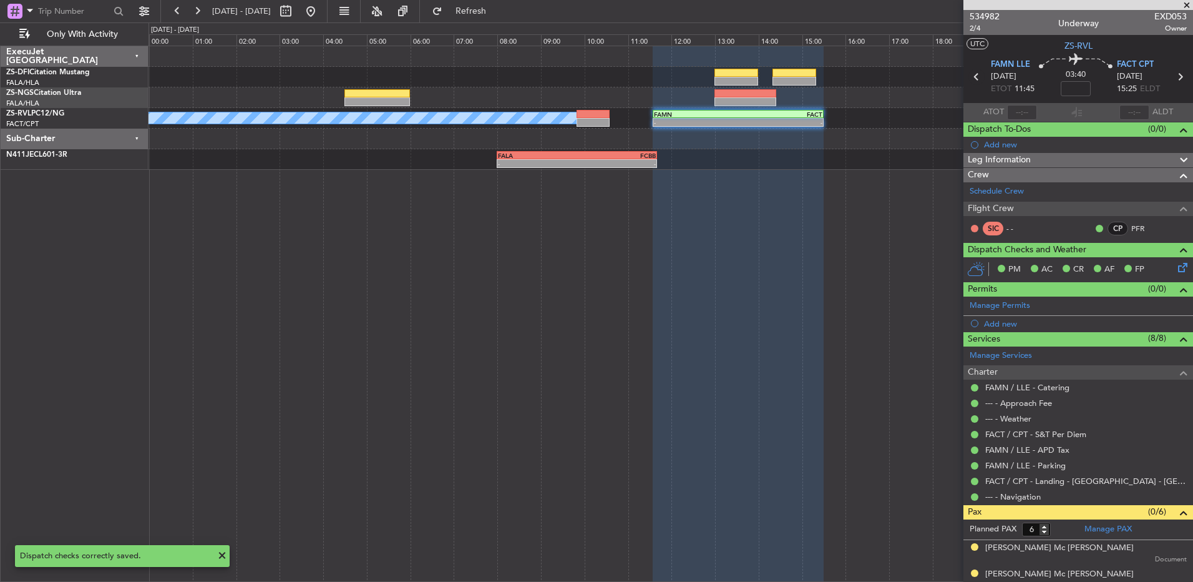
click at [847, 76] on icon at bounding box center [977, 77] width 16 height 16
type input "0"
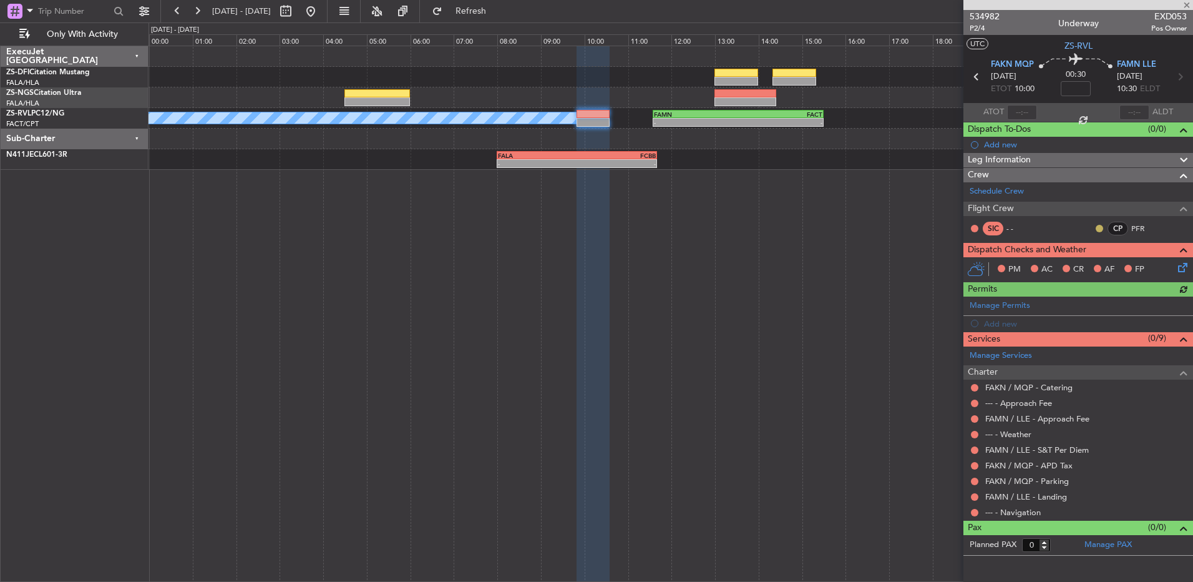
click at [847, 228] on button at bounding box center [1099, 228] width 7 height 7
click at [847, 264] on span "Acknowledged" at bounding box center [1102, 264] width 55 height 12
click at [847, 386] on button at bounding box center [974, 387] width 7 height 7
click at [847, 386] on mat-tooltip-component "Not Requested" at bounding box center [975, 407] width 71 height 33
click at [847, 386] on button at bounding box center [974, 512] width 7 height 7
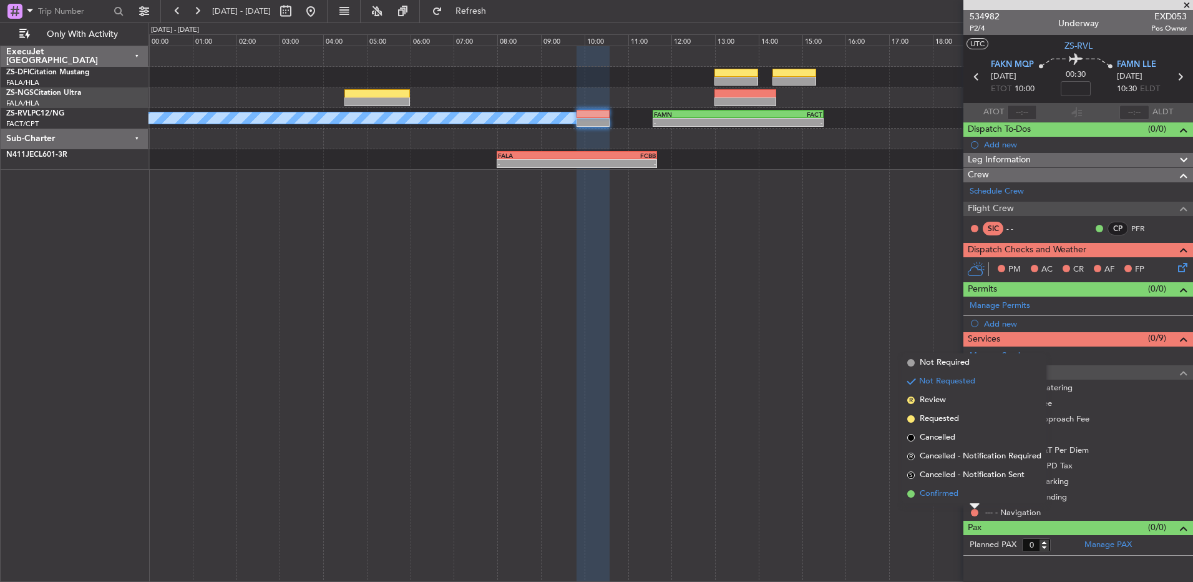
click at [847, 386] on li "Confirmed" at bounding box center [974, 493] width 144 height 19
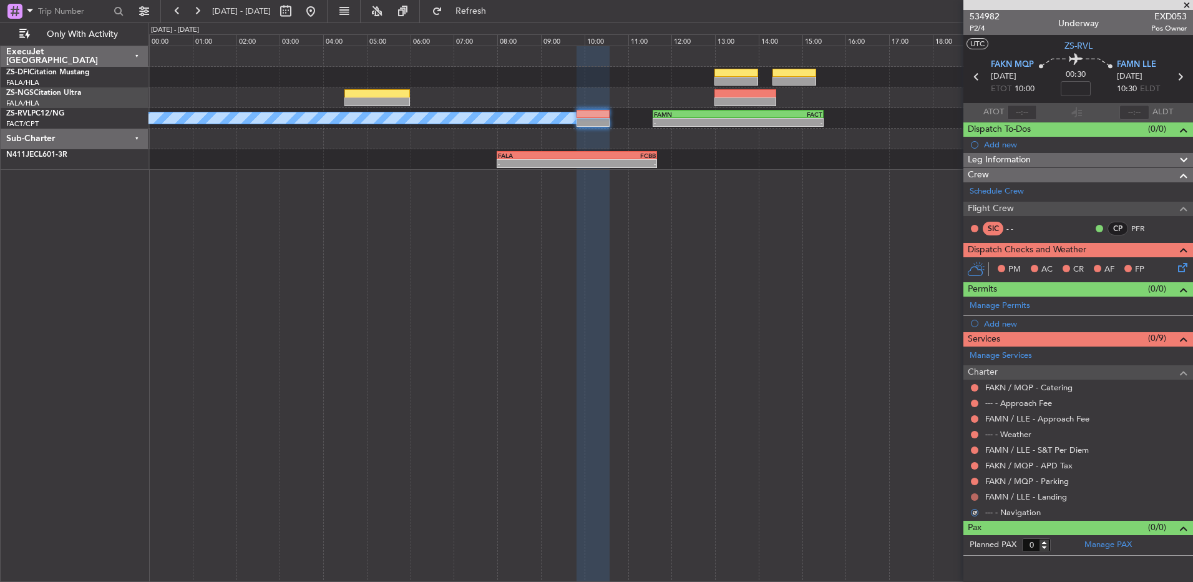
click at [847, 386] on button at bounding box center [974, 496] width 7 height 7
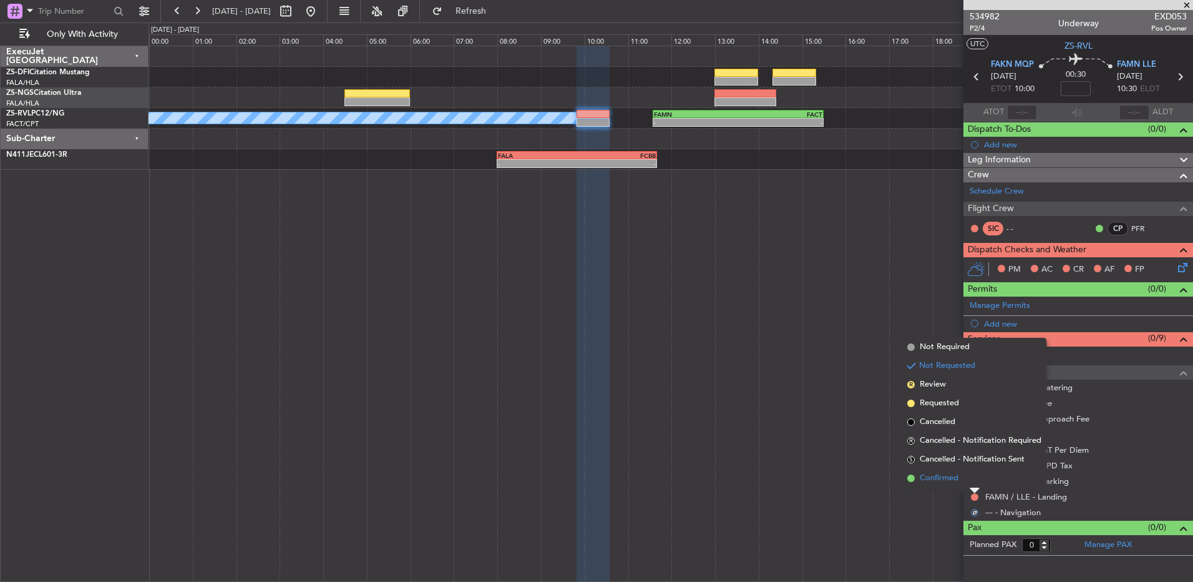
click at [847, 386] on li "Confirmed" at bounding box center [974, 478] width 144 height 19
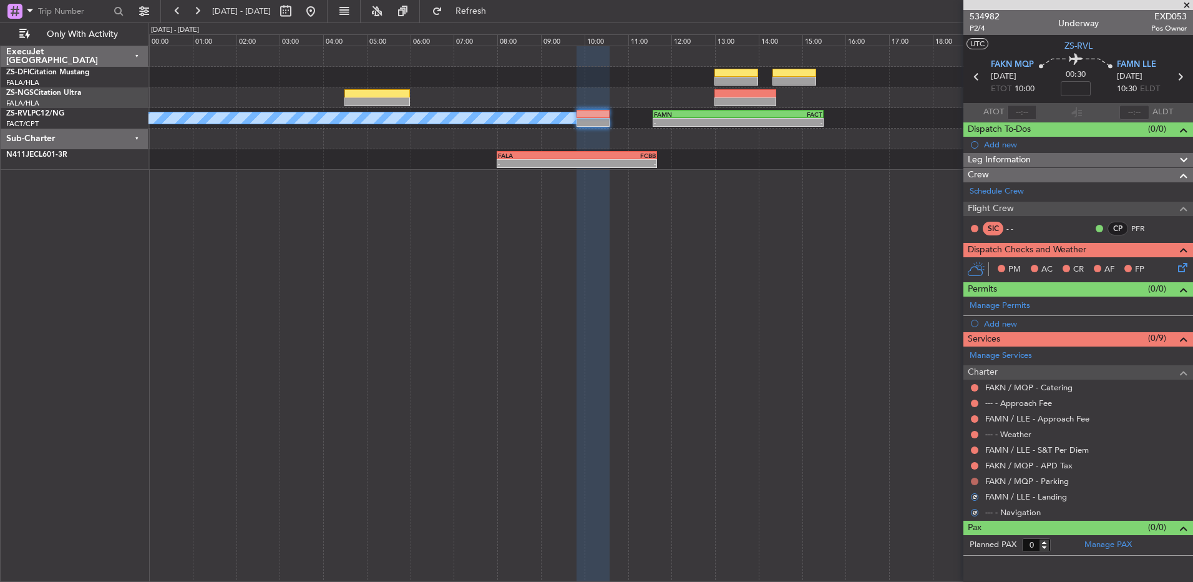
click at [847, 386] on button at bounding box center [974, 480] width 7 height 7
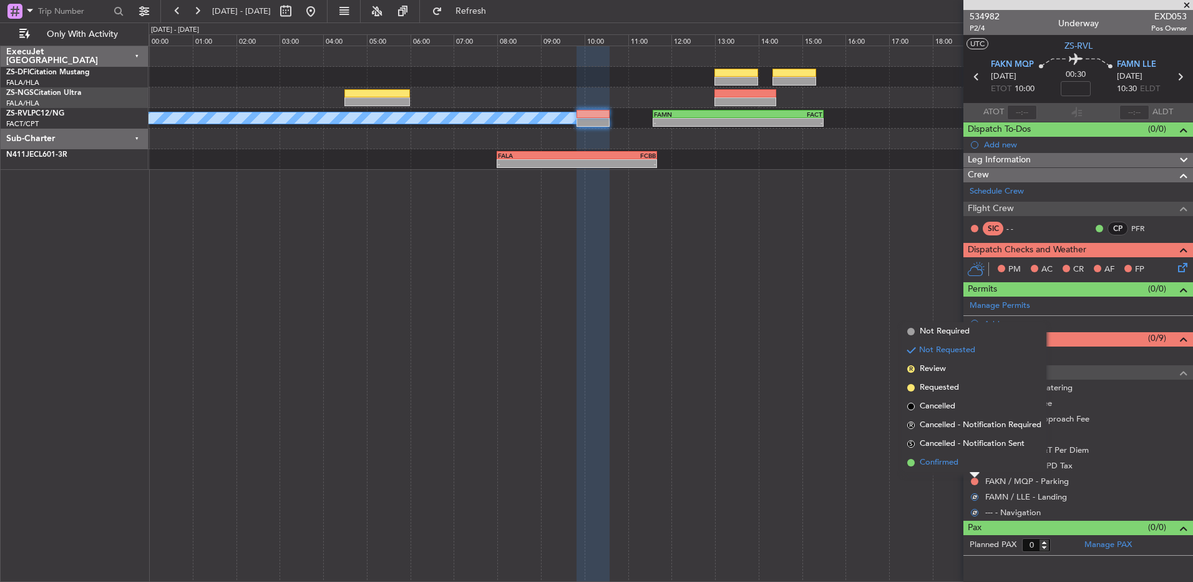
click at [847, 386] on li "Confirmed" at bounding box center [974, 462] width 144 height 19
click at [847, 386] on button at bounding box center [974, 465] width 7 height 7
click at [847, 386] on li "Confirmed" at bounding box center [974, 446] width 144 height 19
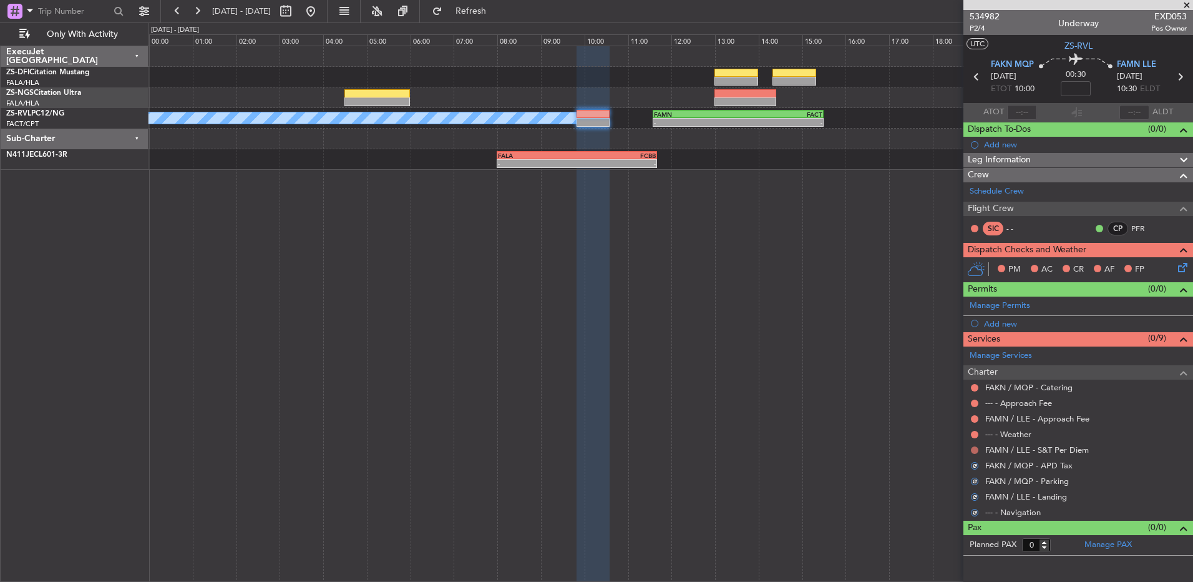
click at [847, 386] on button at bounding box center [974, 449] width 7 height 7
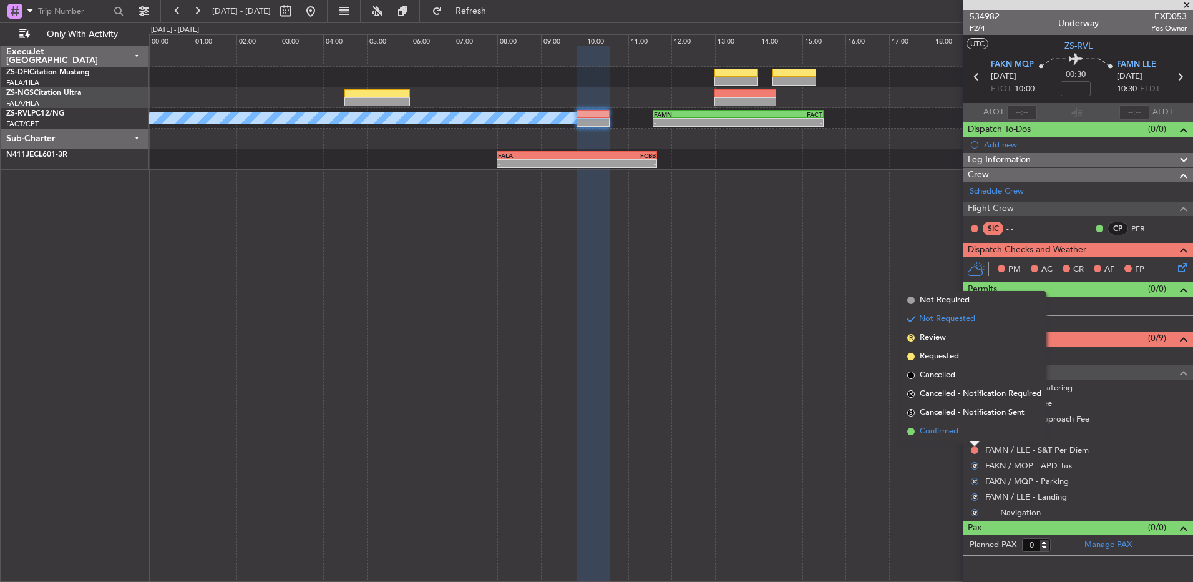
click at [847, 386] on li "Confirmed" at bounding box center [974, 431] width 144 height 19
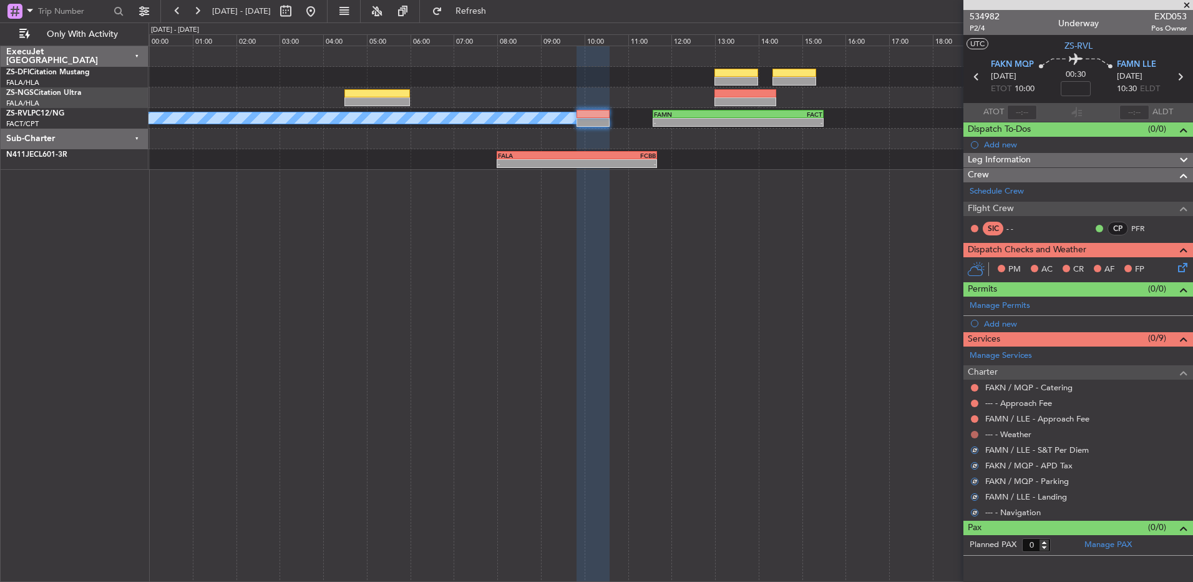
click at [847, 386] on button at bounding box center [974, 434] width 7 height 7
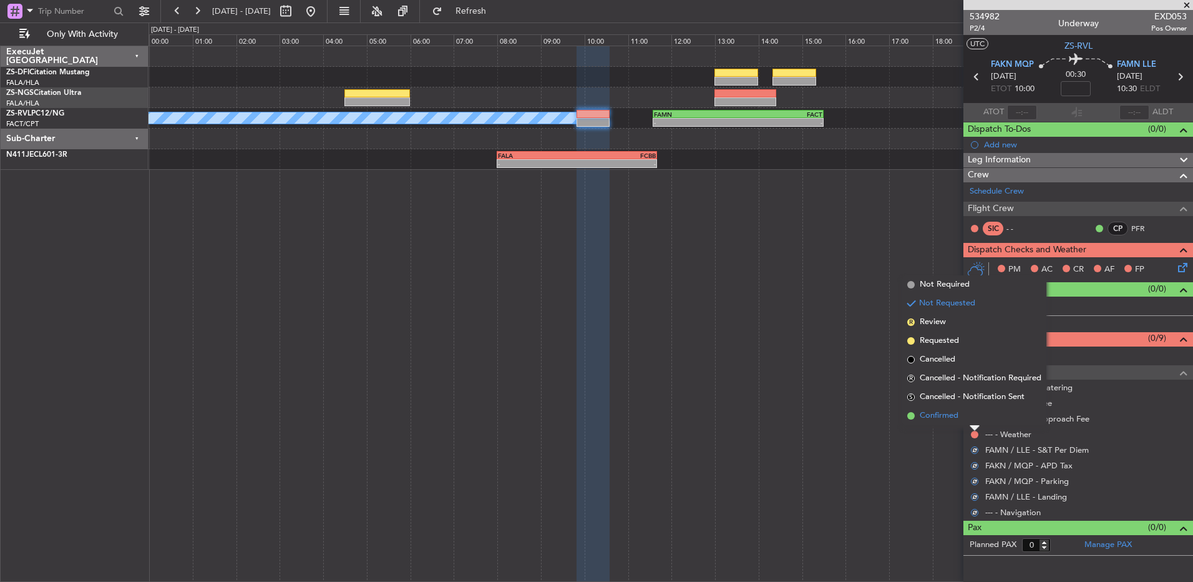
click at [847, 386] on li "Confirmed" at bounding box center [974, 415] width 144 height 19
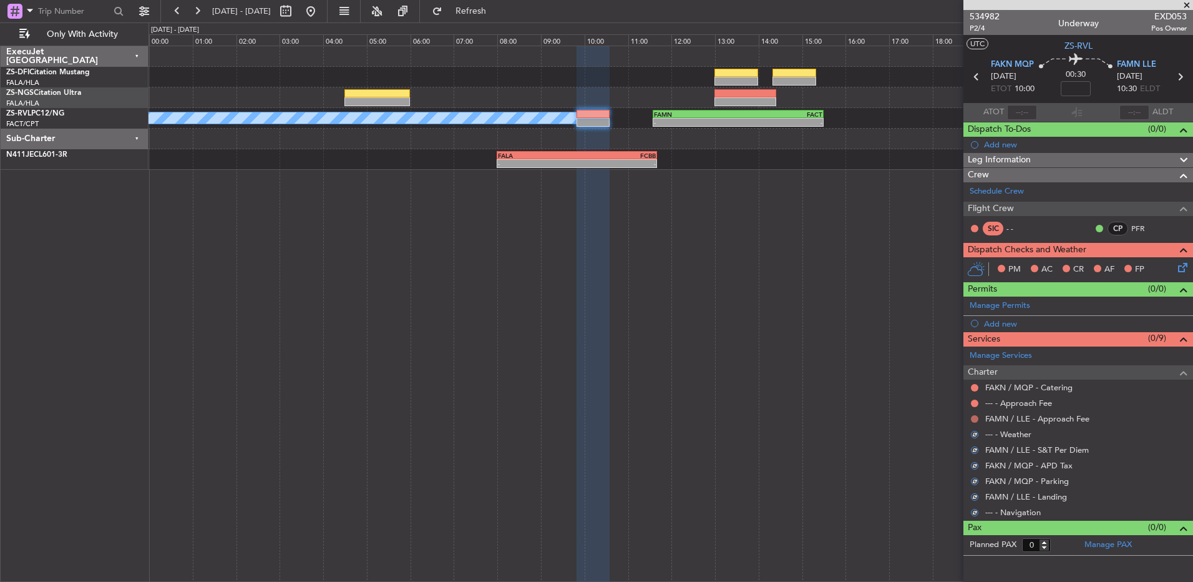
click at [847, 386] on button at bounding box center [974, 418] width 7 height 7
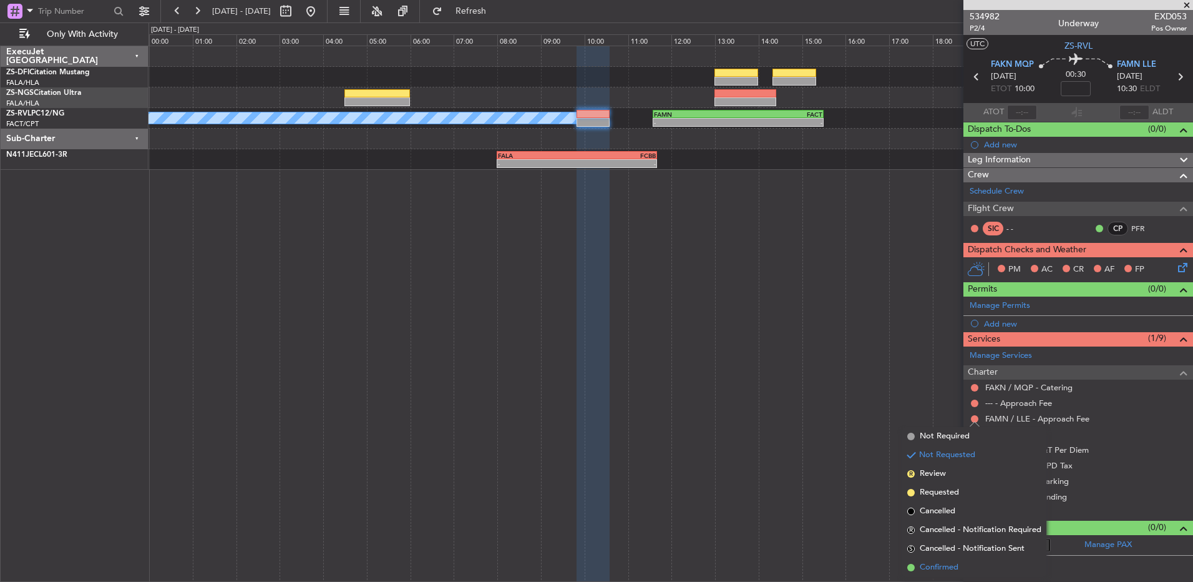
click at [847, 386] on li "Confirmed" at bounding box center [974, 567] width 144 height 19
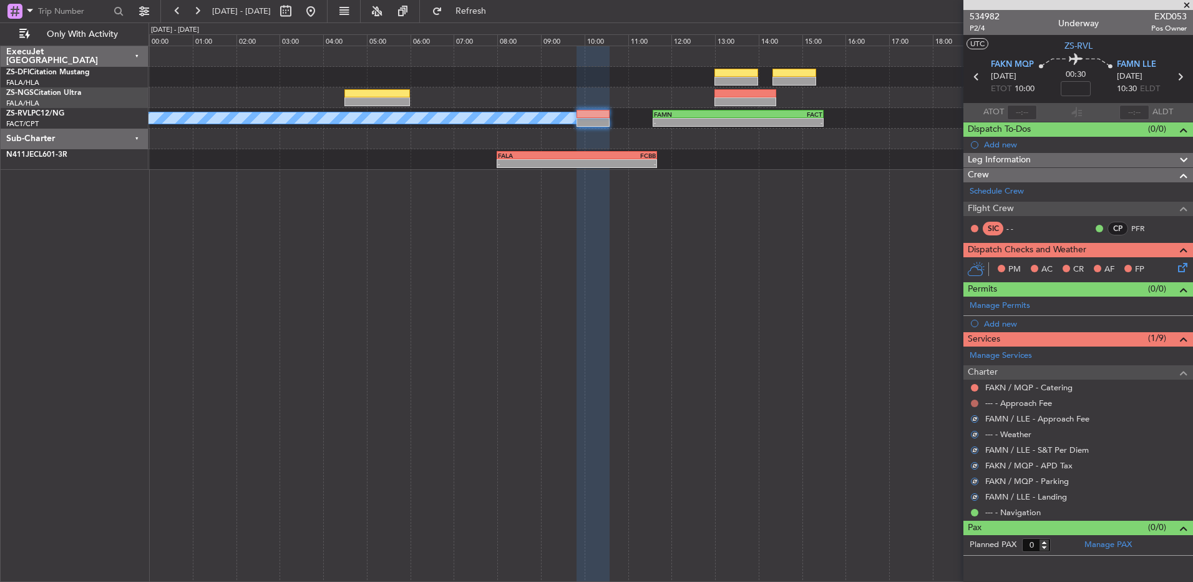
click at [847, 386] on button at bounding box center [974, 402] width 7 height 7
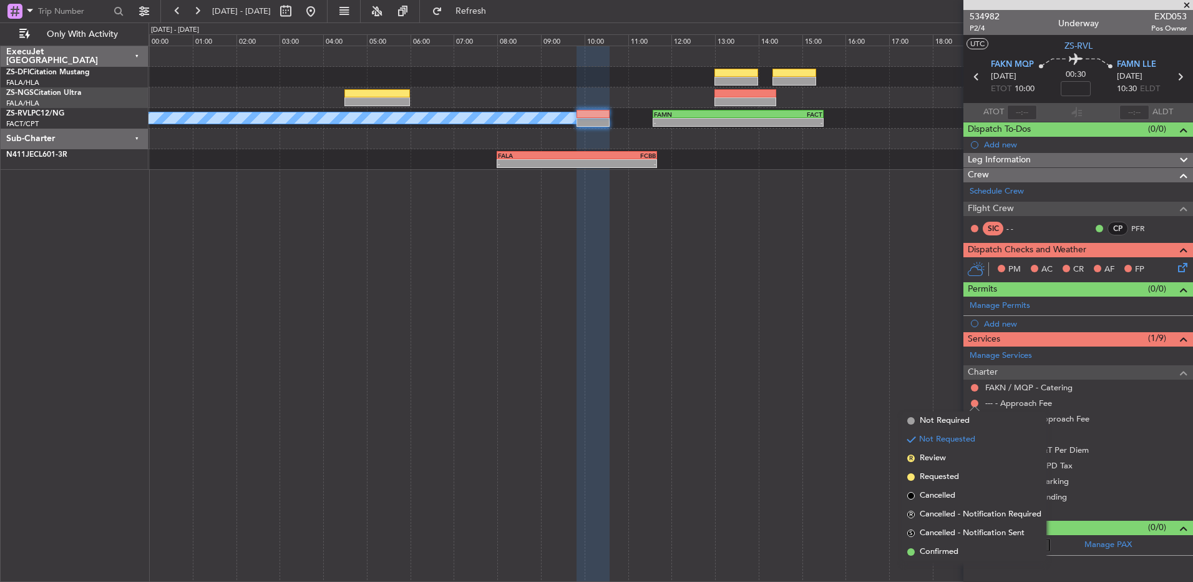
click at [847, 386] on span "Confirmed" at bounding box center [939, 551] width 39 height 12
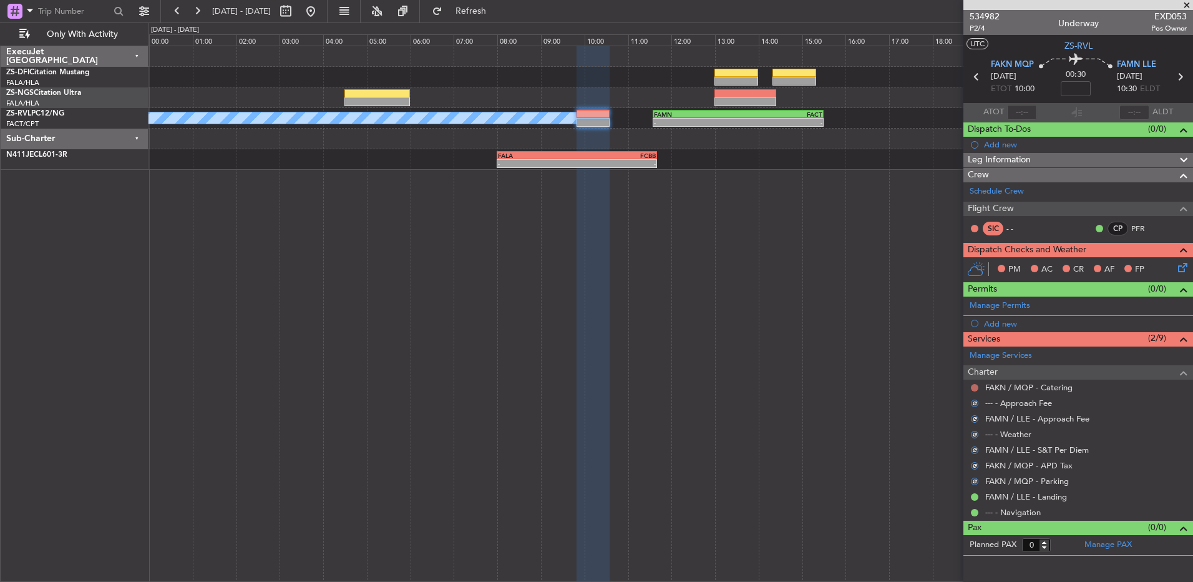
click at [847, 385] on button at bounding box center [974, 387] width 7 height 7
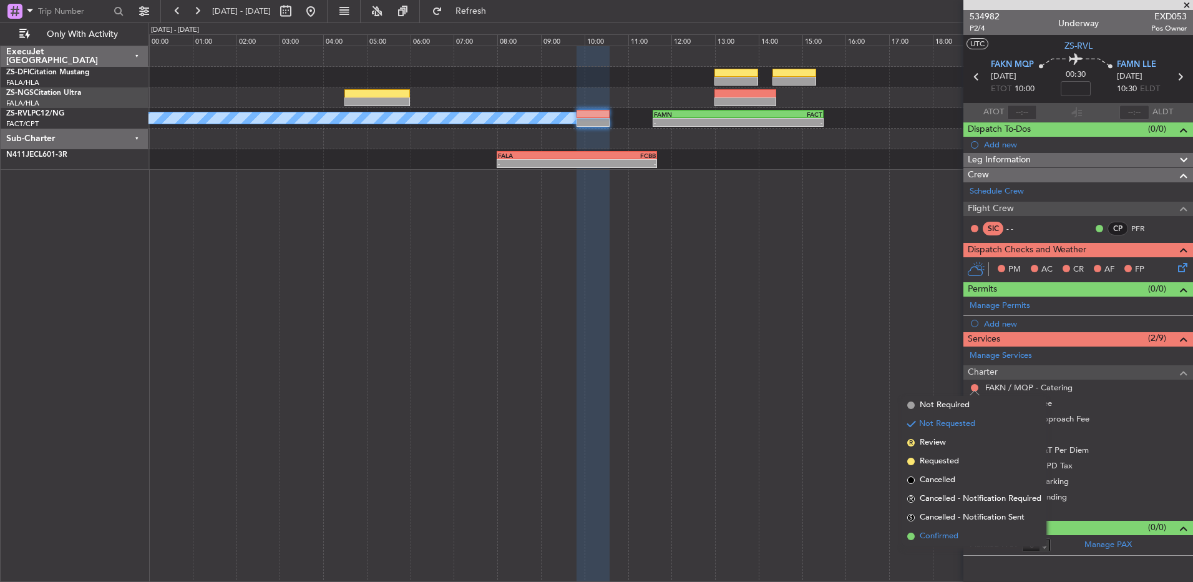
click at [847, 386] on li "Confirmed" at bounding box center [974, 536] width 144 height 19
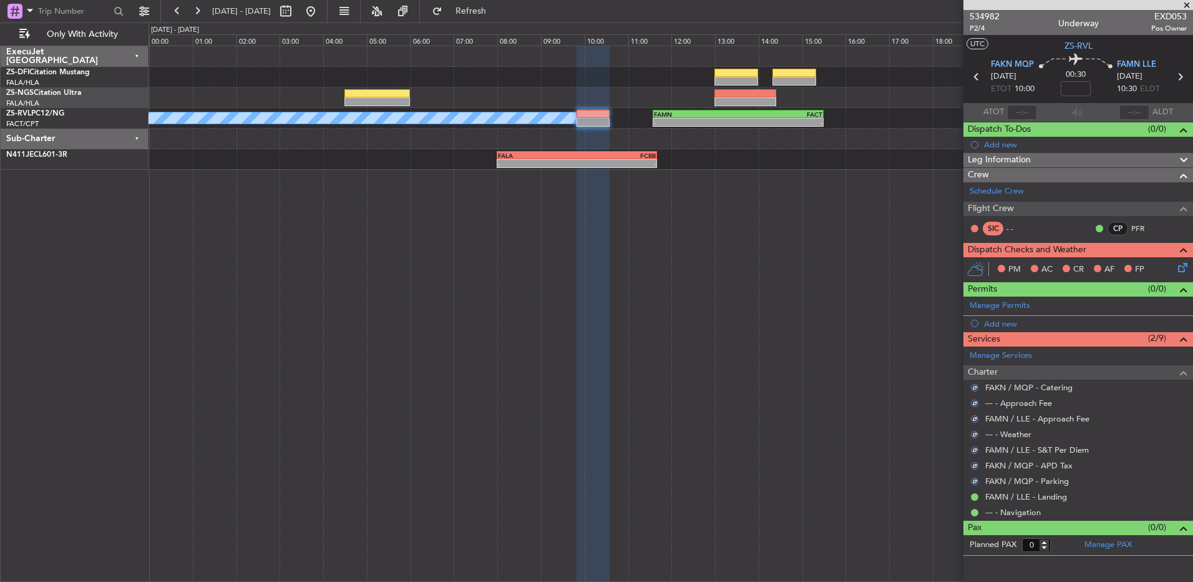
click at [847, 270] on icon at bounding box center [1181, 265] width 10 height 10
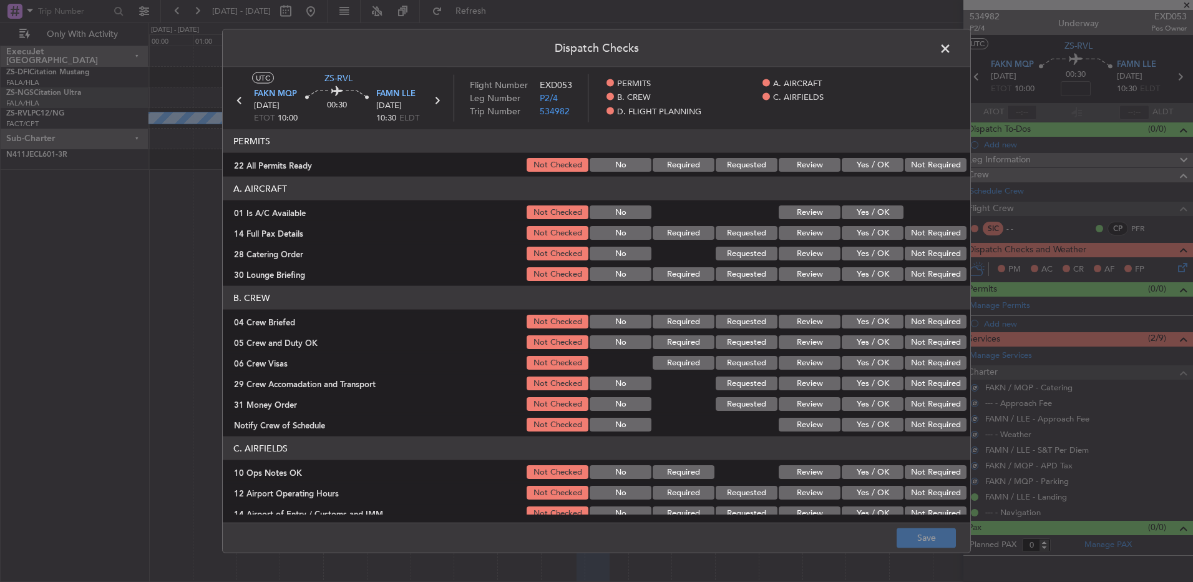
click at [847, 169] on button "Yes / OK" at bounding box center [873, 165] width 62 height 14
click at [847, 206] on div "Yes / OK" at bounding box center [871, 211] width 63 height 17
click at [847, 213] on button "Yes / OK" at bounding box center [873, 212] width 62 height 14
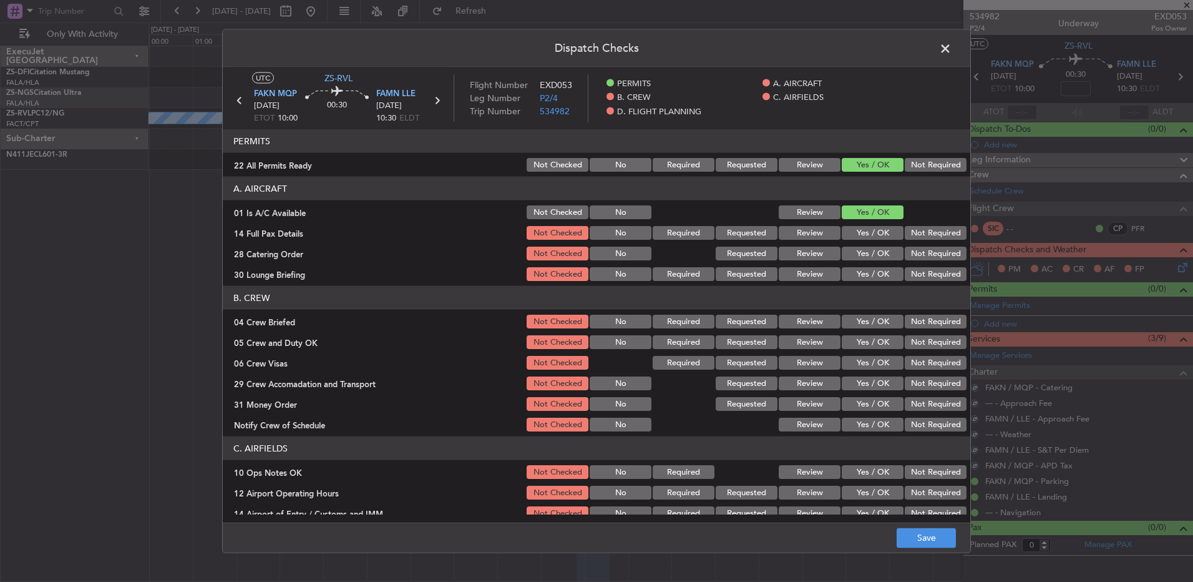
click at [847, 239] on button "Yes / OK" at bounding box center [873, 233] width 62 height 14
click at [847, 253] on button "Not Required" at bounding box center [936, 253] width 62 height 14
click at [847, 273] on button "Not Required" at bounding box center [936, 274] width 62 height 14
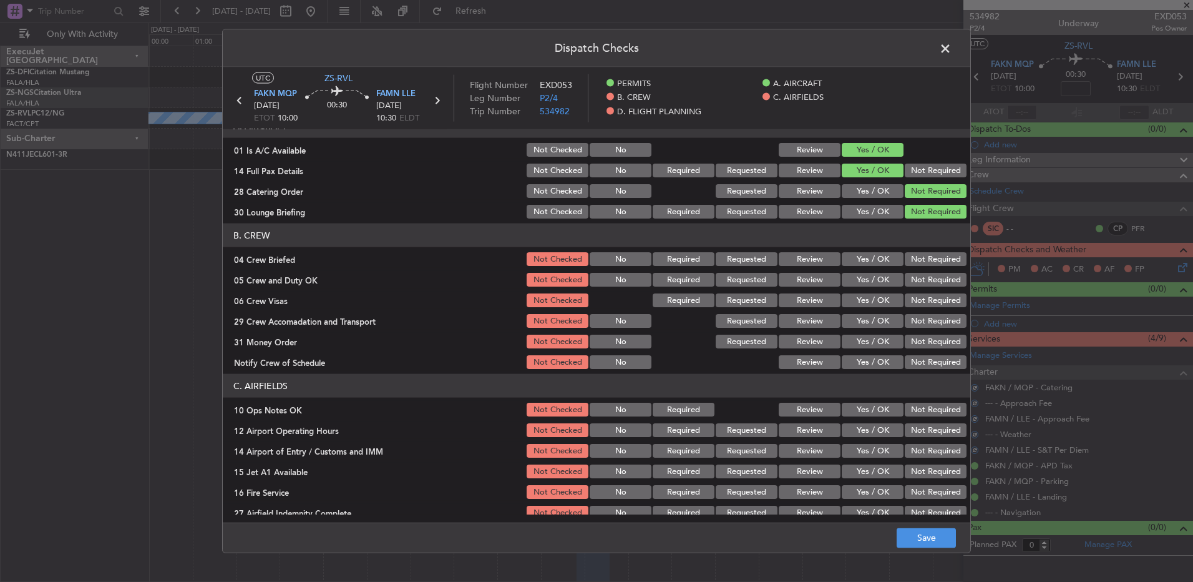
click at [821, 256] on button "Review" at bounding box center [810, 259] width 62 height 14
click at [847, 276] on button "Yes / OK" at bounding box center [873, 280] width 62 height 14
click at [847, 297] on button "Yes / OK" at bounding box center [873, 300] width 62 height 14
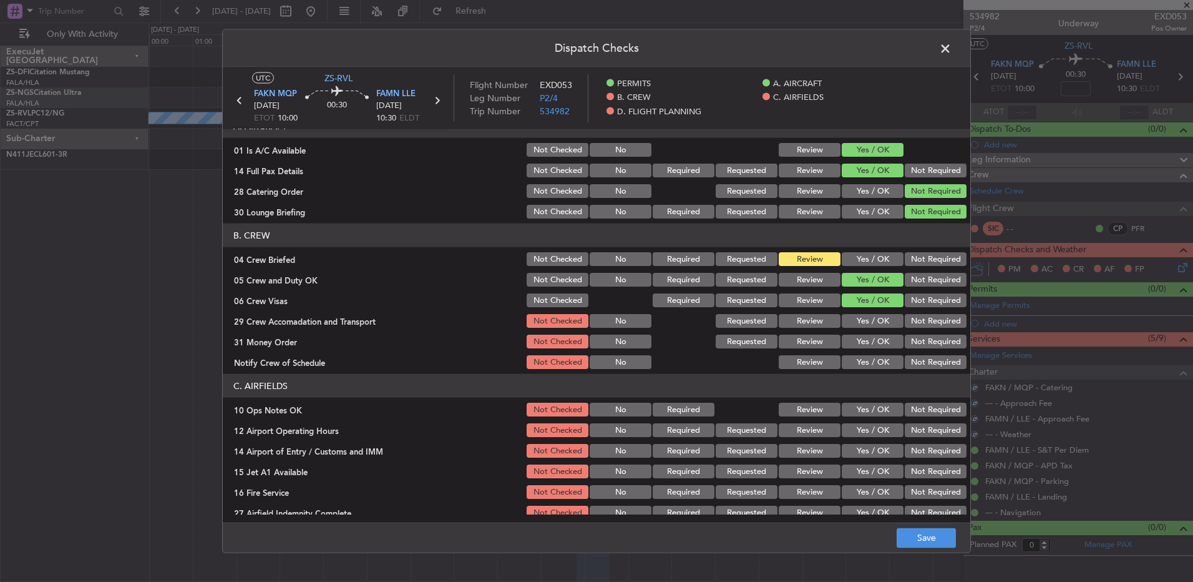
click at [847, 304] on button "Not Required" at bounding box center [936, 300] width 62 height 14
click at [814, 321] on button "Review" at bounding box center [810, 321] width 62 height 14
click at [847, 343] on button "Not Required" at bounding box center [936, 341] width 62 height 14
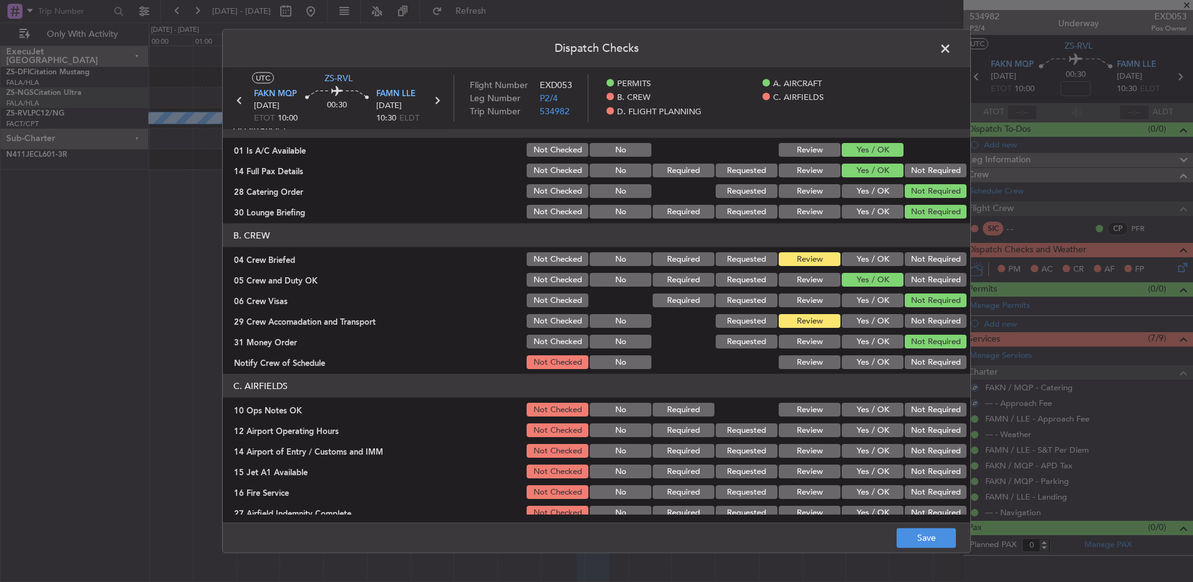
click at [847, 357] on button "Not Required" at bounding box center [936, 362] width 62 height 14
click at [847, 368] on button "Yes / OK" at bounding box center [873, 362] width 62 height 14
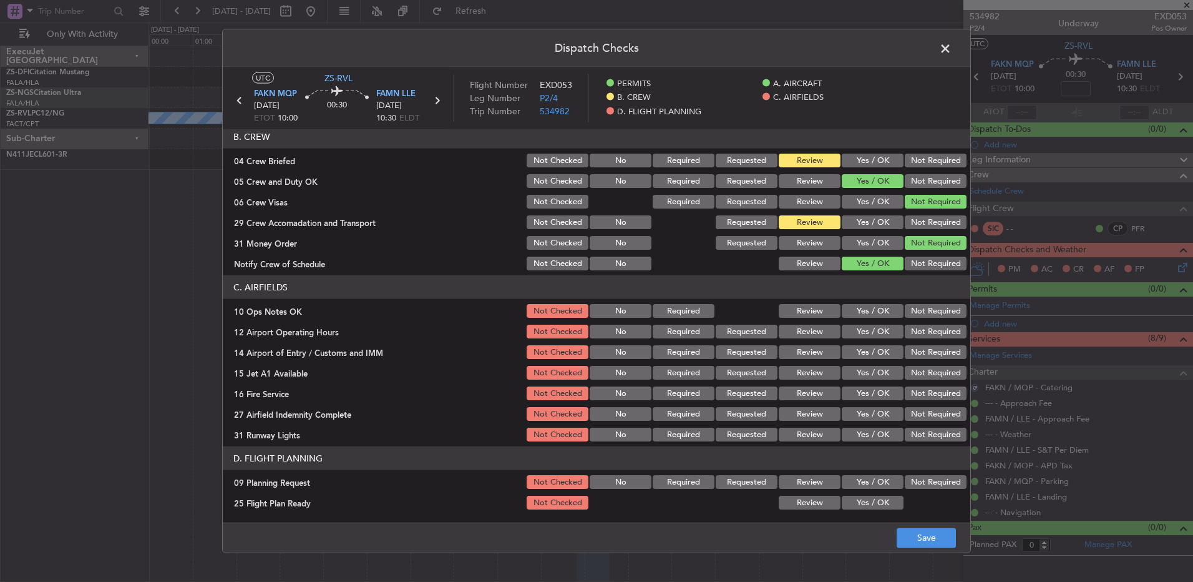
click at [847, 315] on button "Yes / OK" at bounding box center [873, 311] width 62 height 14
click at [847, 331] on button "Yes / OK" at bounding box center [873, 332] width 62 height 14
click at [847, 351] on button "Not Required" at bounding box center [936, 352] width 62 height 14
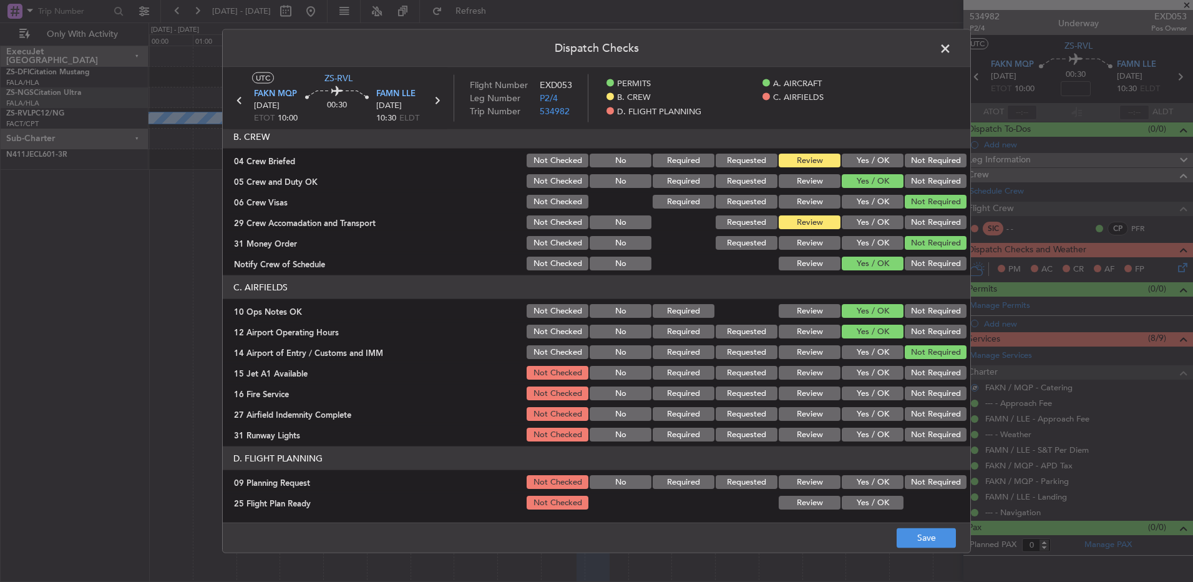
click at [847, 386] on button "Yes / OK" at bounding box center [873, 393] width 62 height 14
click at [847, 364] on div "Yes / OK" at bounding box center [871, 372] width 63 height 17
click at [847, 372] on button "Yes / OK" at bounding box center [873, 373] width 62 height 14
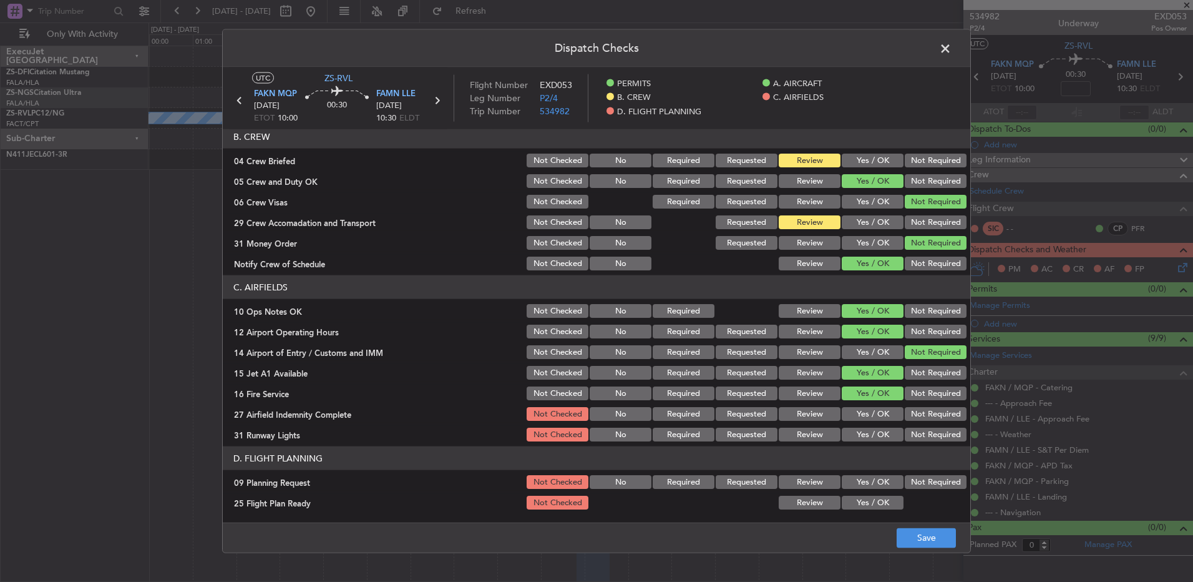
click at [781, 386] on button "Review" at bounding box center [810, 414] width 62 height 14
click at [847, 386] on button "Yes / OK" at bounding box center [873, 434] width 62 height 14
click at [847, 386] on button "Not Required" at bounding box center [936, 482] width 62 height 14
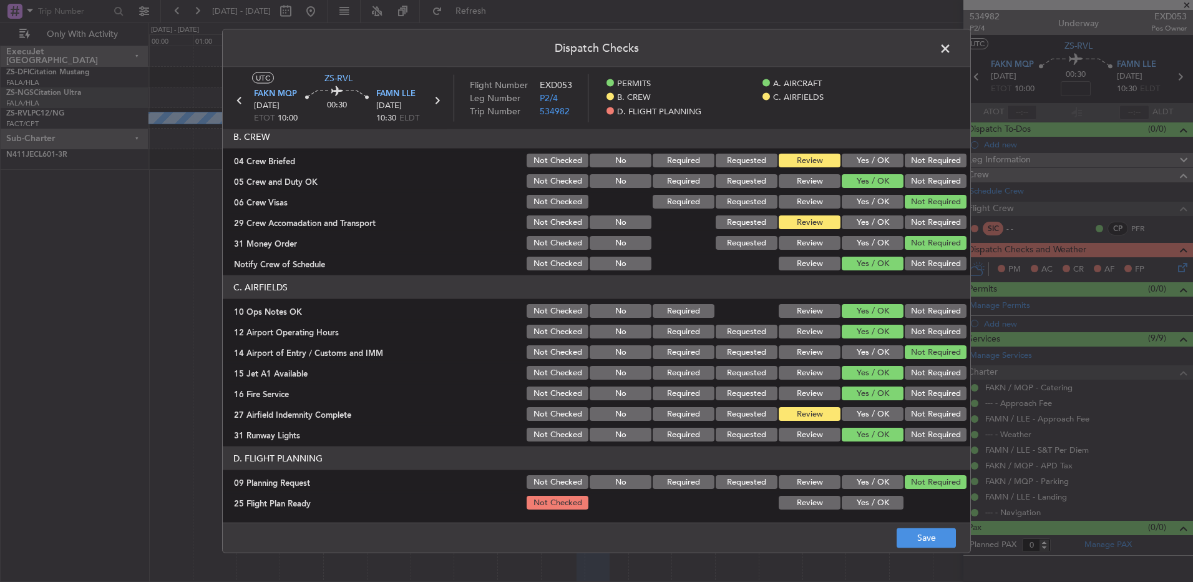
click at [814, 386] on button "Review" at bounding box center [810, 502] width 62 height 14
click at [847, 386] on button "Save" at bounding box center [926, 537] width 59 height 20
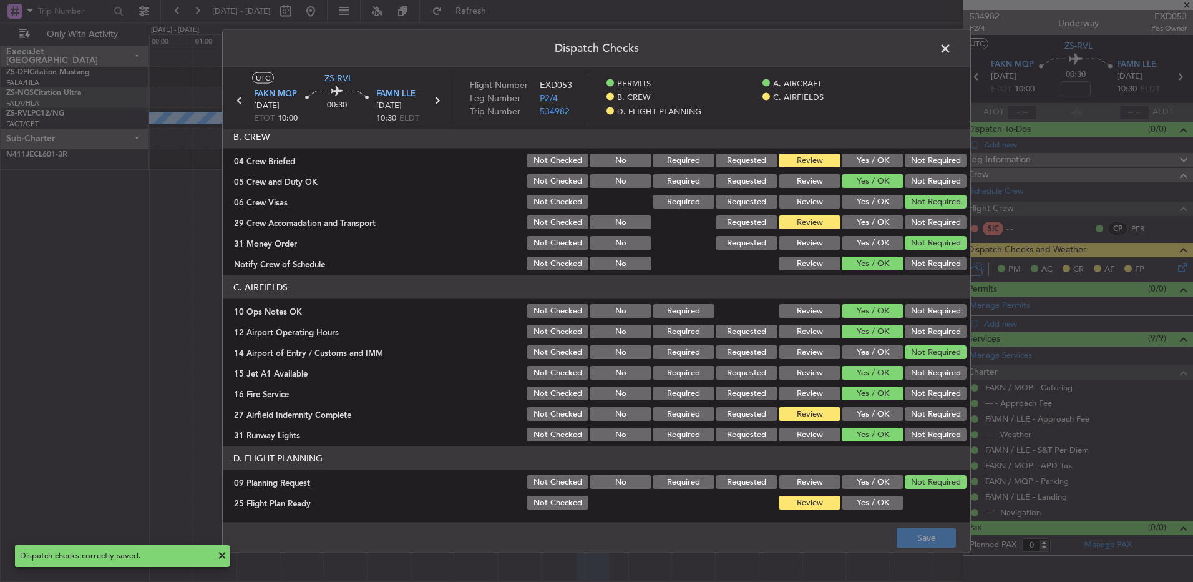
click at [847, 45] on span at bounding box center [952, 51] width 0 height 25
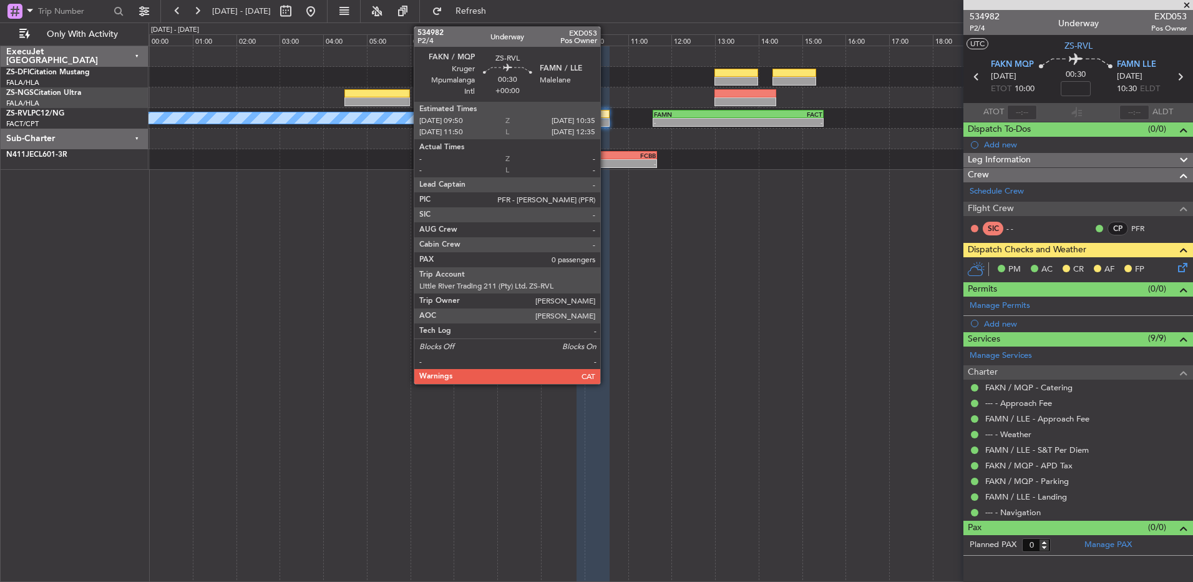
click at [603, 116] on div at bounding box center [593, 114] width 33 height 9
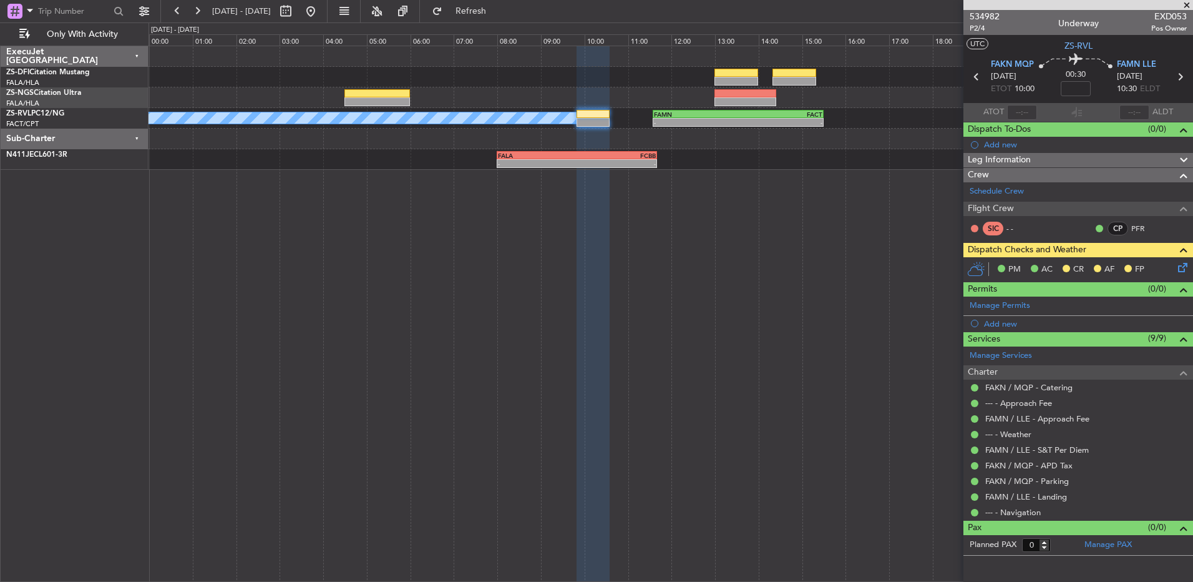
click at [1181, 264] on mat-tooltip-component "[PERSON_NAME] (PFR)" at bounding box center [1150, 254] width 86 height 43
click at [1174, 265] on div "PM AC CR AF FP" at bounding box center [1083, 269] width 183 height 19
click at [1178, 266] on icon at bounding box center [1181, 265] width 10 height 10
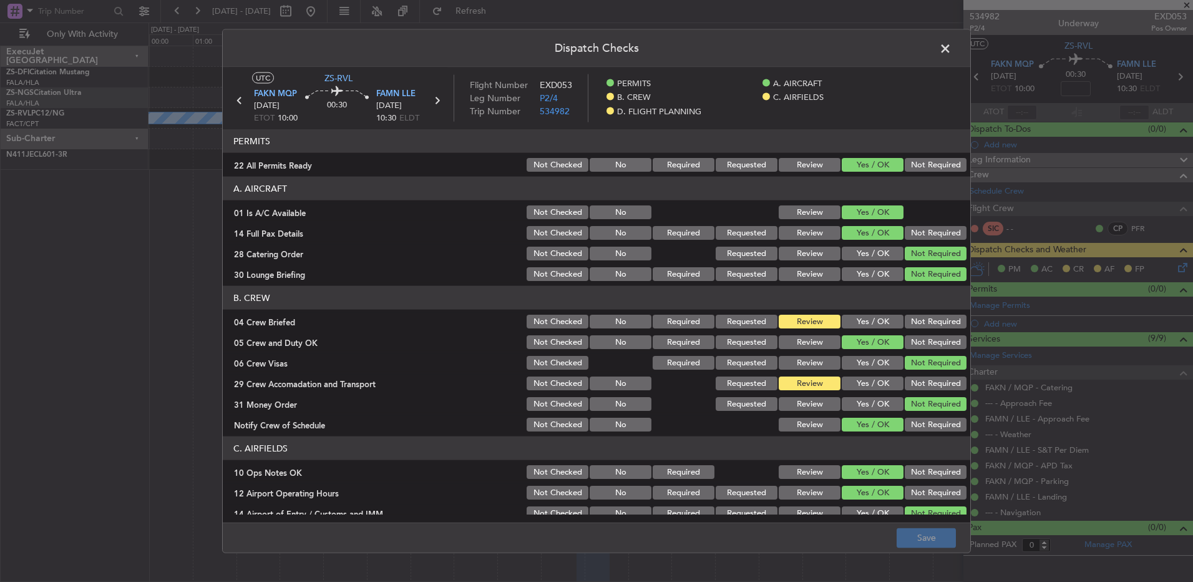
click at [872, 321] on button "Yes / OK" at bounding box center [873, 322] width 62 height 14
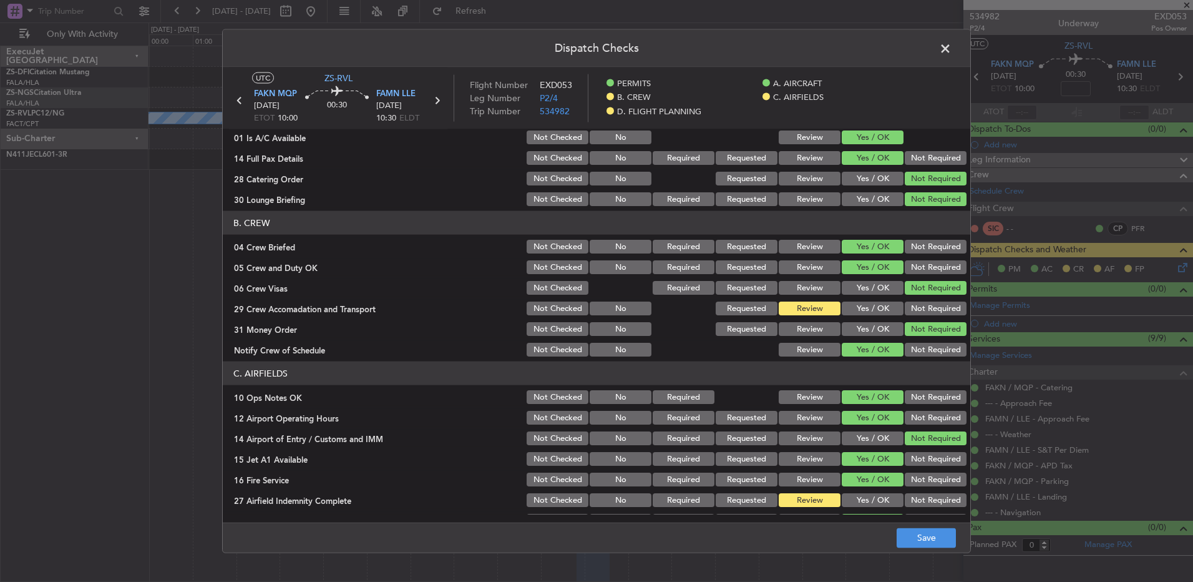
scroll to position [161, 0]
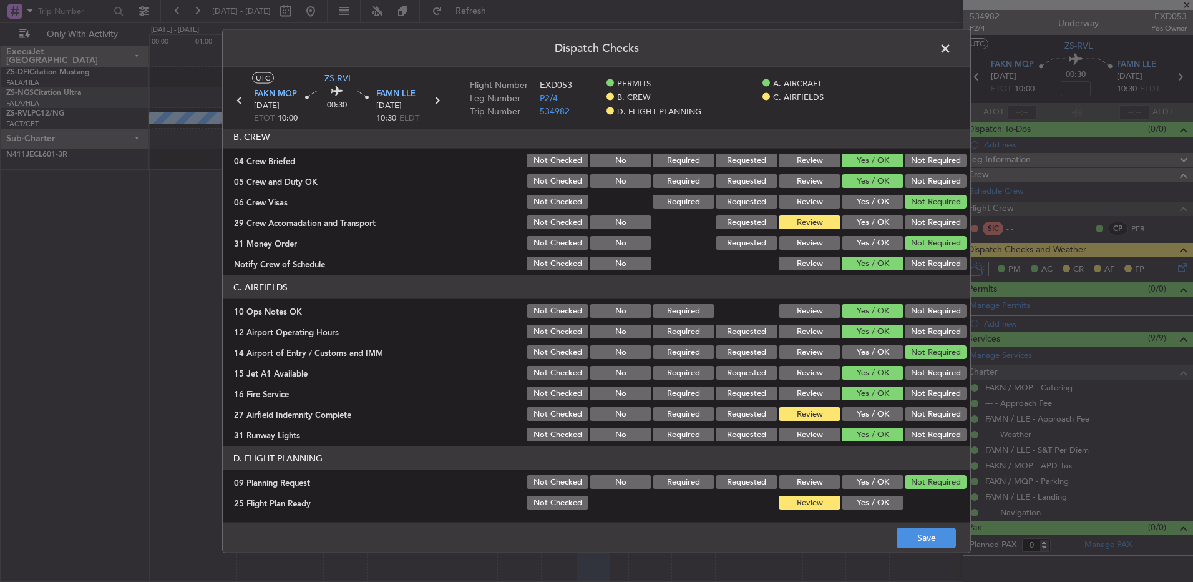
click at [914, 224] on button "Not Required" at bounding box center [936, 222] width 62 height 14
click at [927, 536] on button "Save" at bounding box center [926, 537] width 59 height 20
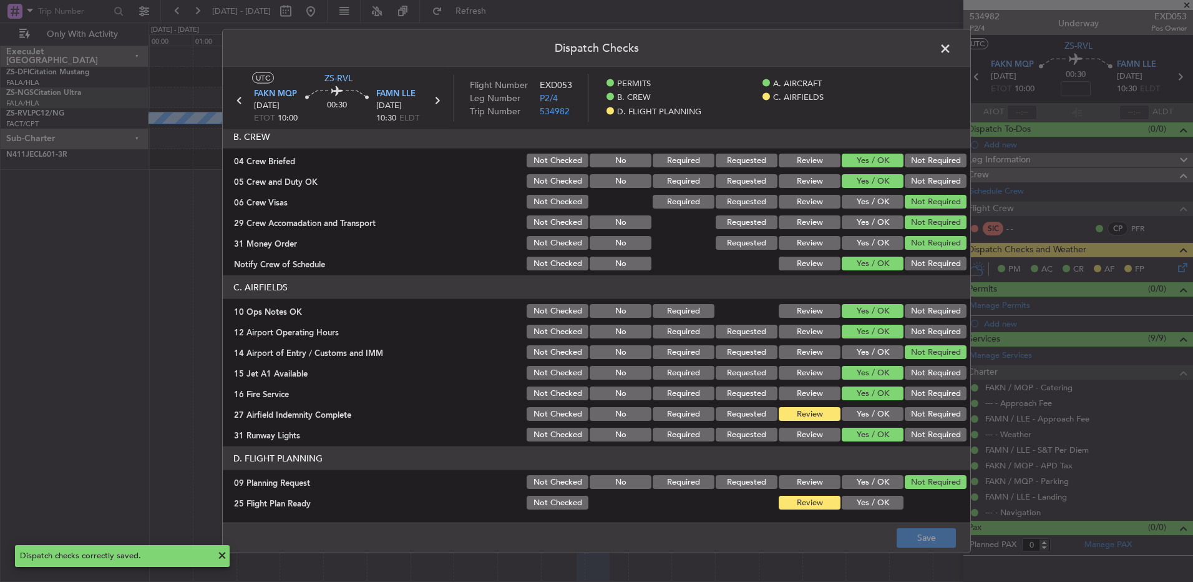
click at [952, 52] on span at bounding box center [952, 51] width 0 height 25
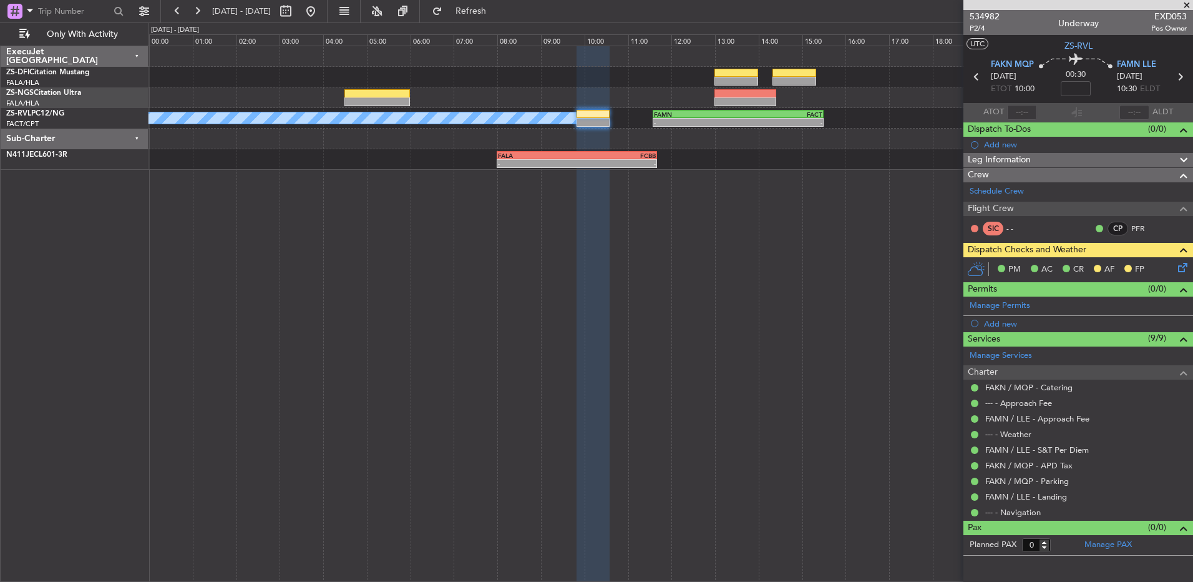
click at [1176, 261] on icon at bounding box center [1181, 265] width 10 height 10
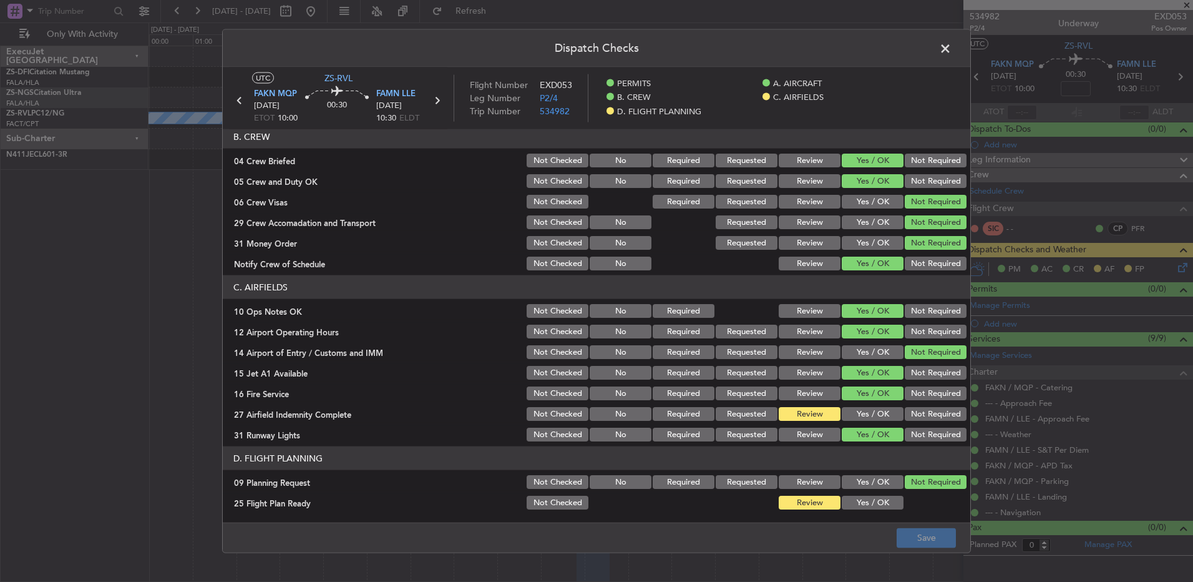
click at [887, 424] on section "C. AIRFIELDS 10 Ops Notes OK Not Checked No Required Review Yes / OK Not Requir…" at bounding box center [597, 359] width 748 height 168
click at [881, 412] on button "Yes / OK" at bounding box center [873, 414] width 62 height 14
click at [919, 529] on button "Save" at bounding box center [926, 537] width 59 height 20
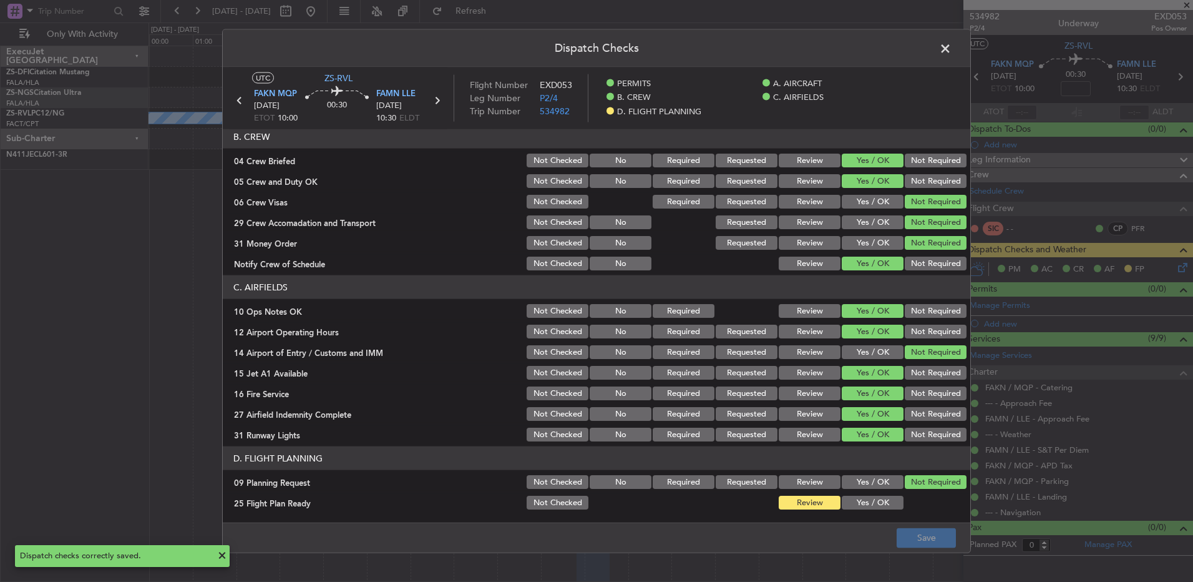
click at [952, 45] on span at bounding box center [952, 51] width 0 height 25
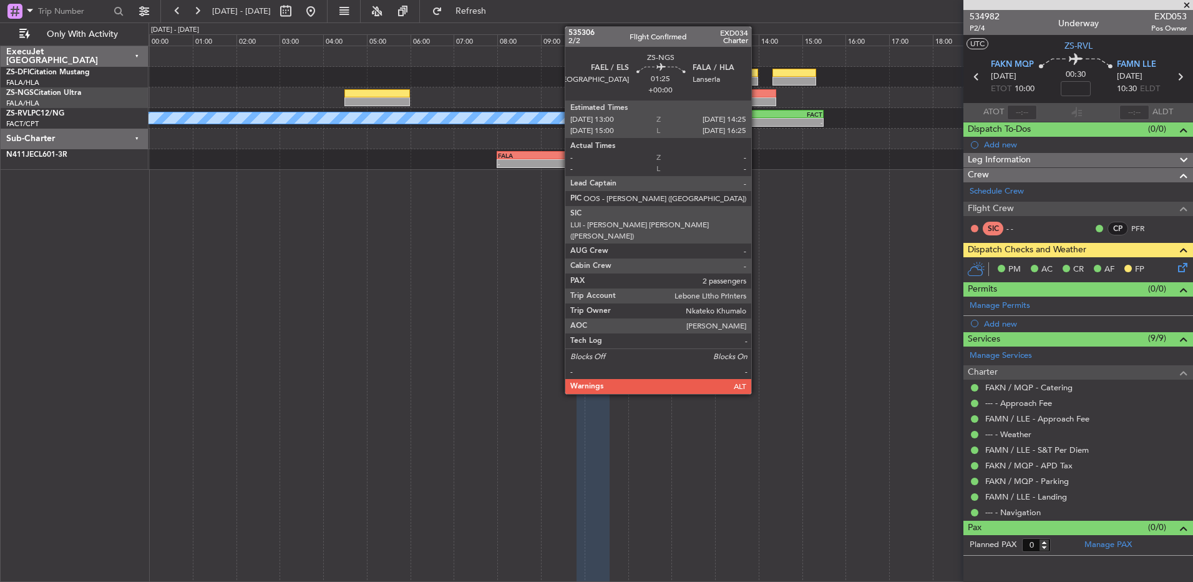
click at [756, 95] on div at bounding box center [746, 93] width 62 height 9
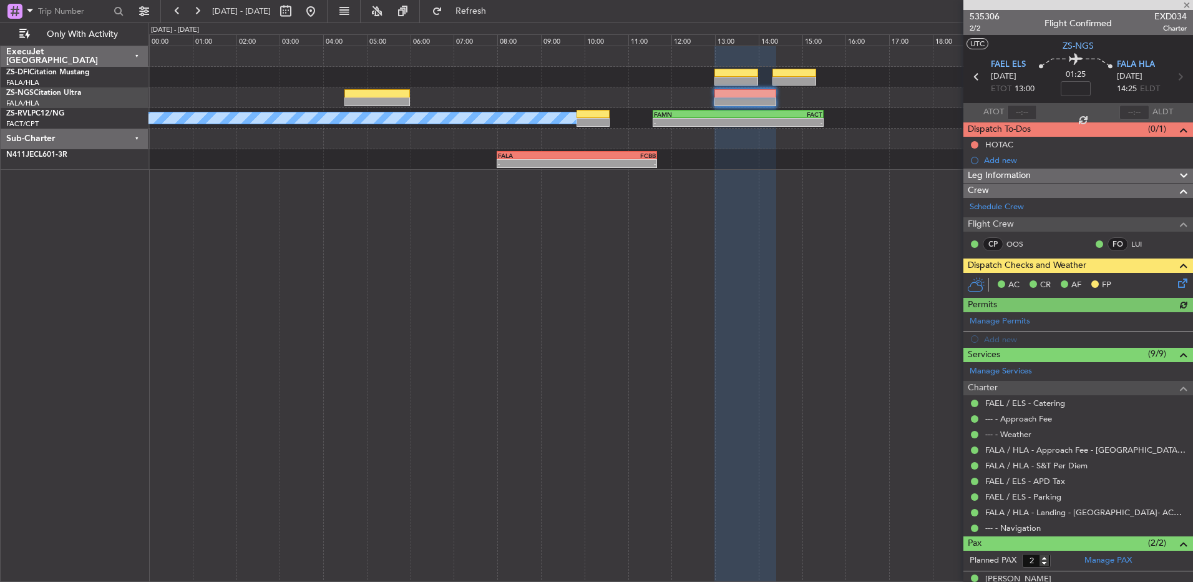
scroll to position [43, 0]
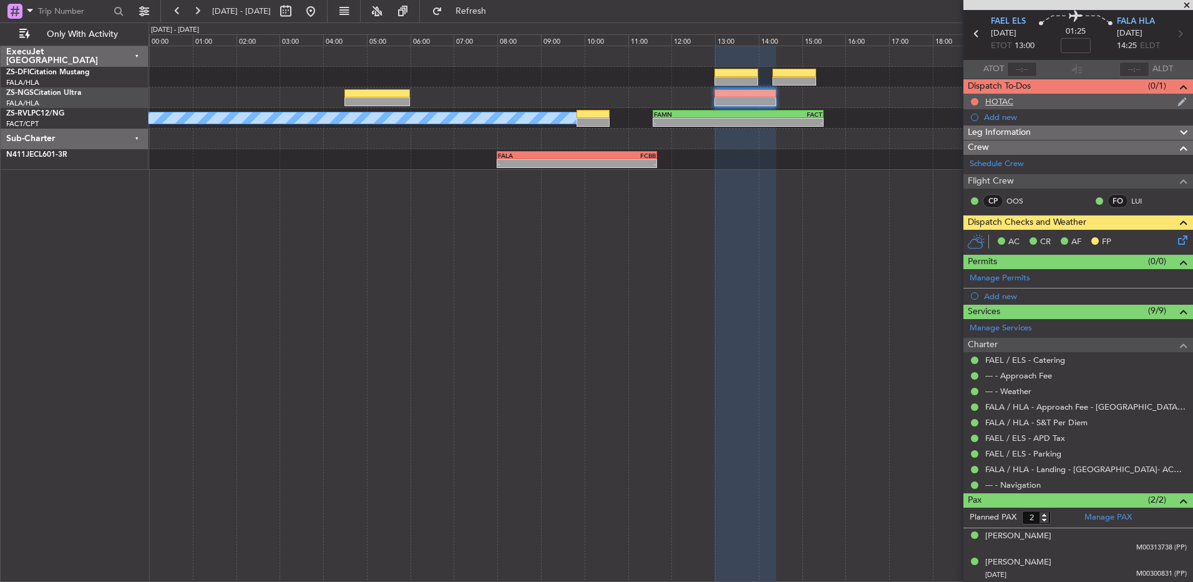
click at [975, 97] on div at bounding box center [975, 102] width 10 height 10
click at [975, 99] on button at bounding box center [974, 101] width 7 height 7
click at [974, 155] on span "Completed" at bounding box center [980, 156] width 41 height 12
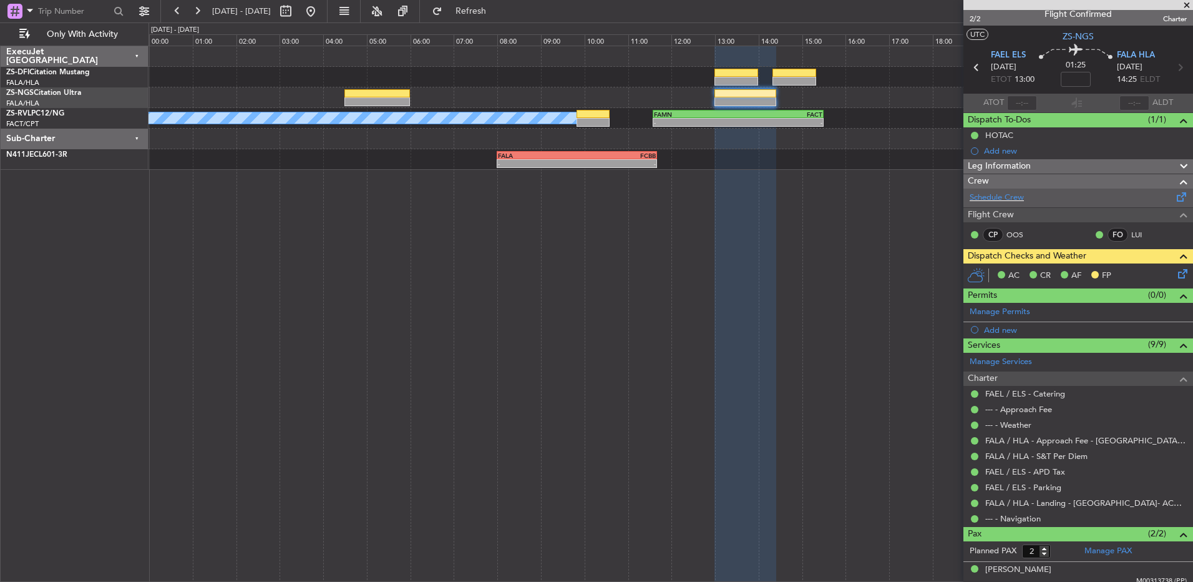
scroll to position [0, 0]
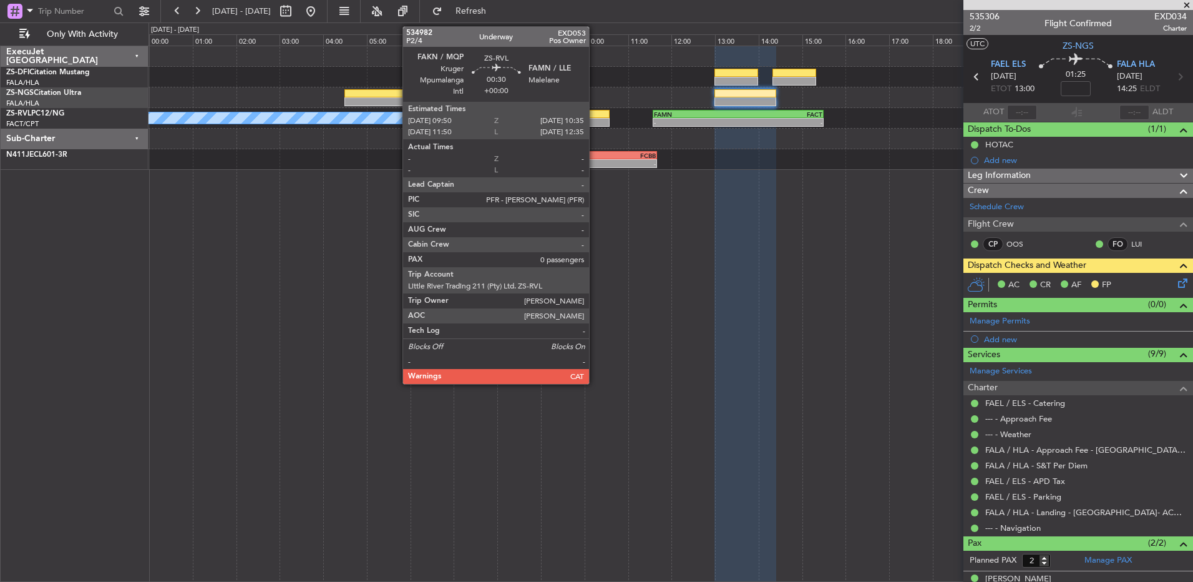
click at [595, 119] on div at bounding box center [593, 122] width 33 height 9
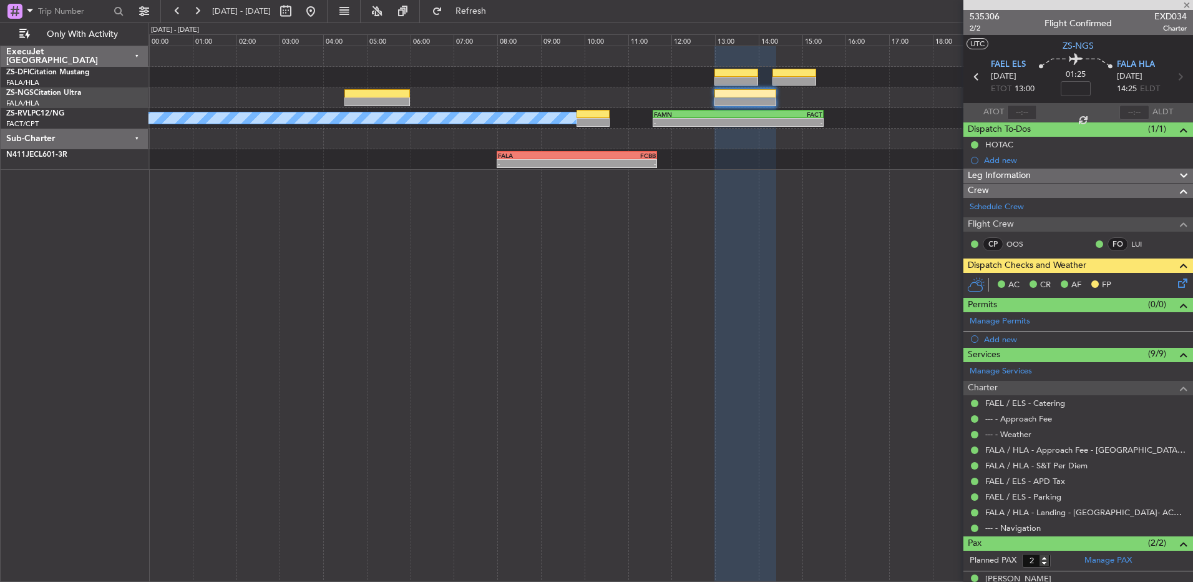
type input "0"
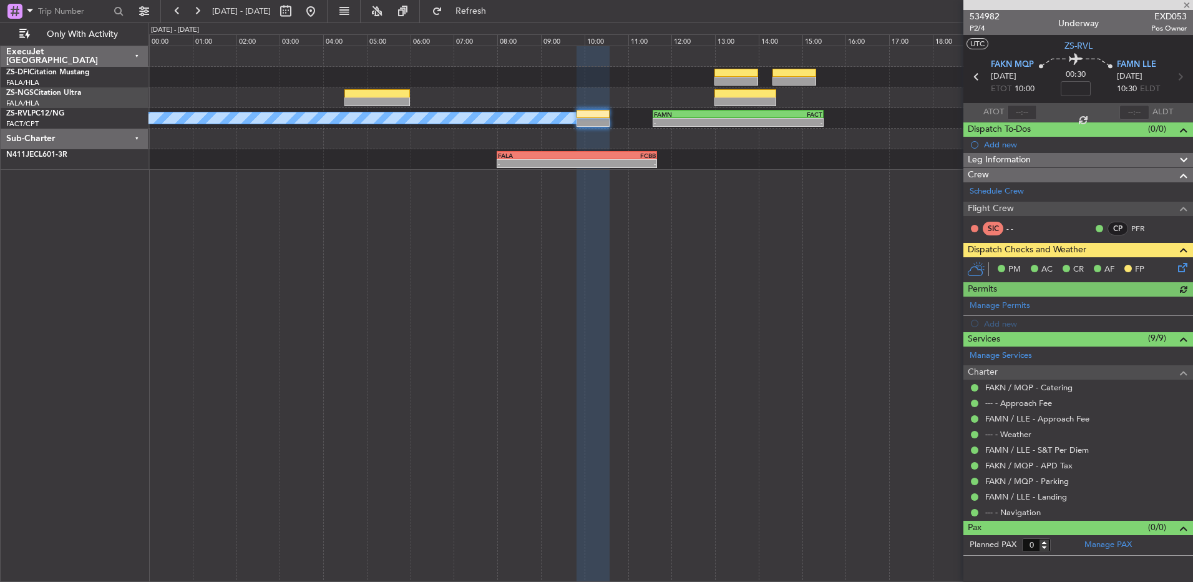
click at [1183, 268] on icon at bounding box center [1181, 265] width 10 height 10
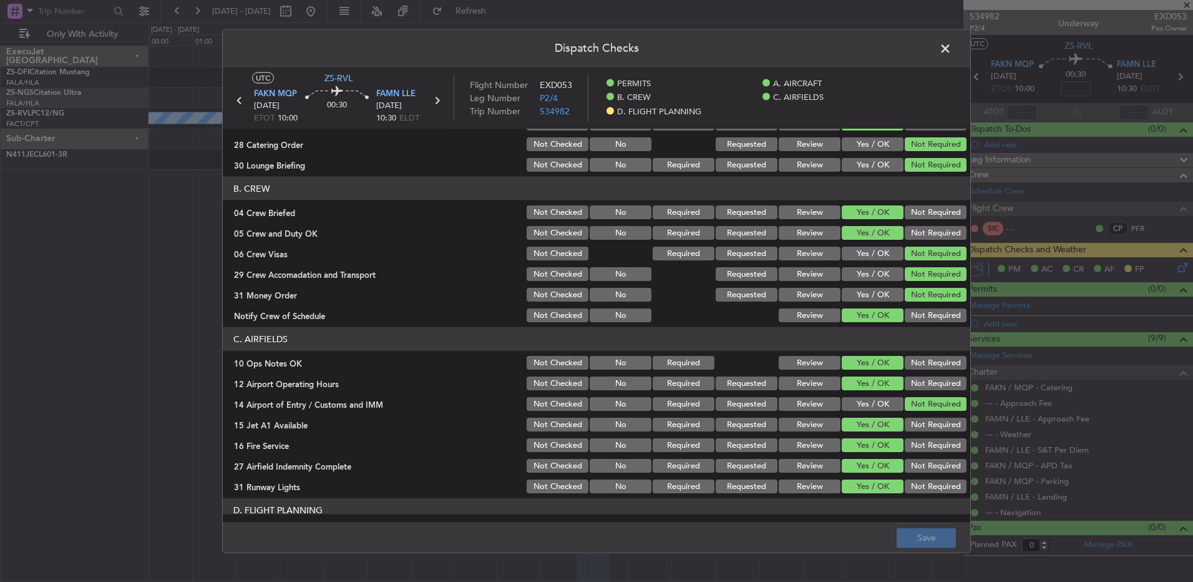
scroll to position [161, 0]
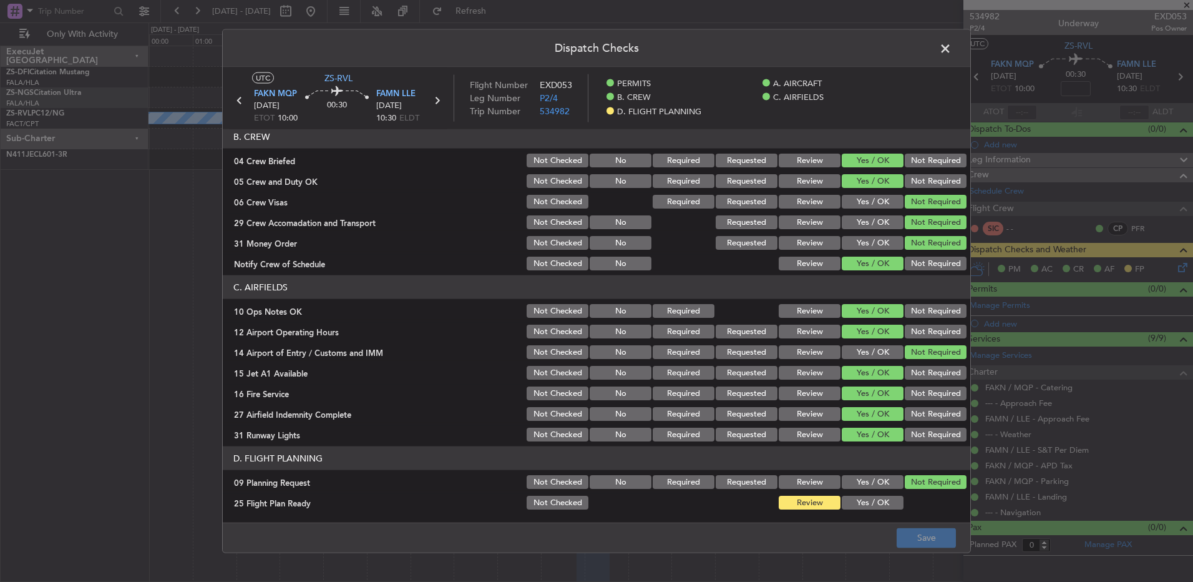
click at [952, 50] on span at bounding box center [952, 51] width 0 height 25
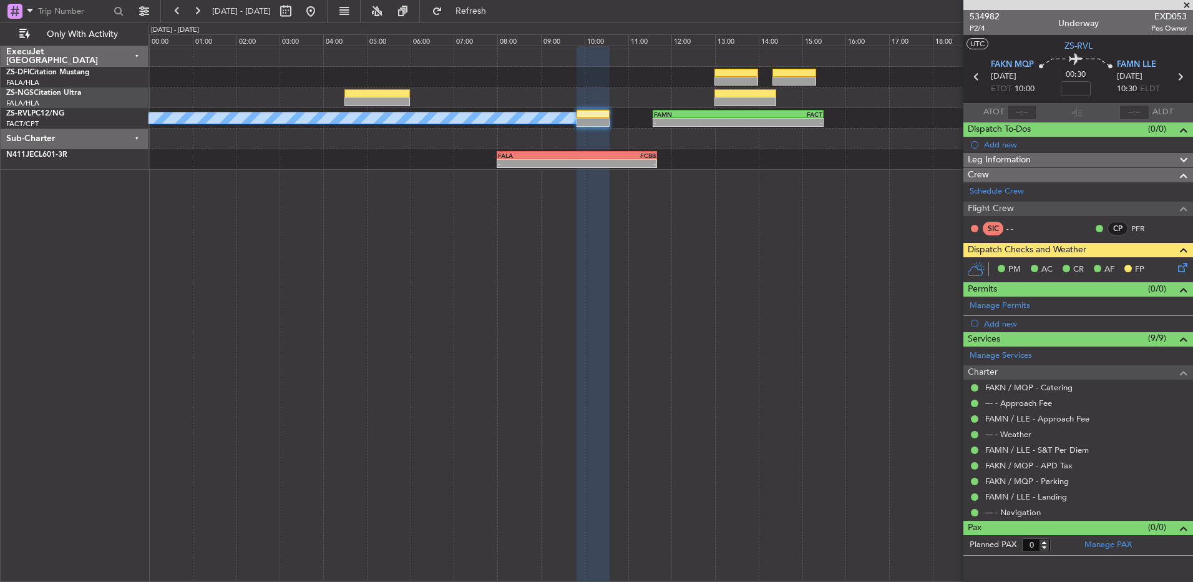
click at [1183, 268] on icon at bounding box center [1181, 265] width 10 height 10
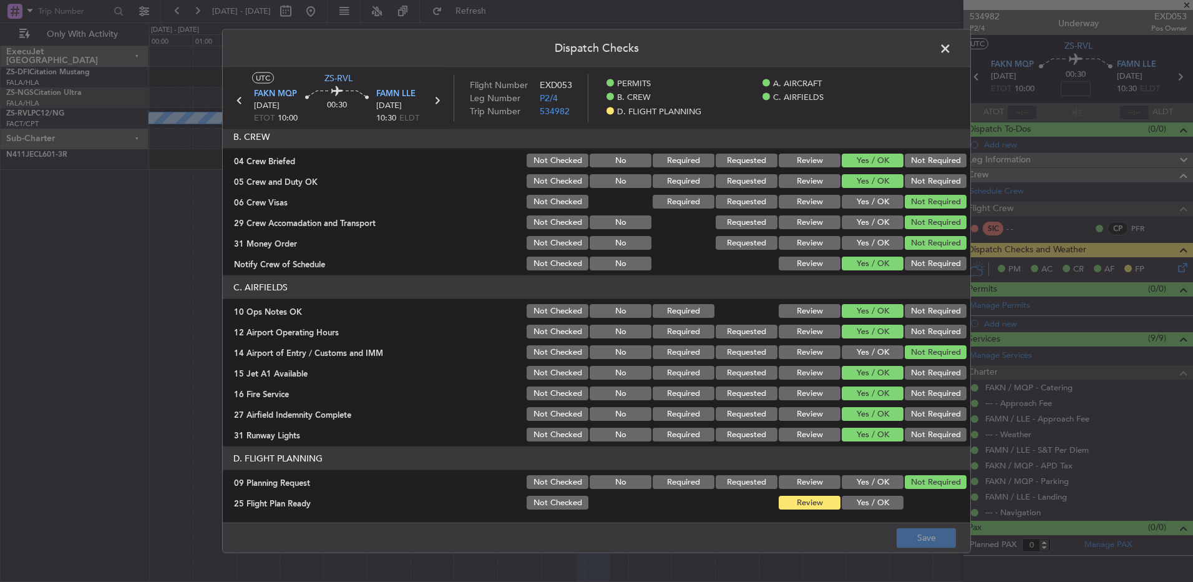
click at [952, 51] on span at bounding box center [952, 51] width 0 height 25
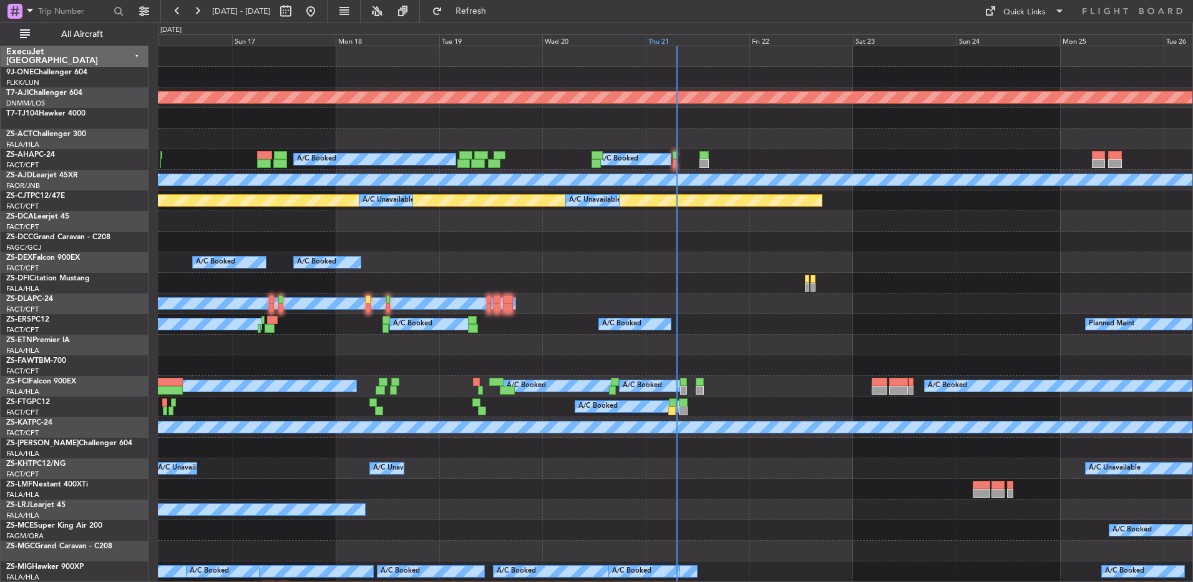
click at [665, 40] on div "Thu 21" at bounding box center [698, 39] width 104 height 11
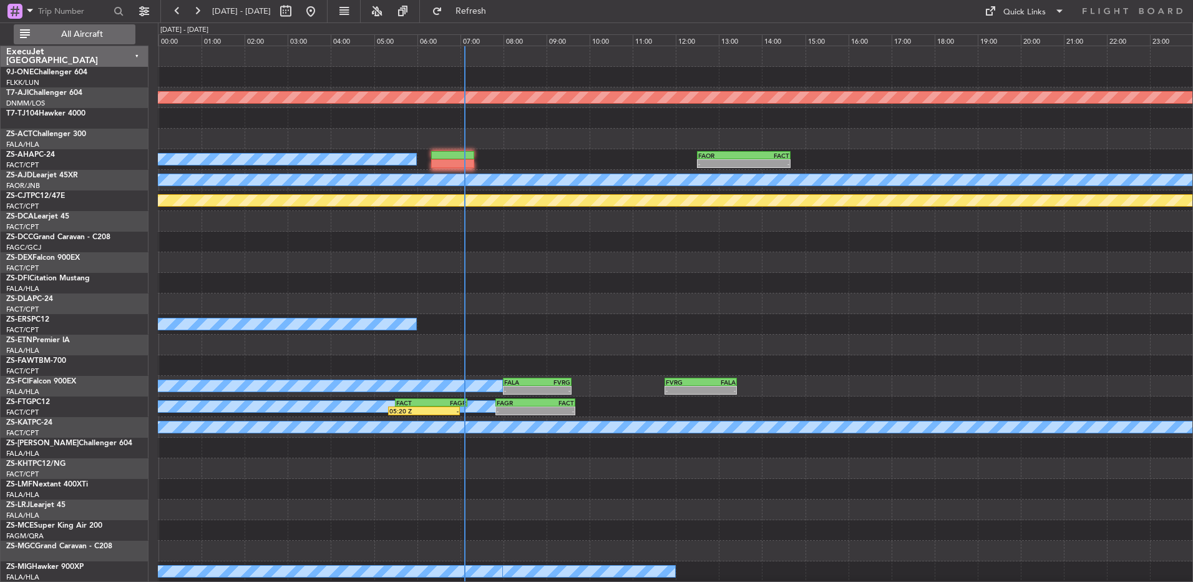
click at [88, 30] on span "All Aircraft" at bounding box center [81, 34] width 99 height 9
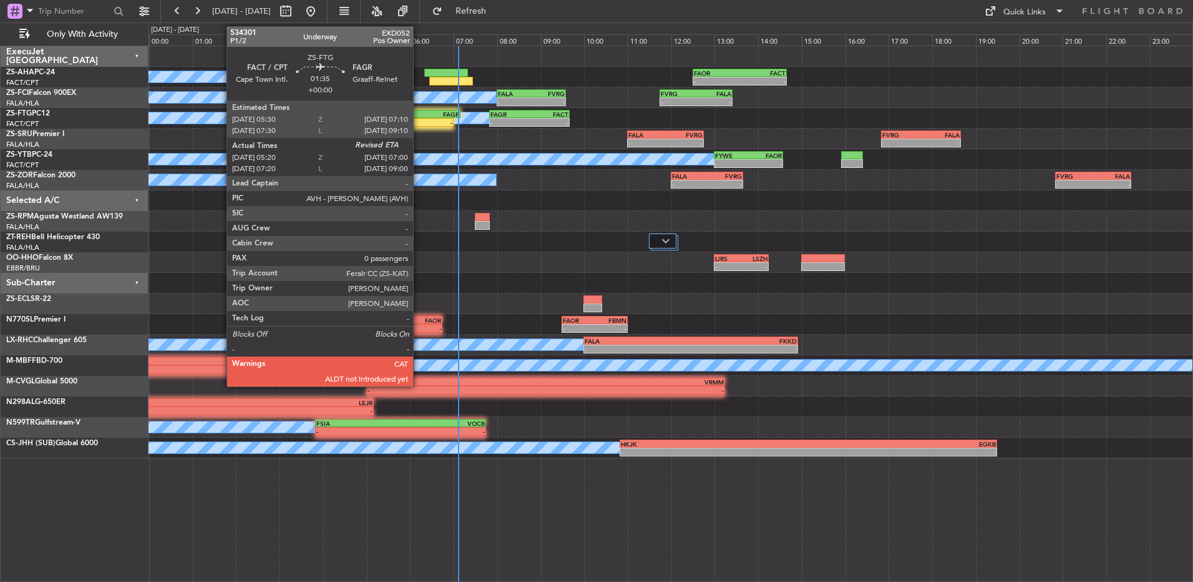
click at [419, 114] on div "FACT" at bounding box center [406, 113] width 35 height 7
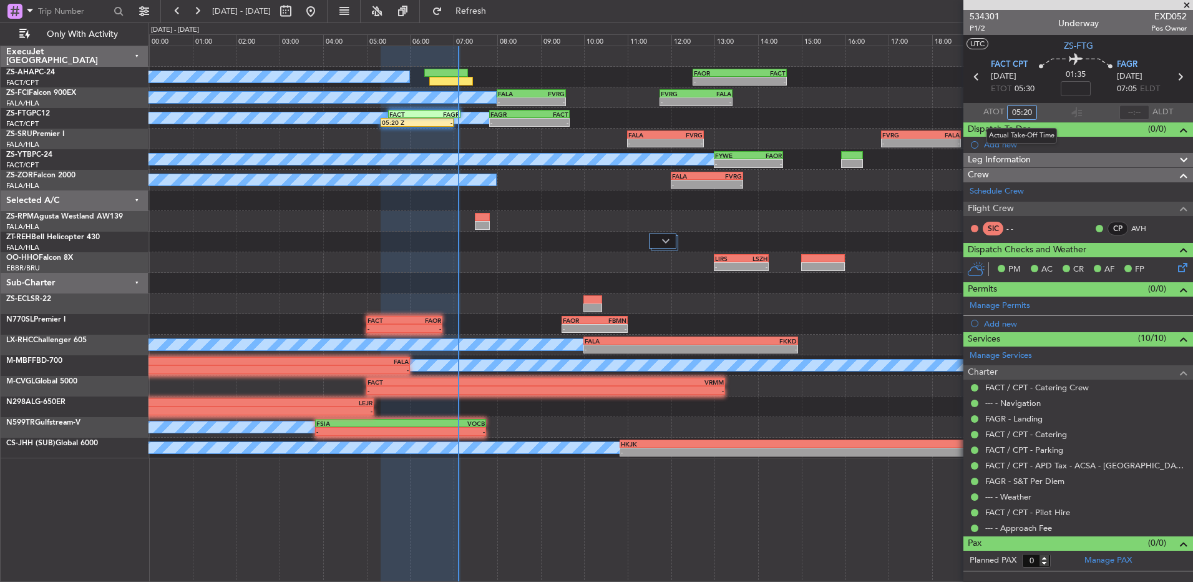
click at [1020, 106] on input "05:20" at bounding box center [1022, 112] width 30 height 15
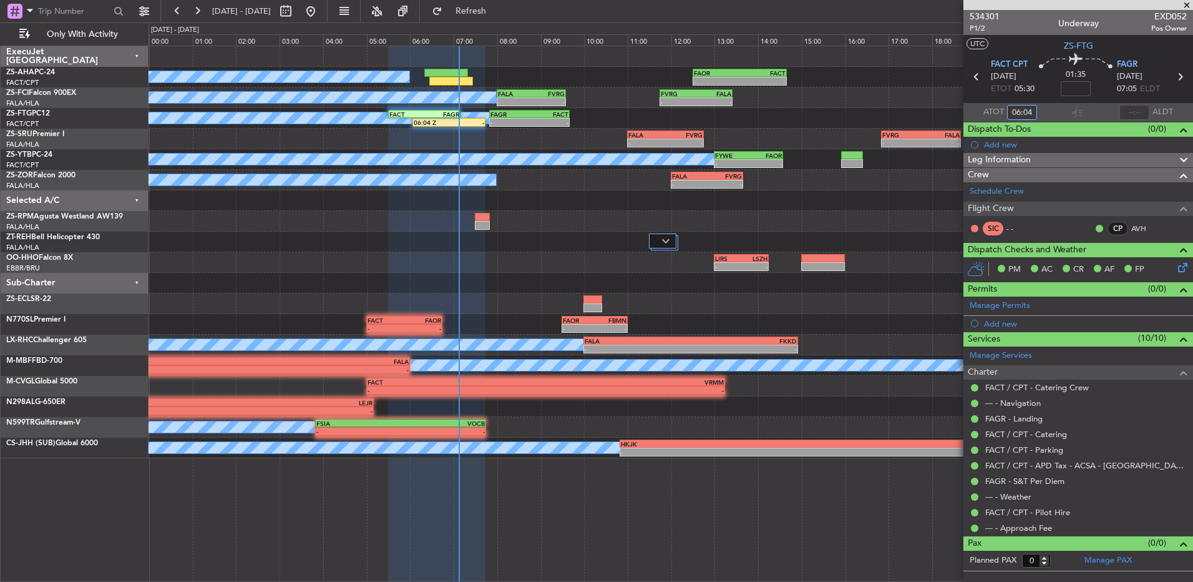
click at [1027, 115] on input "06:04" at bounding box center [1022, 112] width 30 height 15
drag, startPoint x: 1032, startPoint y: 110, endPoint x: 1000, endPoint y: 117, distance: 32.6
click at [984, 118] on body "21 Aug 2025 - 22 Aug 2025 Refresh Quick Links Only With Activity A/C Booked - -…" at bounding box center [596, 291] width 1193 height 582
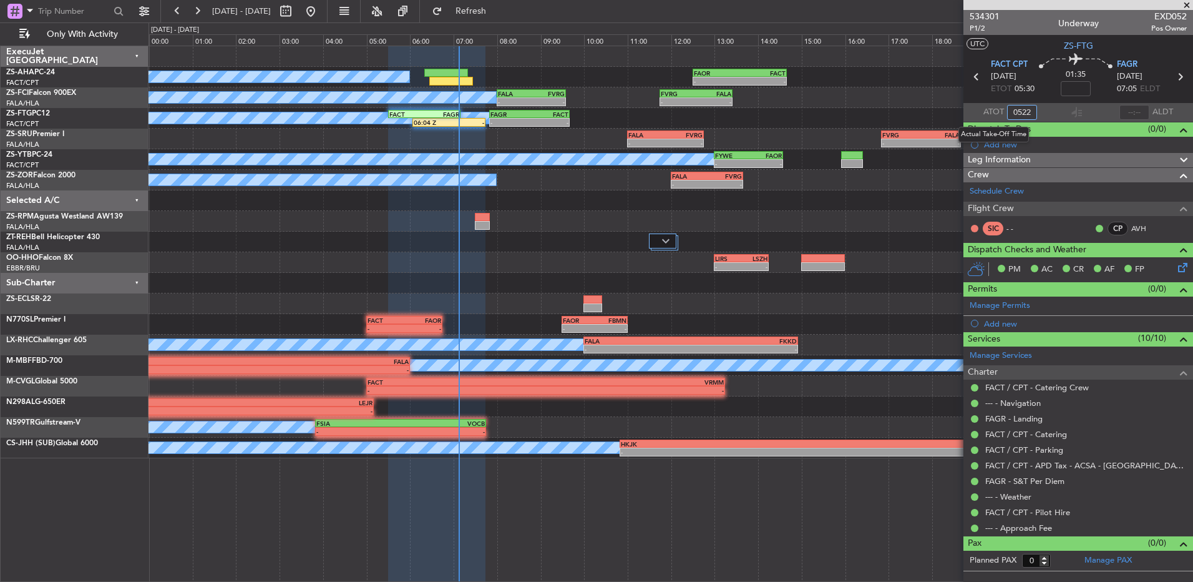
type input "05:22"
type input "06:50"
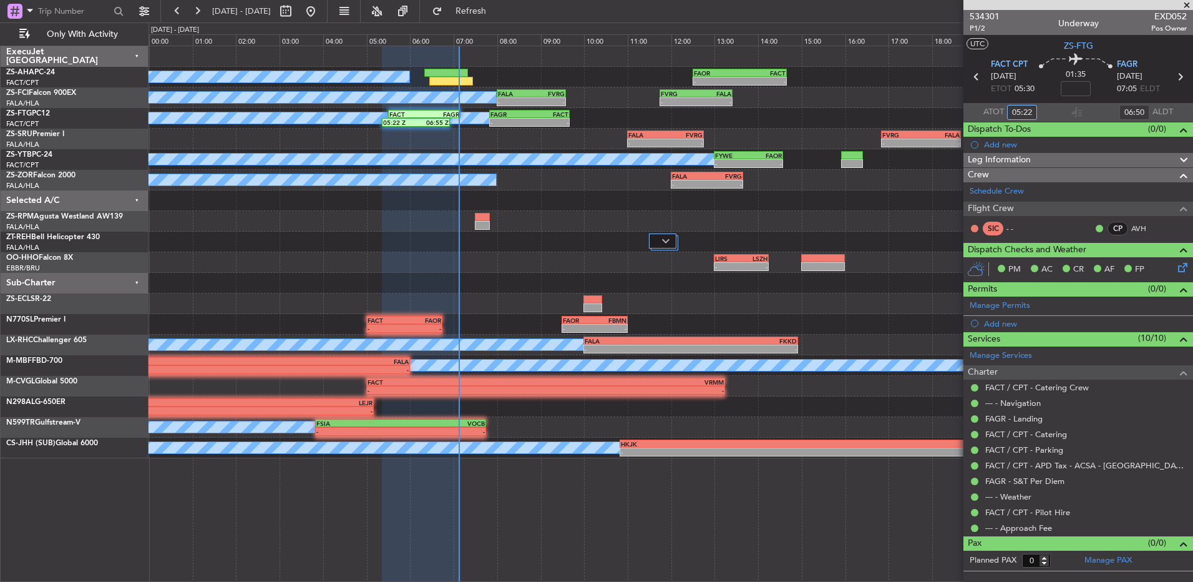
type input "05:22"
click at [1187, 4] on span at bounding box center [1187, 5] width 12 height 11
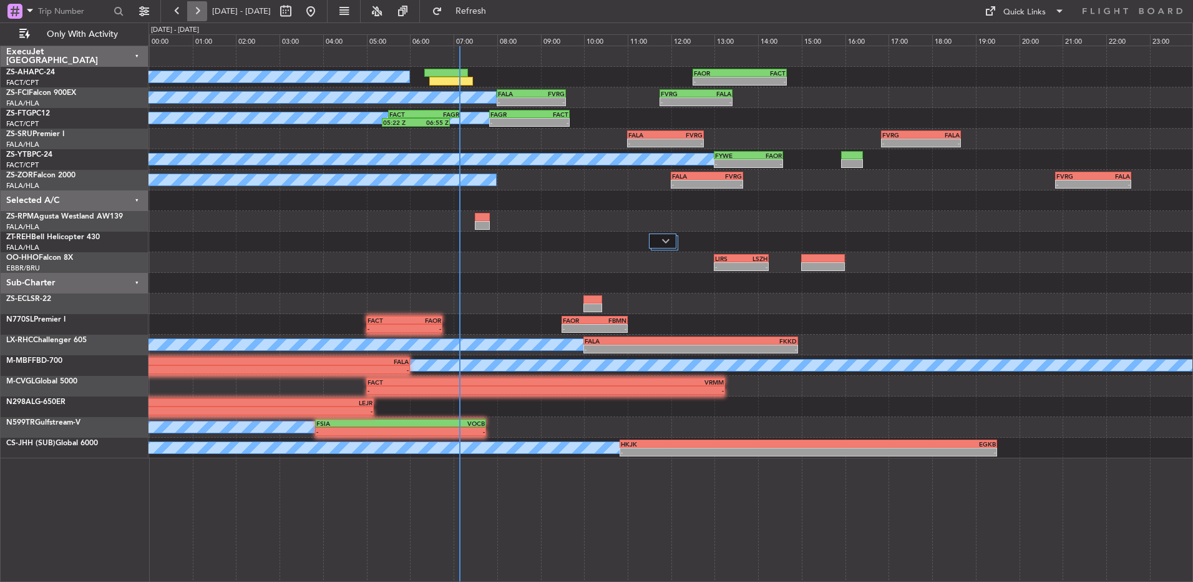
click at [197, 11] on button at bounding box center [197, 11] width 20 height 20
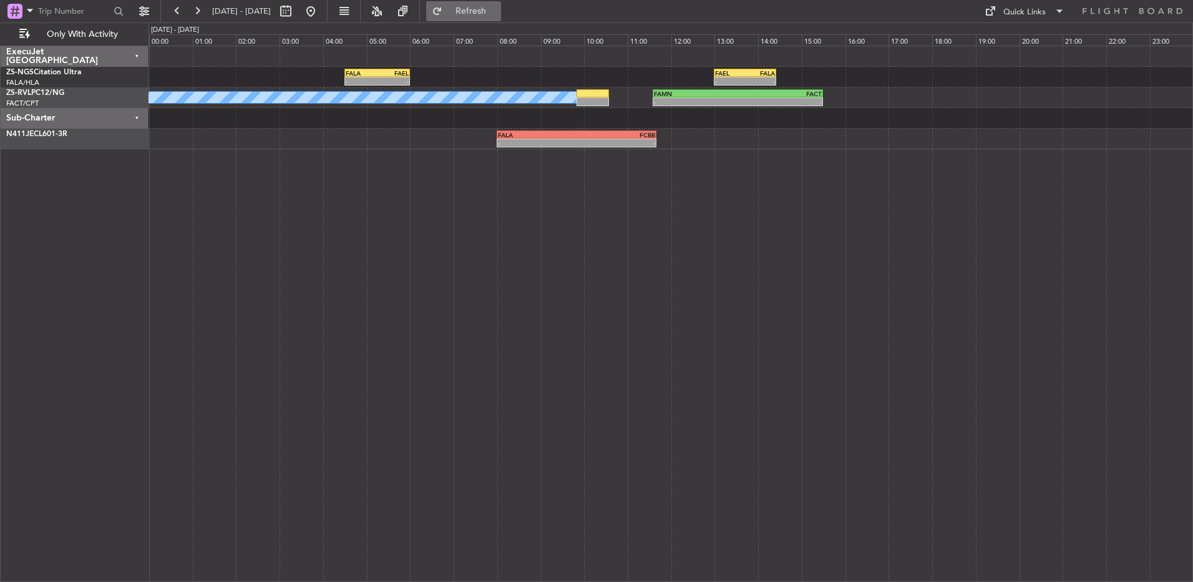
click at [482, 12] on button "Refresh" at bounding box center [463, 11] width 75 height 20
click at [183, 14] on button at bounding box center [177, 11] width 20 height 20
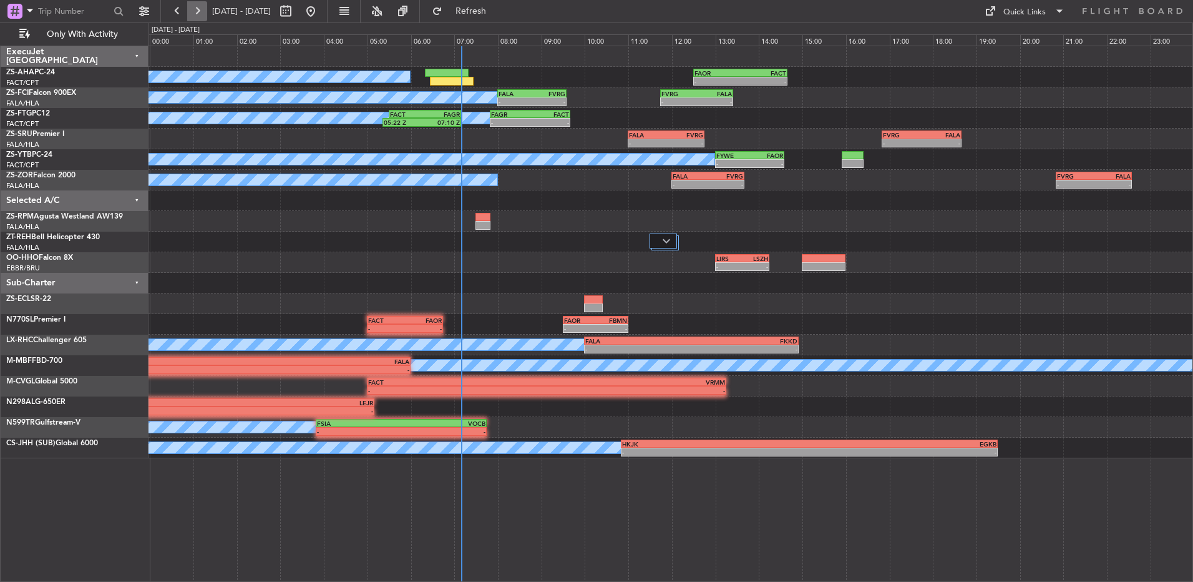
click at [197, 11] on button at bounding box center [197, 11] width 20 height 20
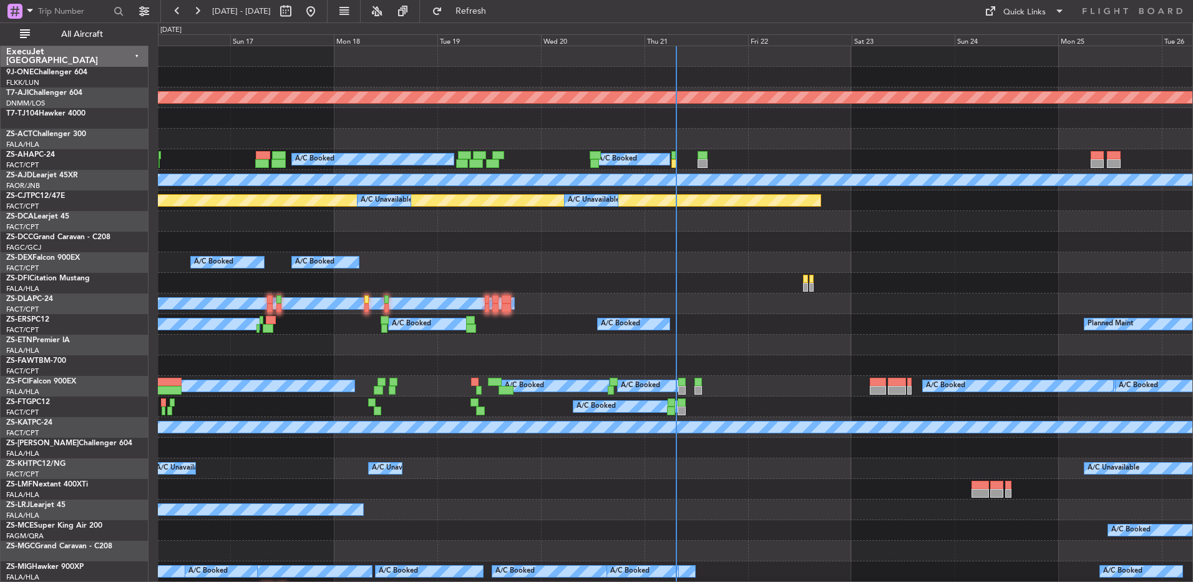
click at [79, 33] on span "All Aircraft" at bounding box center [81, 34] width 99 height 9
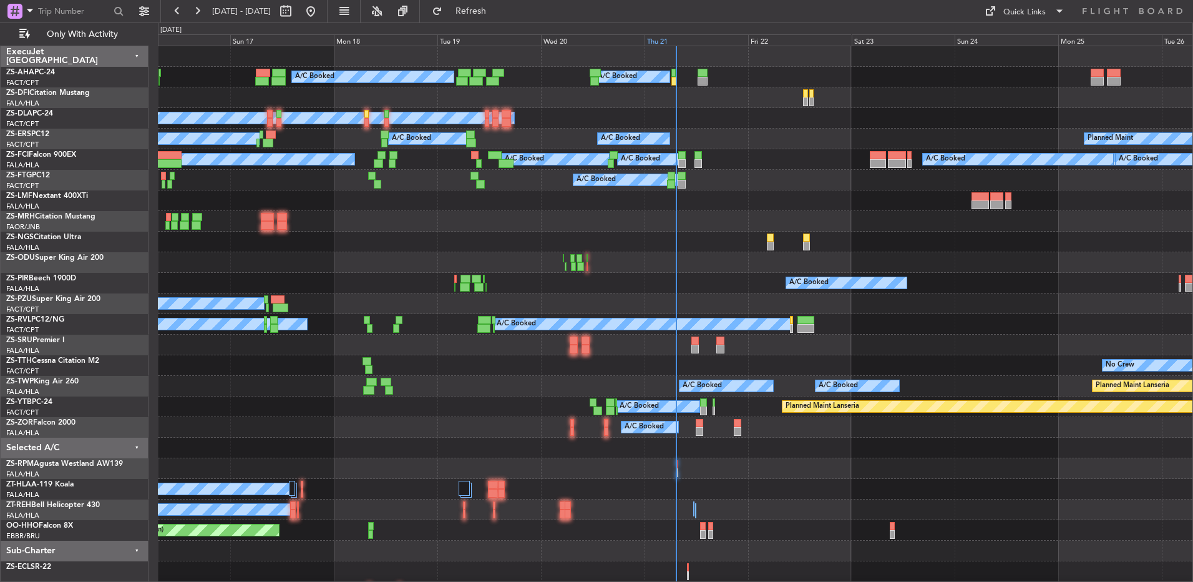
click at [653, 44] on div "Thu 21" at bounding box center [697, 39] width 104 height 11
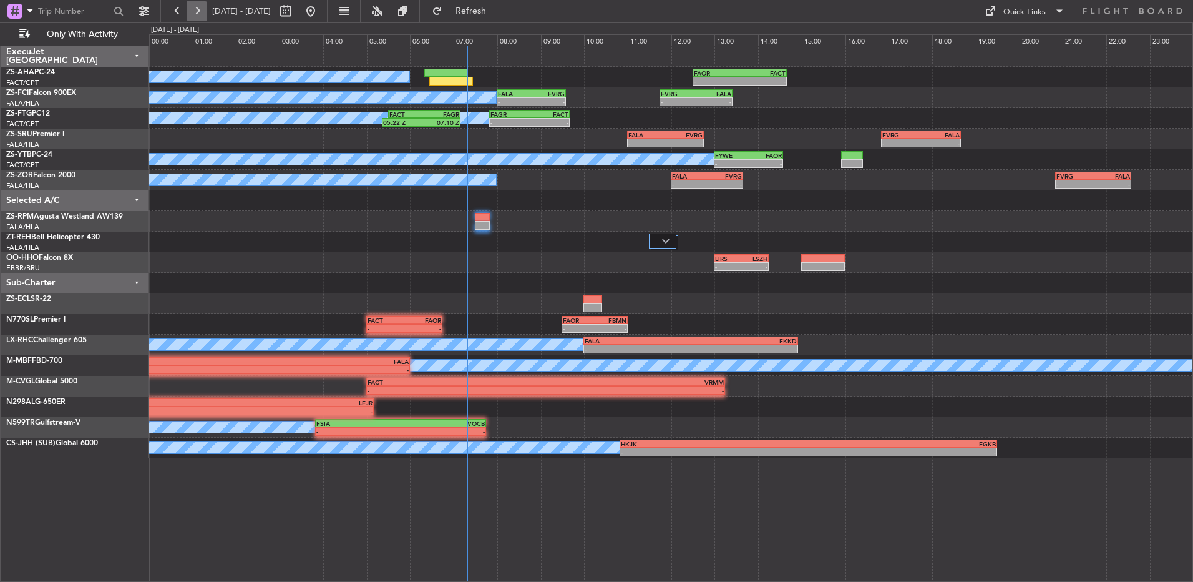
click at [201, 10] on button at bounding box center [197, 11] width 20 height 20
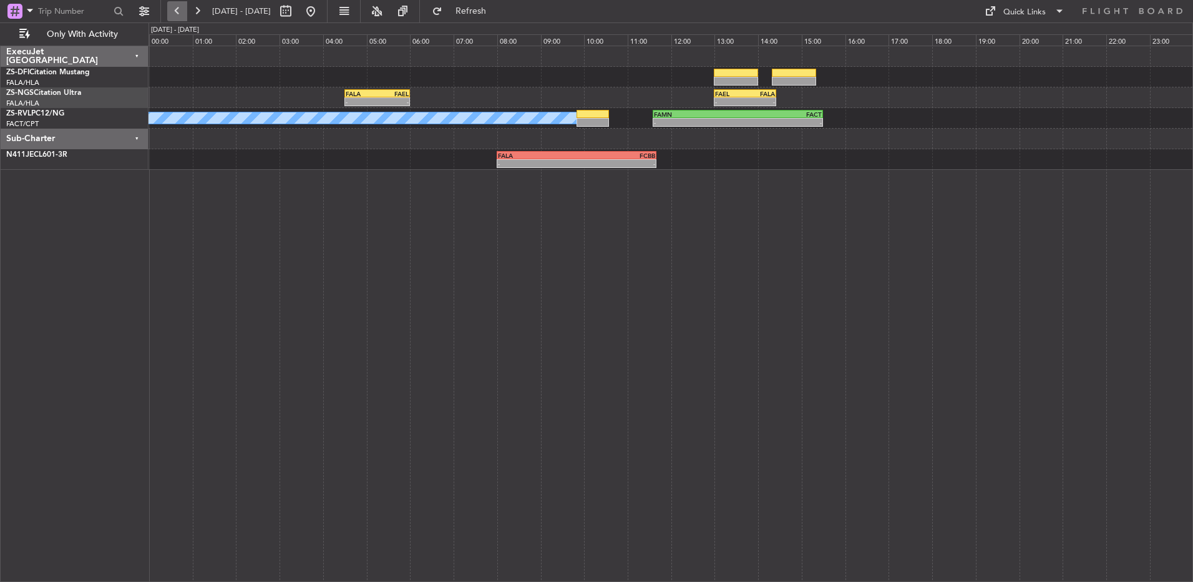
click at [175, 8] on button at bounding box center [177, 11] width 20 height 20
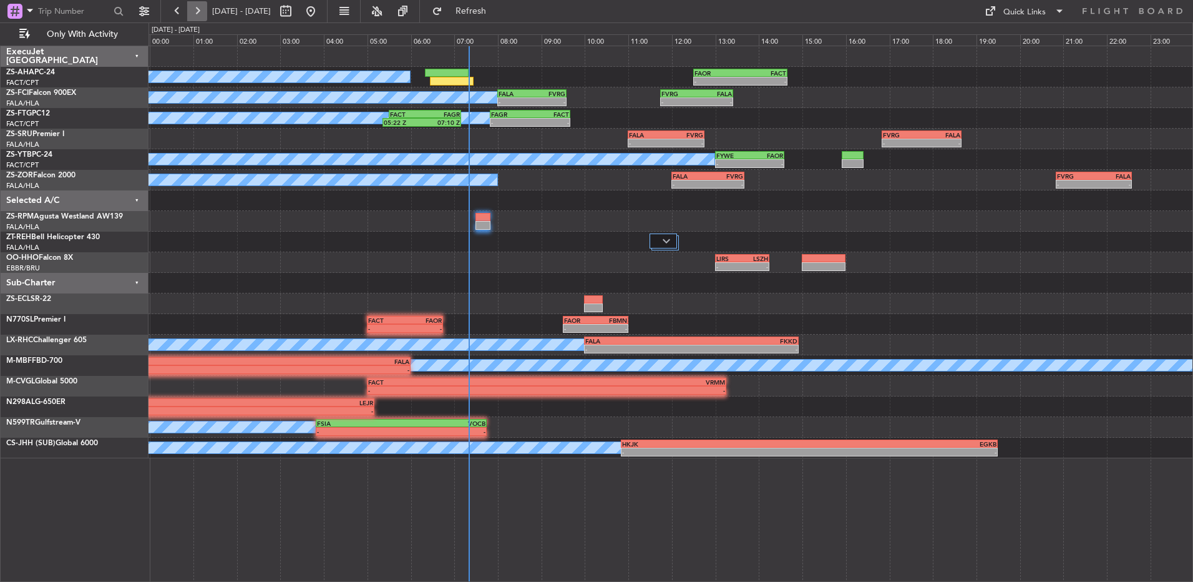
click at [198, 4] on button at bounding box center [197, 11] width 20 height 20
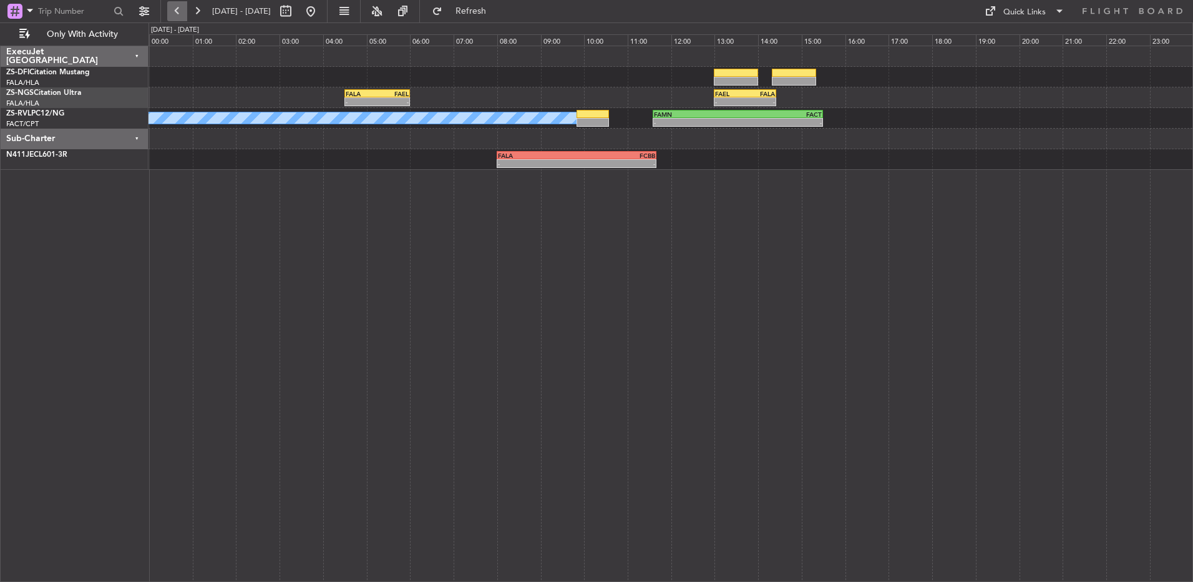
click at [173, 11] on button at bounding box center [177, 11] width 20 height 20
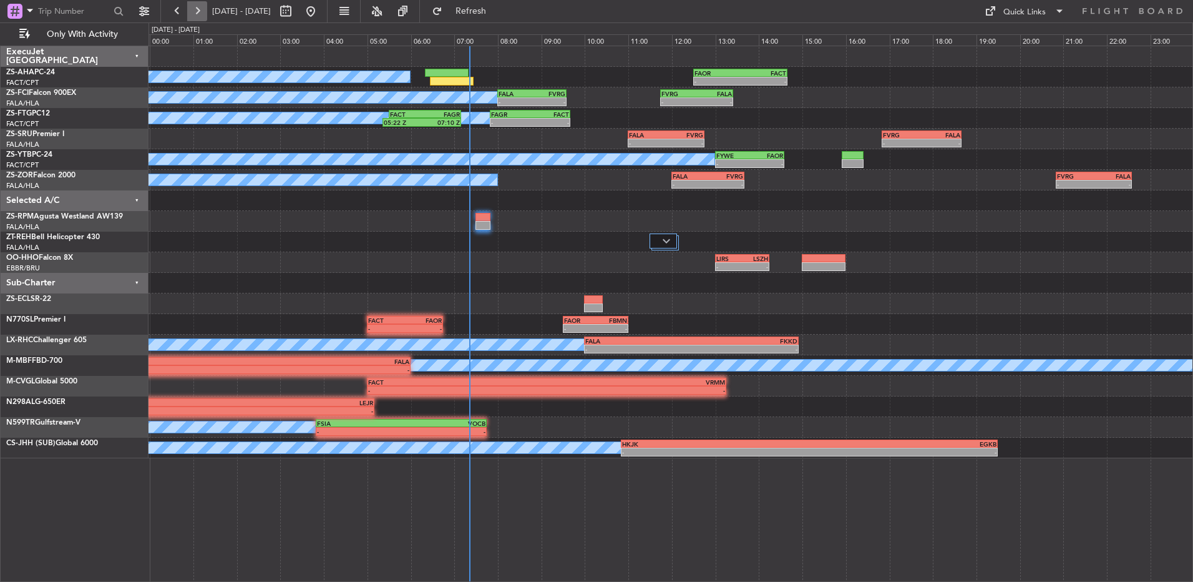
click at [200, 15] on button at bounding box center [197, 11] width 20 height 20
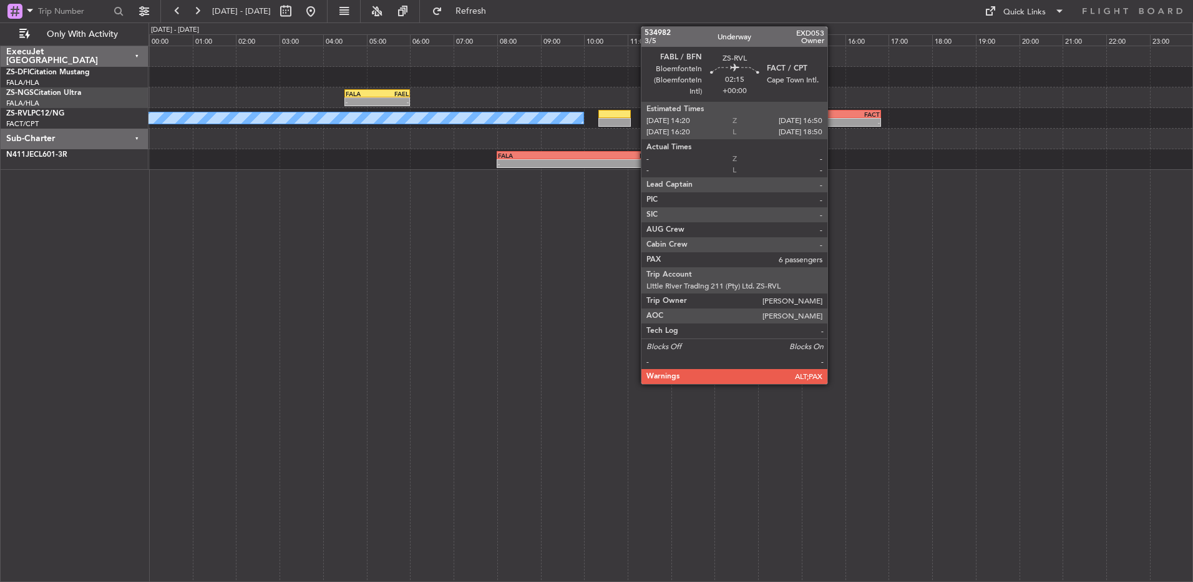
click at [833, 112] on div "FACT" at bounding box center [853, 113] width 53 height 7
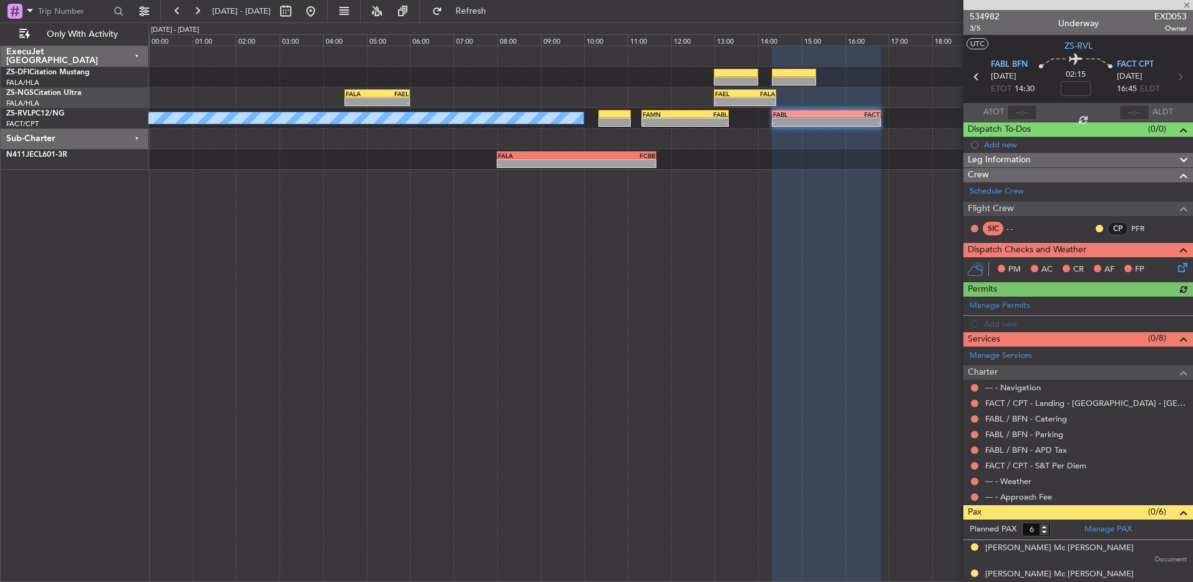
click at [1095, 223] on div at bounding box center [1100, 228] width 10 height 10
click at [1096, 228] on button at bounding box center [1099, 228] width 7 height 7
click at [1073, 265] on span "Acknowledged" at bounding box center [1093, 264] width 55 height 12
click at [1176, 268] on icon at bounding box center [1181, 265] width 10 height 10
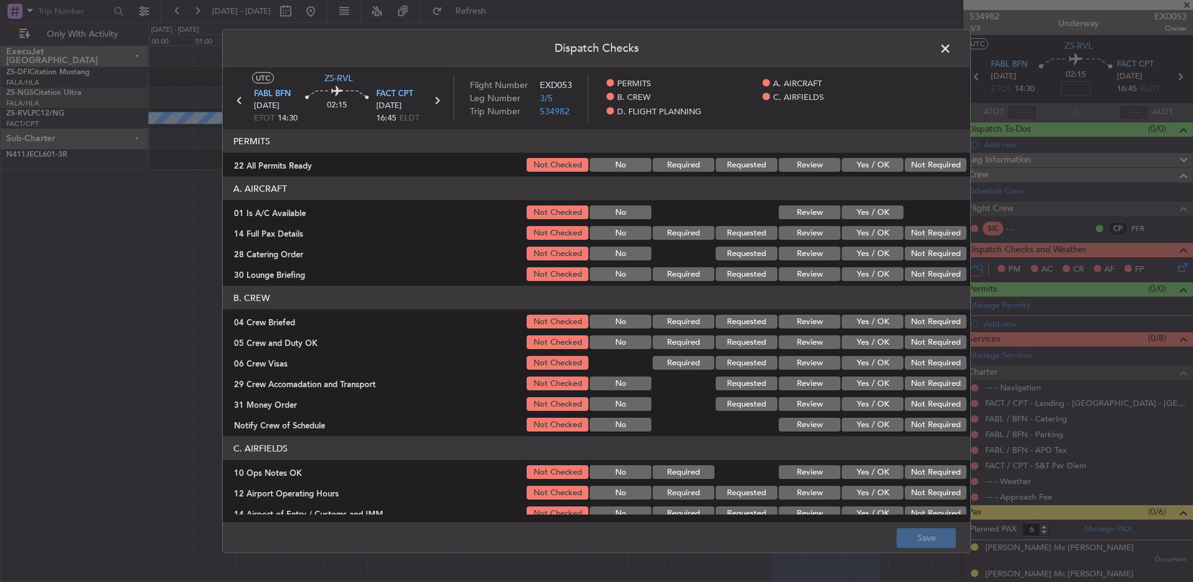
click at [915, 167] on button "Not Required" at bounding box center [936, 165] width 62 height 14
click at [888, 212] on button "Yes / OK" at bounding box center [873, 212] width 62 height 14
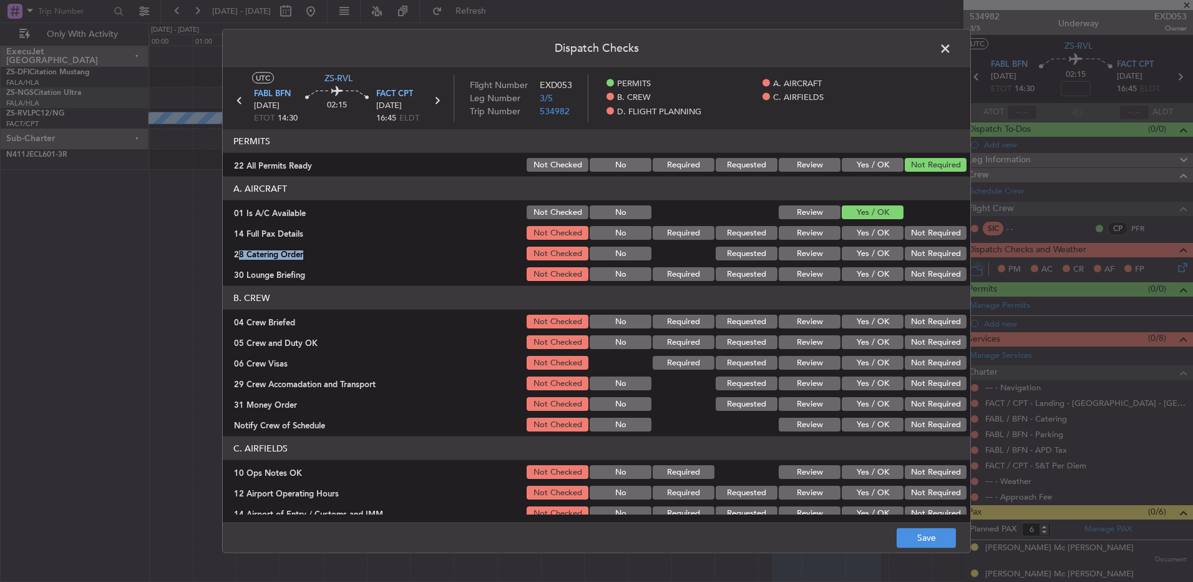
click at [929, 242] on section "A. AIRCRAFT 01 Is A/C Available Not Checked No Review Yes / OK 14 Full Pax Deta…" at bounding box center [597, 230] width 748 height 106
click at [938, 229] on button "Not Required" at bounding box center [936, 233] width 62 height 14
click at [937, 240] on div "Not Required" at bounding box center [934, 232] width 63 height 17
click at [928, 268] on button "Not Required" at bounding box center [936, 274] width 62 height 14
click at [932, 251] on button "Not Required" at bounding box center [936, 253] width 62 height 14
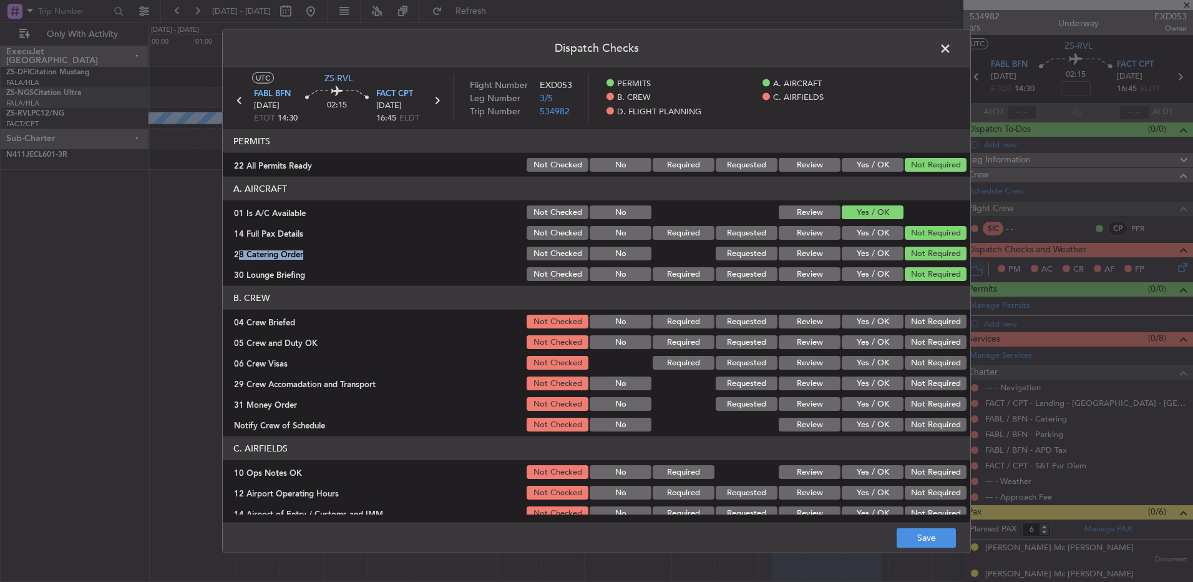
click at [930, 312] on section "B. CREW 04 Crew Briefed Not Checked No Required Requested Review Yes / OK Not R…" at bounding box center [597, 359] width 748 height 147
click at [928, 326] on button "Not Required" at bounding box center [936, 322] width 62 height 14
drag, startPoint x: 927, startPoint y: 328, endPoint x: 927, endPoint y: 339, distance: 11.9
click at [927, 339] on section "B. CREW 04 Crew Briefed Not Checked No Required Requested Review Yes / OK Not R…" at bounding box center [597, 359] width 748 height 147
click at [927, 339] on button "Not Required" at bounding box center [936, 342] width 62 height 14
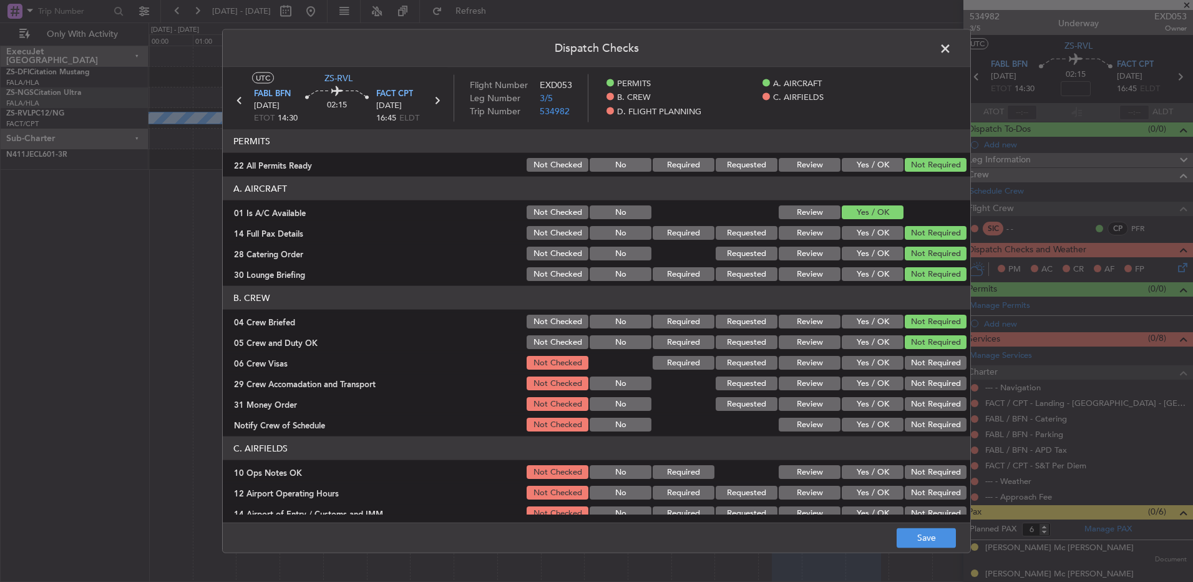
drag, startPoint x: 927, startPoint y: 339, endPoint x: 921, endPoint y: 391, distance: 52.1
click at [927, 343] on button "Not Required" at bounding box center [936, 342] width 62 height 14
drag, startPoint x: 921, startPoint y: 391, endPoint x: 913, endPoint y: 426, distance: 35.9
click at [914, 426] on section "B. CREW 04 Crew Briefed Not Checked No Required Requested Review Yes / OK Not R…" at bounding box center [597, 359] width 748 height 147
click at [912, 426] on button "Not Required" at bounding box center [936, 424] width 62 height 14
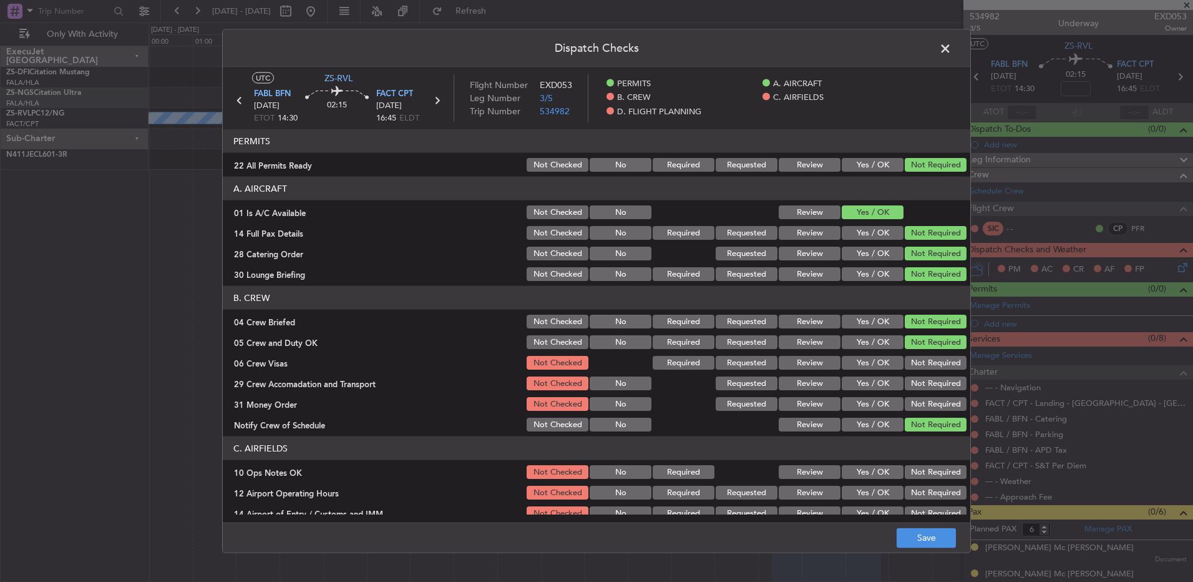
click at [924, 361] on button "Not Required" at bounding box center [936, 363] width 62 height 14
click at [934, 382] on button "Not Required" at bounding box center [936, 383] width 62 height 14
click at [934, 402] on button "Not Required" at bounding box center [936, 404] width 62 height 14
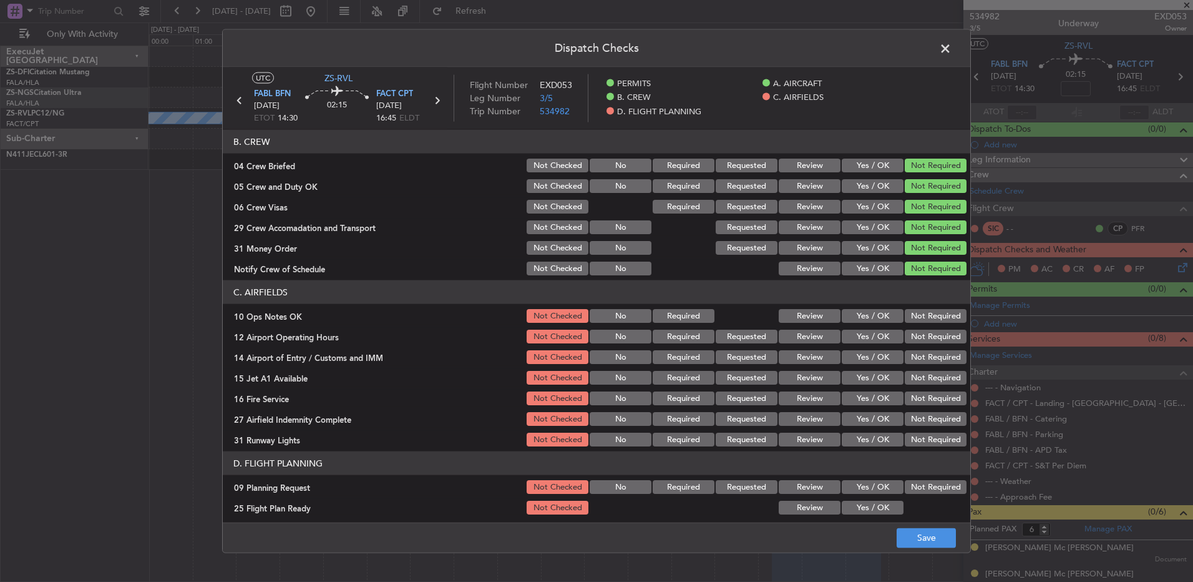
scroll to position [161, 0]
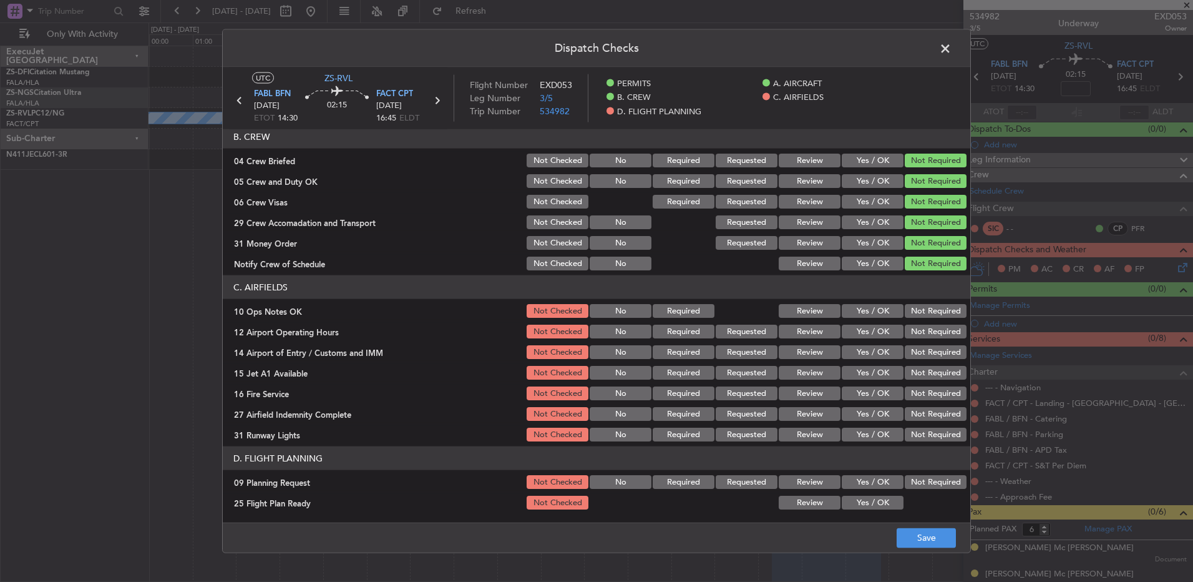
click at [934, 306] on button "Not Required" at bounding box center [936, 311] width 62 height 14
click at [941, 344] on section "C. AIRFIELDS 10 Ops Notes OK Not Checked No Required Review Yes / OK Not Requir…" at bounding box center [597, 359] width 748 height 168
click at [940, 367] on div "Not Required" at bounding box center [934, 372] width 63 height 17
click at [940, 364] on div "Not Required" at bounding box center [934, 372] width 63 height 17
click at [942, 376] on button "Not Required" at bounding box center [936, 373] width 62 height 14
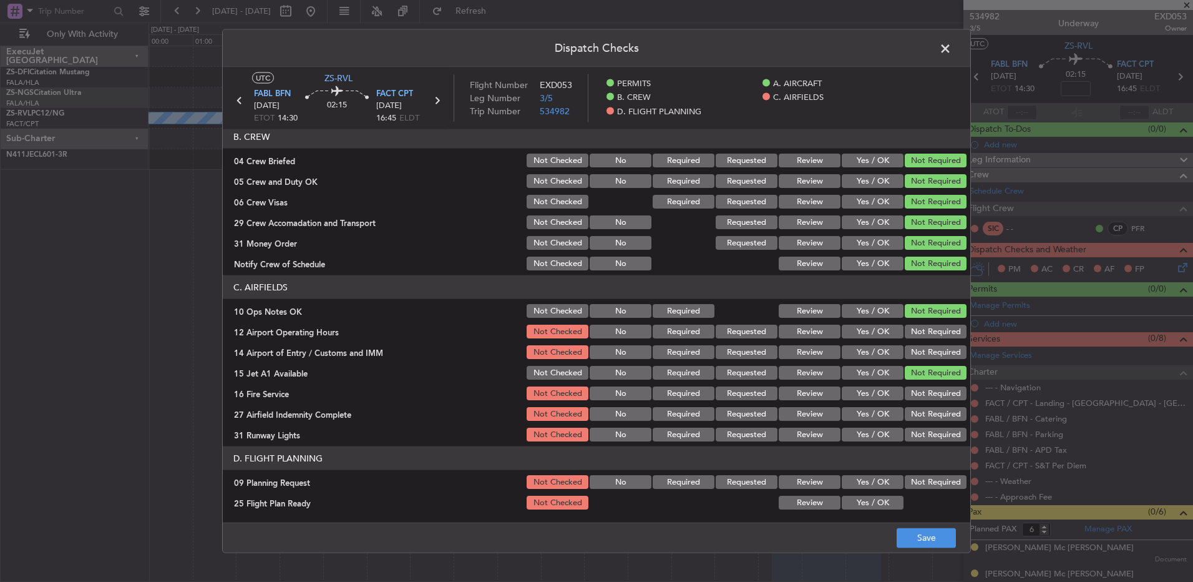
click at [928, 329] on button "Not Required" at bounding box center [936, 332] width 62 height 14
click at [928, 347] on button "Not Required" at bounding box center [936, 352] width 62 height 14
click at [931, 391] on button "Not Required" at bounding box center [936, 393] width 62 height 14
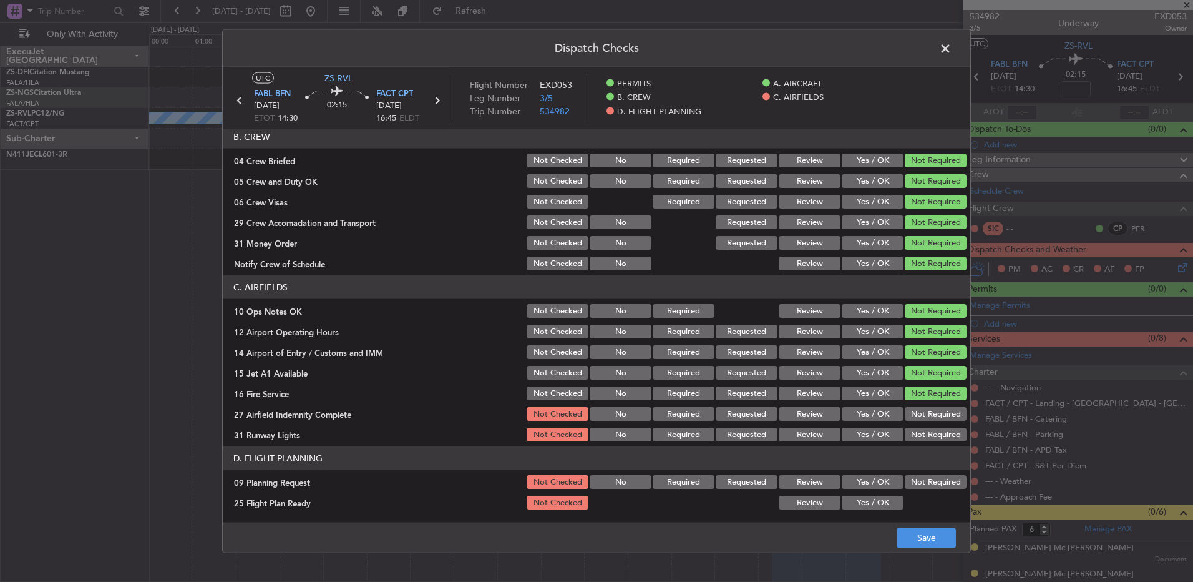
click at [931, 406] on section "C. AIRFIELDS 10 Ops Notes OK Not Checked No Required Review Yes / OK Not Requir…" at bounding box center [597, 359] width 748 height 168
click at [931, 417] on button "Not Required" at bounding box center [936, 414] width 62 height 14
click at [930, 420] on button "Not Required" at bounding box center [936, 414] width 62 height 14
click at [930, 439] on div "Not Required" at bounding box center [934, 434] width 63 height 17
click at [930, 442] on div "Not Required" at bounding box center [934, 434] width 63 height 17
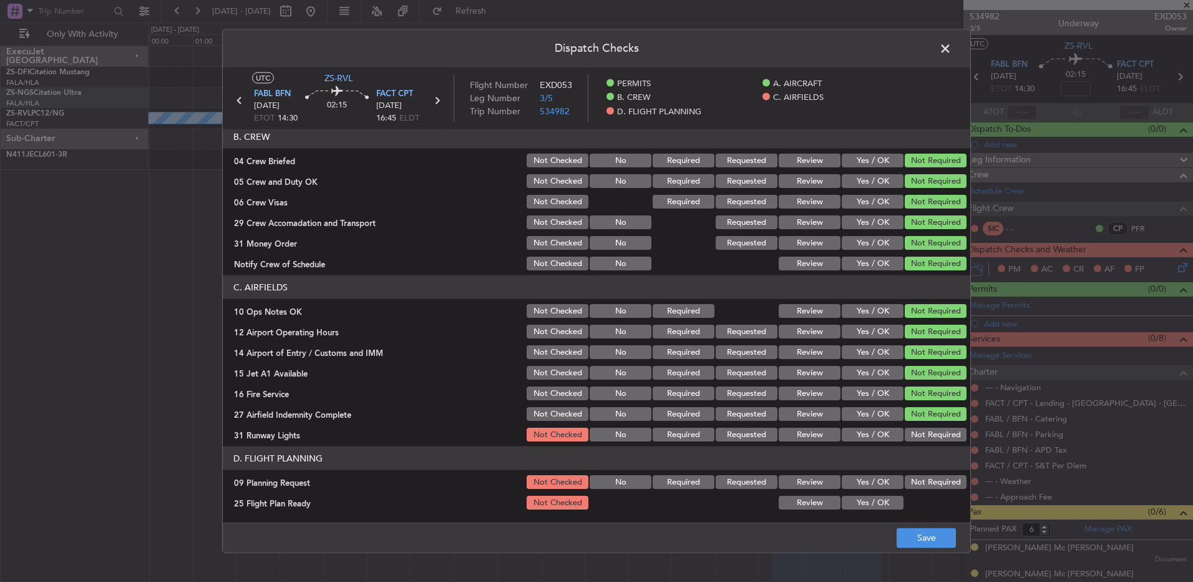
click at [927, 437] on button "Not Required" at bounding box center [936, 434] width 62 height 14
click at [929, 482] on button "Not Required" at bounding box center [936, 482] width 62 height 14
click at [866, 520] on main "UTC ZS-RVL FABL BFN 22/08/2025 ETOT 14:30 02:15 FACT CPT 22/08/2025 16:45 ELDT …" at bounding box center [597, 297] width 748 height 460
click at [866, 502] on button "Yes / OK" at bounding box center [873, 502] width 62 height 14
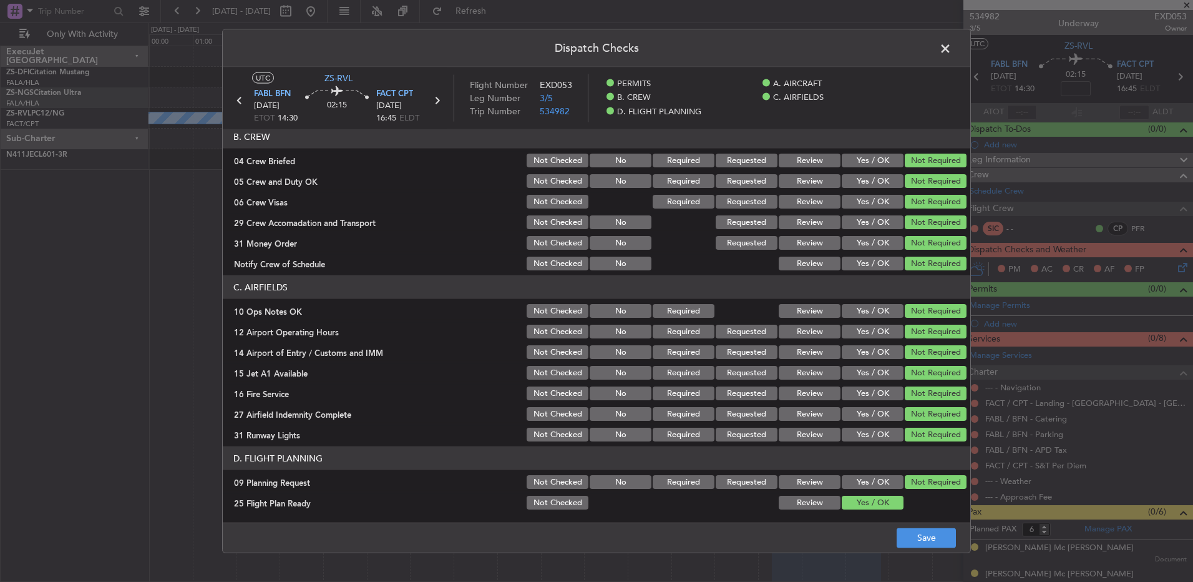
click at [788, 505] on button "Review" at bounding box center [810, 502] width 62 height 14
click at [911, 539] on button "Save" at bounding box center [926, 537] width 59 height 20
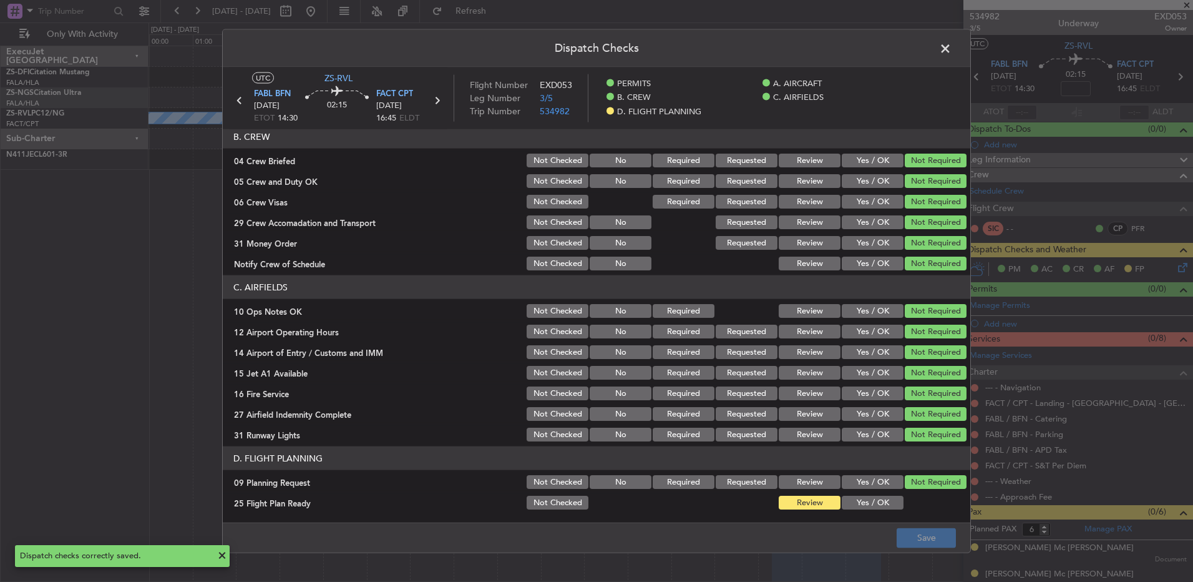
drag, startPoint x: 945, startPoint y: 49, endPoint x: 960, endPoint y: 78, distance: 32.9
click at [952, 48] on span at bounding box center [952, 51] width 0 height 25
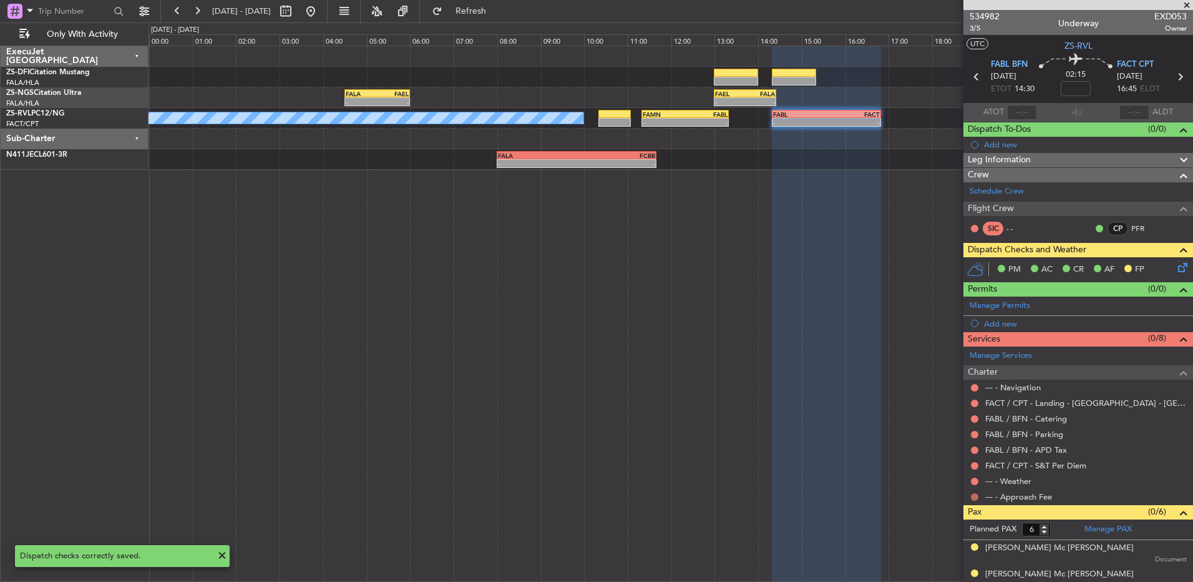
click at [977, 496] on button at bounding box center [974, 496] width 7 height 7
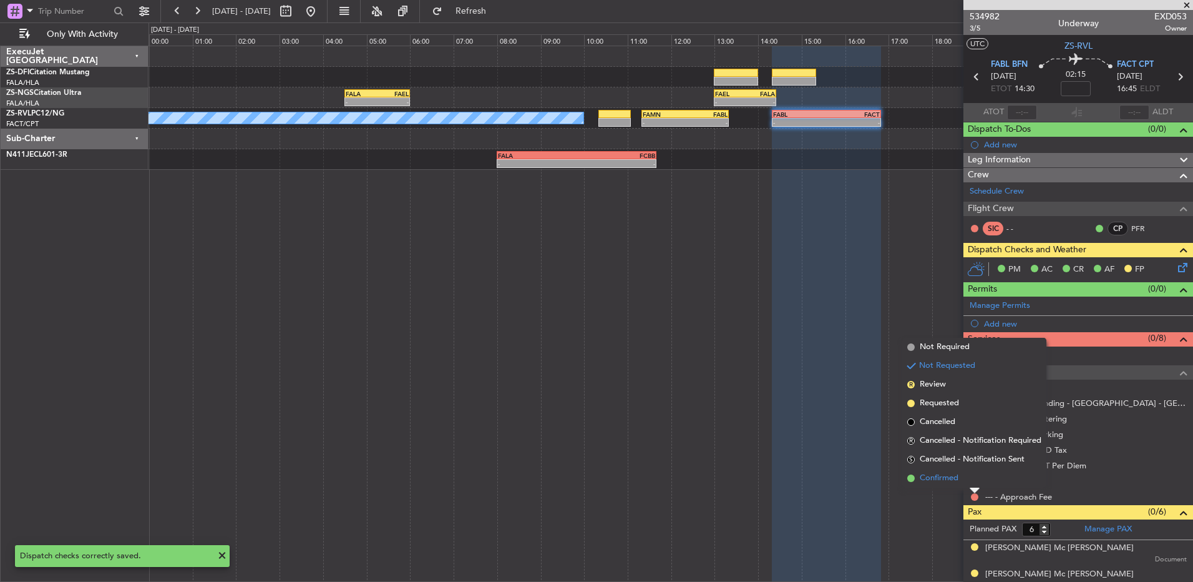
click at [971, 479] on li "Confirmed" at bounding box center [974, 478] width 144 height 19
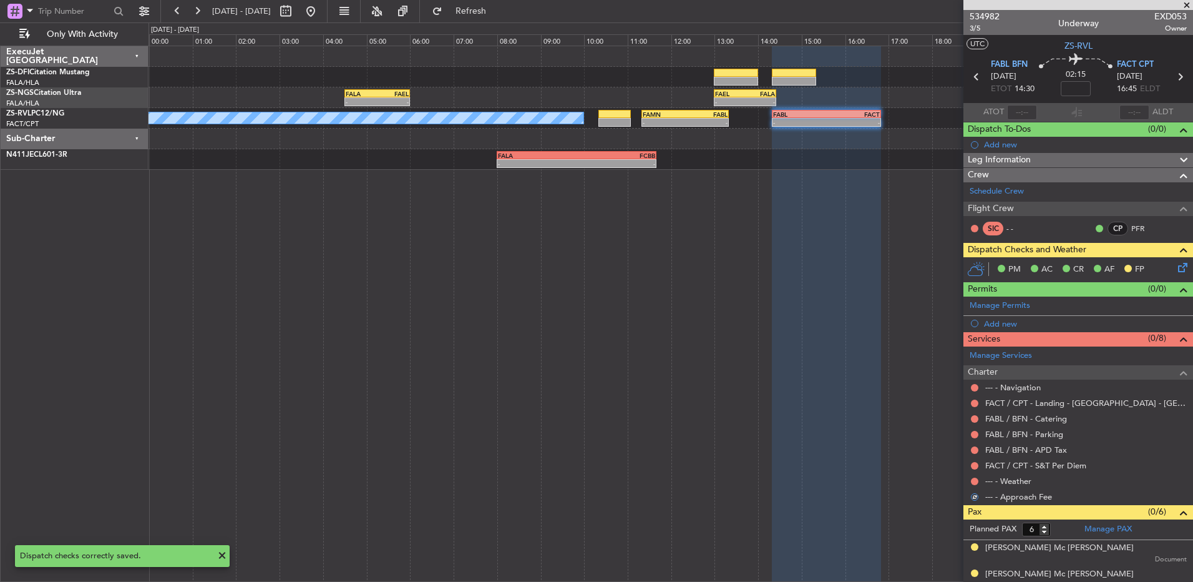
click at [971, 479] on button at bounding box center [974, 480] width 7 height 7
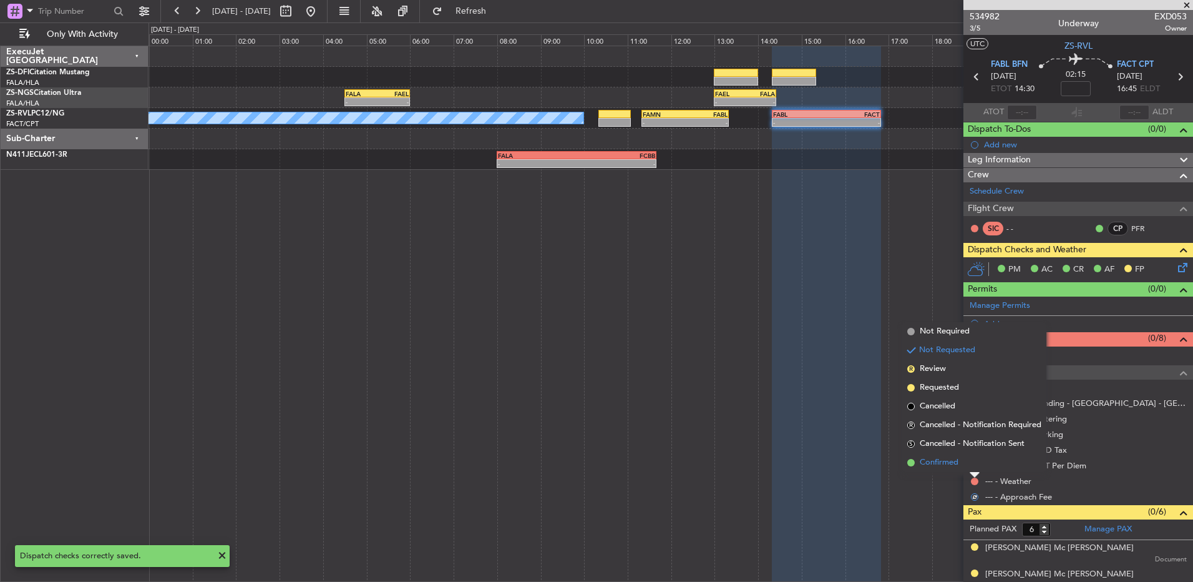
click at [973, 459] on li "Confirmed" at bounding box center [974, 462] width 144 height 19
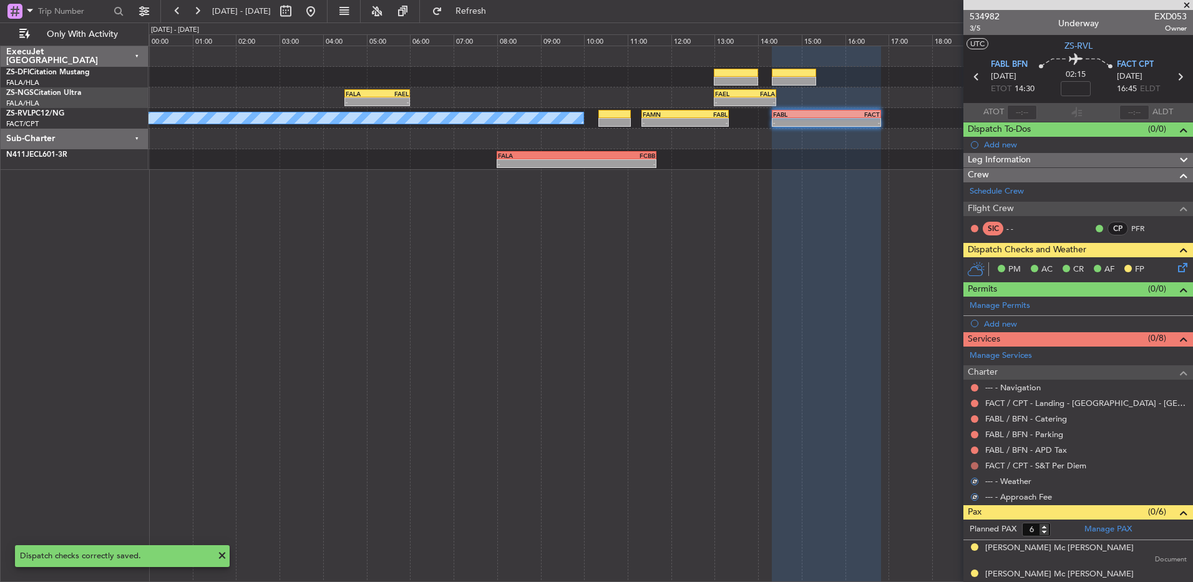
click at [977, 463] on button at bounding box center [974, 465] width 7 height 7
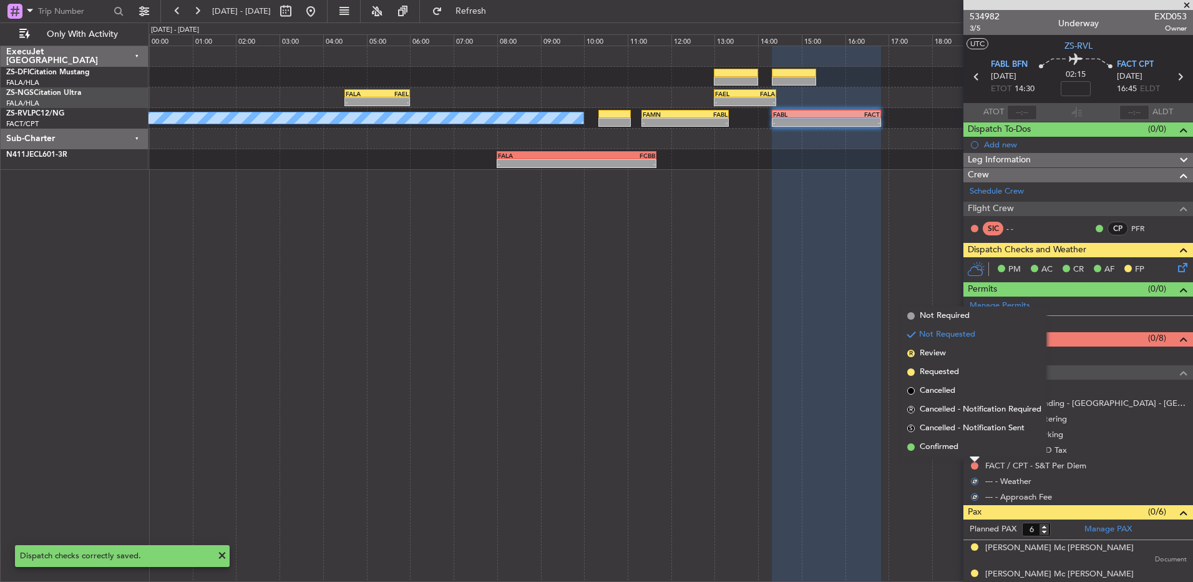
click at [975, 451] on li "Confirmed" at bounding box center [974, 446] width 144 height 19
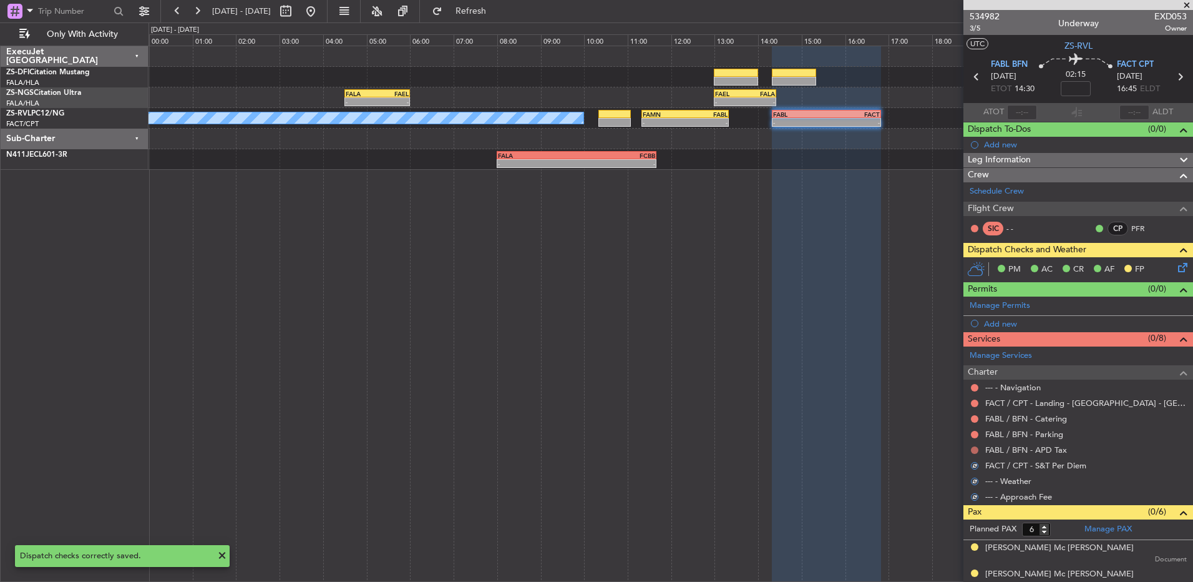
click at [975, 451] on button at bounding box center [974, 449] width 7 height 7
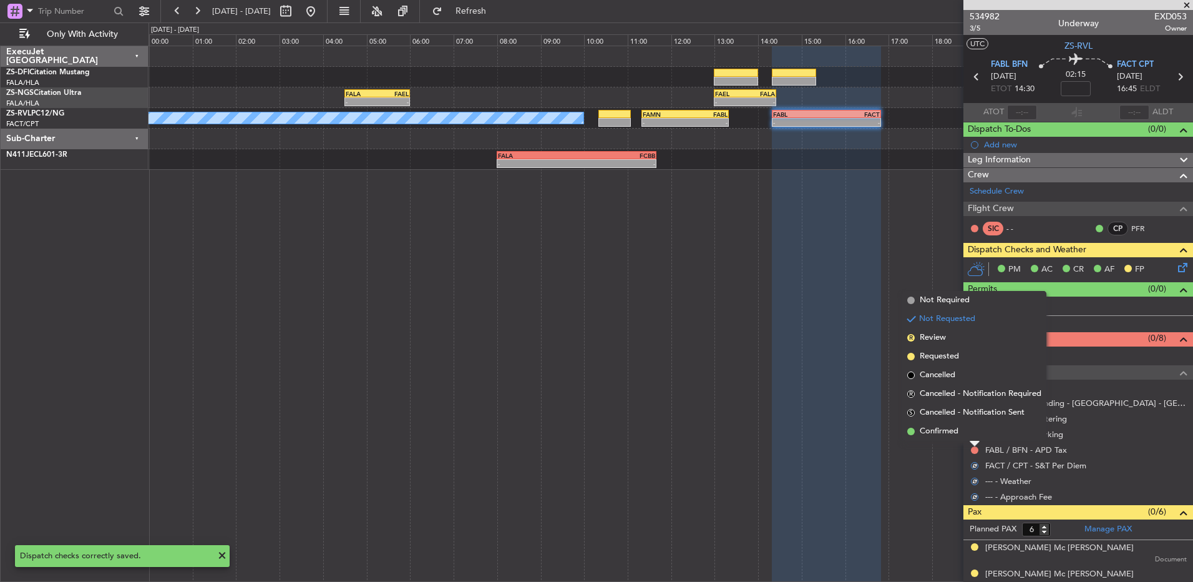
click at [974, 436] on li "Confirmed" at bounding box center [974, 431] width 144 height 19
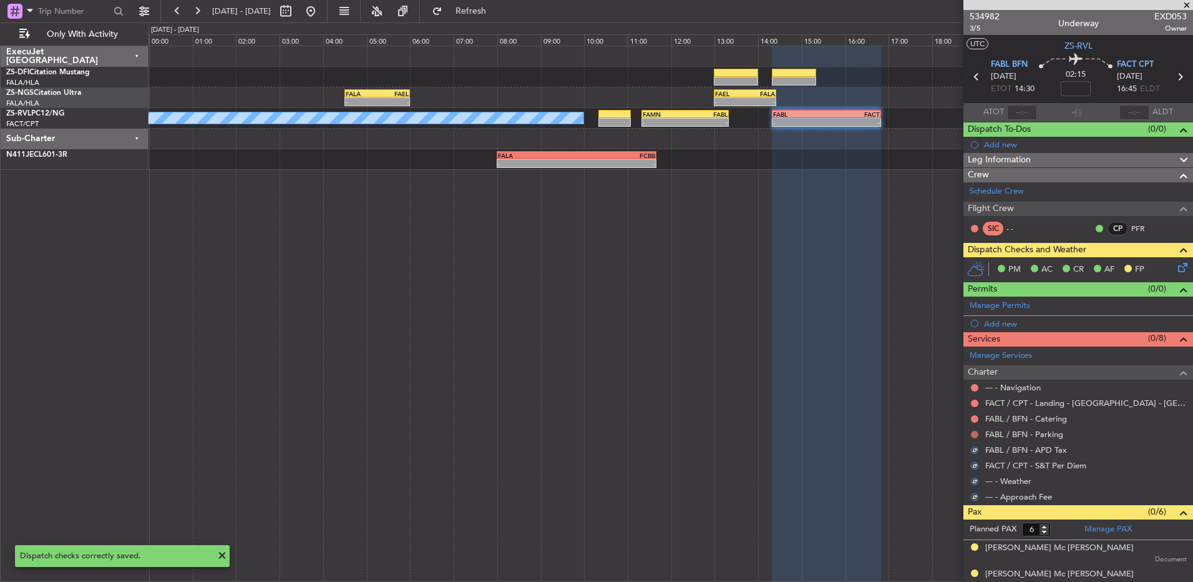
click at [974, 436] on button at bounding box center [974, 434] width 7 height 7
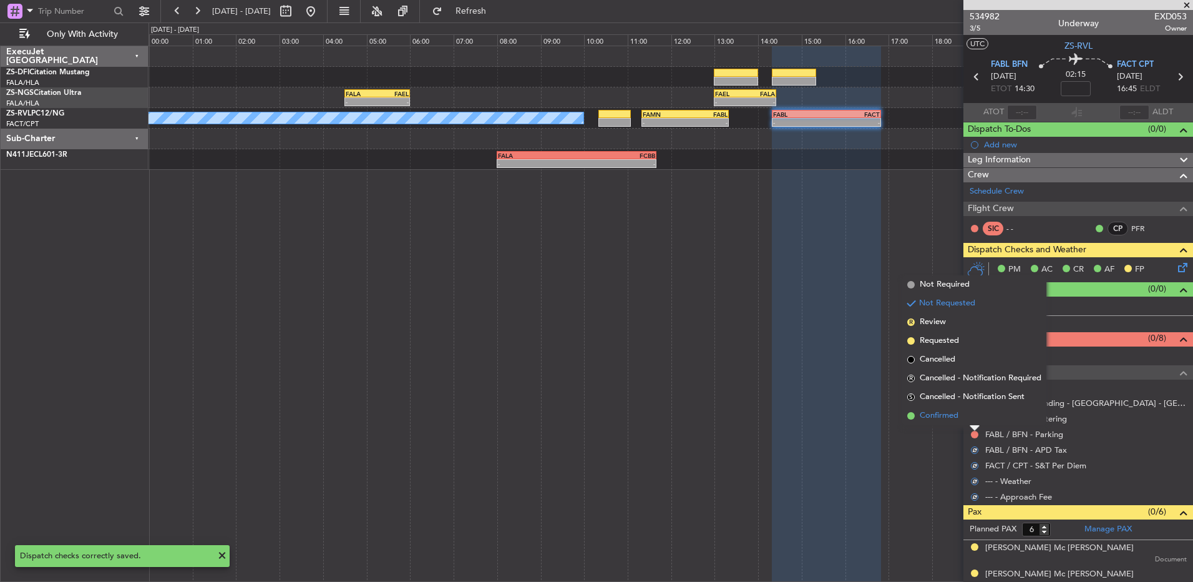
click at [973, 417] on li "Confirmed" at bounding box center [974, 415] width 144 height 19
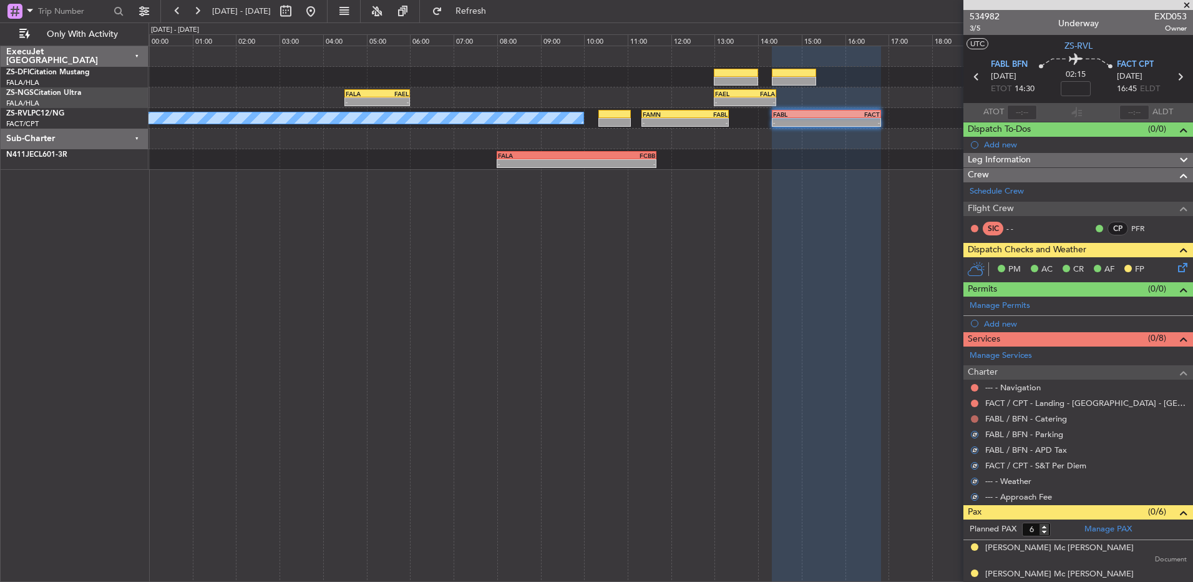
click at [974, 416] on button at bounding box center [974, 418] width 7 height 7
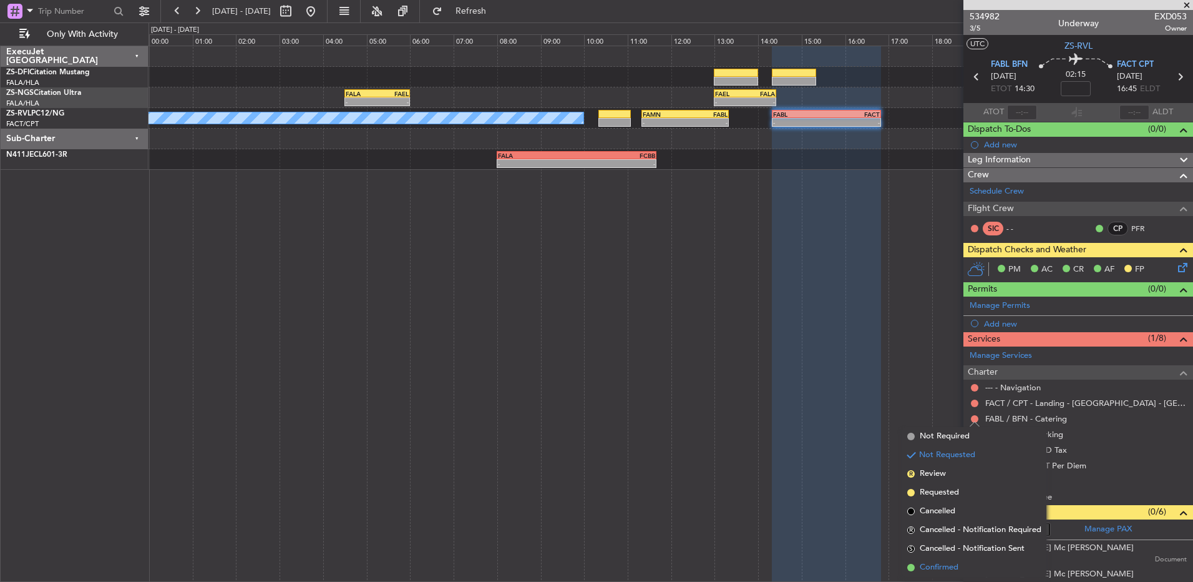
click at [953, 560] on li "Confirmed" at bounding box center [974, 567] width 144 height 19
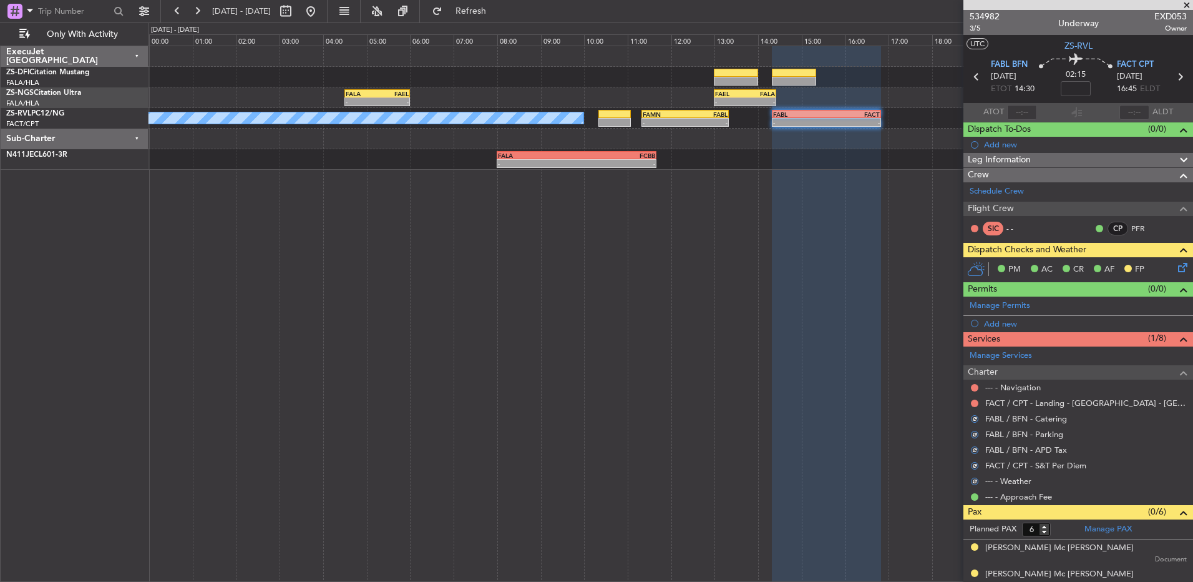
click at [972, 398] on nimbus-traffic-light at bounding box center [975, 403] width 10 height 10
click at [972, 403] on button at bounding box center [974, 402] width 7 height 7
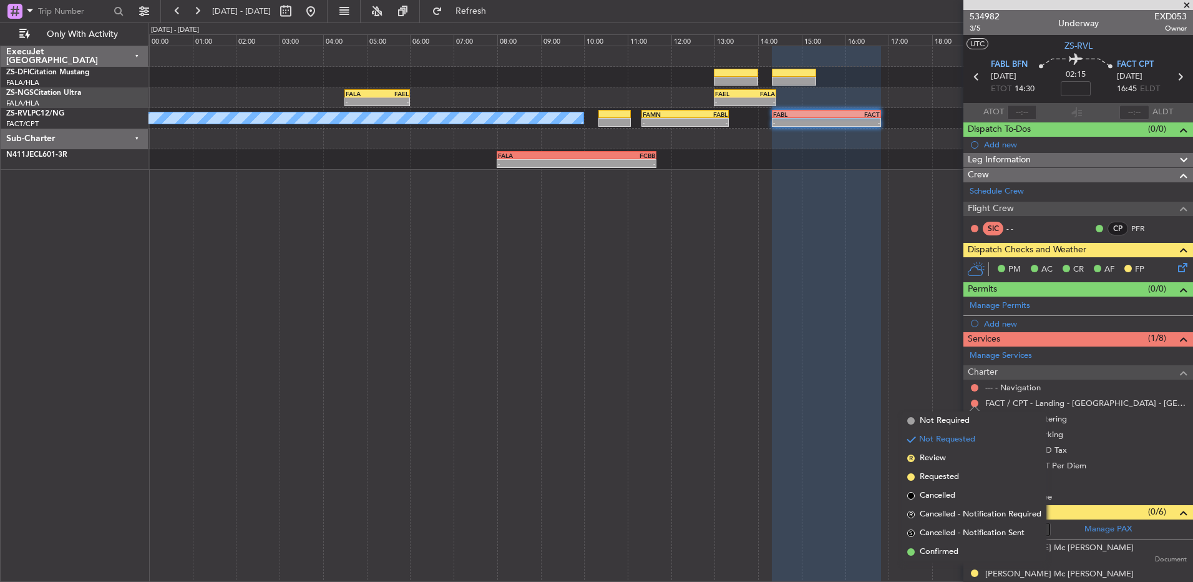
click at [944, 549] on span "Confirmed" at bounding box center [939, 551] width 39 height 12
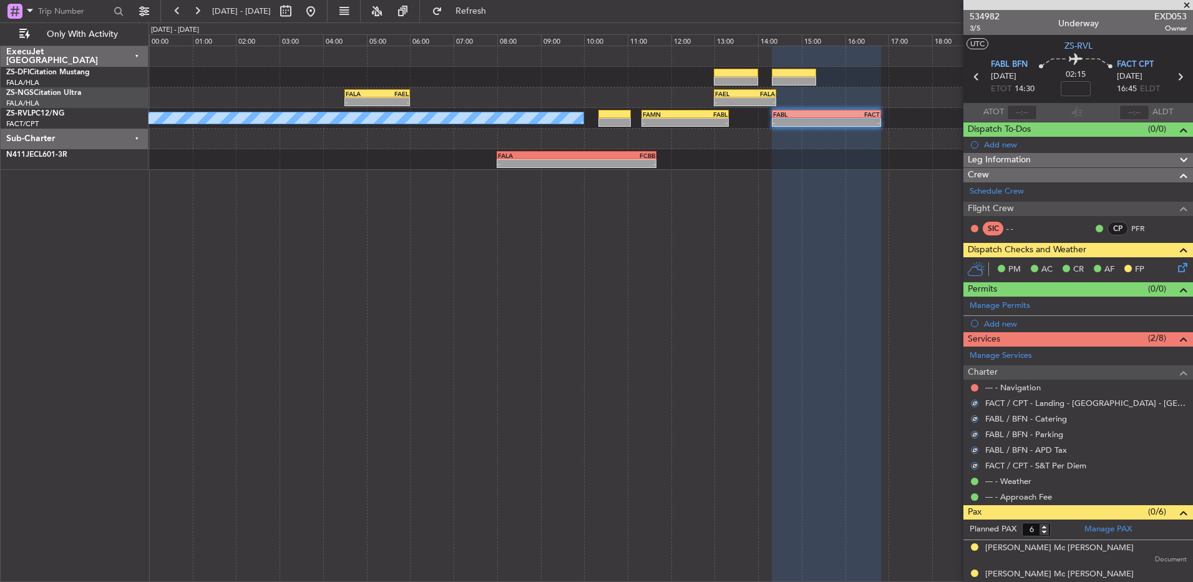
click at [967, 386] on div "--- - Navigation" at bounding box center [1079, 387] width 230 height 16
click at [975, 386] on button at bounding box center [974, 387] width 7 height 7
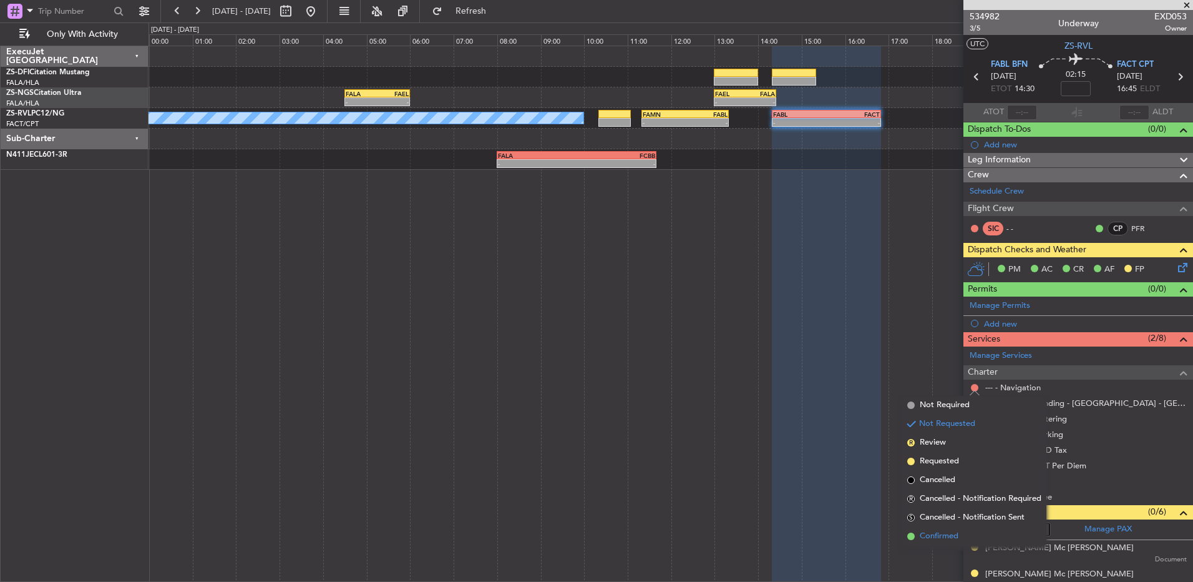
click at [978, 531] on li "Confirmed" at bounding box center [974, 536] width 144 height 19
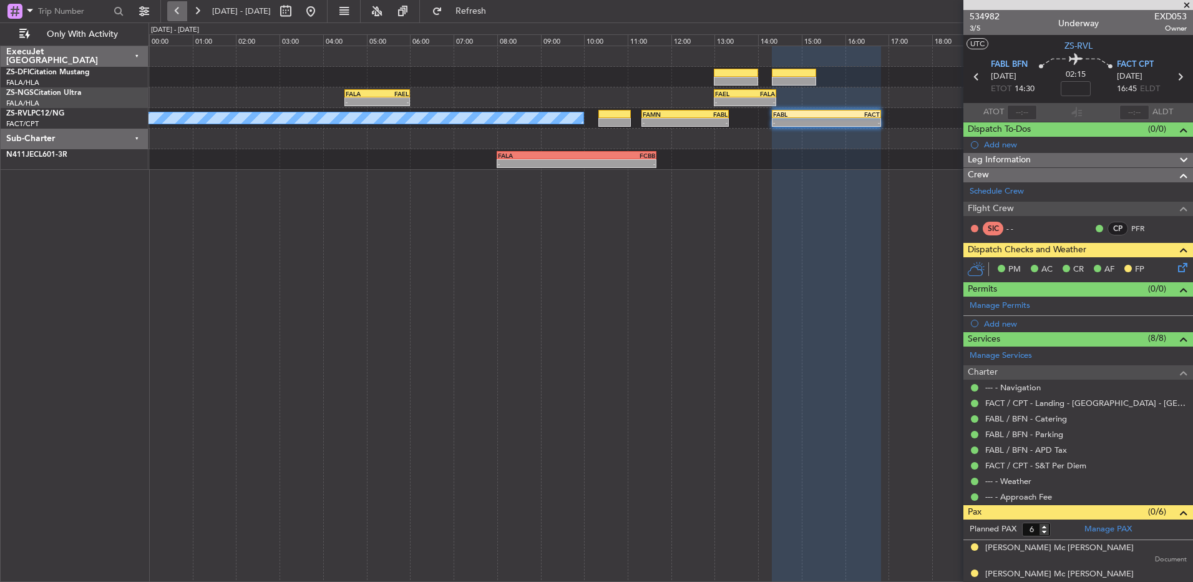
click at [178, 12] on button at bounding box center [177, 11] width 20 height 20
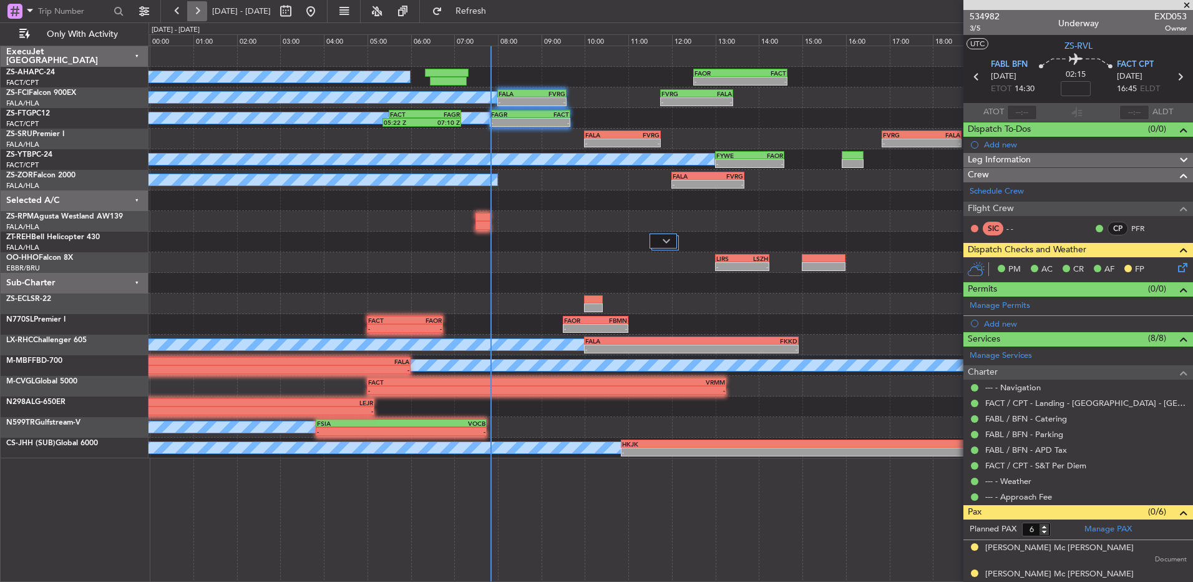
click at [192, 9] on button at bounding box center [197, 11] width 20 height 20
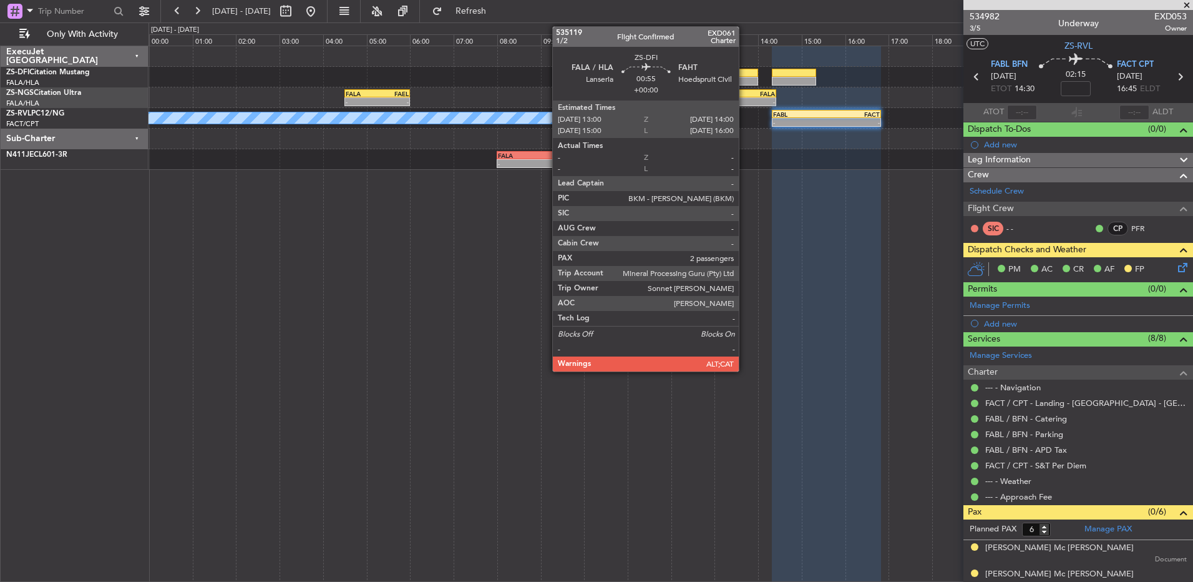
click at [744, 76] on div at bounding box center [736, 73] width 44 height 9
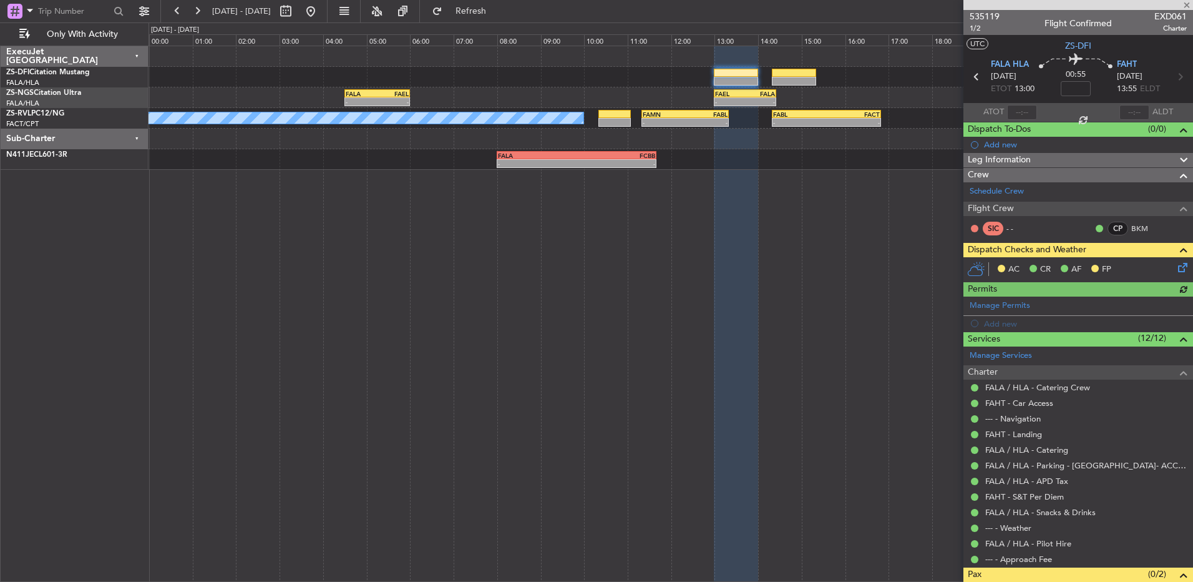
click at [1176, 270] on icon at bounding box center [1181, 265] width 10 height 10
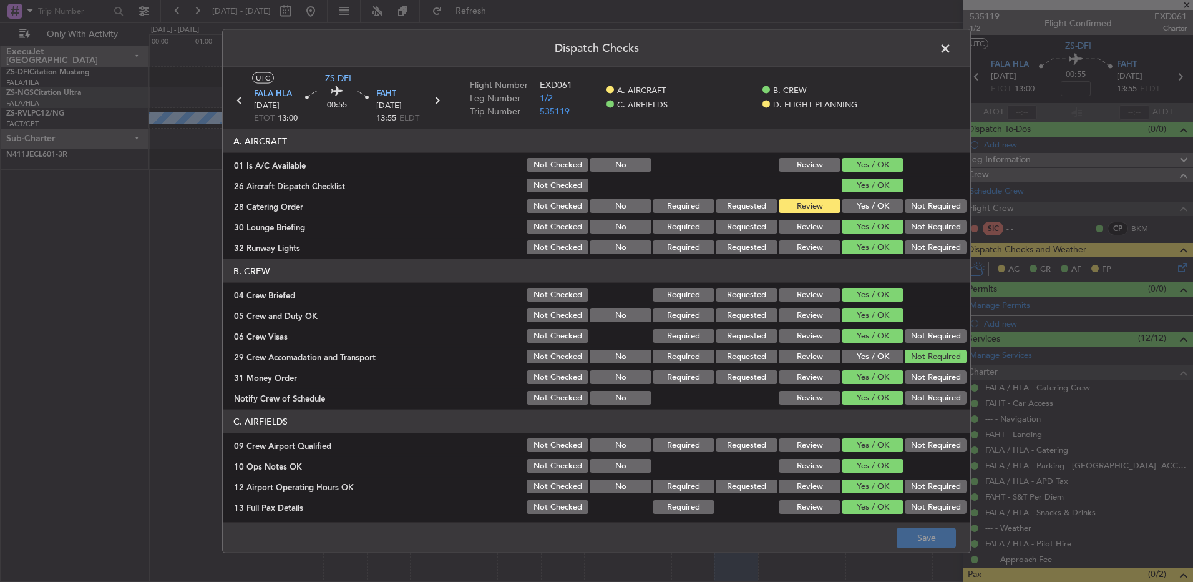
click at [859, 208] on button "Yes / OK" at bounding box center [873, 206] width 62 height 14
click at [926, 537] on button "Save" at bounding box center [926, 537] width 59 height 20
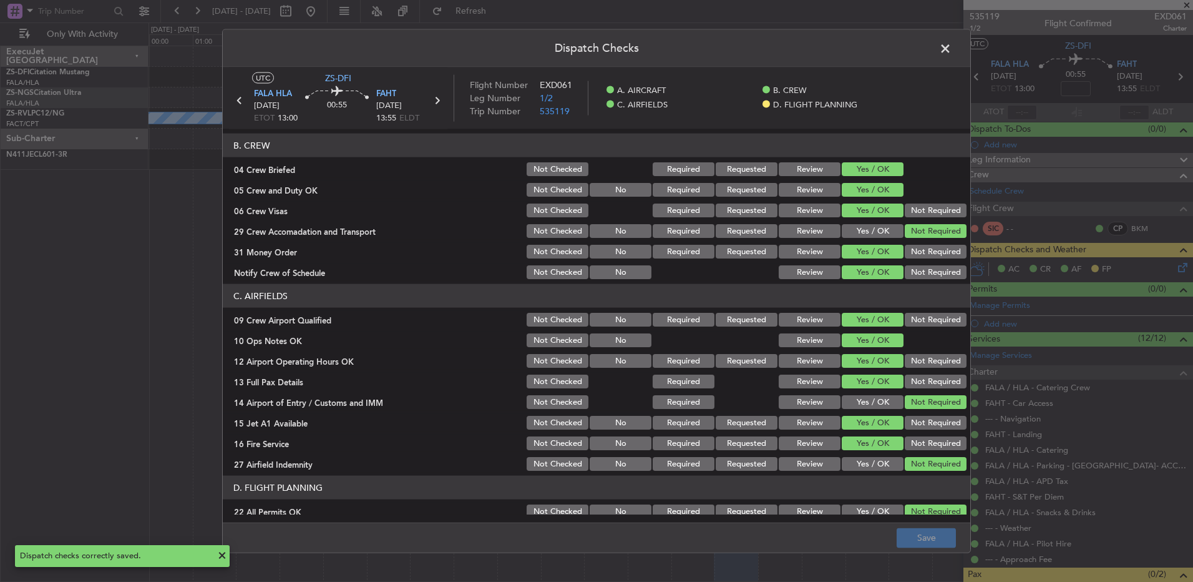
scroll to position [175, 0]
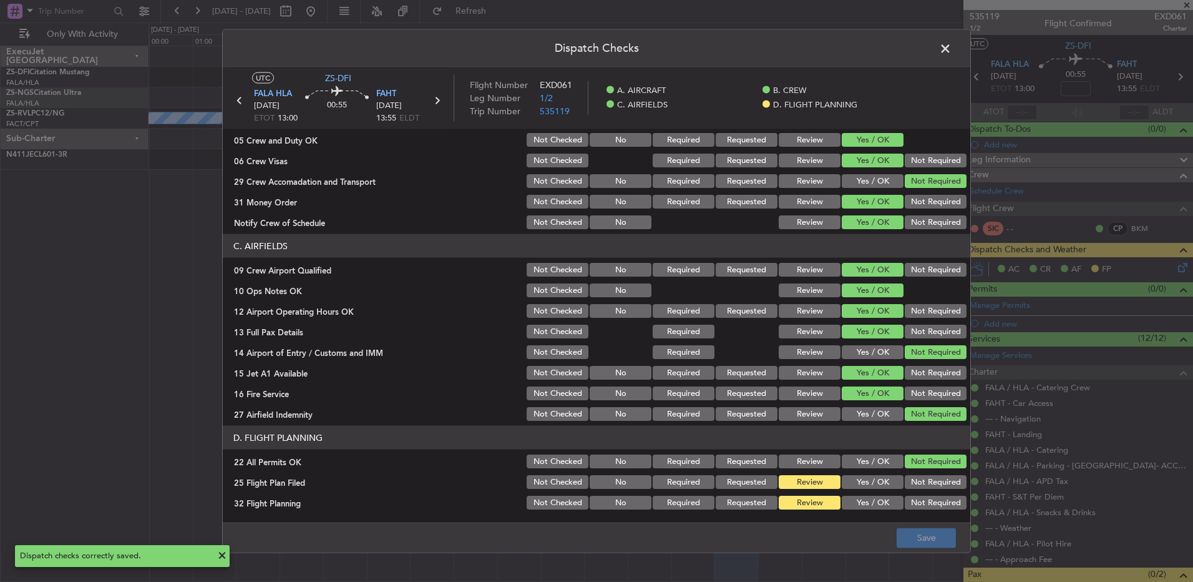
click at [952, 45] on span at bounding box center [952, 51] width 0 height 25
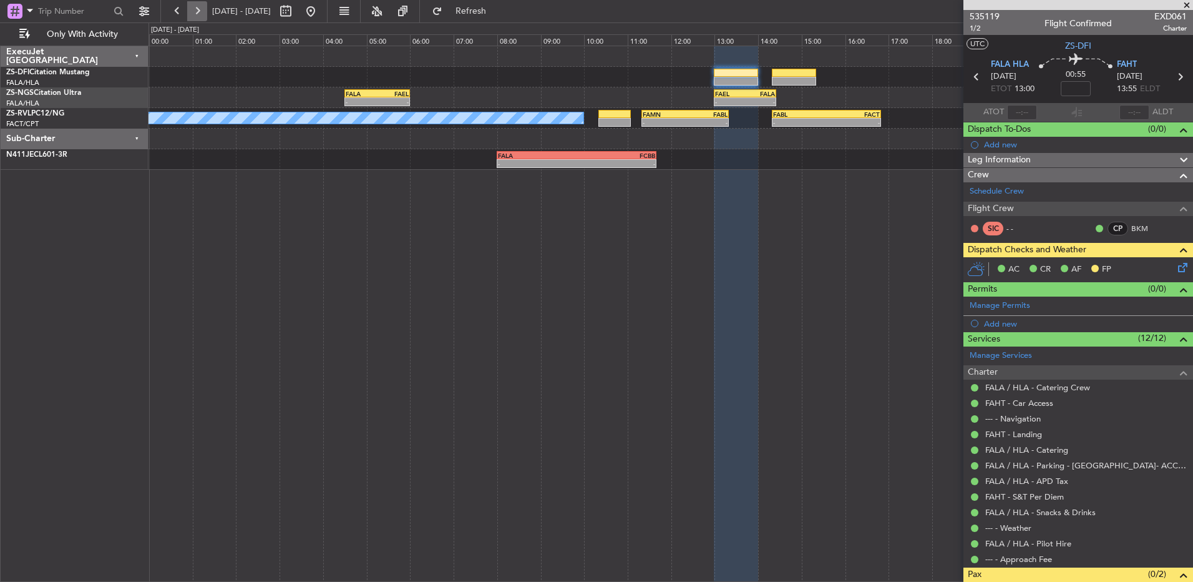
click at [198, 14] on button at bounding box center [197, 11] width 20 height 20
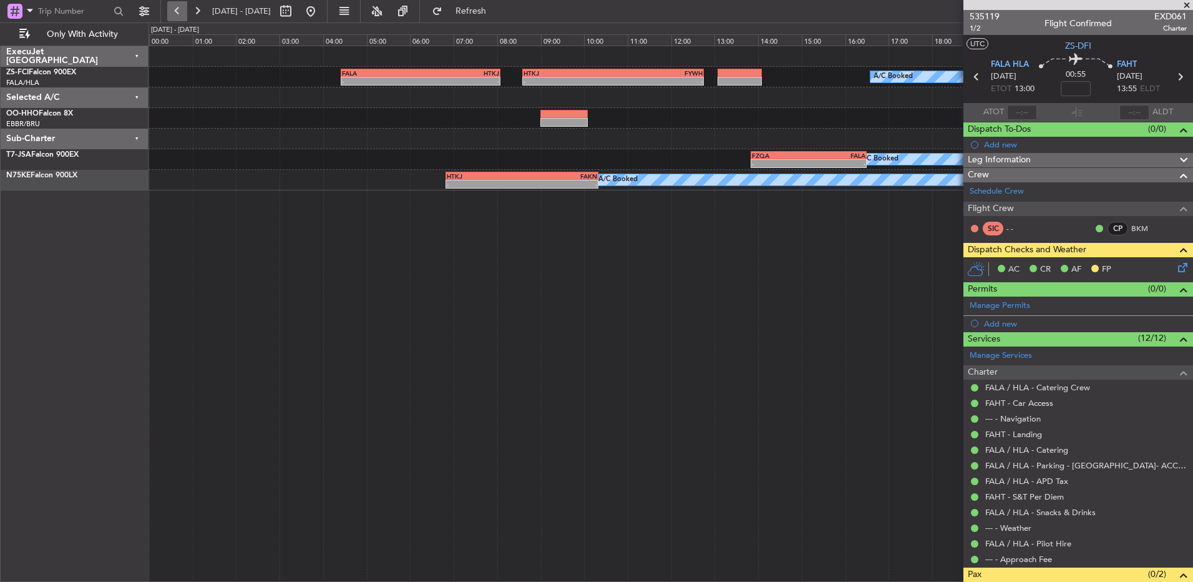
click at [178, 14] on button at bounding box center [177, 11] width 20 height 20
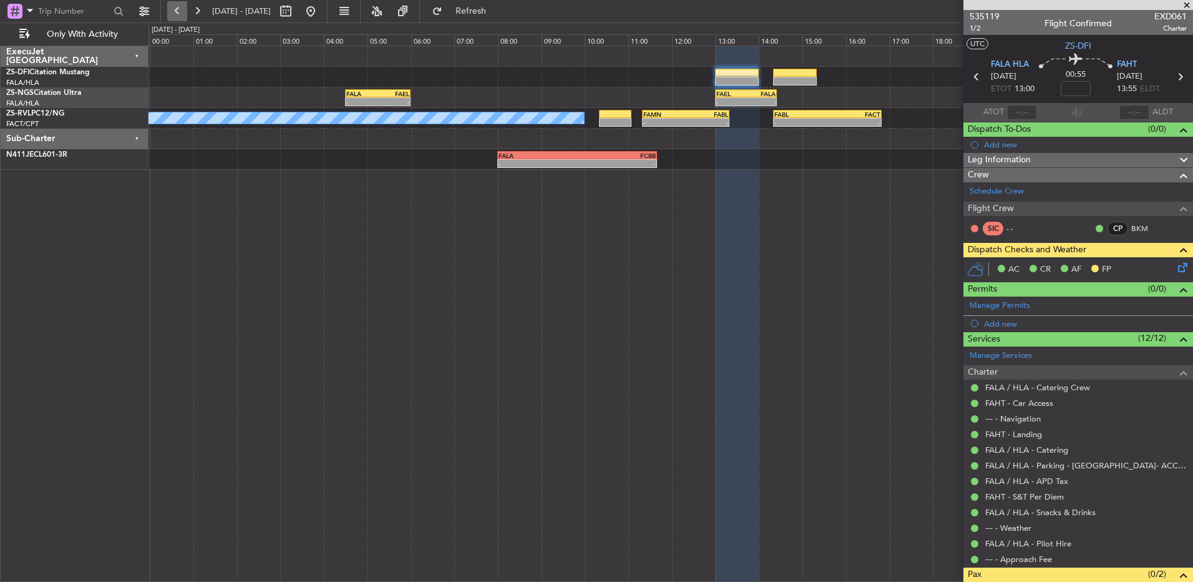
click at [183, 9] on button at bounding box center [177, 11] width 20 height 20
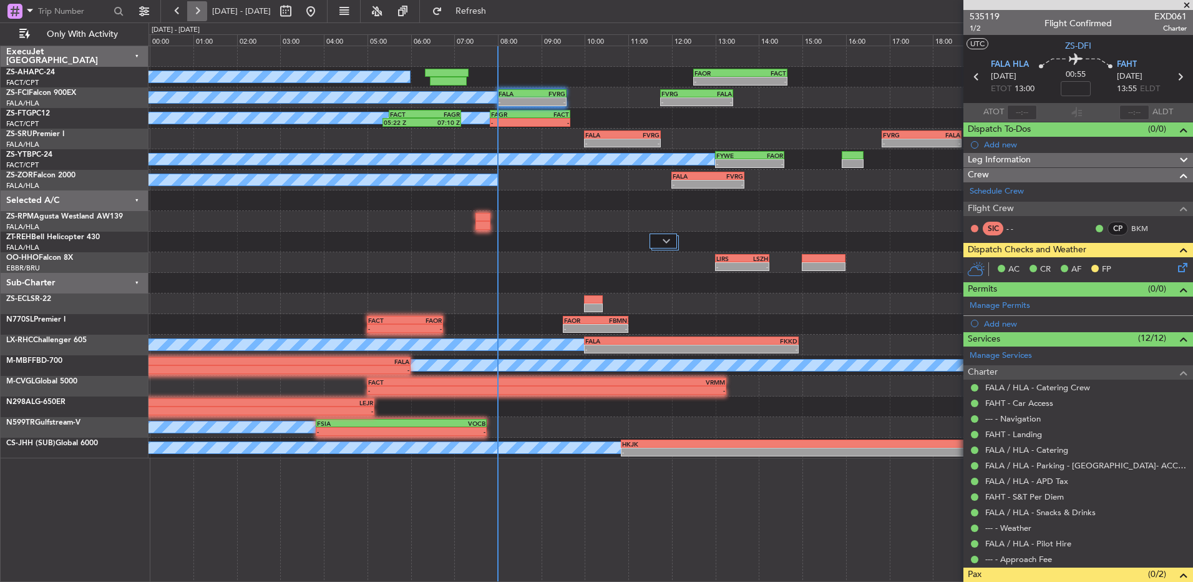
click at [202, 14] on button at bounding box center [197, 11] width 20 height 20
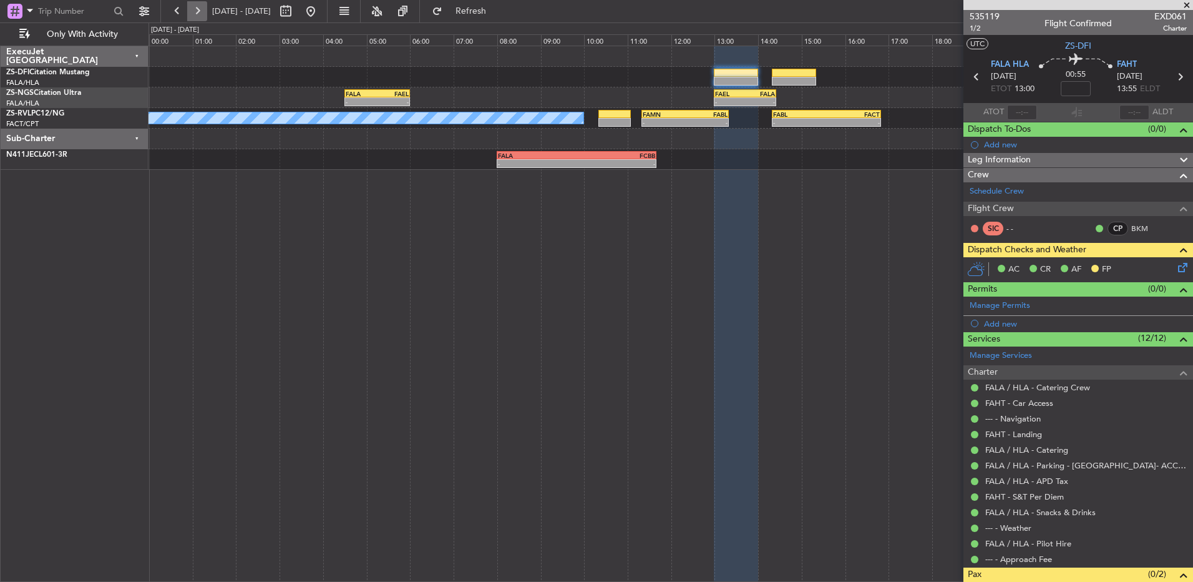
click at [200, 14] on button at bounding box center [197, 11] width 20 height 20
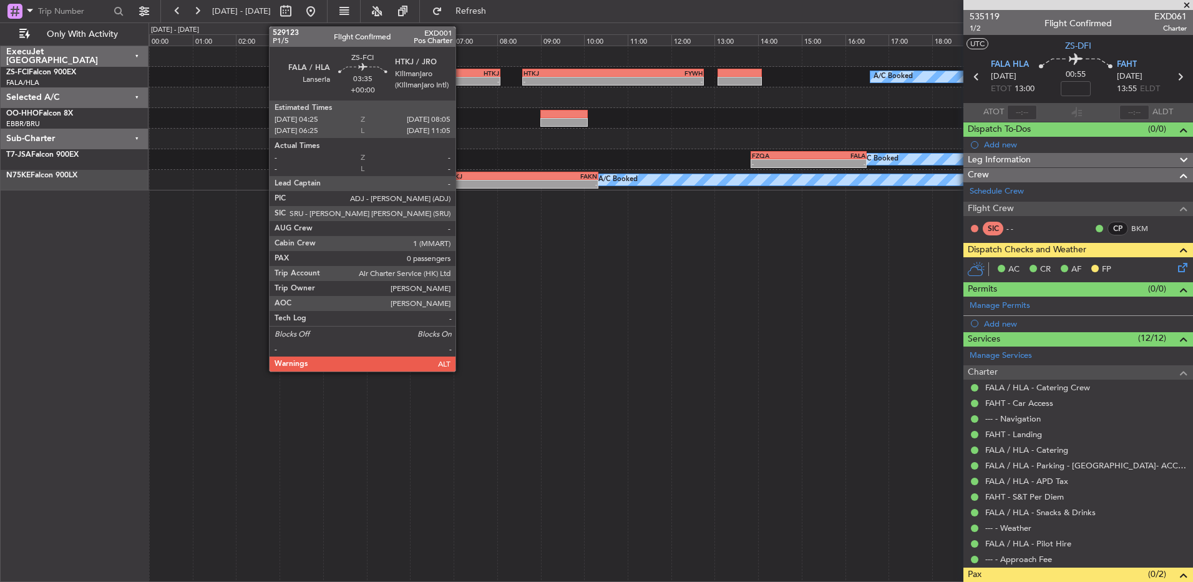
click at [461, 83] on div "-" at bounding box center [460, 80] width 79 height 7
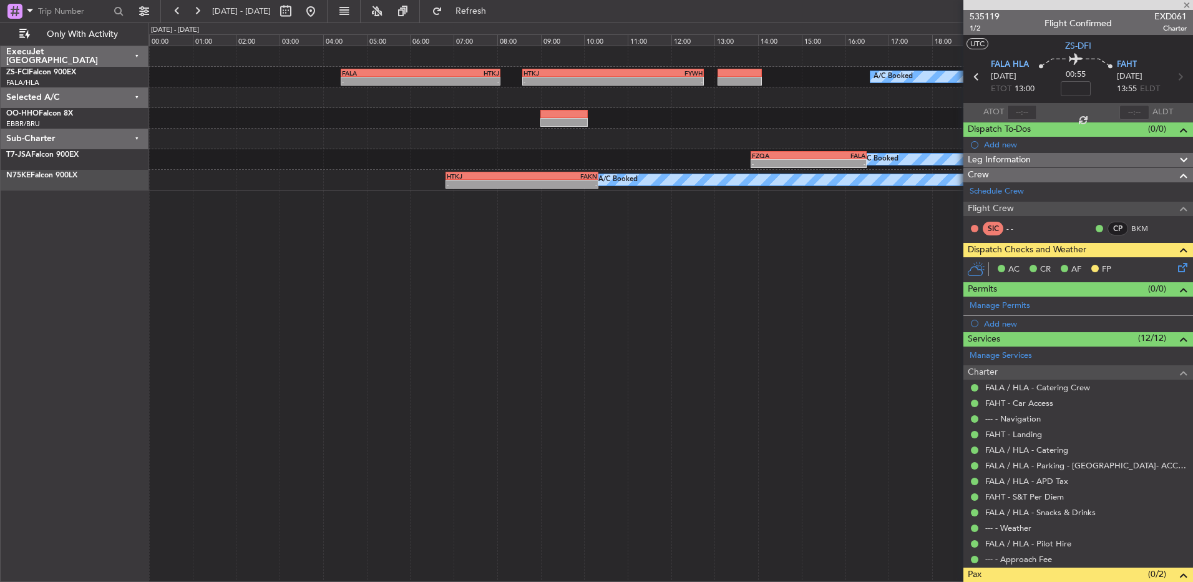
type input "0"
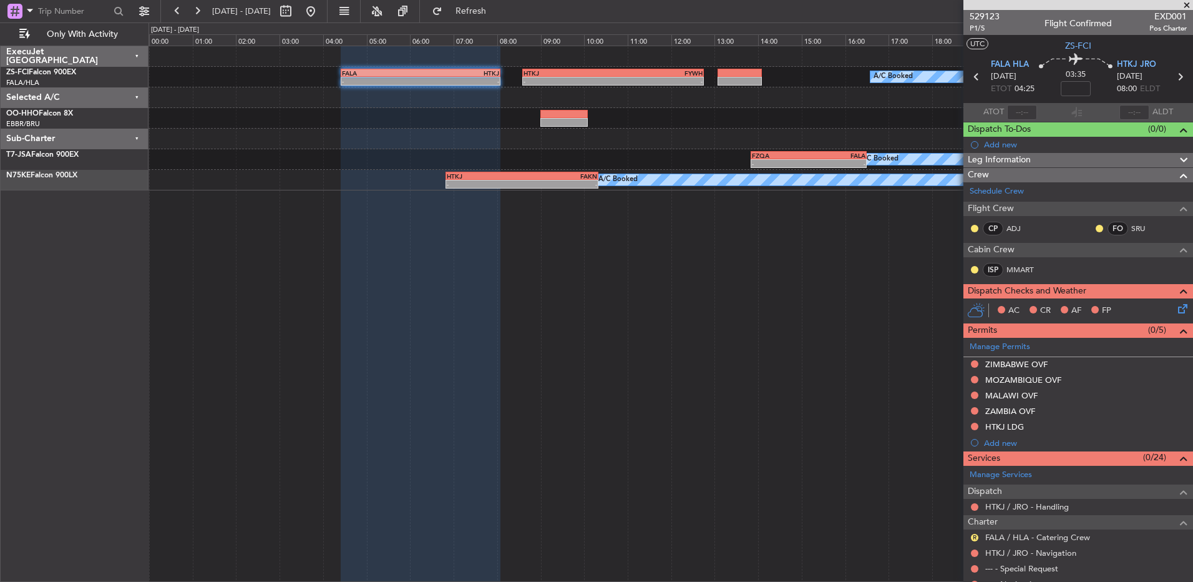
click at [1191, 5] on span at bounding box center [1187, 5] width 12 height 11
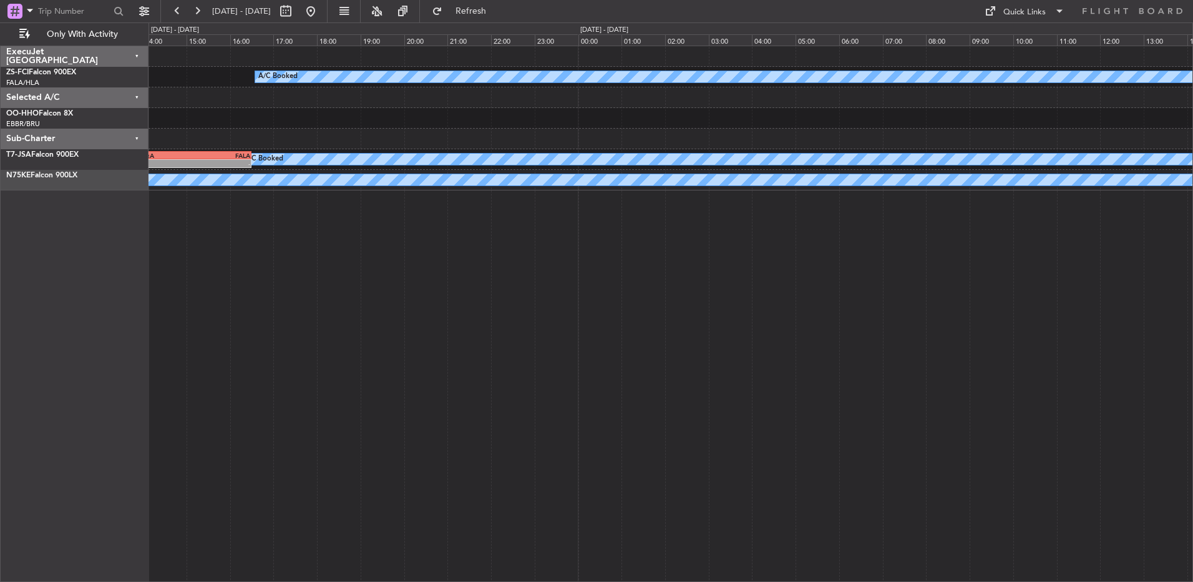
click at [411, 97] on div at bounding box center [671, 97] width 1044 height 21
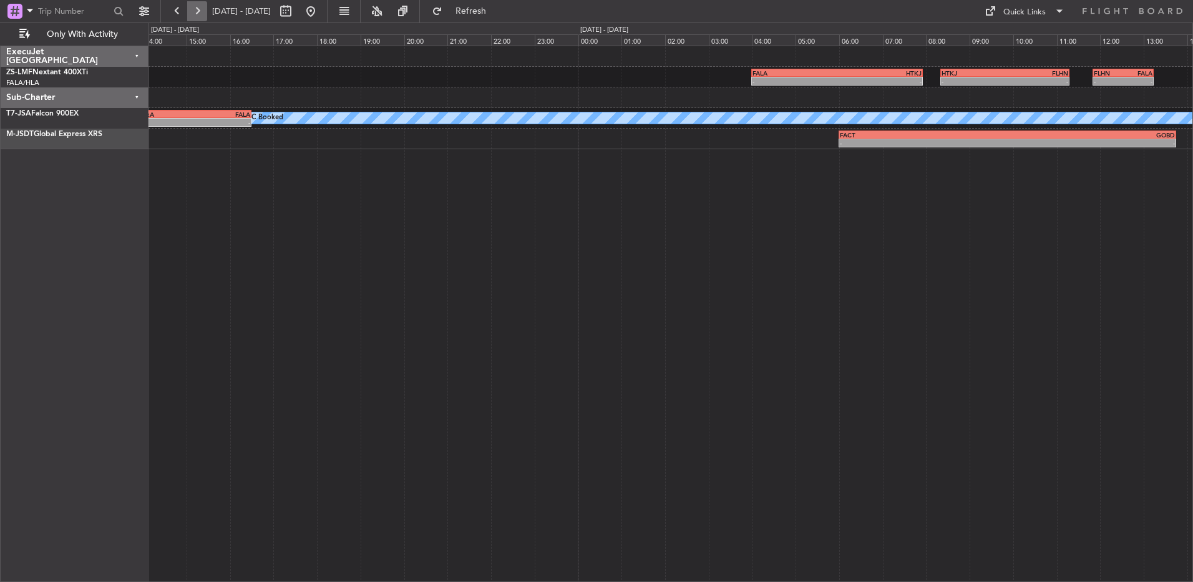
click at [197, 13] on button at bounding box center [197, 11] width 20 height 20
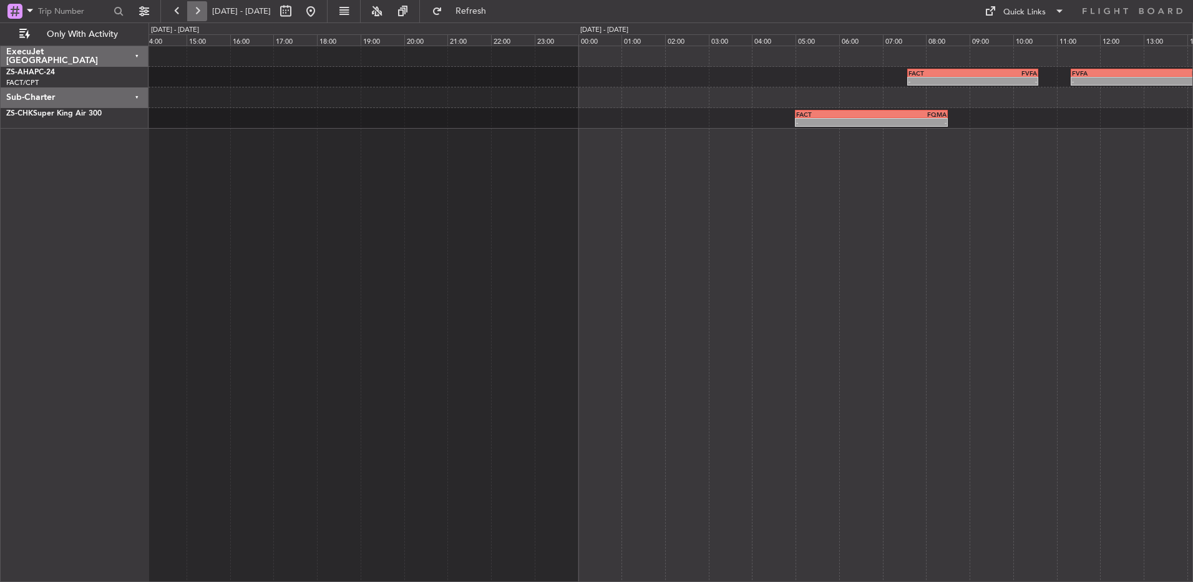
click at [197, 13] on button at bounding box center [197, 11] width 20 height 20
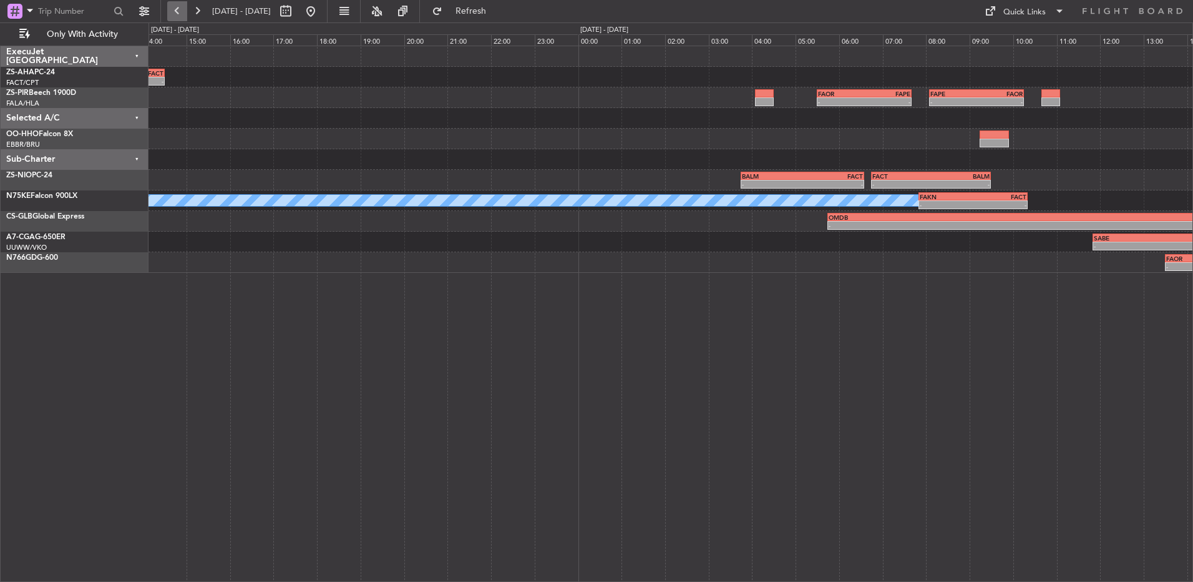
click at [172, 13] on button at bounding box center [177, 11] width 20 height 20
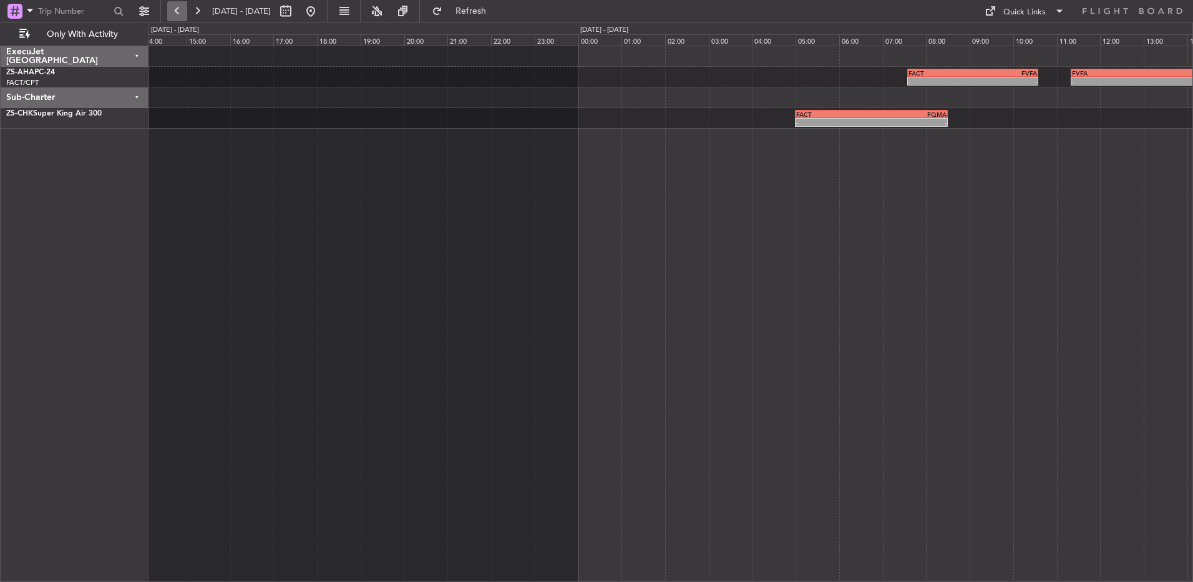
click at [172, 13] on button at bounding box center [177, 11] width 20 height 20
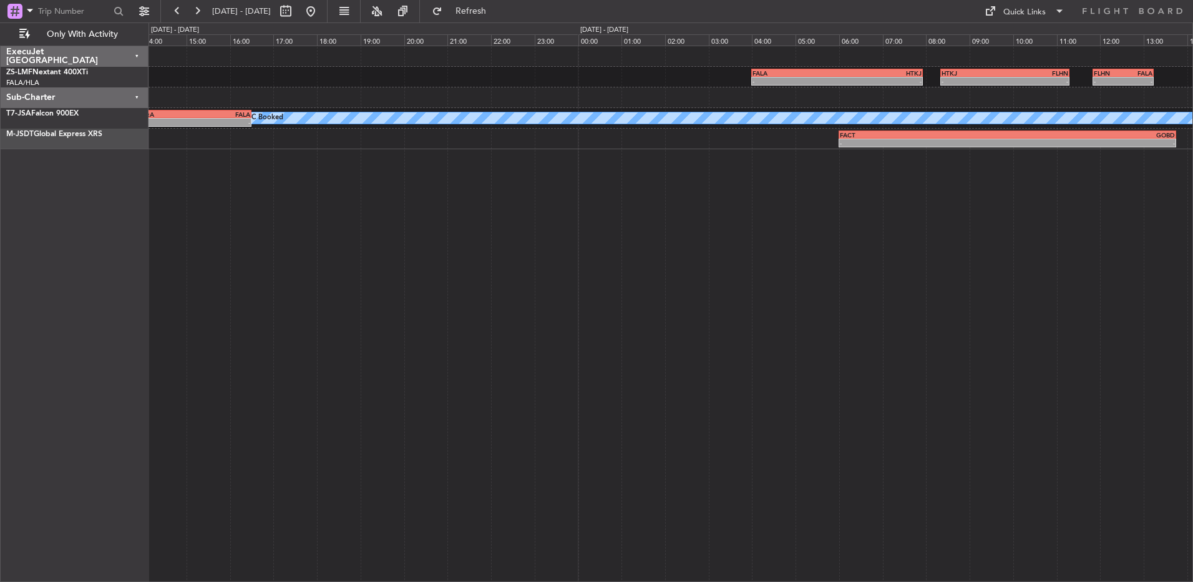
click at [167, 1] on button at bounding box center [177, 11] width 20 height 20
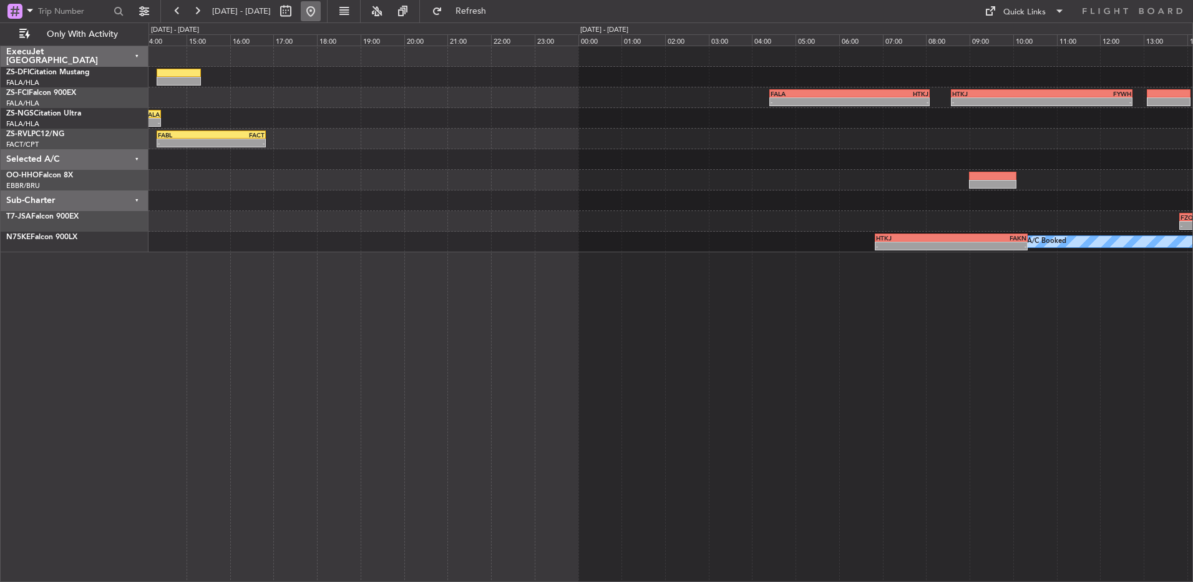
click at [321, 11] on button at bounding box center [311, 11] width 20 height 20
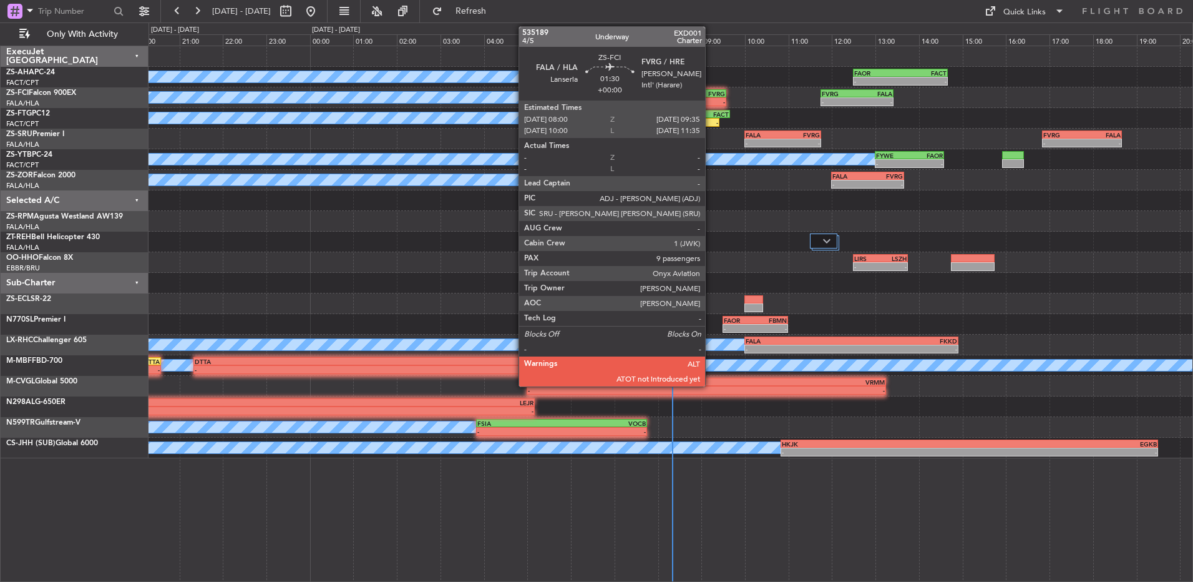
click at [732, 81] on div "A/C Booked - - FAOR 12:30 Z FACT 14:40 Z" at bounding box center [671, 77] width 1044 height 21
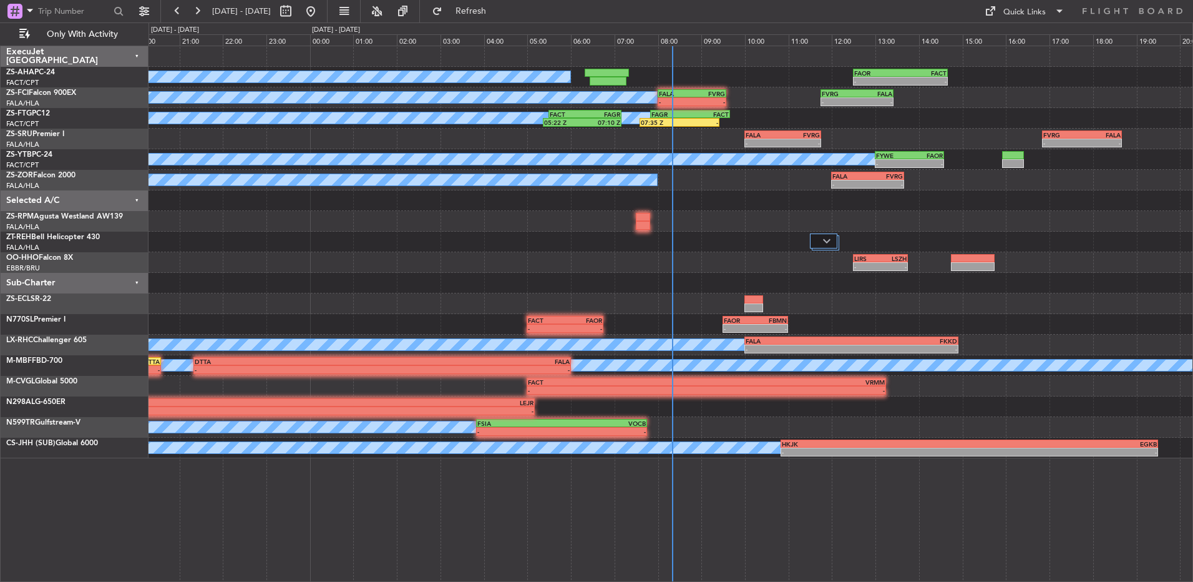
click at [715, 87] on div "A/C Booked - - FALA 08:00 Z FVRG 09:35 Z - - FVRG 11:45 Z FALA 13:25 Z FACT 16:…" at bounding box center [671, 97] width 1044 height 21
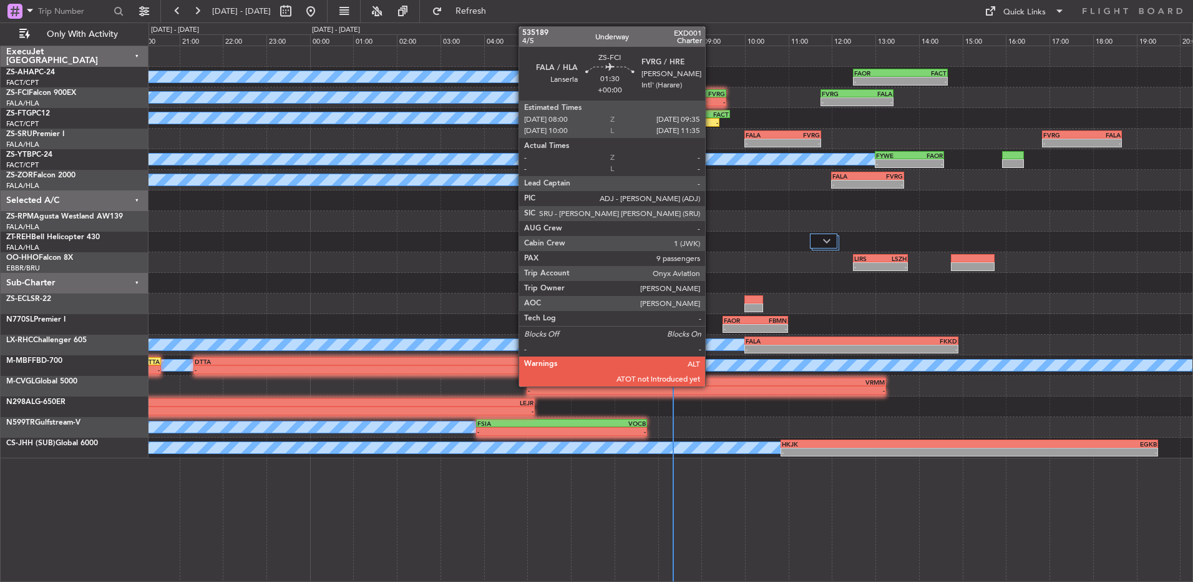
click at [708, 96] on div "FVRG" at bounding box center [708, 93] width 33 height 7
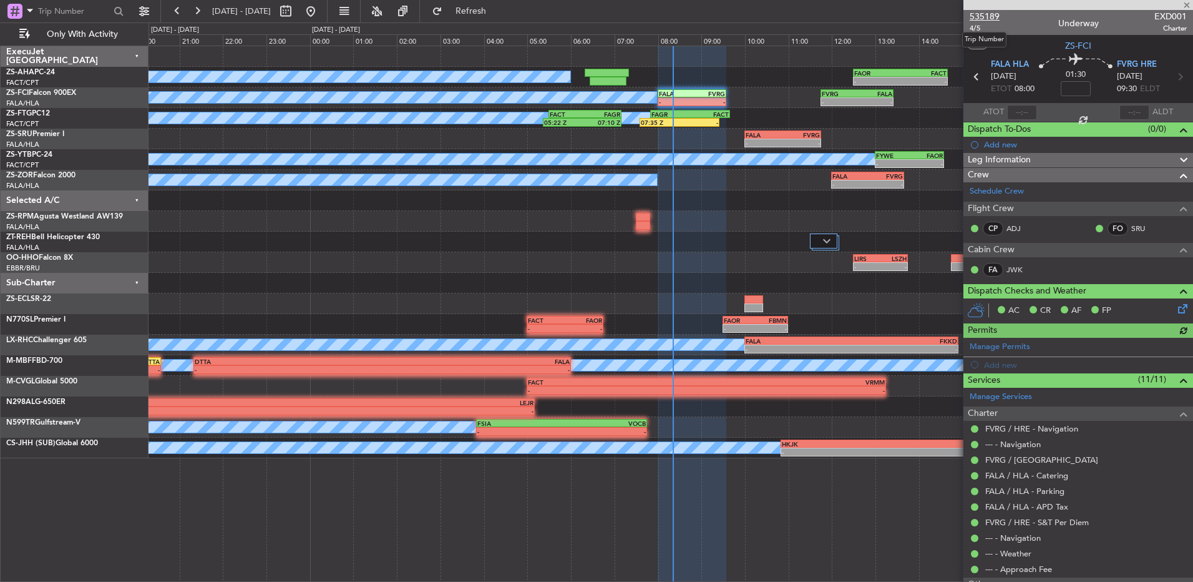
click at [980, 17] on span "535189" at bounding box center [985, 16] width 30 height 13
click at [1183, 6] on span at bounding box center [1187, 5] width 12 height 11
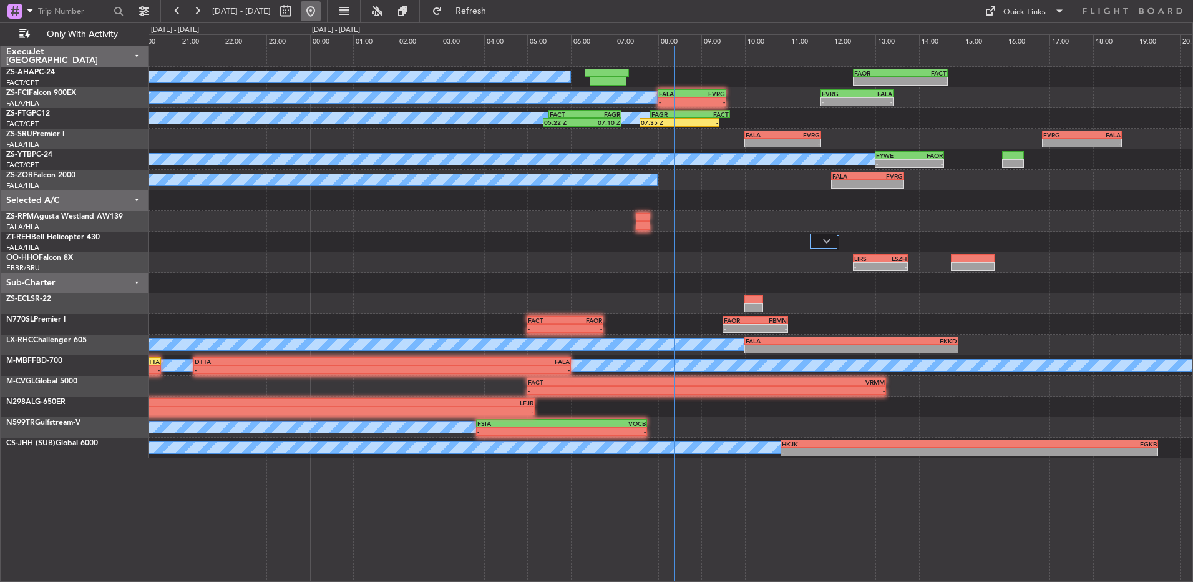
click at [321, 16] on button at bounding box center [311, 11] width 20 height 20
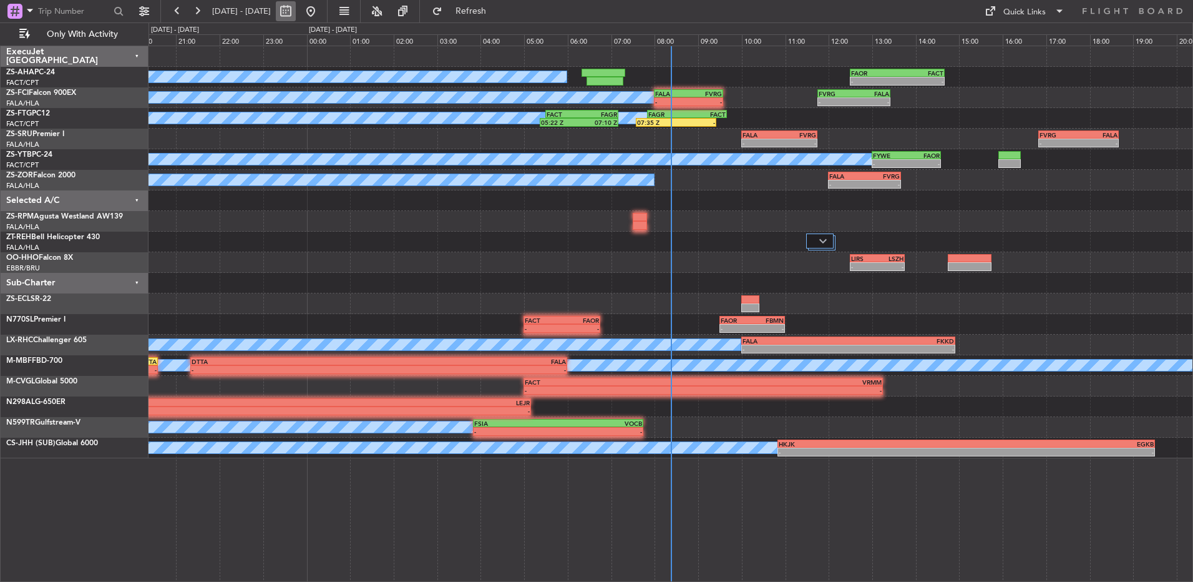
click at [296, 11] on button at bounding box center [286, 11] width 20 height 20
select select "8"
select select "2025"
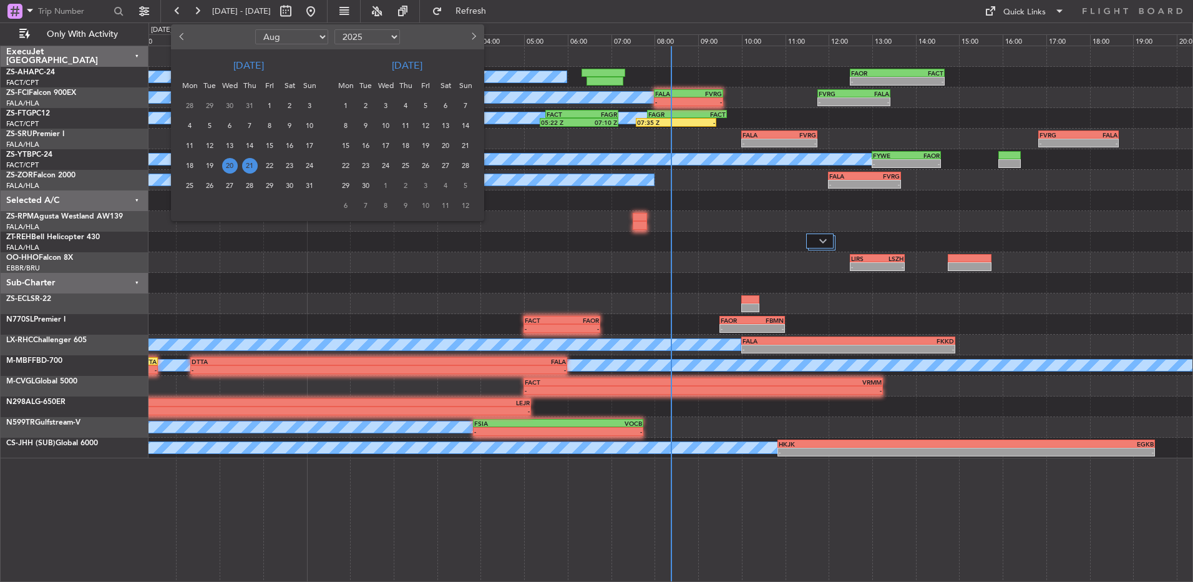
click at [270, 164] on span "22" at bounding box center [270, 166] width 16 height 16
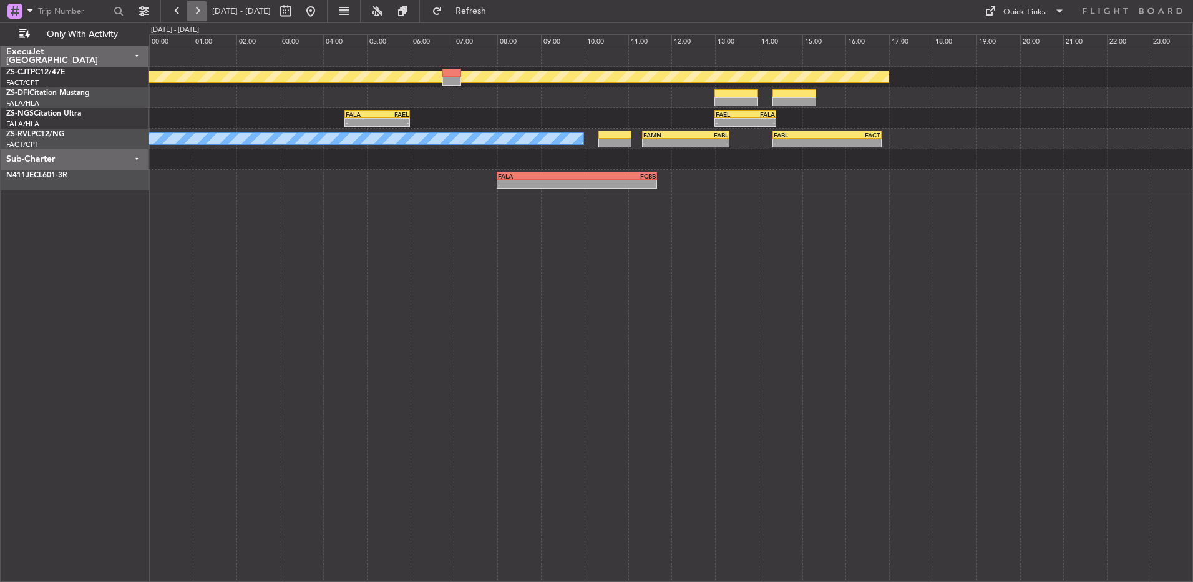
click at [190, 14] on button at bounding box center [197, 11] width 20 height 20
